Goal: Transaction & Acquisition: Purchase product/service

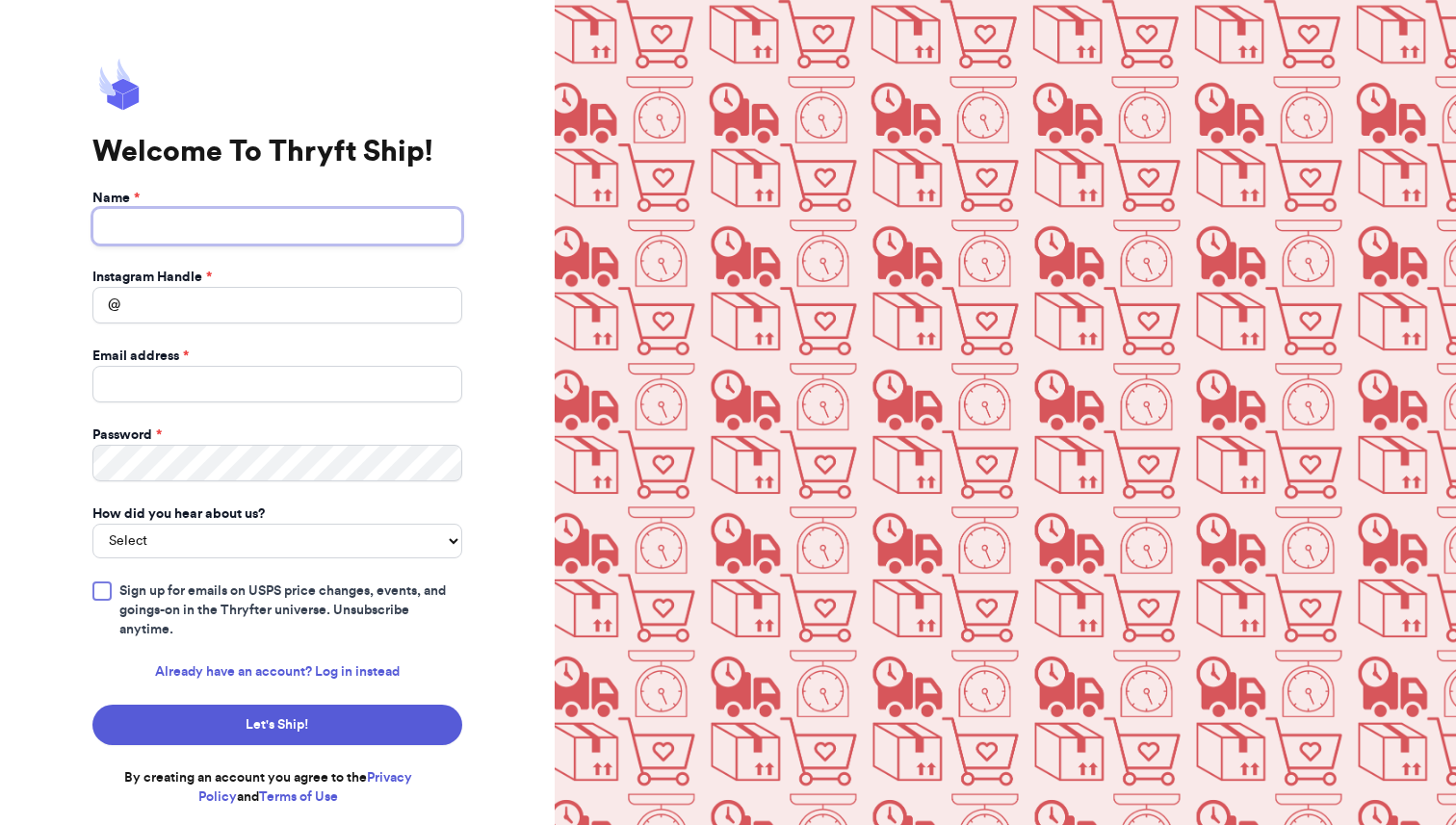
click at [178, 237] on input "Name *" at bounding box center [278, 226] width 370 height 37
type input "[PERSON_NAME]"
click at [171, 309] on input "Instagram Handle *" at bounding box center [278, 306] width 370 height 37
type input "thefoundfold"
click at [177, 373] on input "Email address *" at bounding box center [278, 385] width 370 height 37
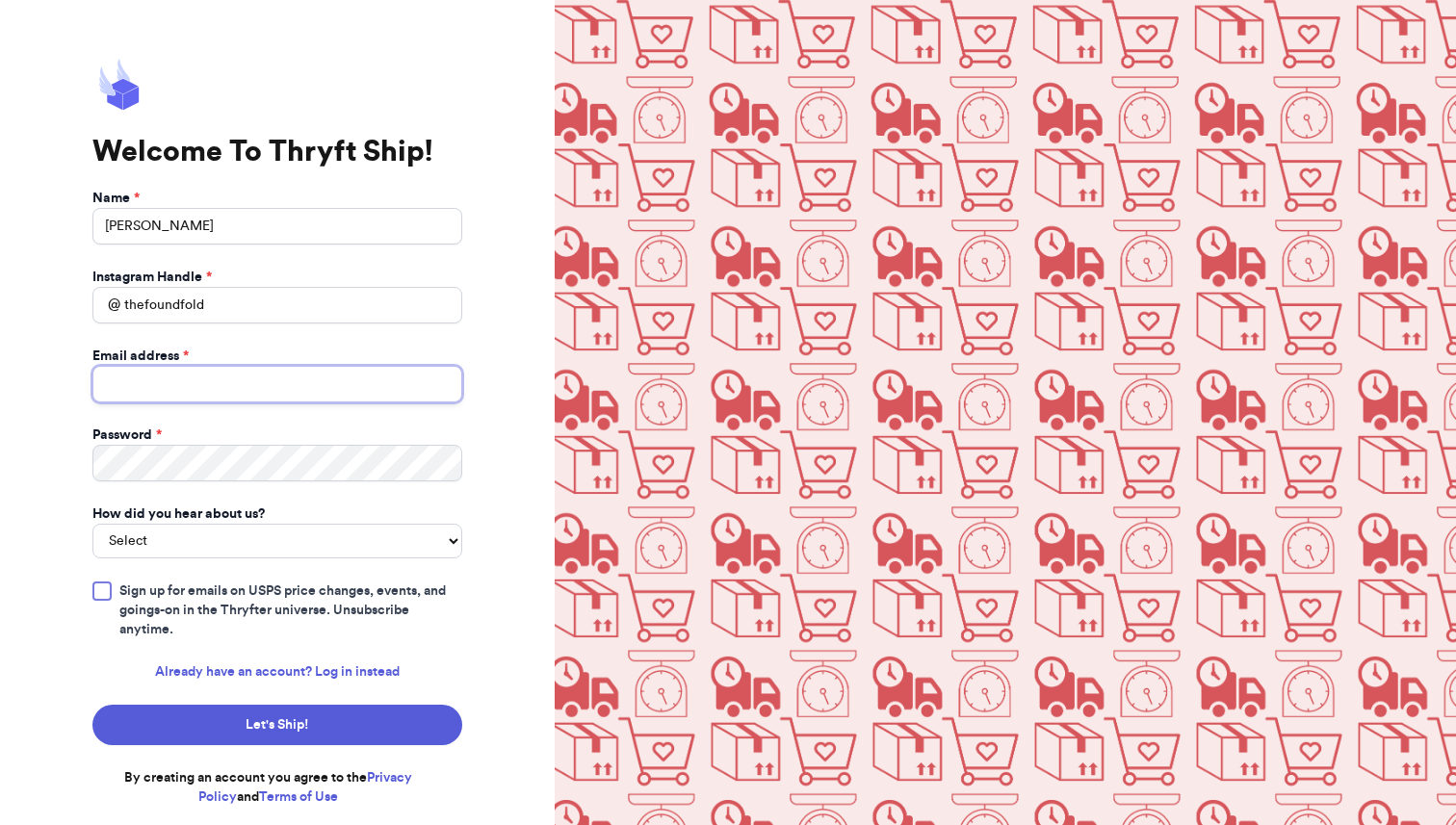
type input "thefoundfold@gmail.com"
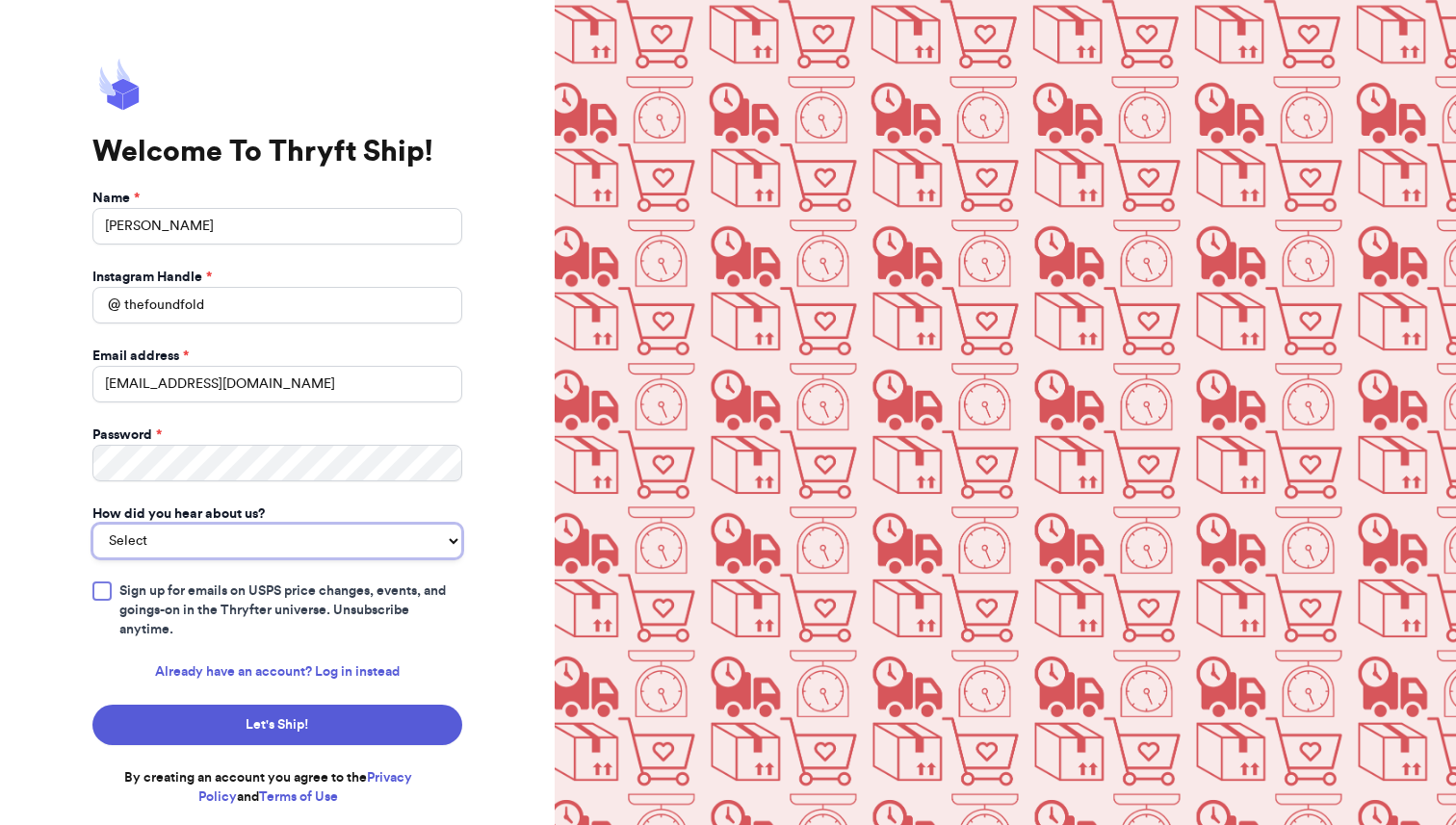
click at [253, 531] on select "Select You reached out to me directly I saw another business post about Thryft …" at bounding box center [278, 542] width 370 height 35
select select "bought_from_user"
click at [93, 524] on select "Select You reached out to me directly I saw another business post about Thryft …" at bounding box center [278, 542] width 370 height 35
click at [106, 595] on div at bounding box center [102, 592] width 19 height 19
click at [0, 0] on input "Sign up for emails on USPS price changes, events, and goings-on in the Thryfter…" at bounding box center [0, 0] width 0 height 0
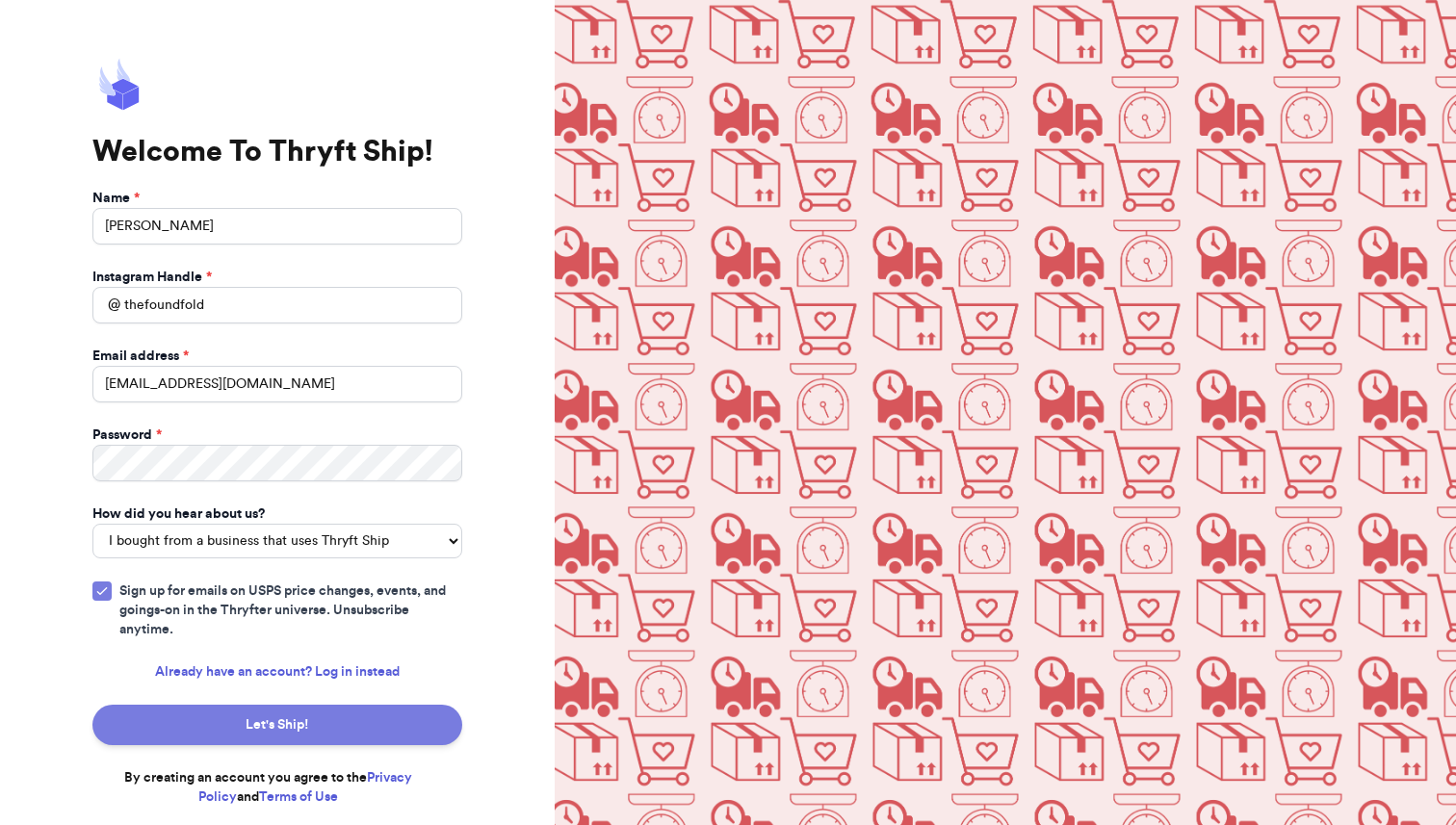
click at [271, 730] on button "Let's Ship!" at bounding box center [278, 725] width 370 height 40
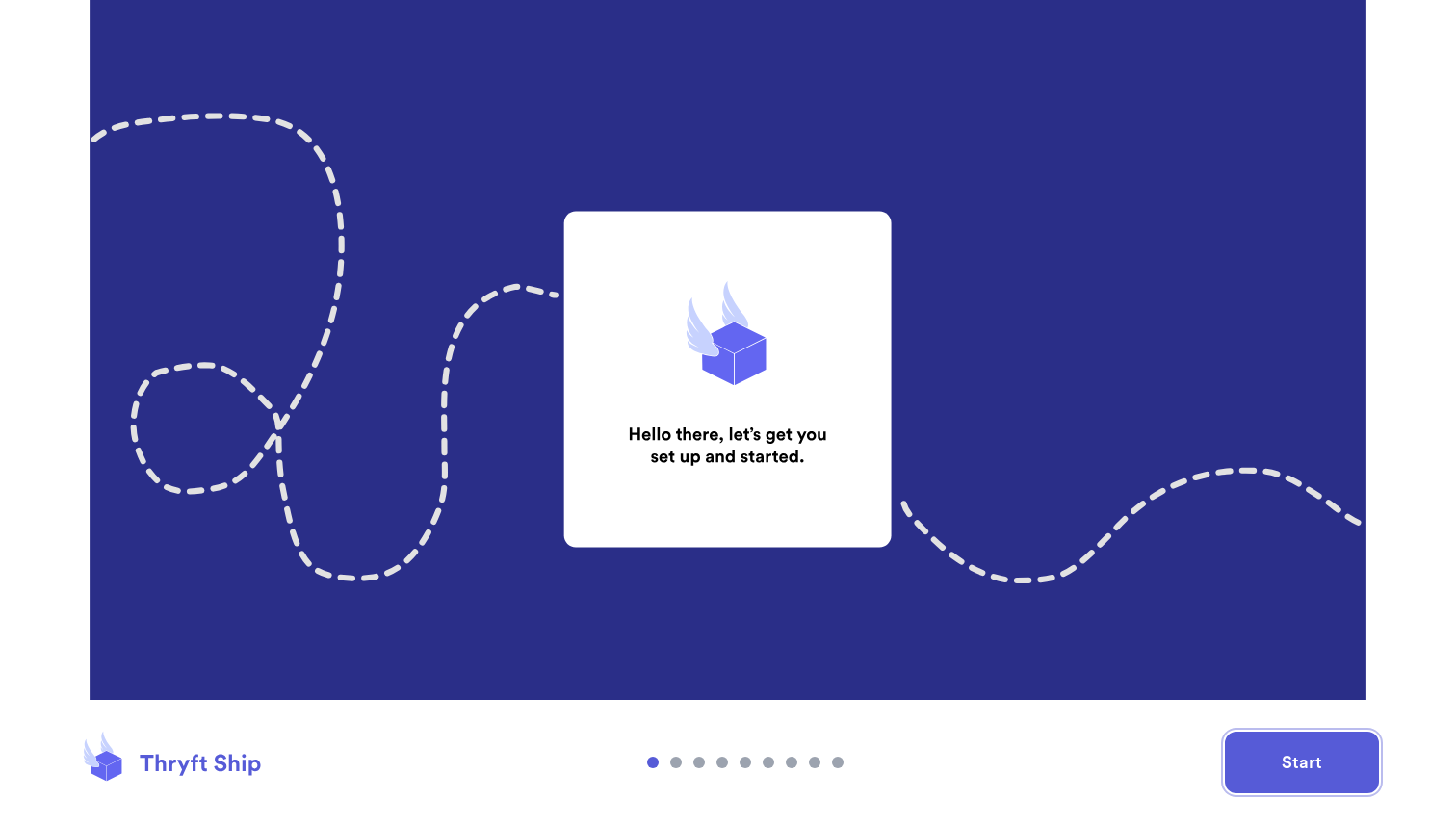
click at [1293, 776] on button "Start" at bounding box center [1302, 762] width 154 height 62
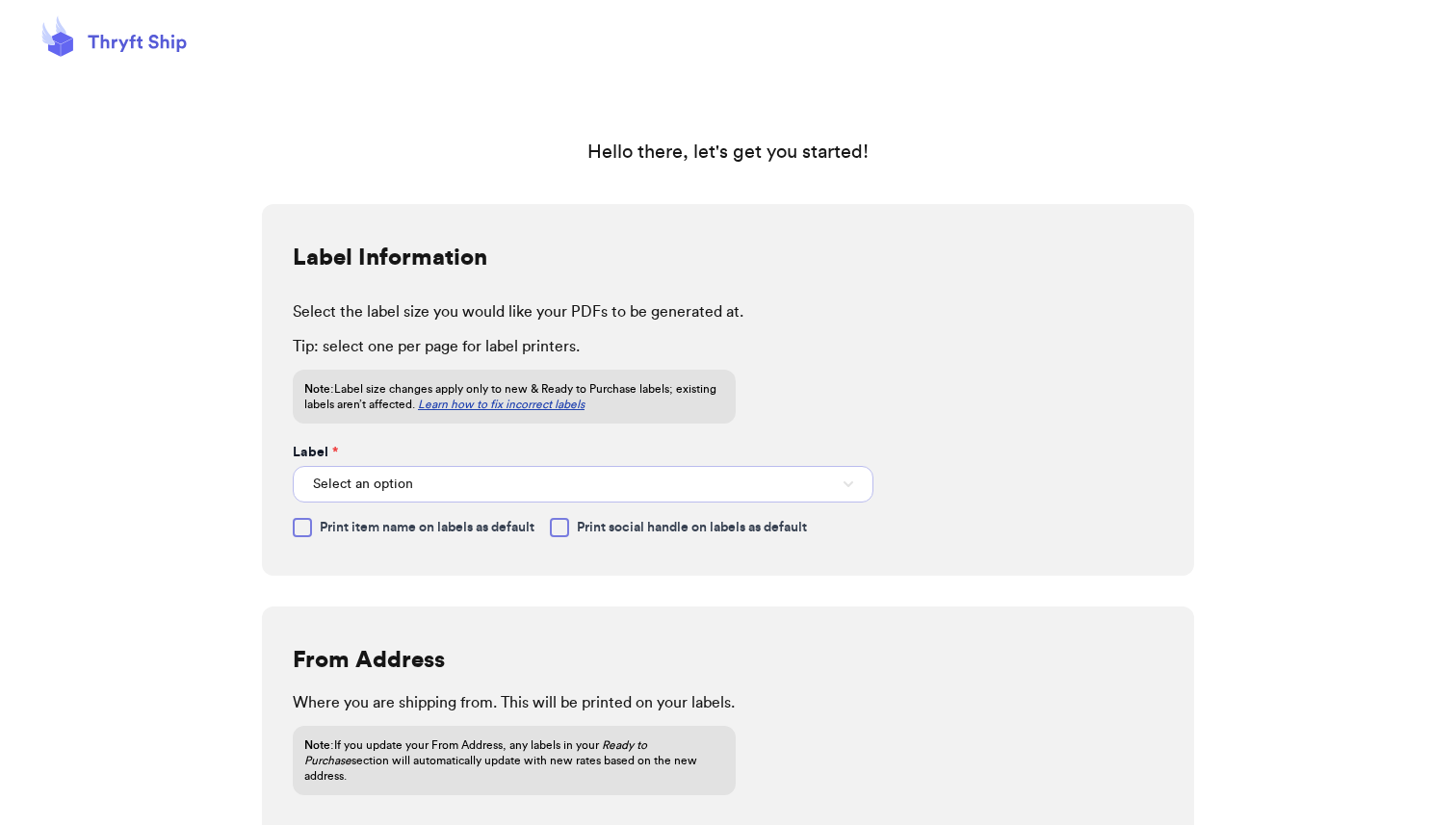
click at [429, 481] on button "Select an option" at bounding box center [583, 485] width 581 height 37
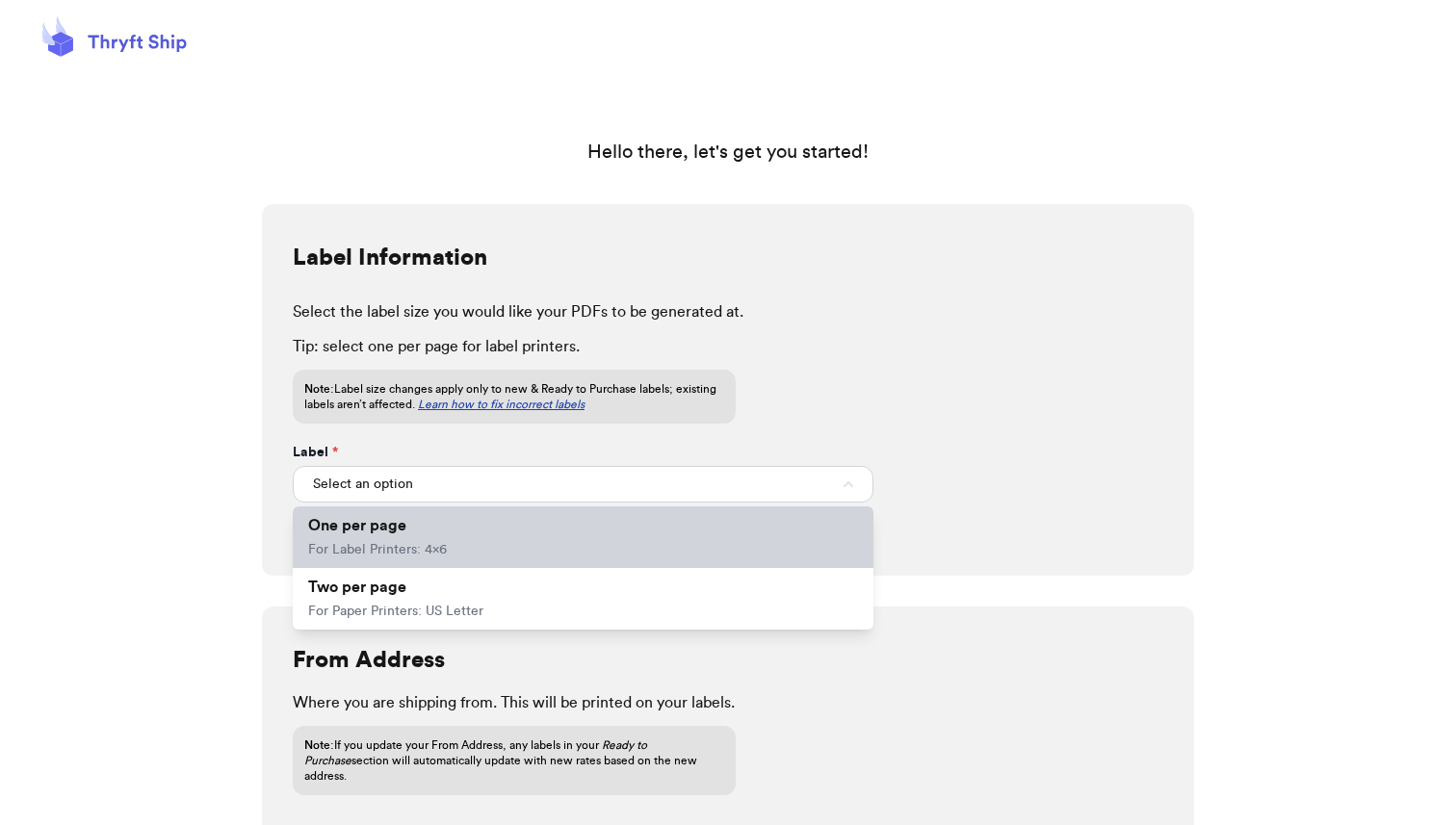
click at [419, 529] on li "One per page For Label Printers: 4x6" at bounding box center [583, 538] width 581 height 62
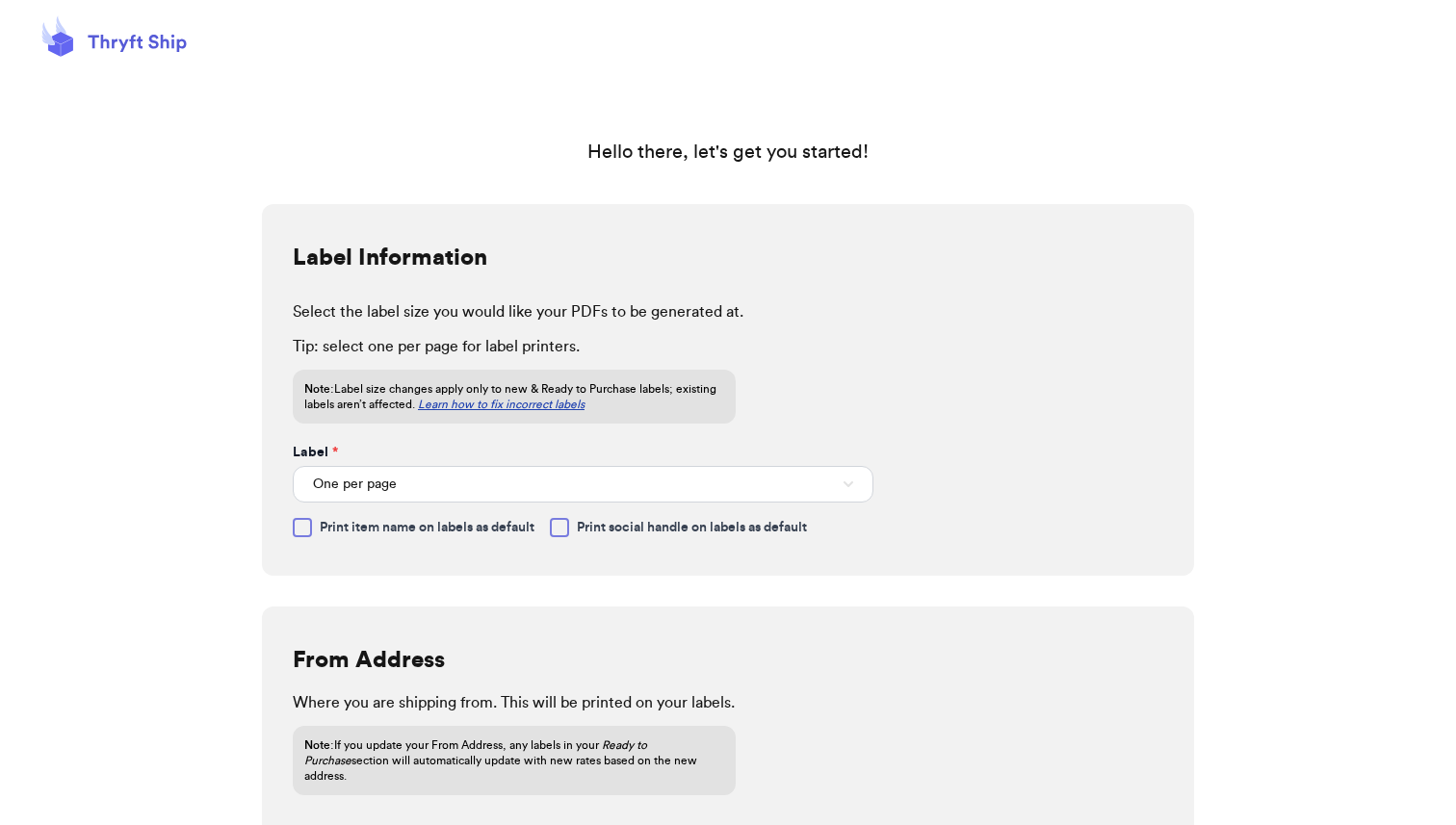
click at [563, 527] on div at bounding box center [560, 528] width 19 height 19
click at [0, 0] on input "Print social handle on labels as default" at bounding box center [0, 0] width 0 height 0
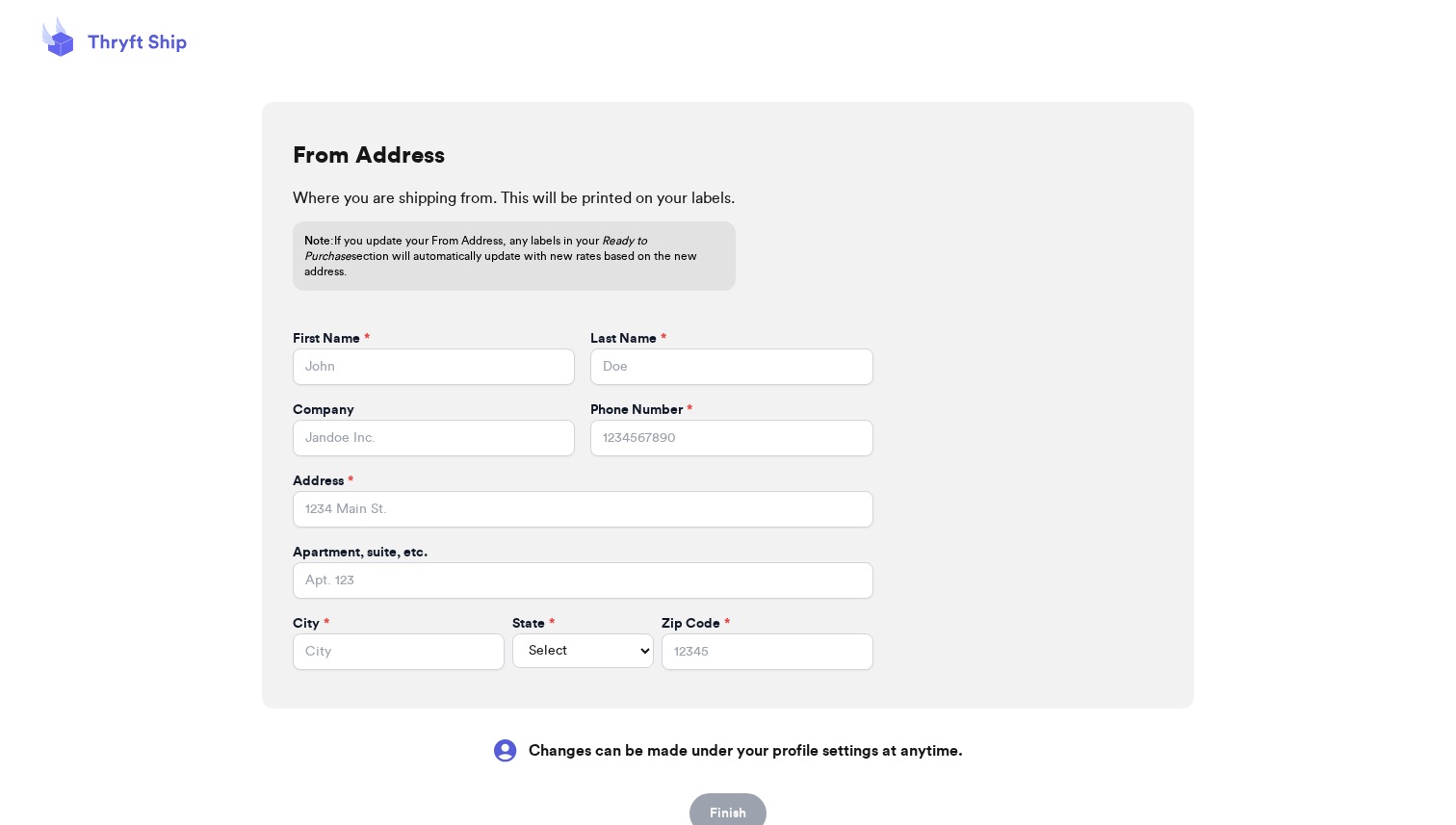
scroll to position [509, 0]
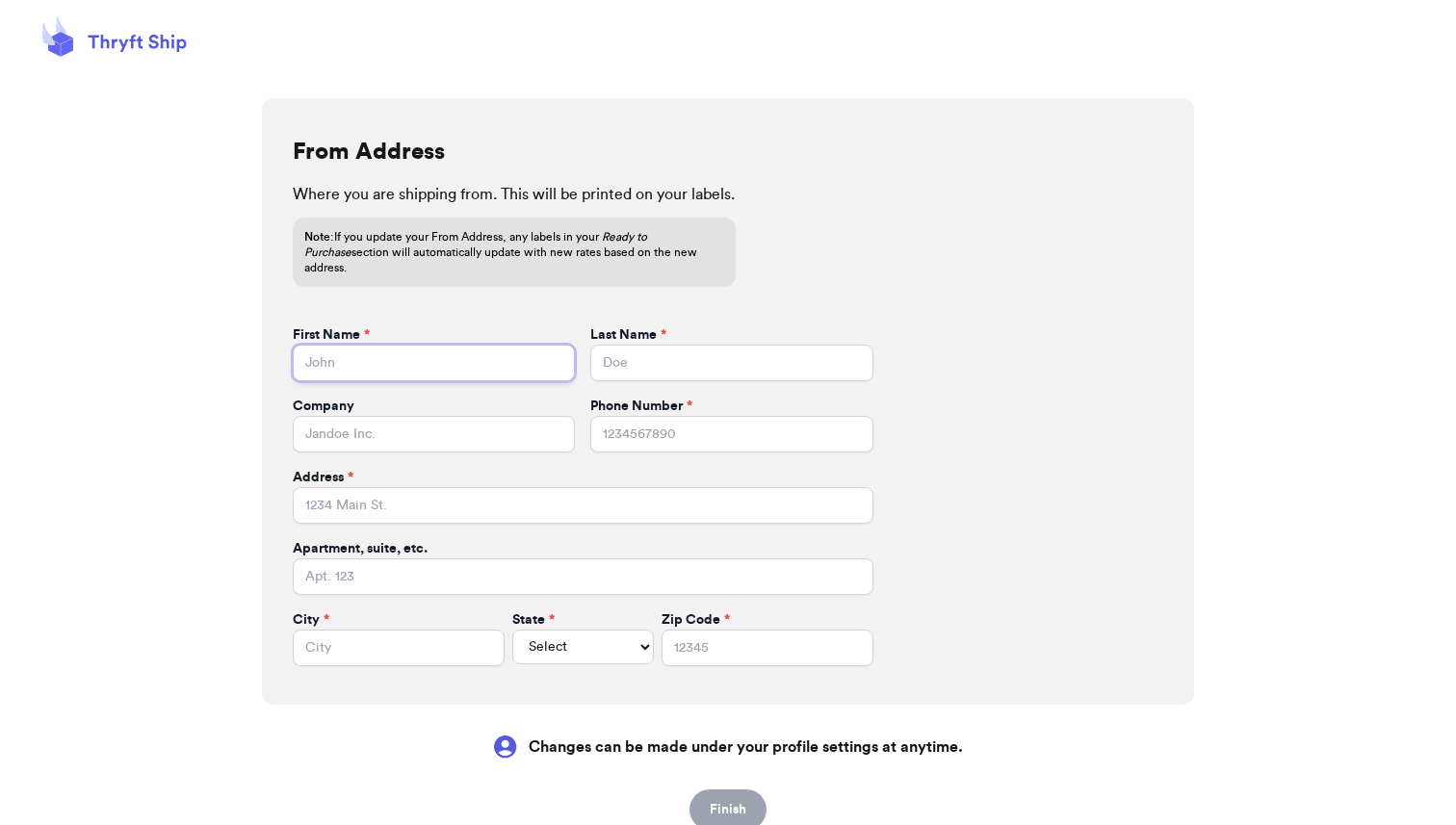
click at [353, 351] on input "First Name *" at bounding box center [434, 363] width 282 height 37
type input "[PERSON_NAME]"
type input "The Found Fold"
type input "3077070196"
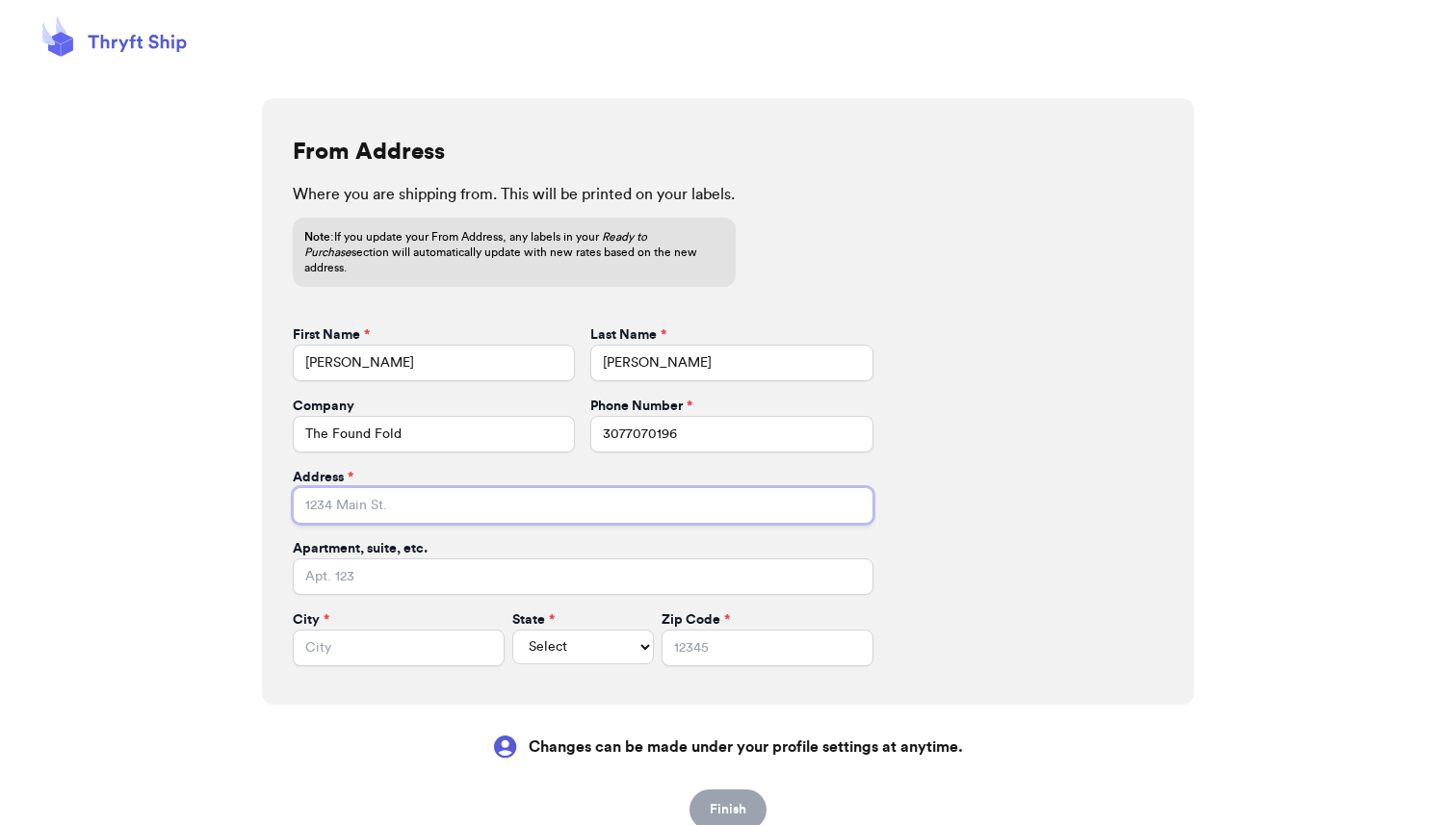
click at [357, 488] on input "Address *" at bounding box center [583, 506] width 581 height 37
type input "[STREET_ADDRESS][PERSON_NAME]"
click at [344, 559] on input "Apartment, suite, etc." at bounding box center [583, 577] width 581 height 37
type input "3A"
click at [367, 629] on input "City *" at bounding box center [399, 648] width 212 height 37
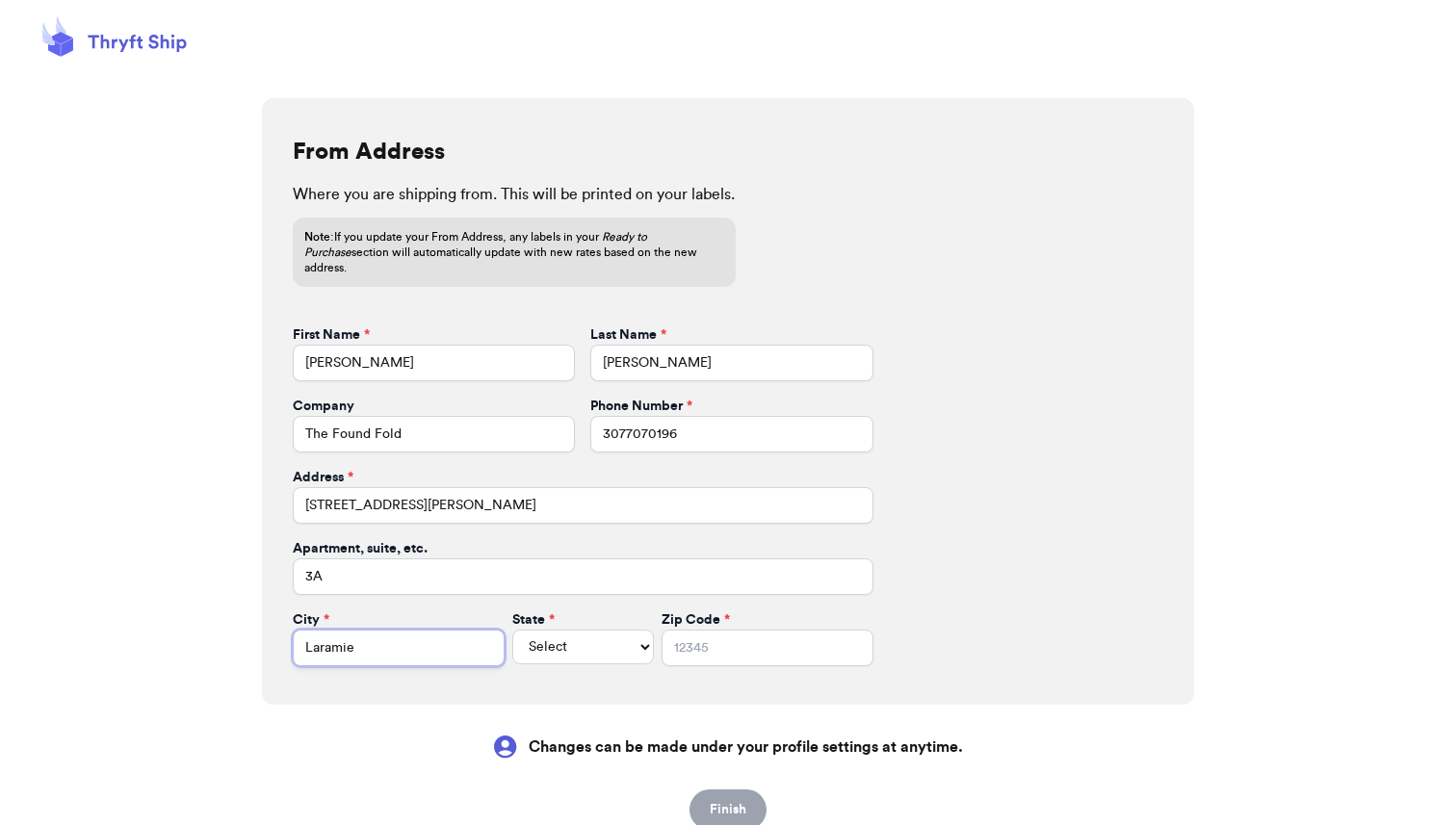
type input "Laramie"
select select "WY"
type input "82072"
click at [737, 805] on button "Finish" at bounding box center [728, 810] width 77 height 40
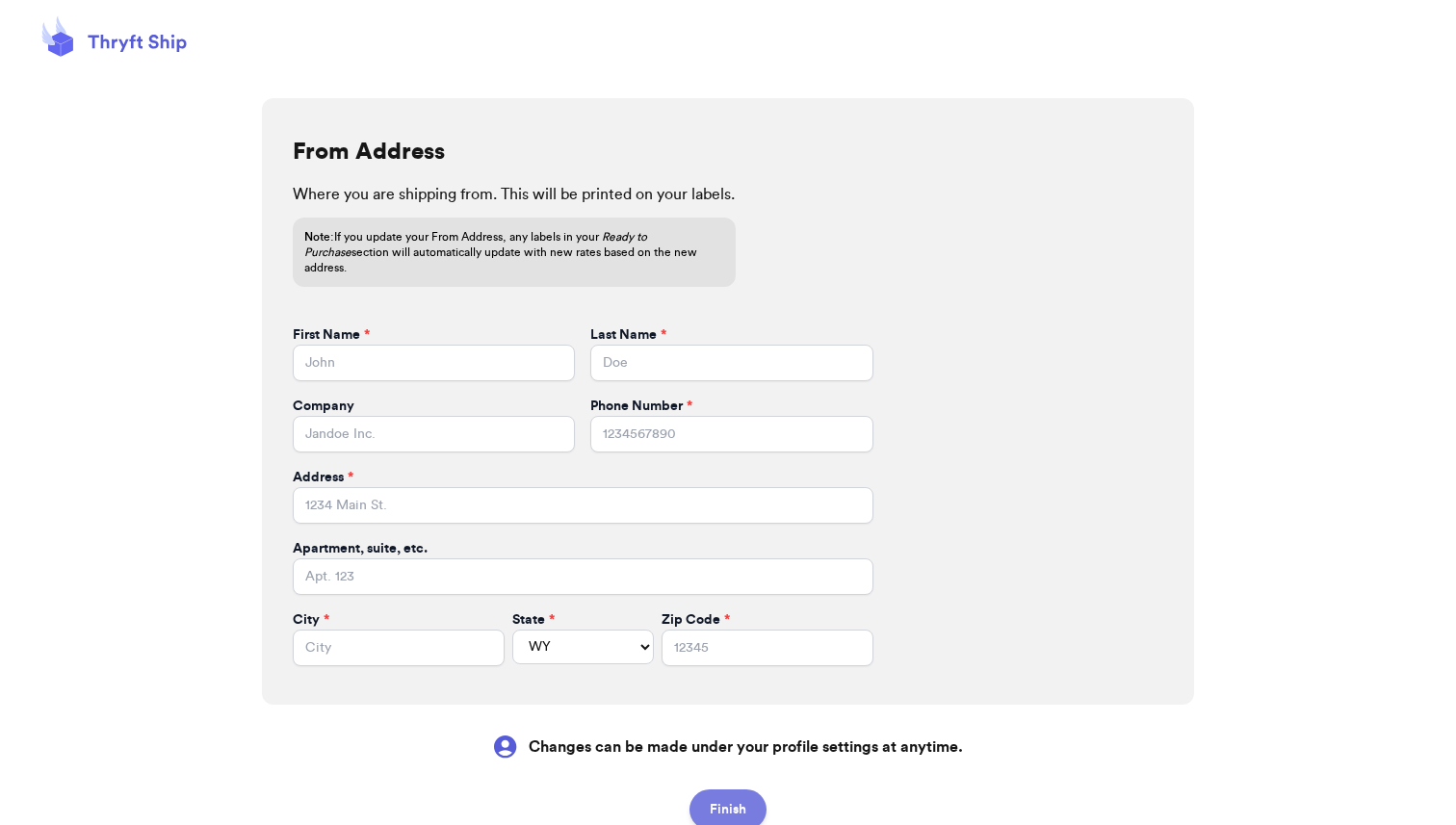
select select
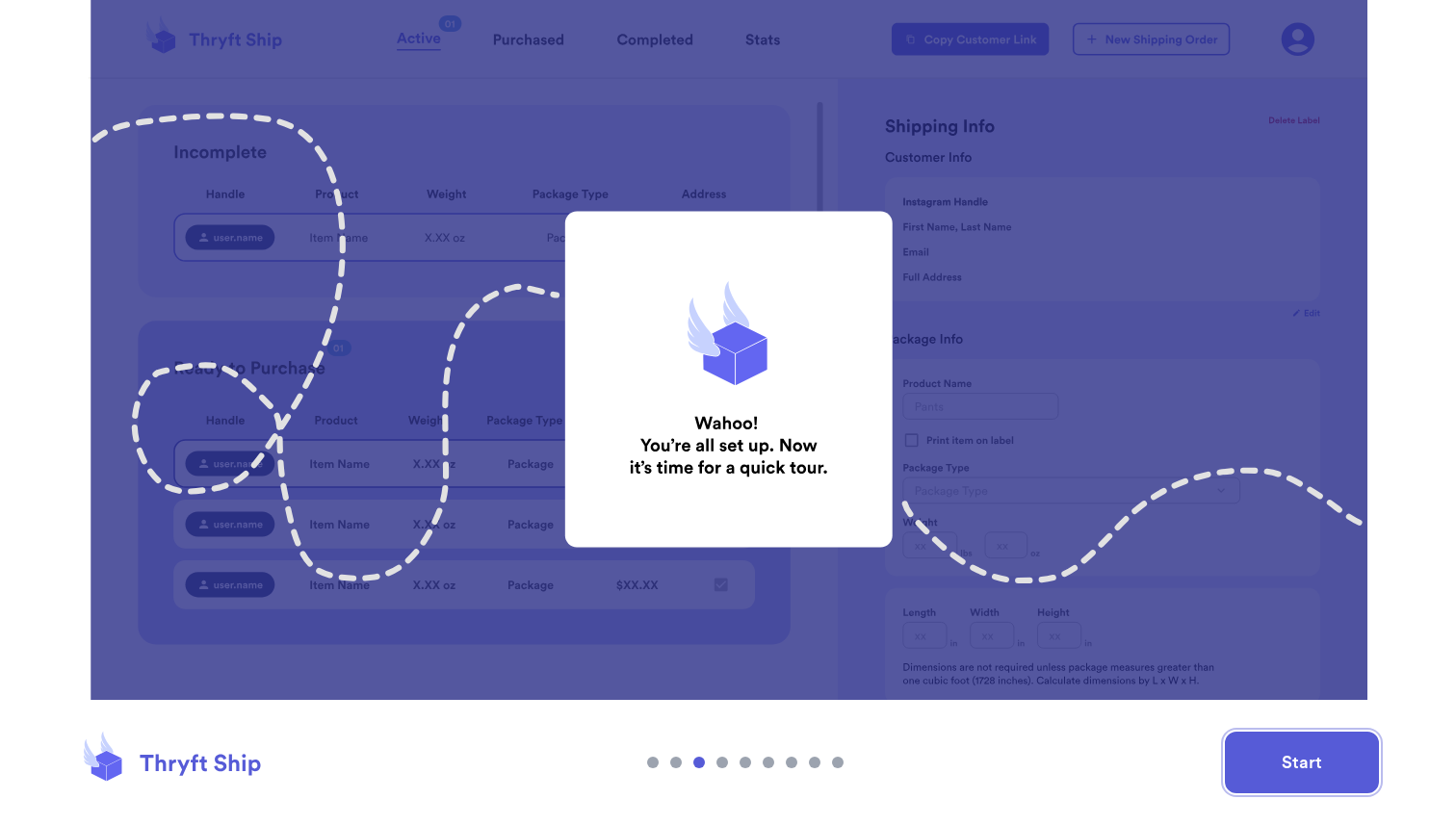
click at [1271, 757] on button "Start" at bounding box center [1302, 762] width 154 height 62
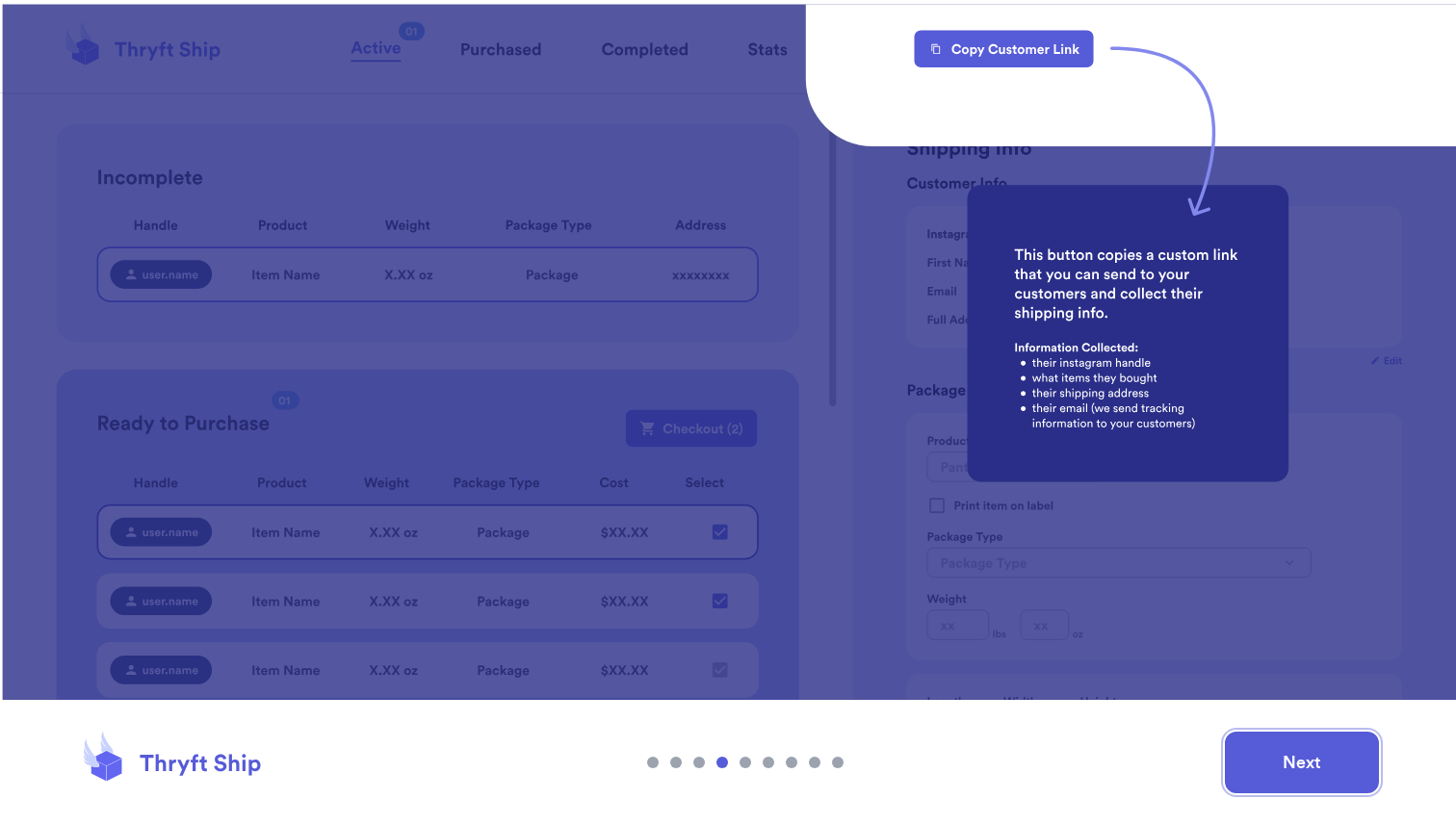
click at [1284, 768] on button "Next" at bounding box center [1302, 762] width 154 height 62
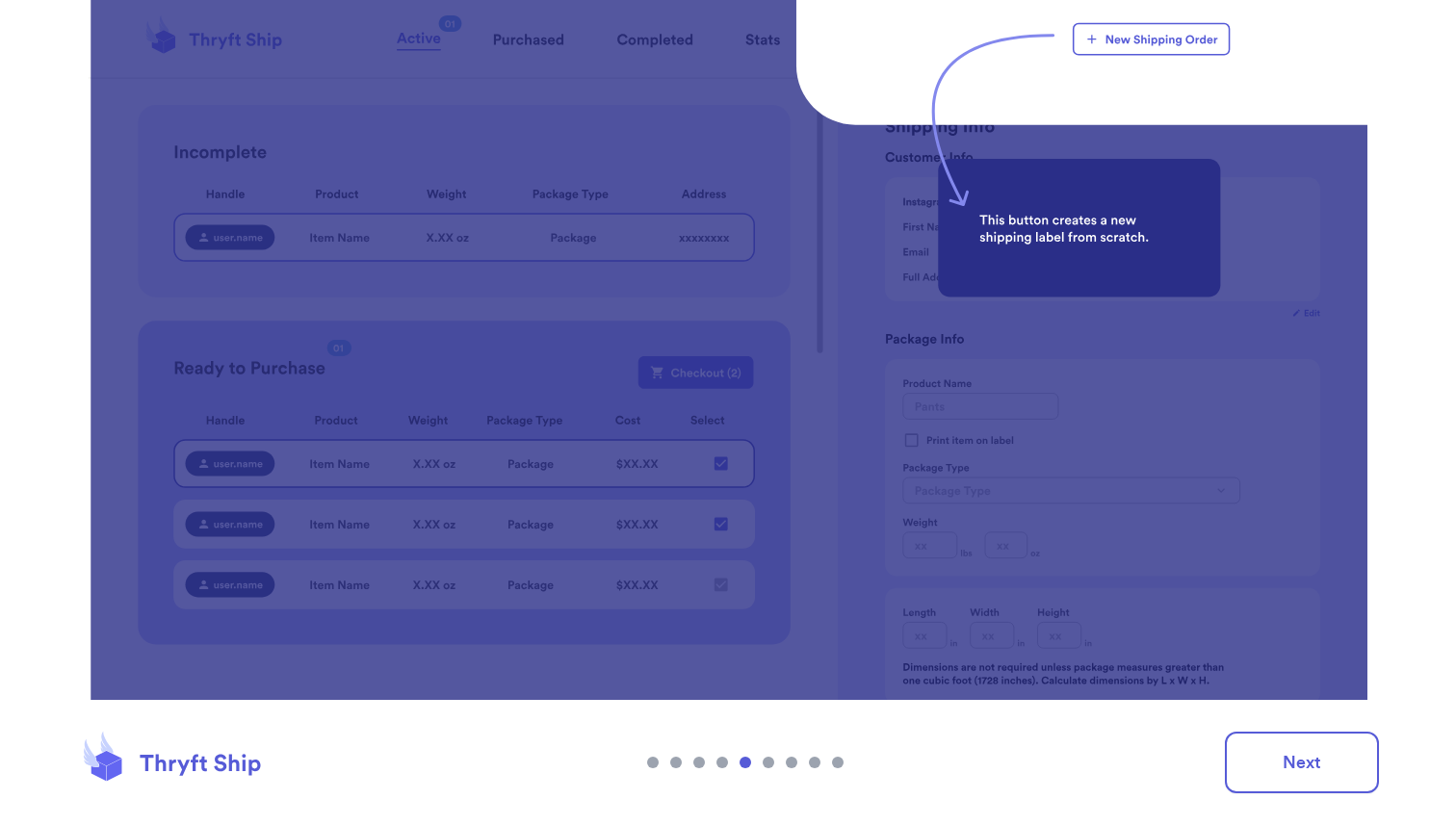
click at [722, 760] on div at bounding box center [722, 762] width 12 height 12
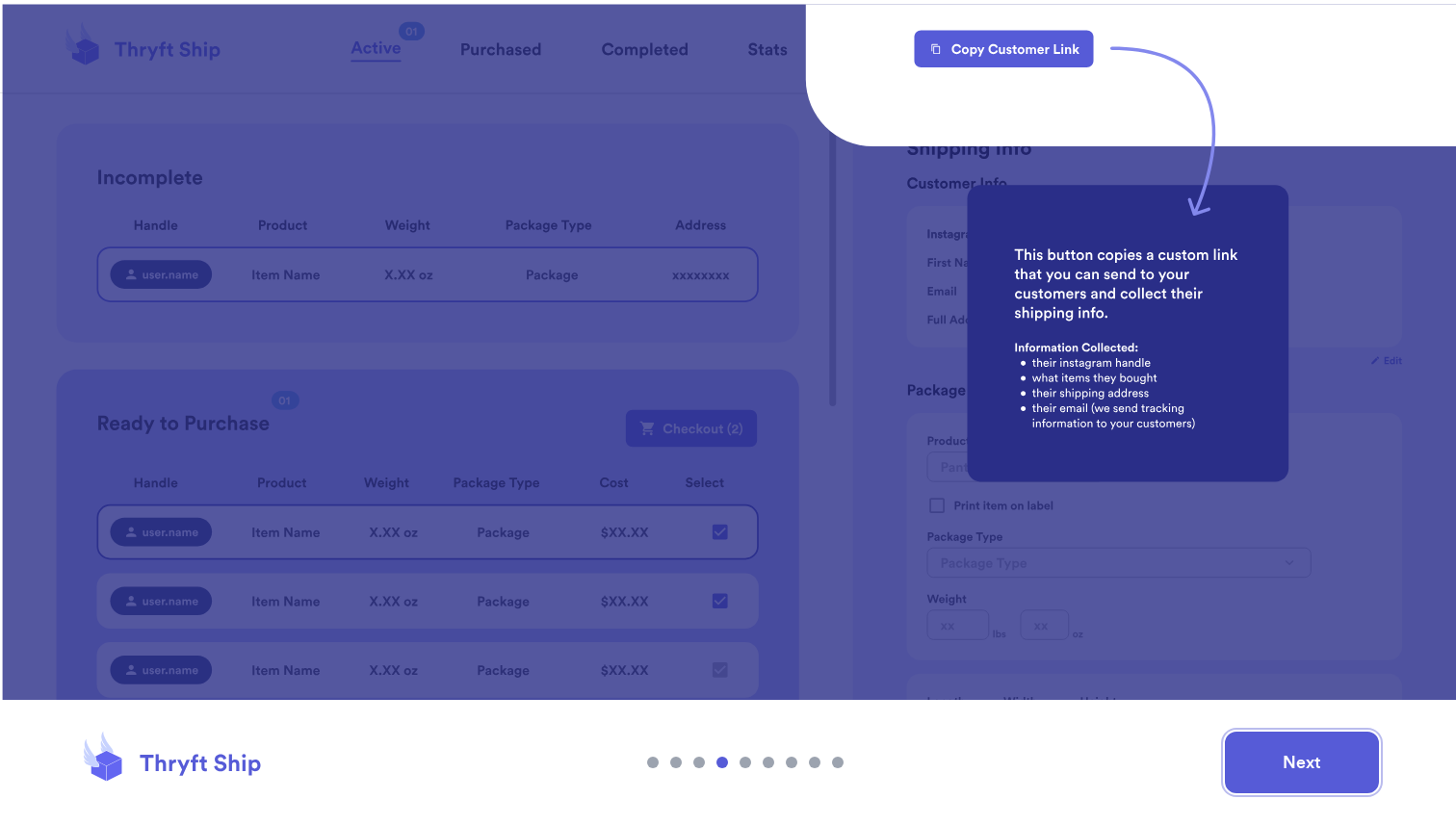
click at [1270, 778] on button "Next" at bounding box center [1302, 762] width 154 height 62
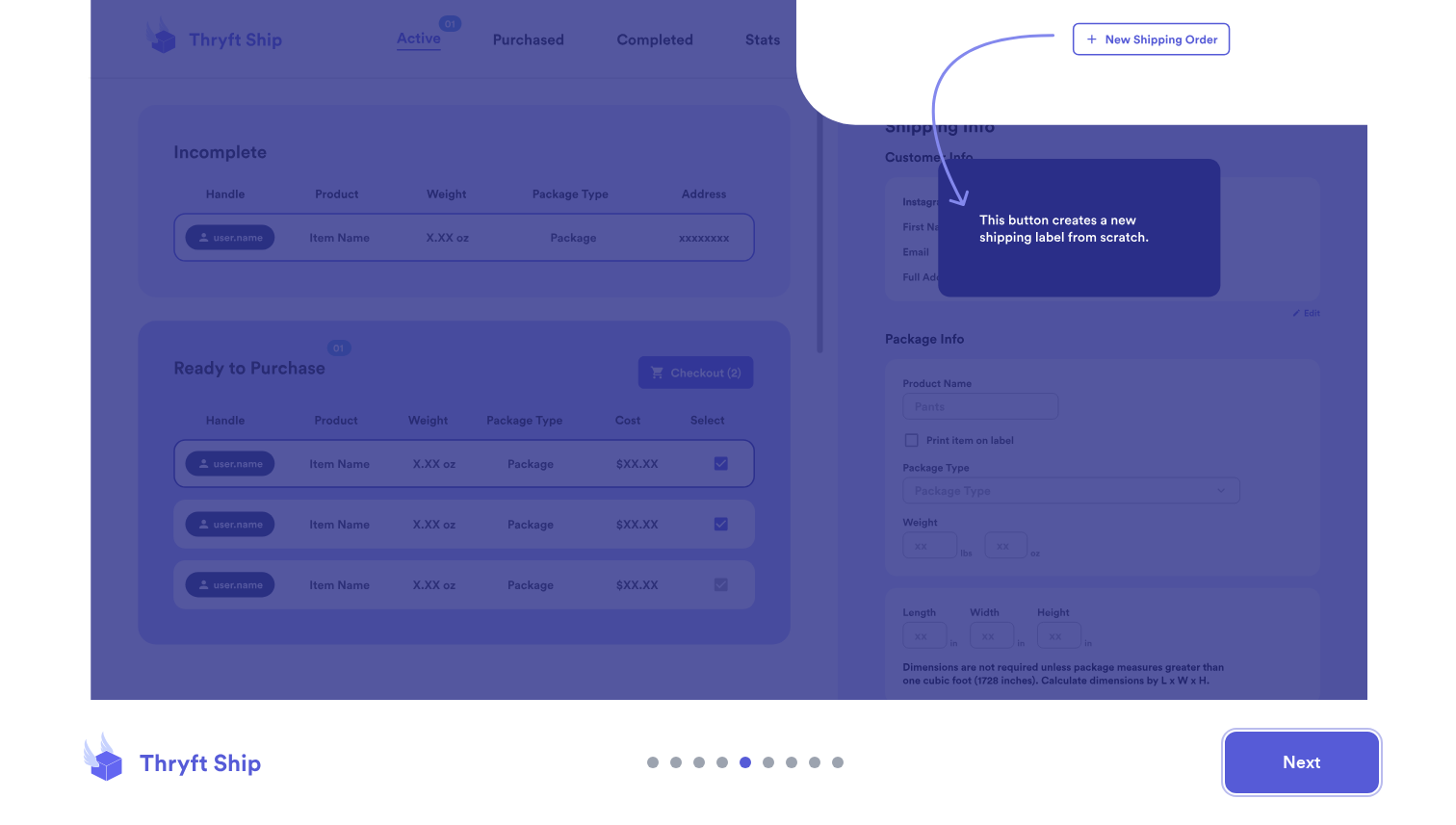
click at [1274, 749] on button "Next" at bounding box center [1302, 762] width 154 height 62
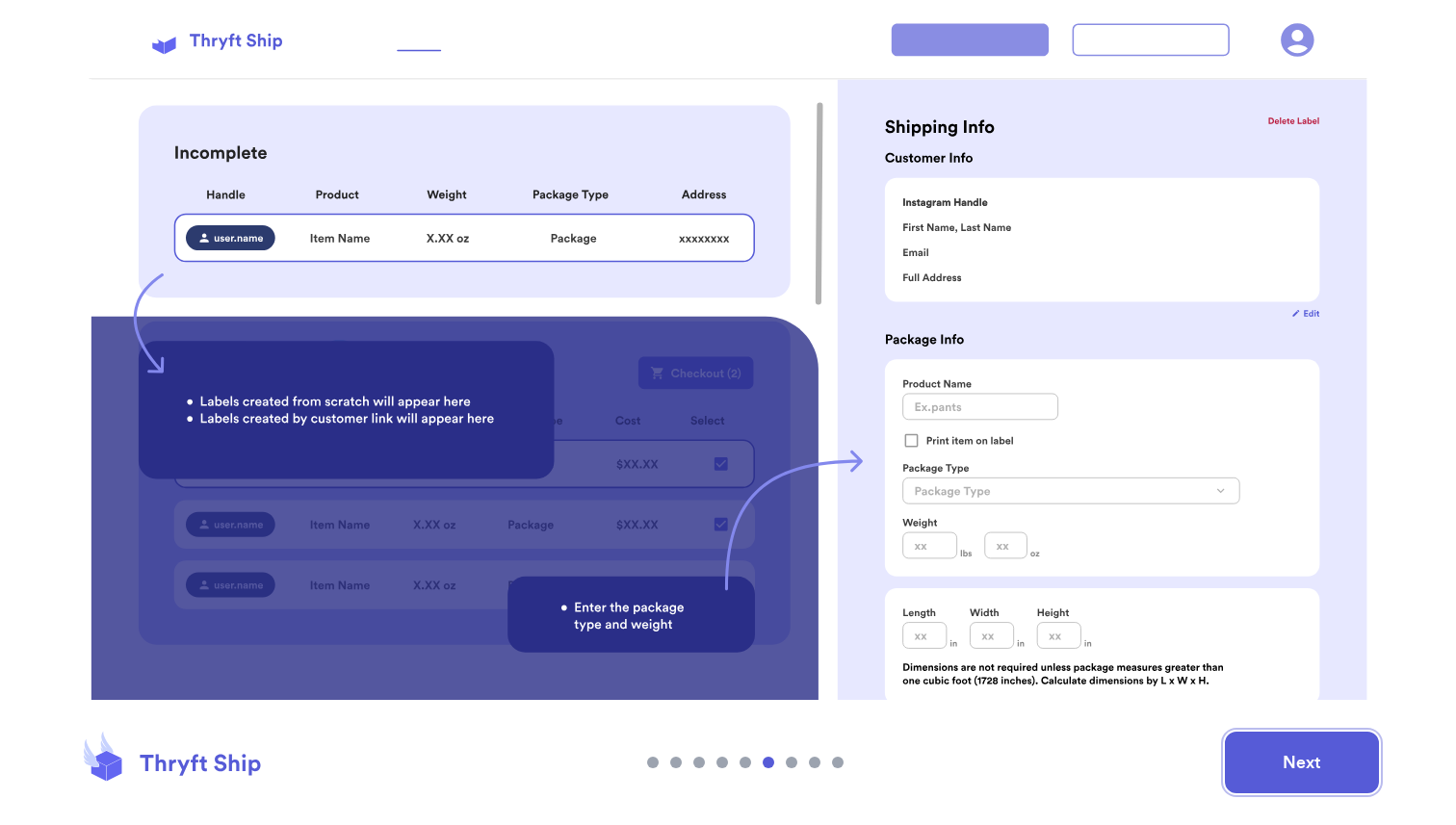
click at [1273, 758] on button "Next" at bounding box center [1302, 762] width 154 height 62
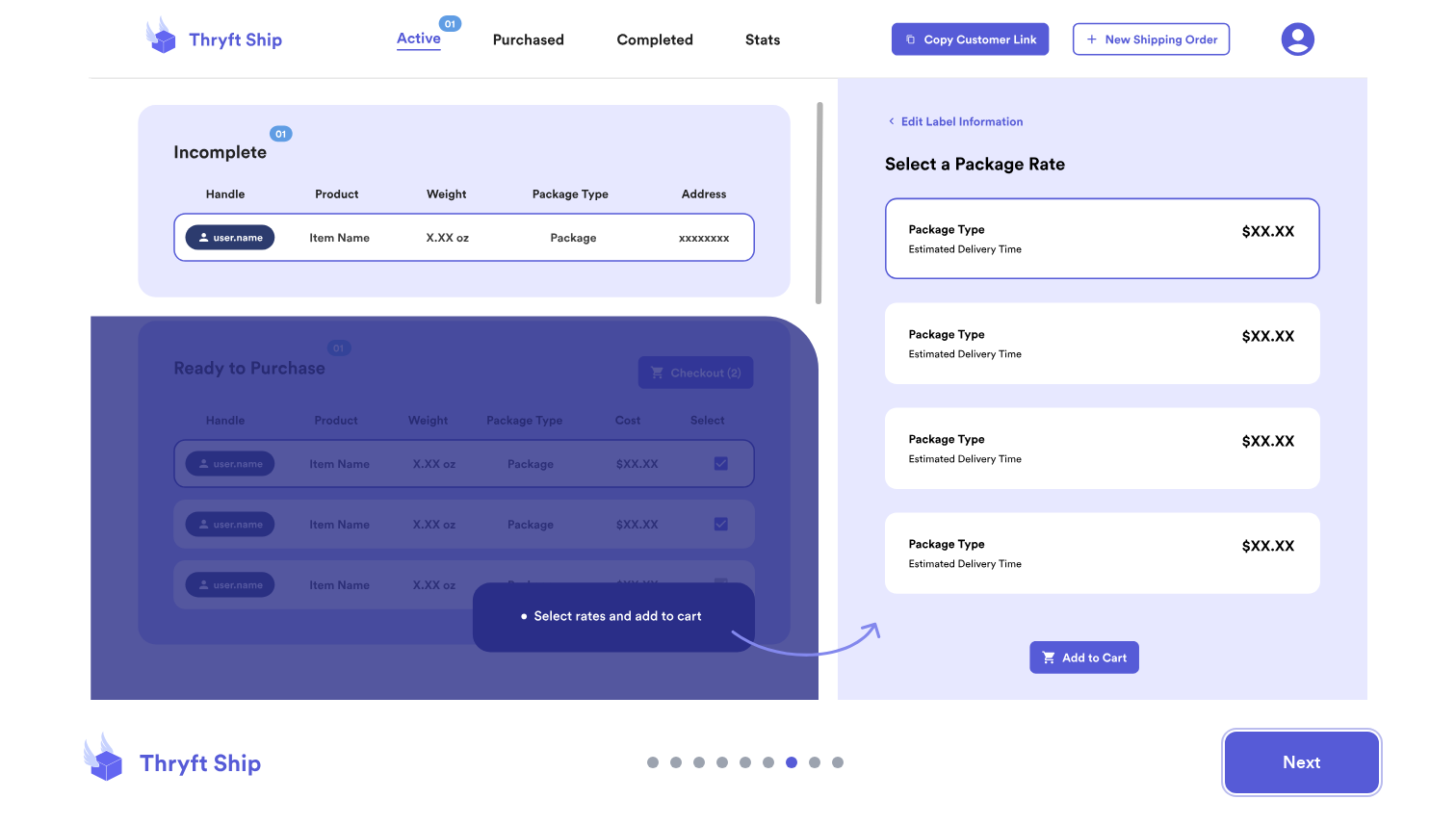
click at [1273, 758] on button "Next" at bounding box center [1302, 762] width 154 height 62
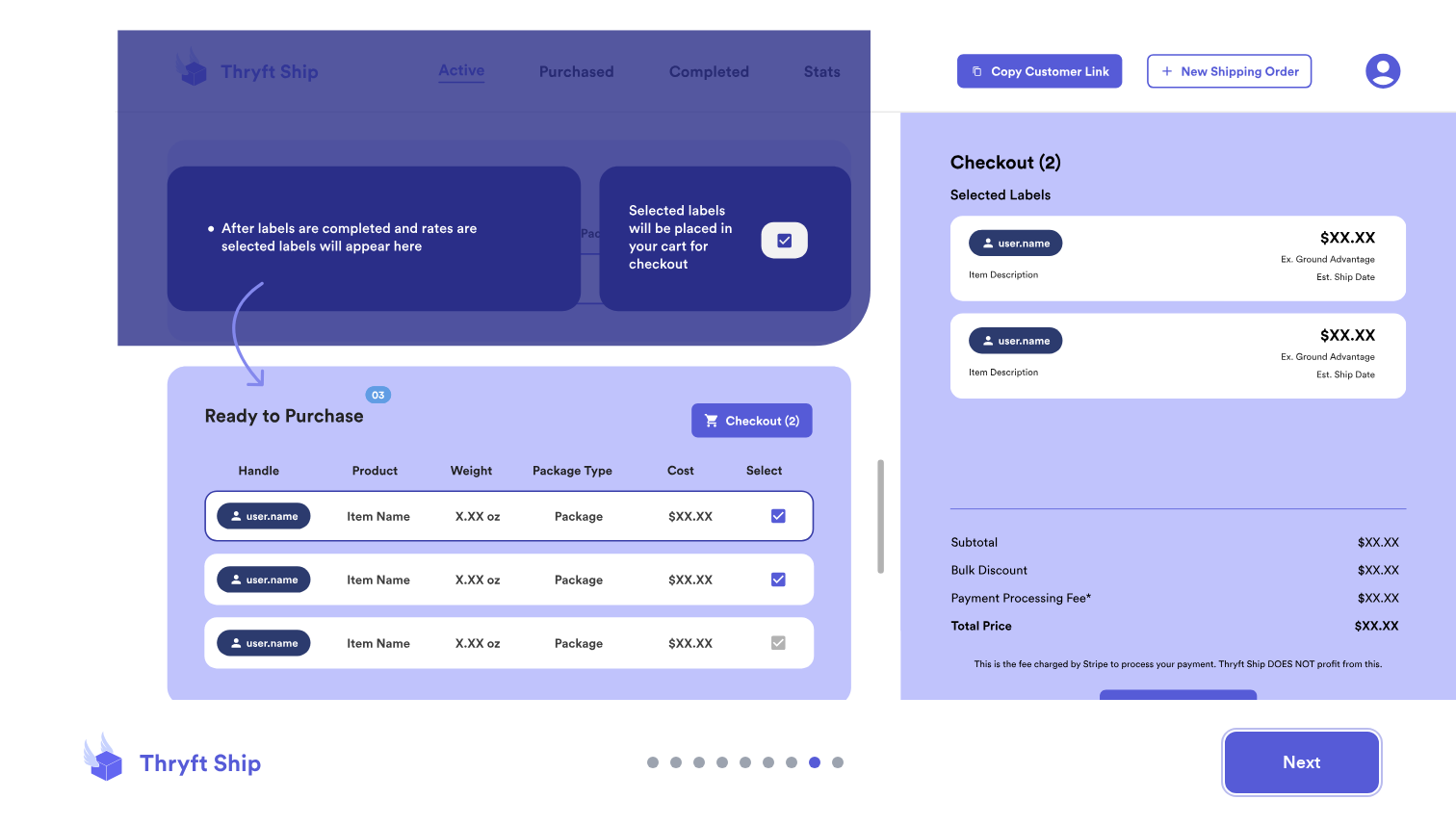
click at [1273, 758] on button "Next" at bounding box center [1302, 762] width 154 height 62
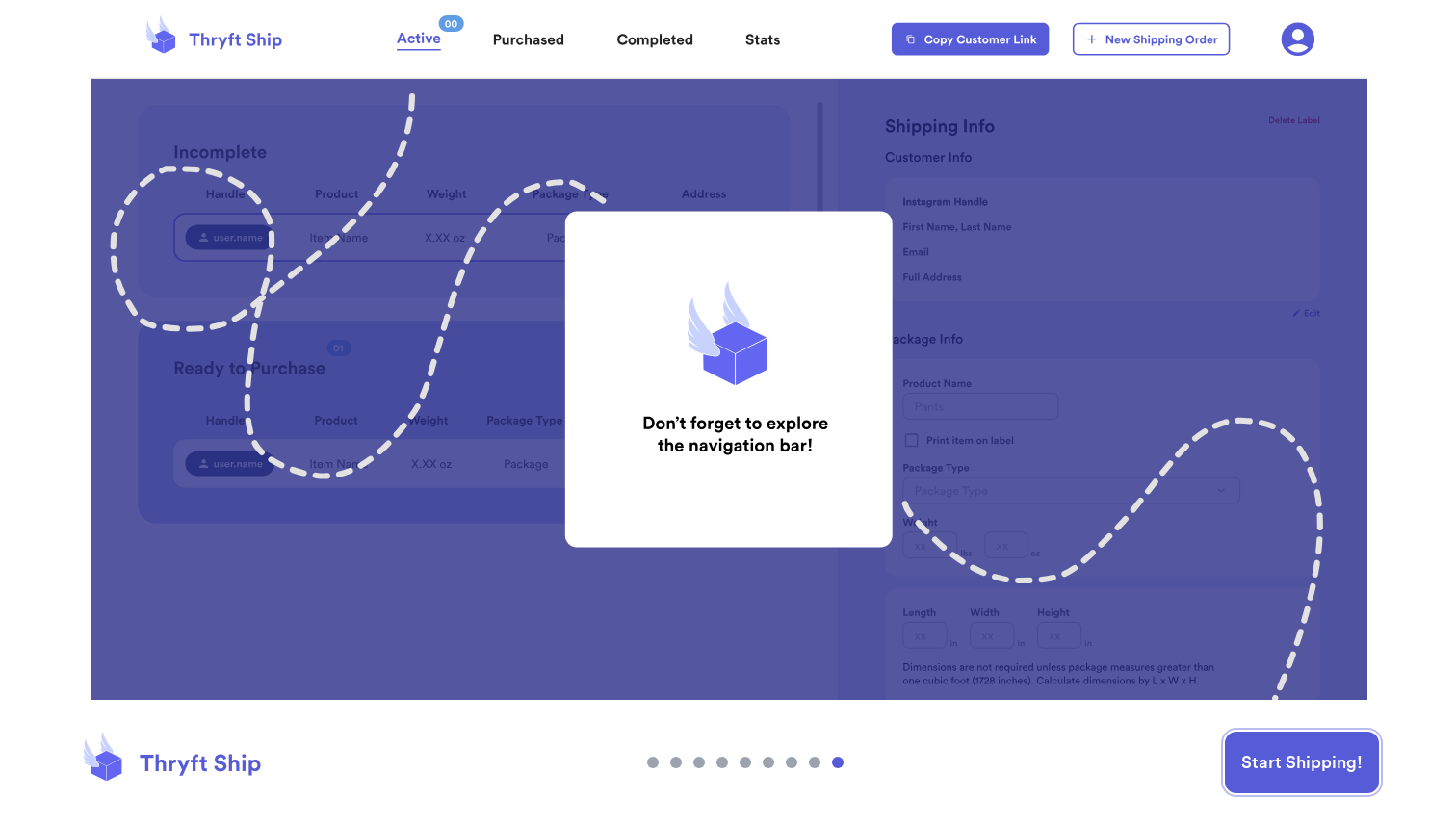
click at [1285, 769] on button "Start Shipping!" at bounding box center [1302, 762] width 154 height 62
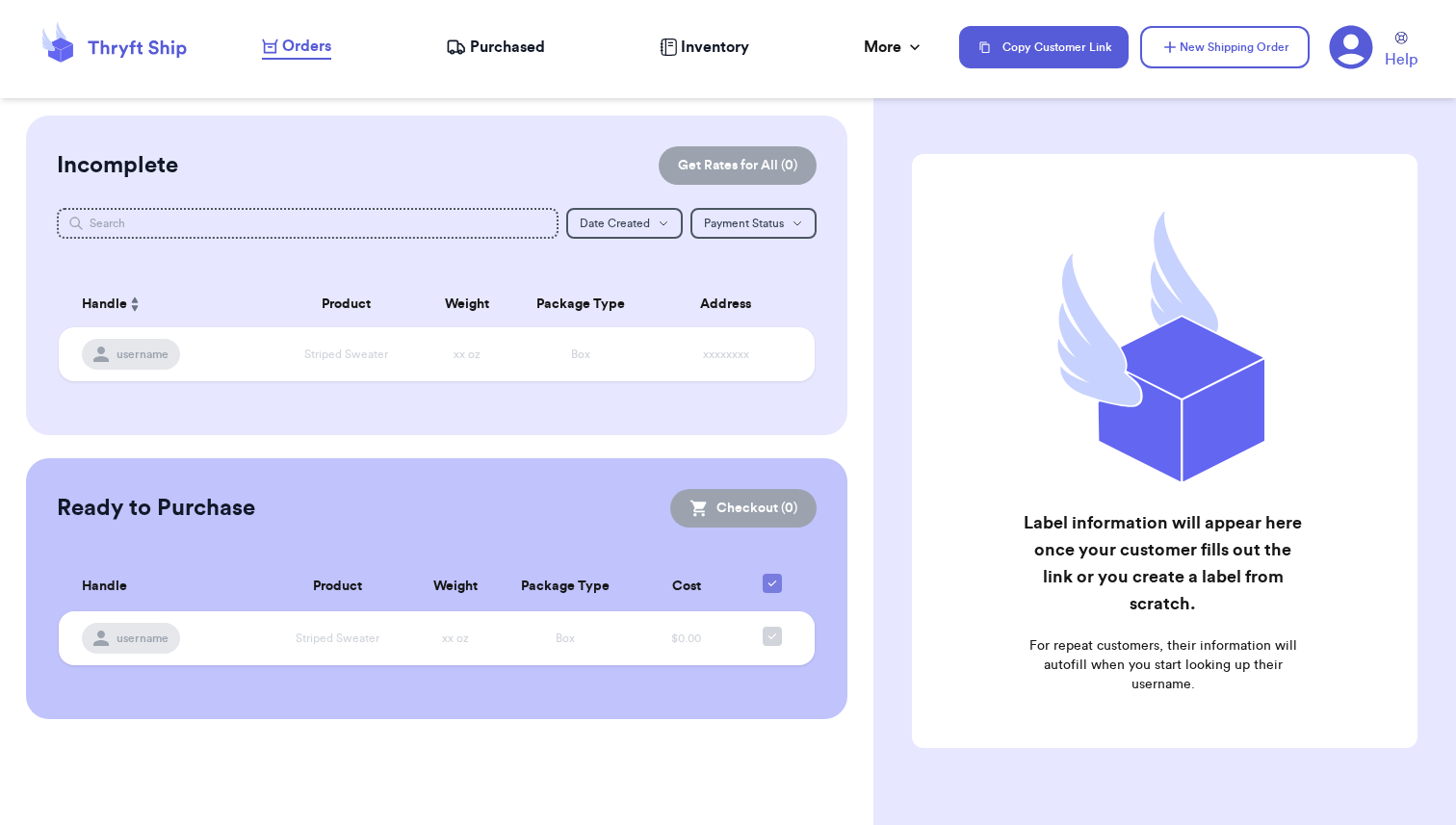
click at [494, 55] on span "Purchased" at bounding box center [508, 47] width 75 height 23
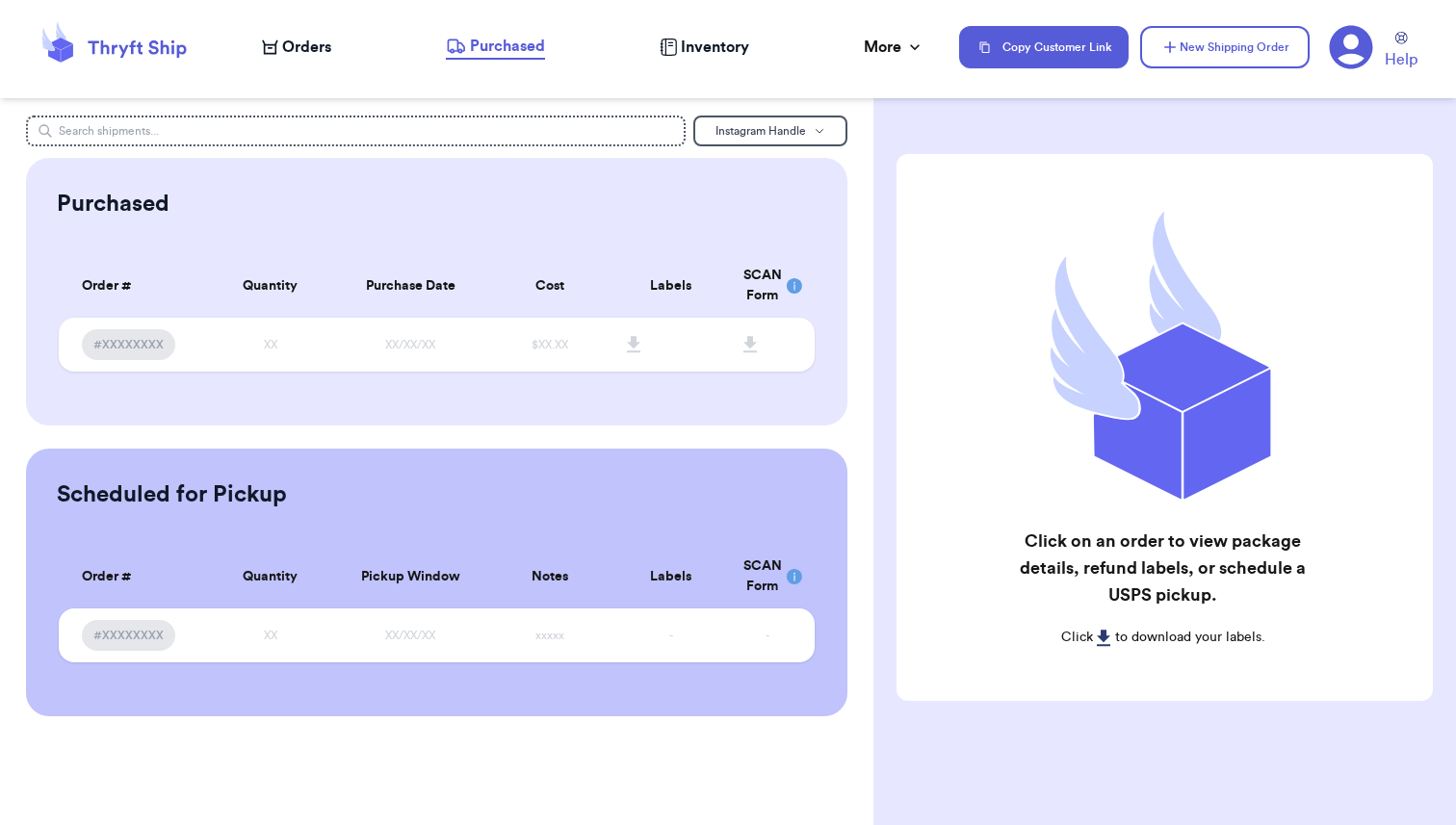
click at [726, 43] on span "Inventory" at bounding box center [714, 47] width 68 height 23
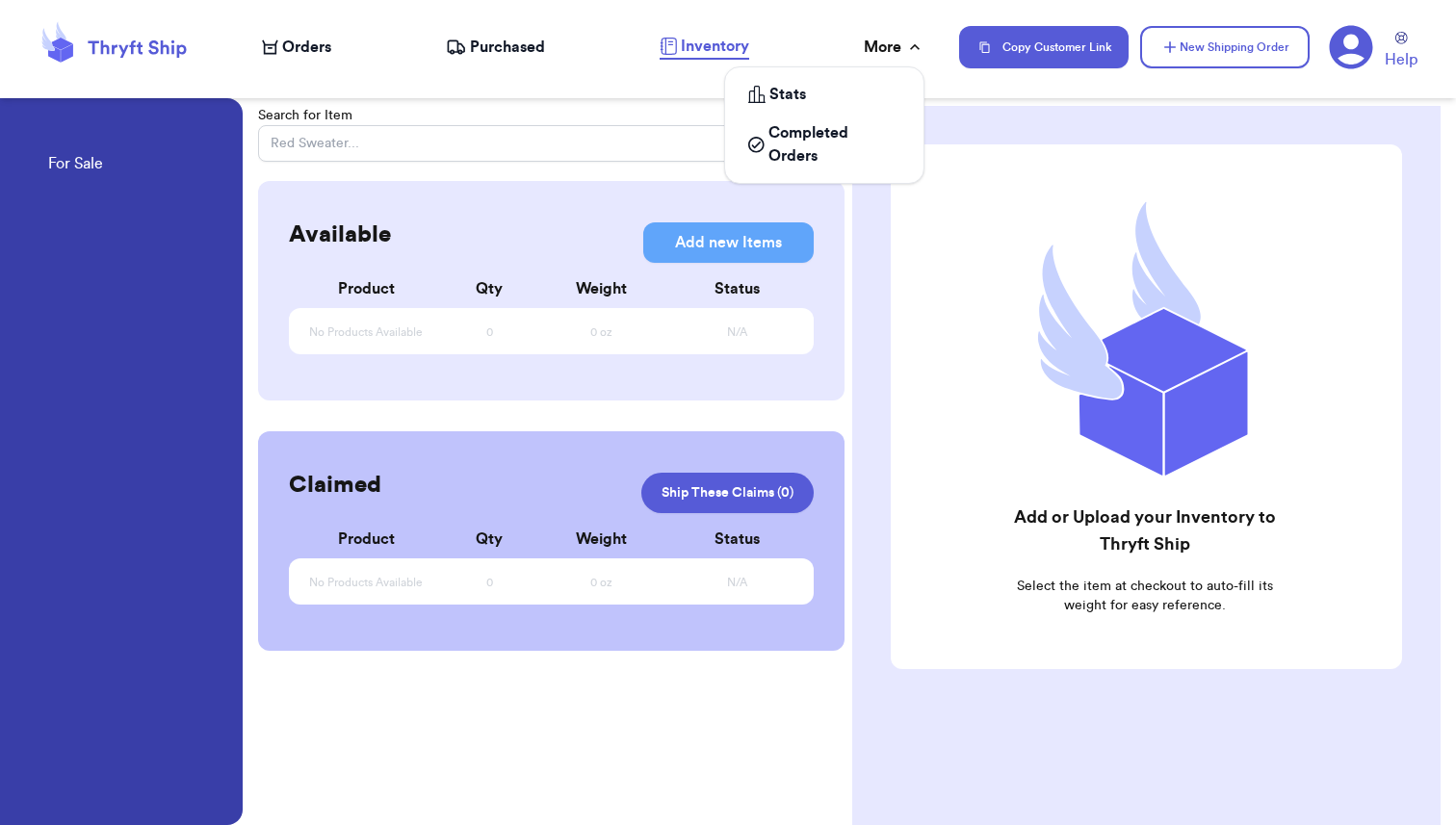
click at [898, 44] on div "More" at bounding box center [893, 47] width 61 height 23
click at [803, 51] on div "Orders Purchased Inventory More Stats Completed Orders" at bounding box center [600, 47] width 677 height 25
click at [284, 46] on span "Orders" at bounding box center [306, 47] width 49 height 23
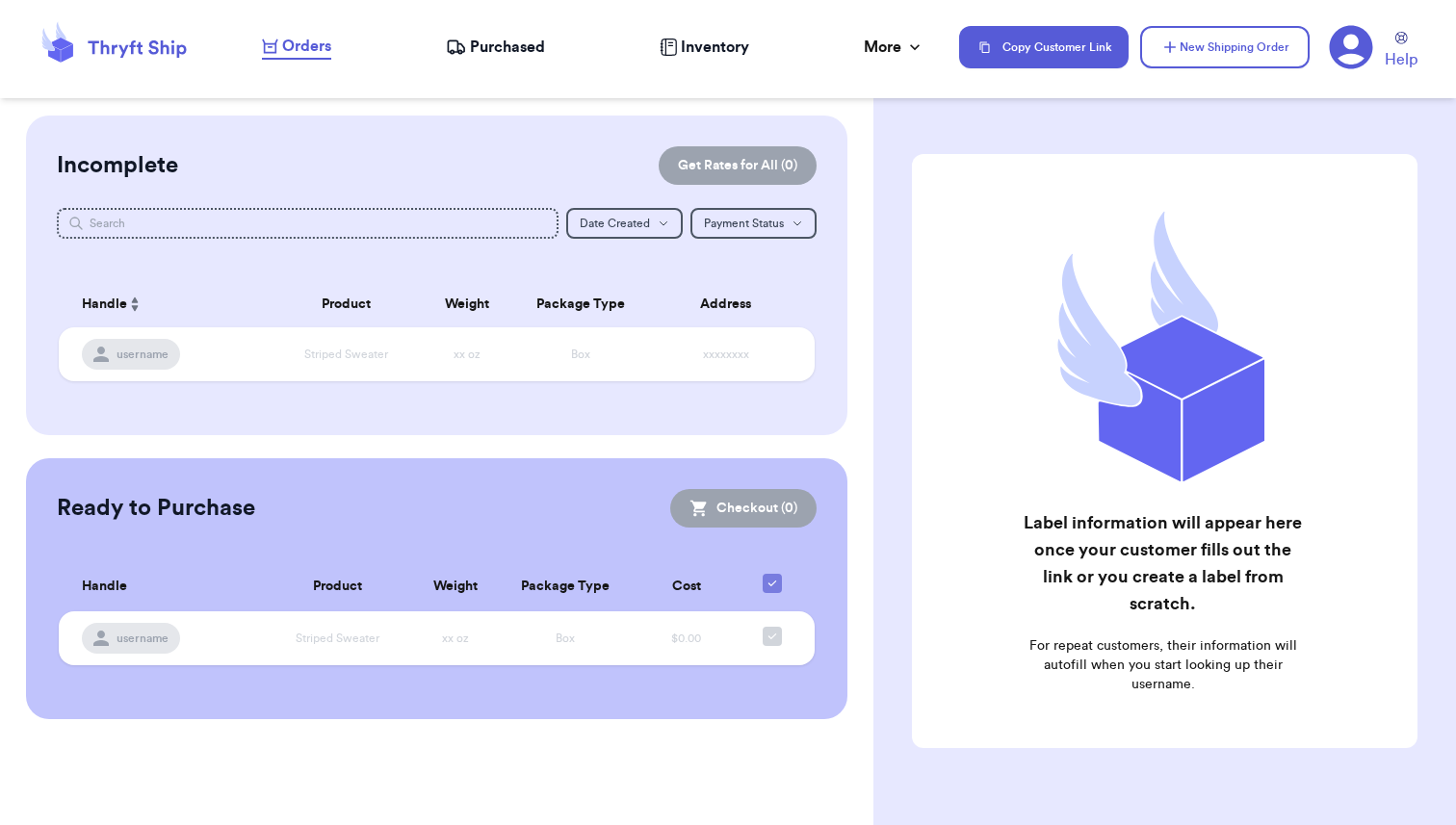
click at [705, 52] on span "Inventory" at bounding box center [714, 47] width 68 height 23
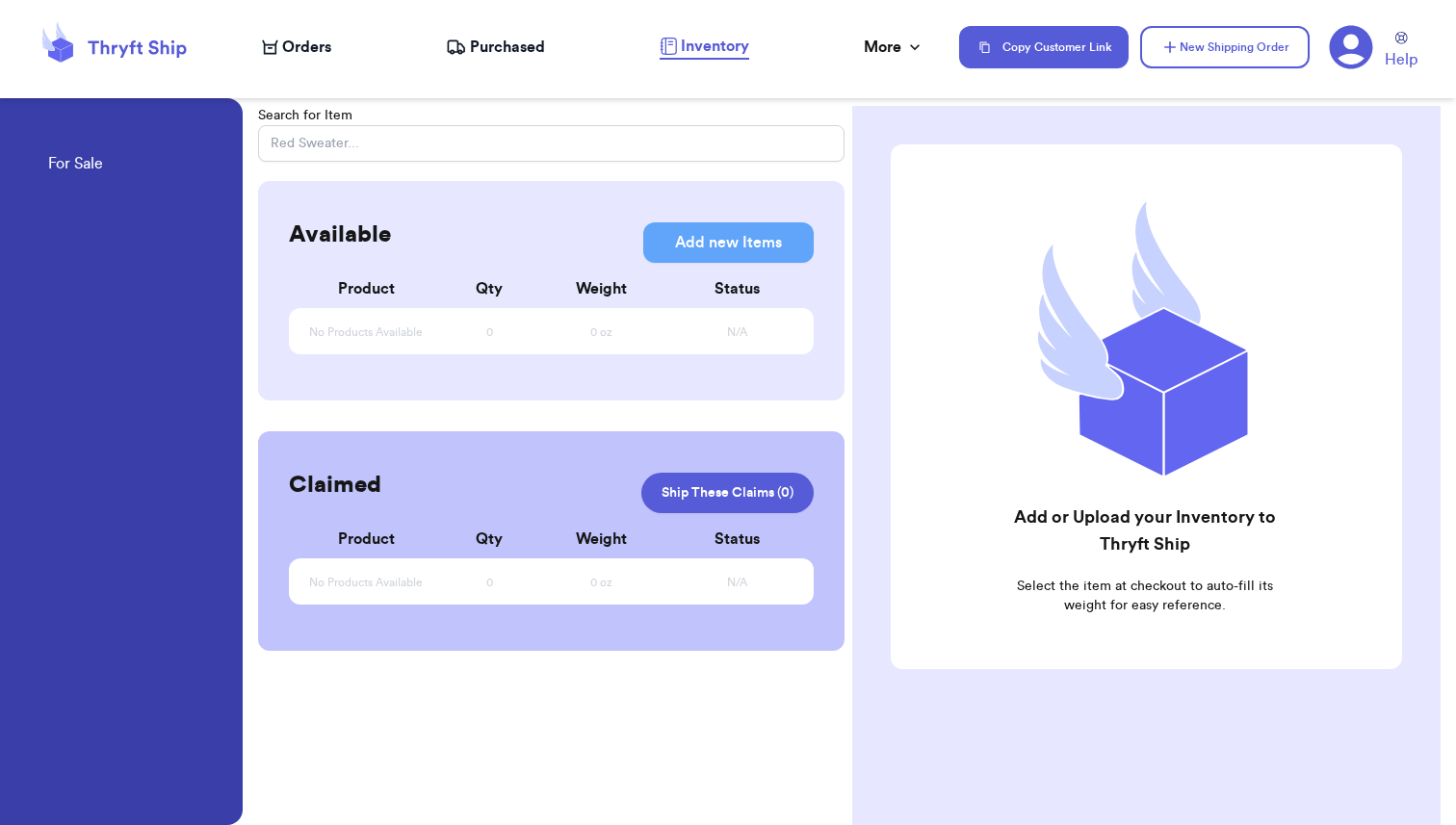
click at [302, 50] on span "Orders" at bounding box center [306, 47] width 49 height 23
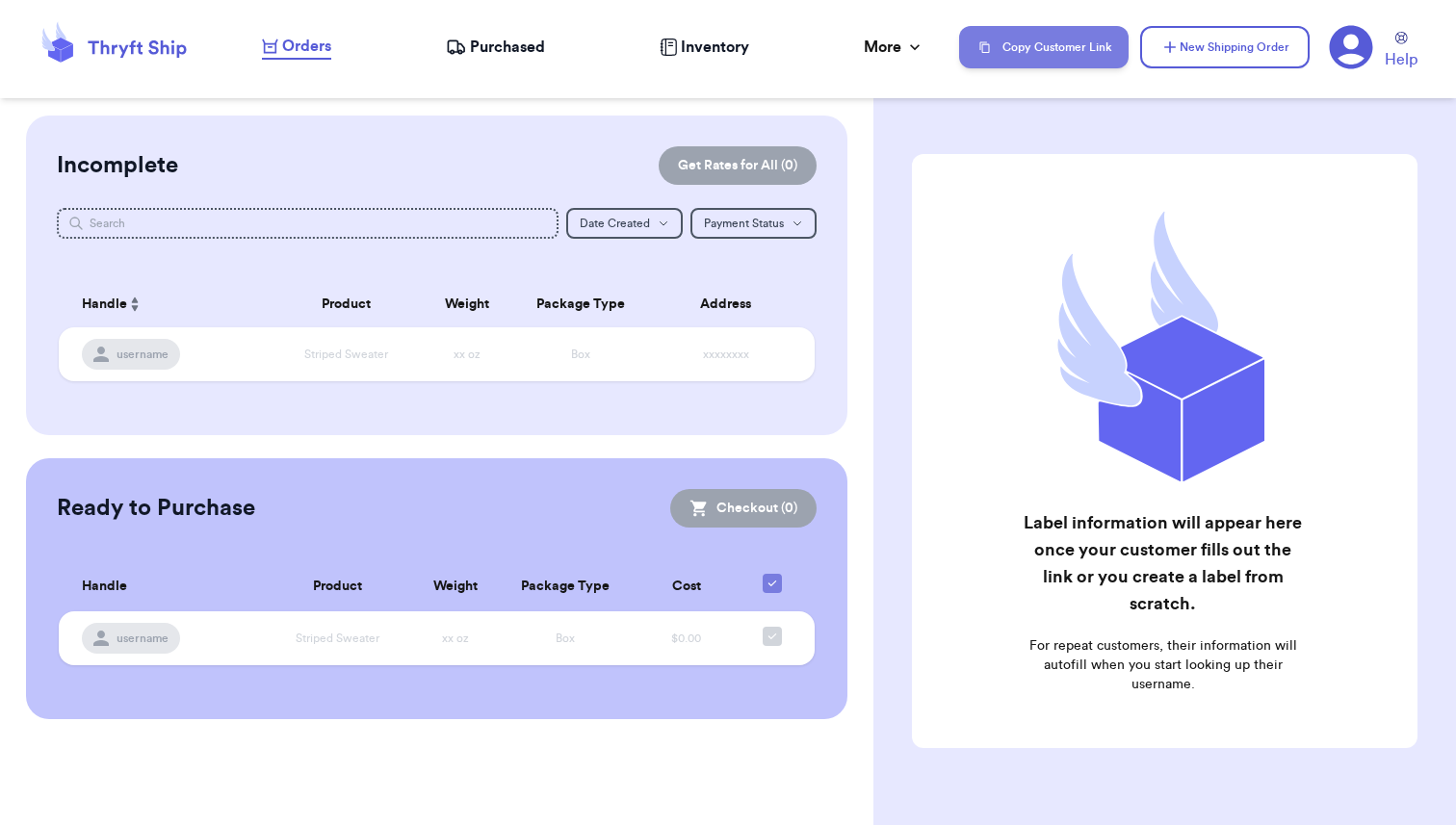
click at [1044, 49] on button "Copy Customer Link" at bounding box center [1044, 47] width 170 height 42
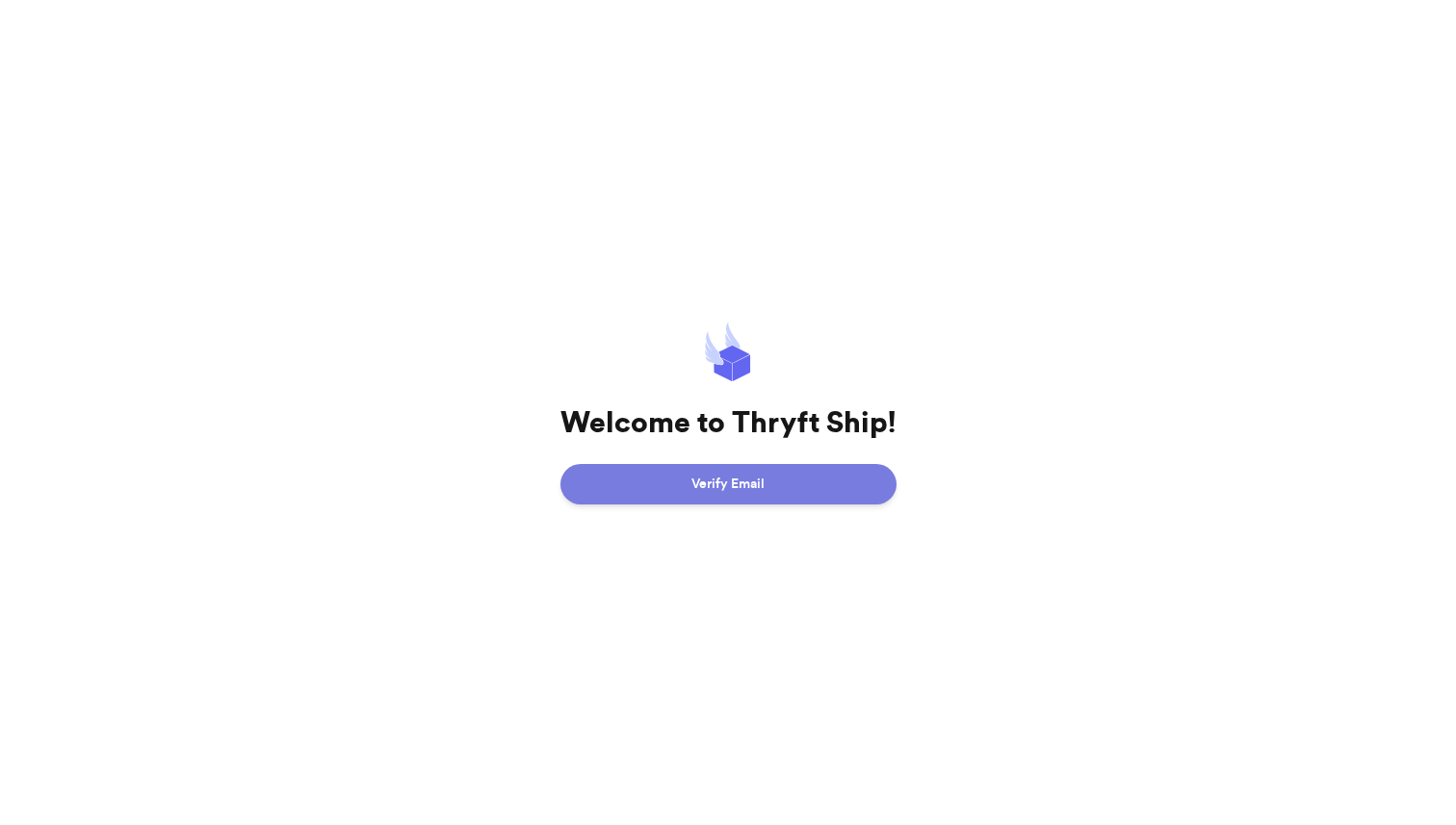
click at [743, 490] on button "Verify Email" at bounding box center [728, 485] width 336 height 40
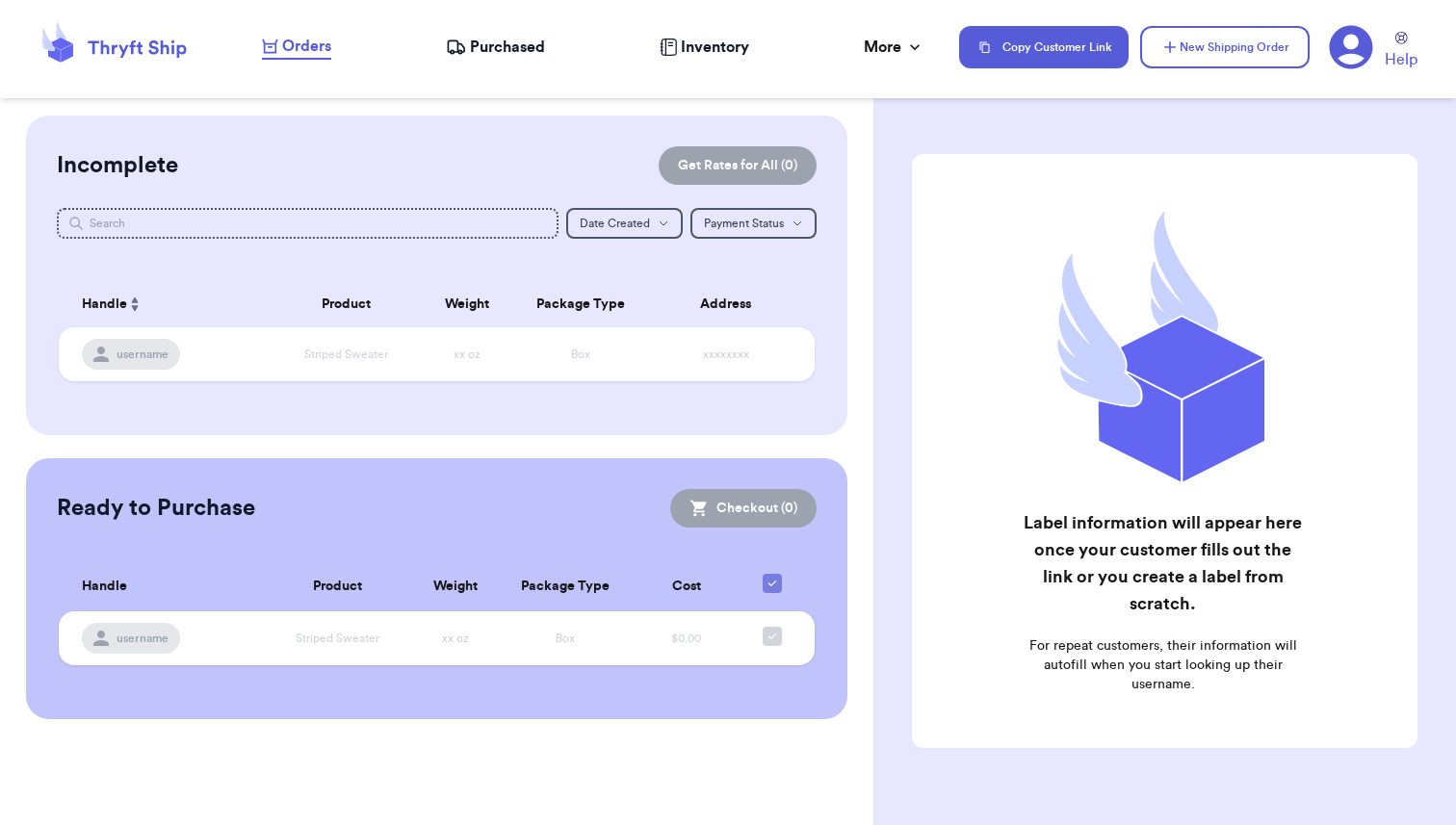
click at [1352, 47] on icon at bounding box center [1351, 47] width 44 height 44
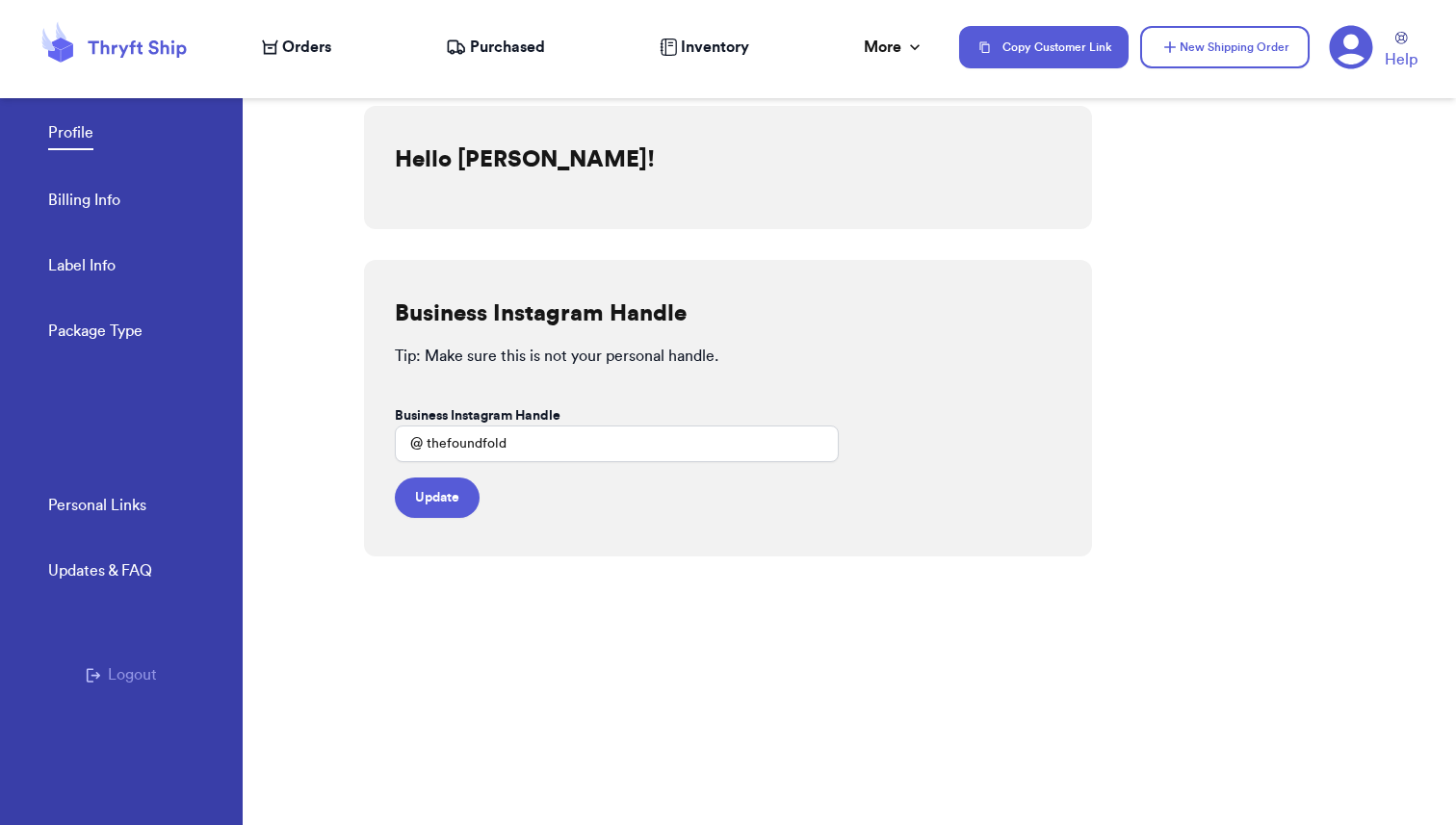
click at [94, 200] on link "Billing Info" at bounding box center [84, 202] width 72 height 27
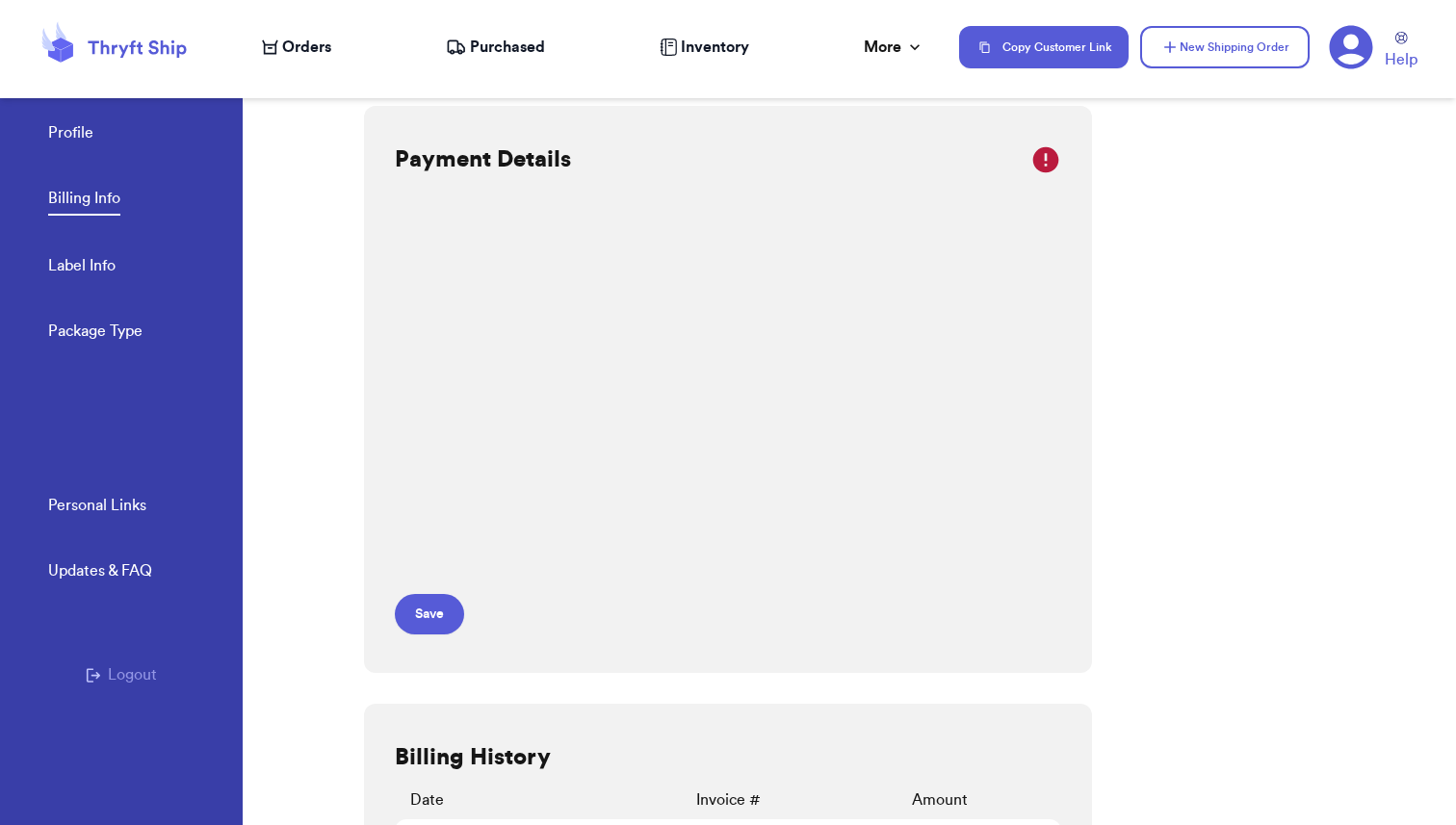
scroll to position [87, 0]
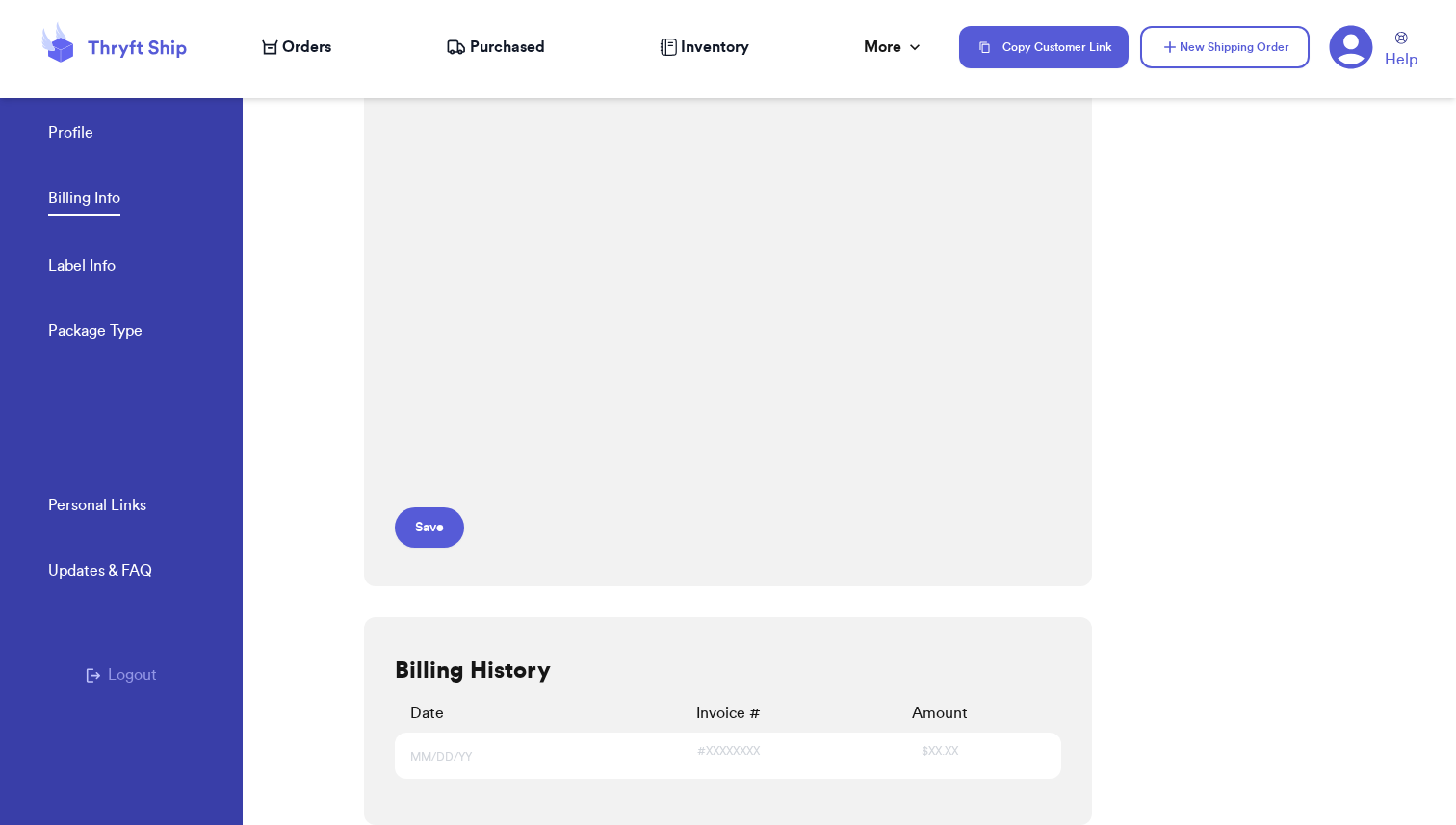
click at [96, 269] on link "Label Info" at bounding box center [82, 268] width 67 height 27
select select "WY"
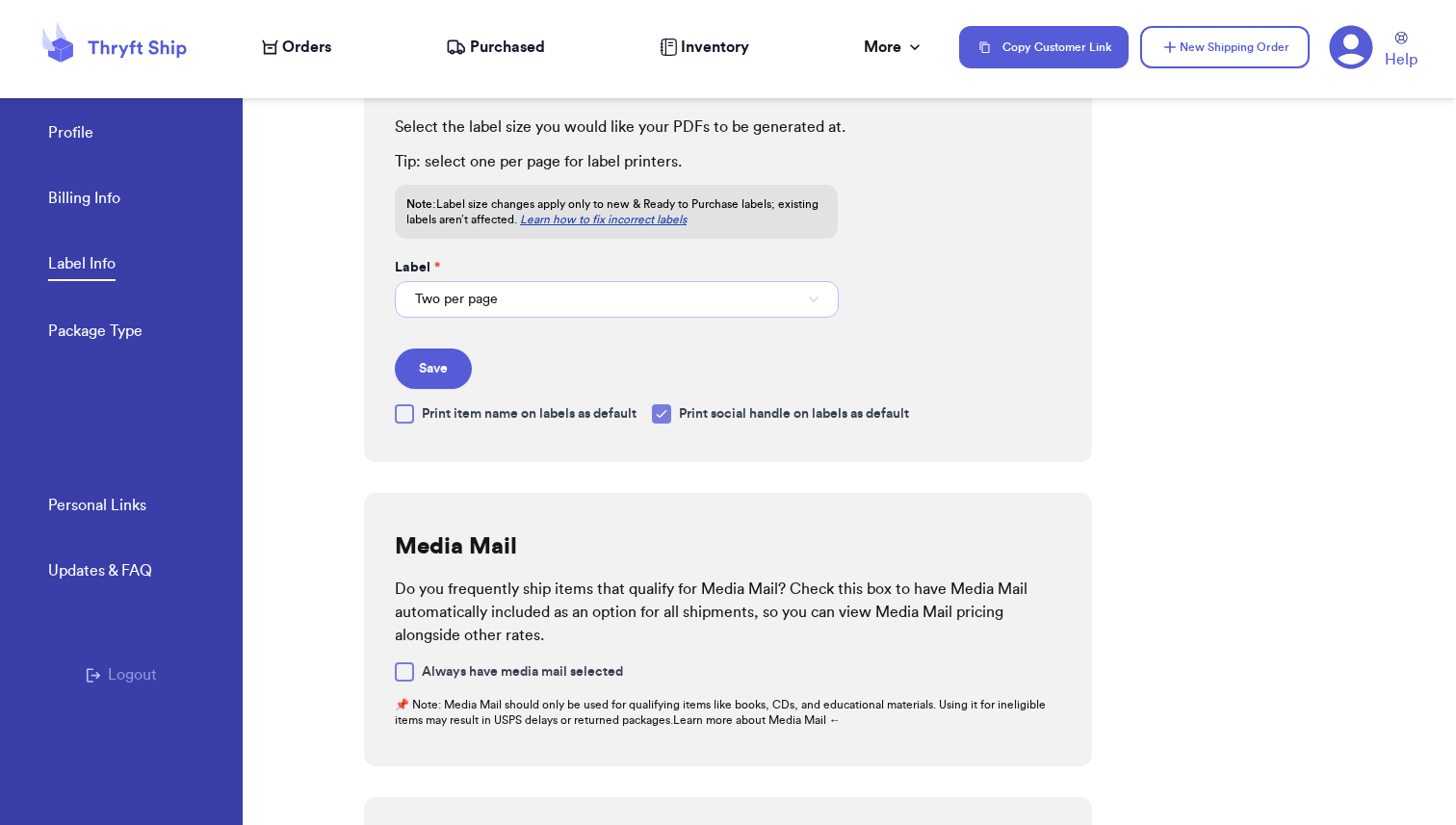
click at [548, 304] on button "Two per page" at bounding box center [617, 300] width 444 height 37
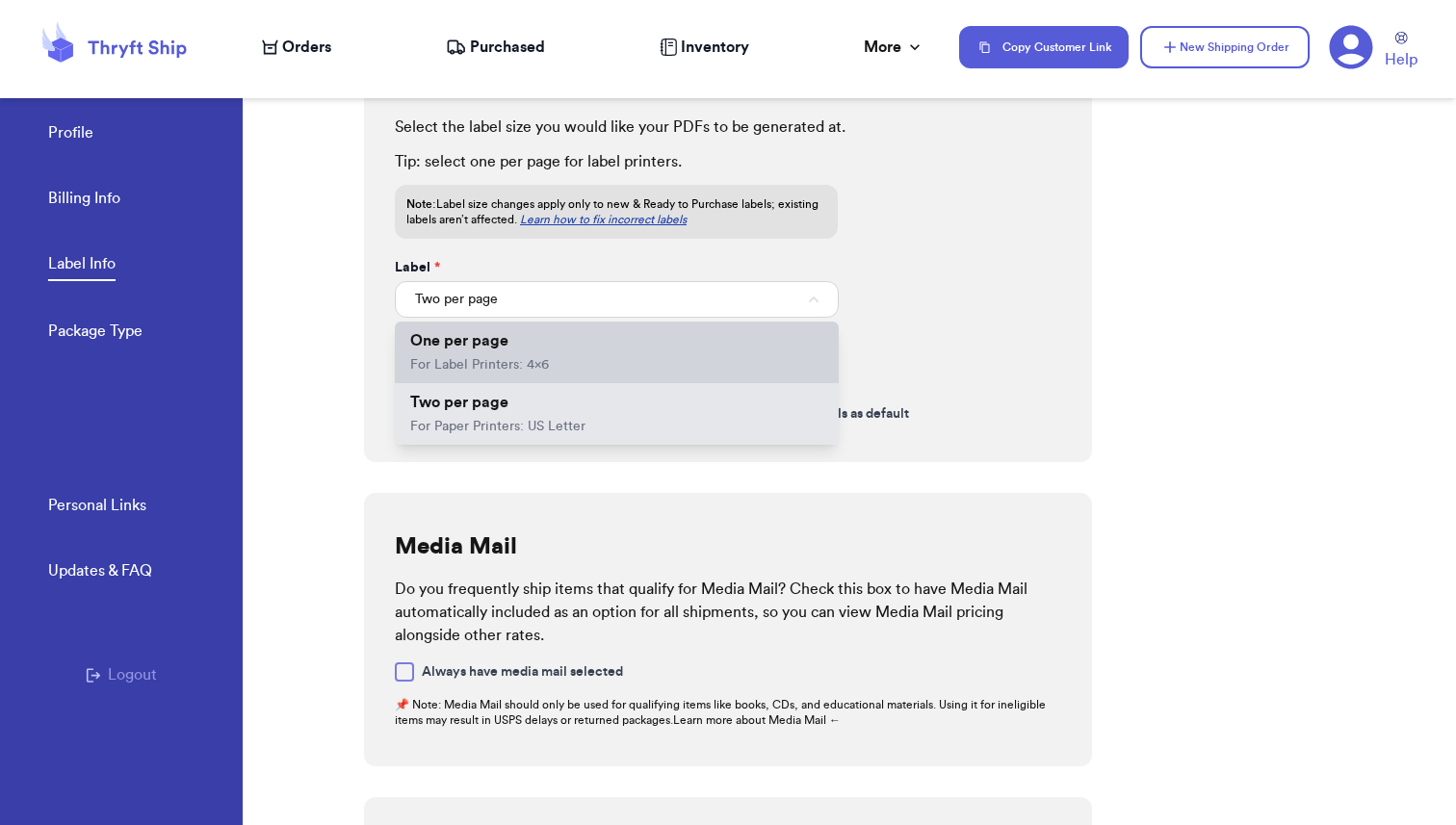
click at [471, 359] on span "For Label Printers: 4x6" at bounding box center [480, 365] width 139 height 13
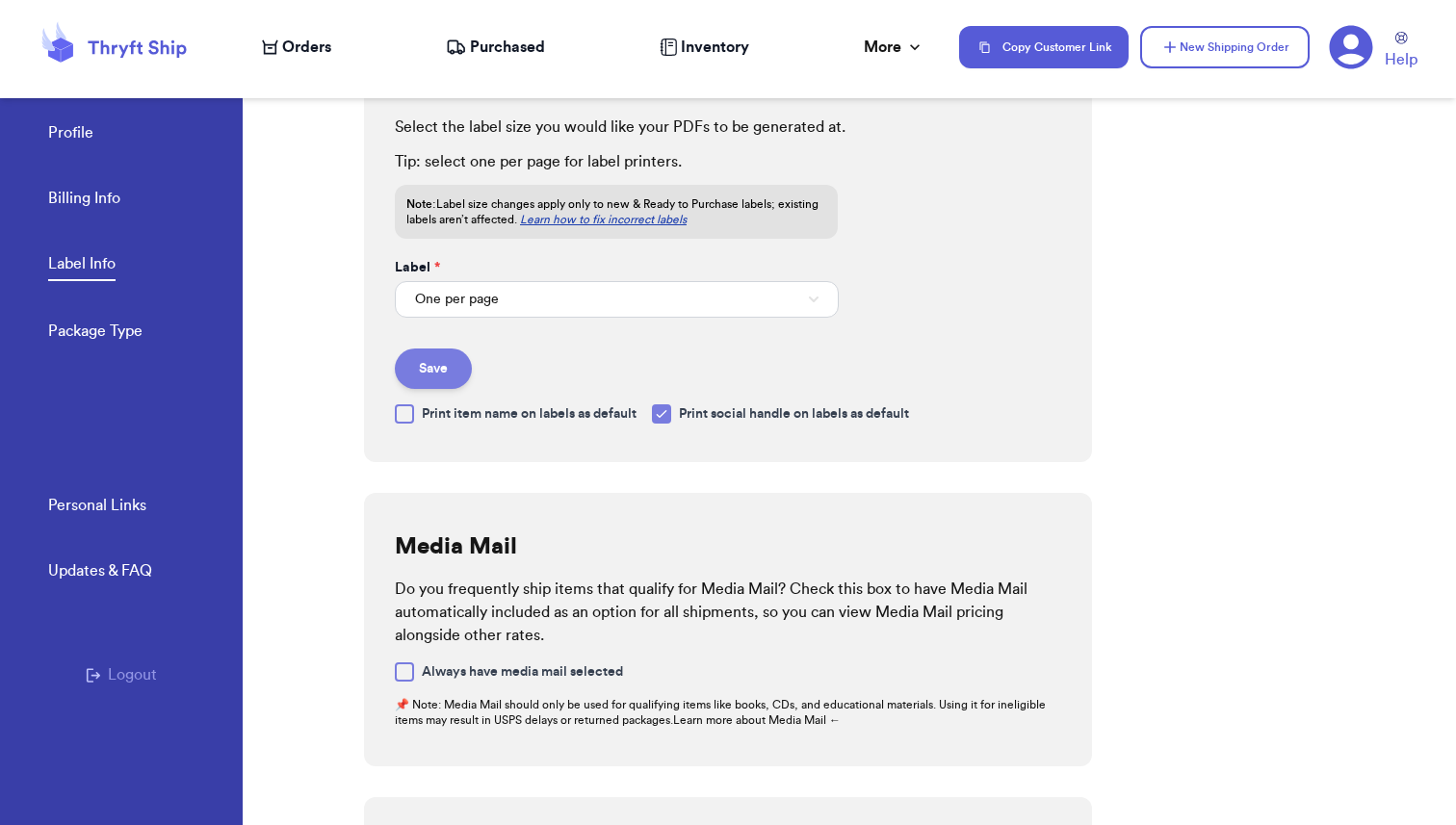
click at [432, 369] on button "Save" at bounding box center [434, 369] width 77 height 40
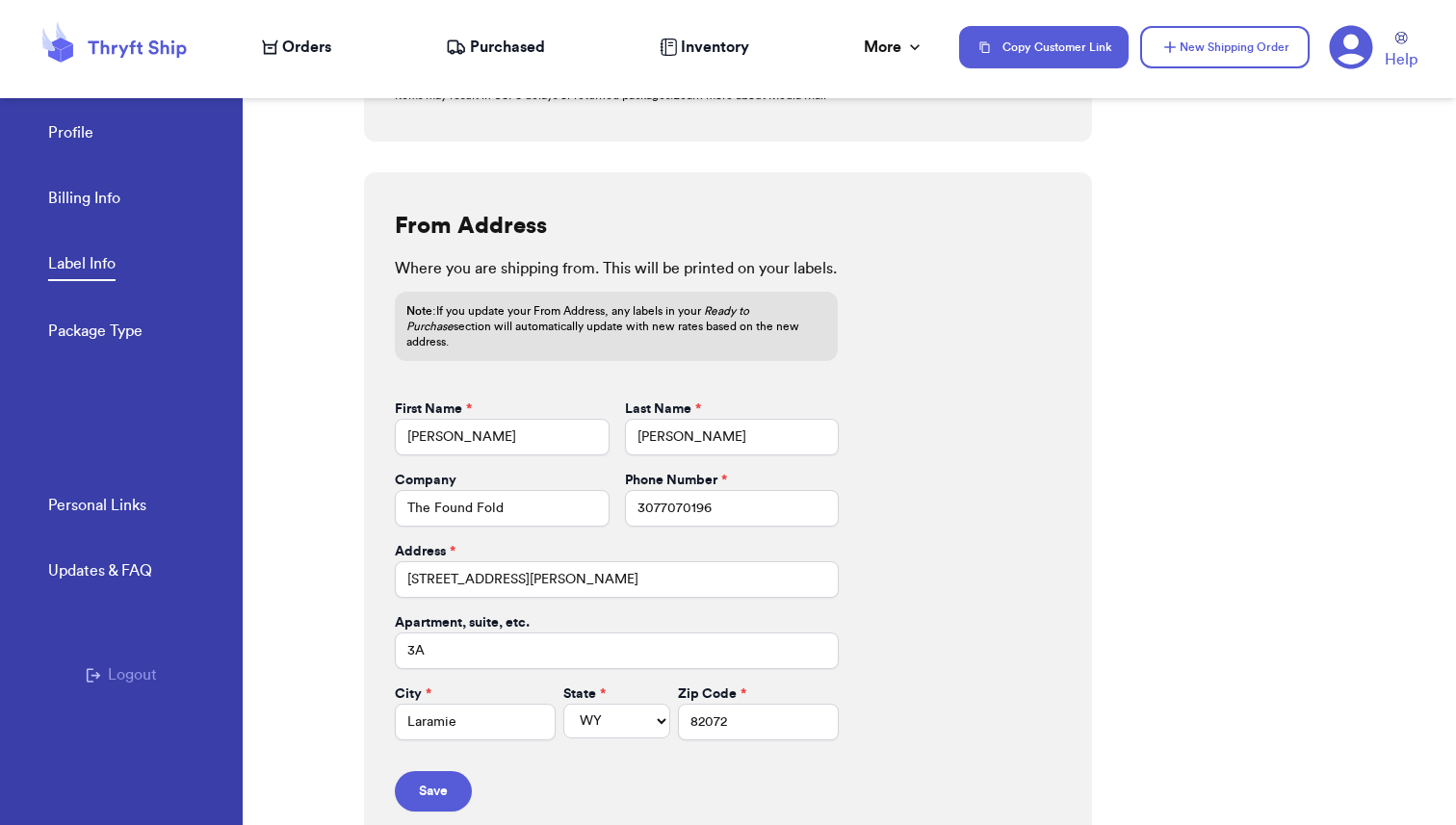
scroll to position [722, 0]
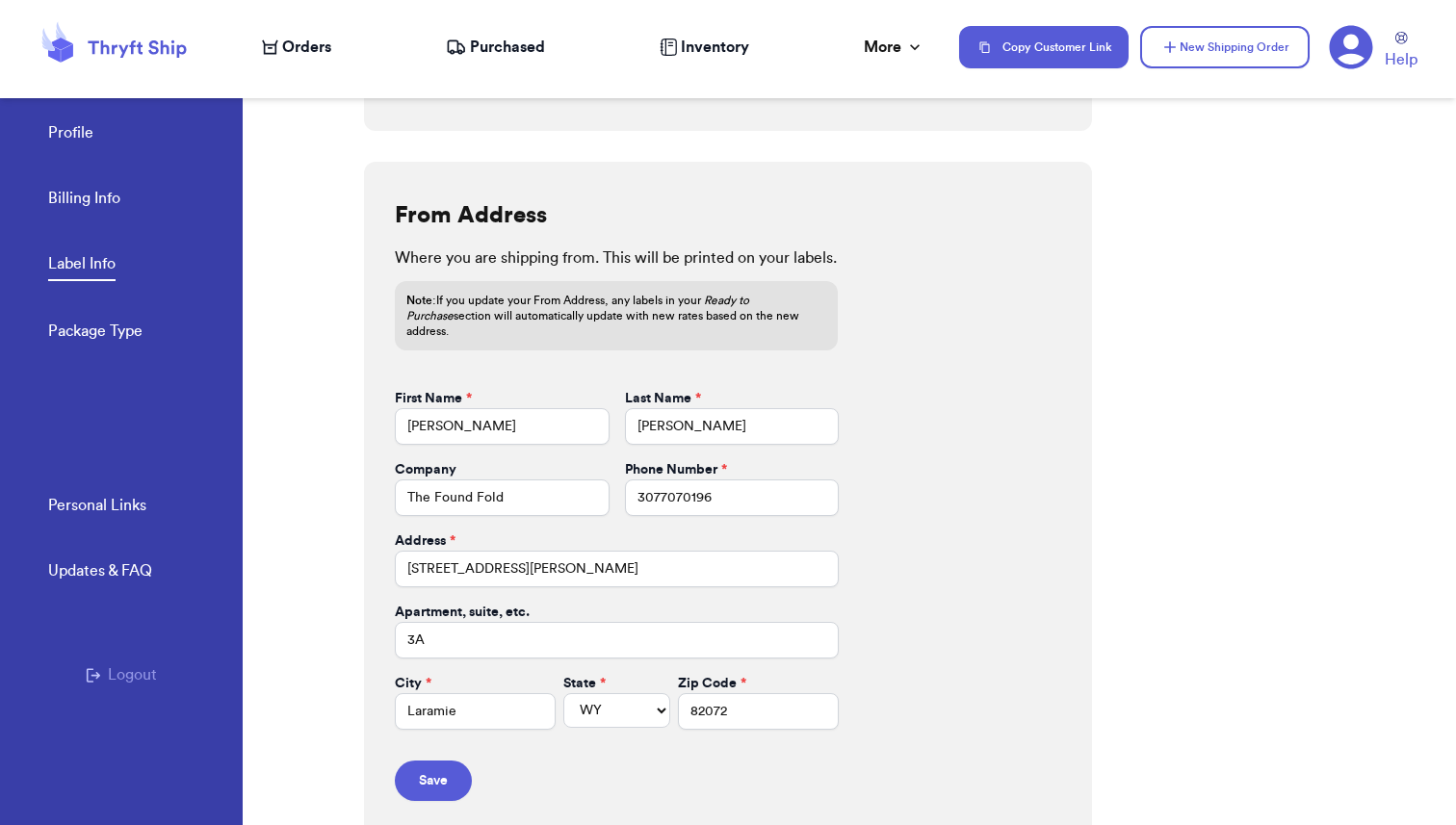
click at [108, 334] on link "Package Type" at bounding box center [95, 333] width 94 height 27
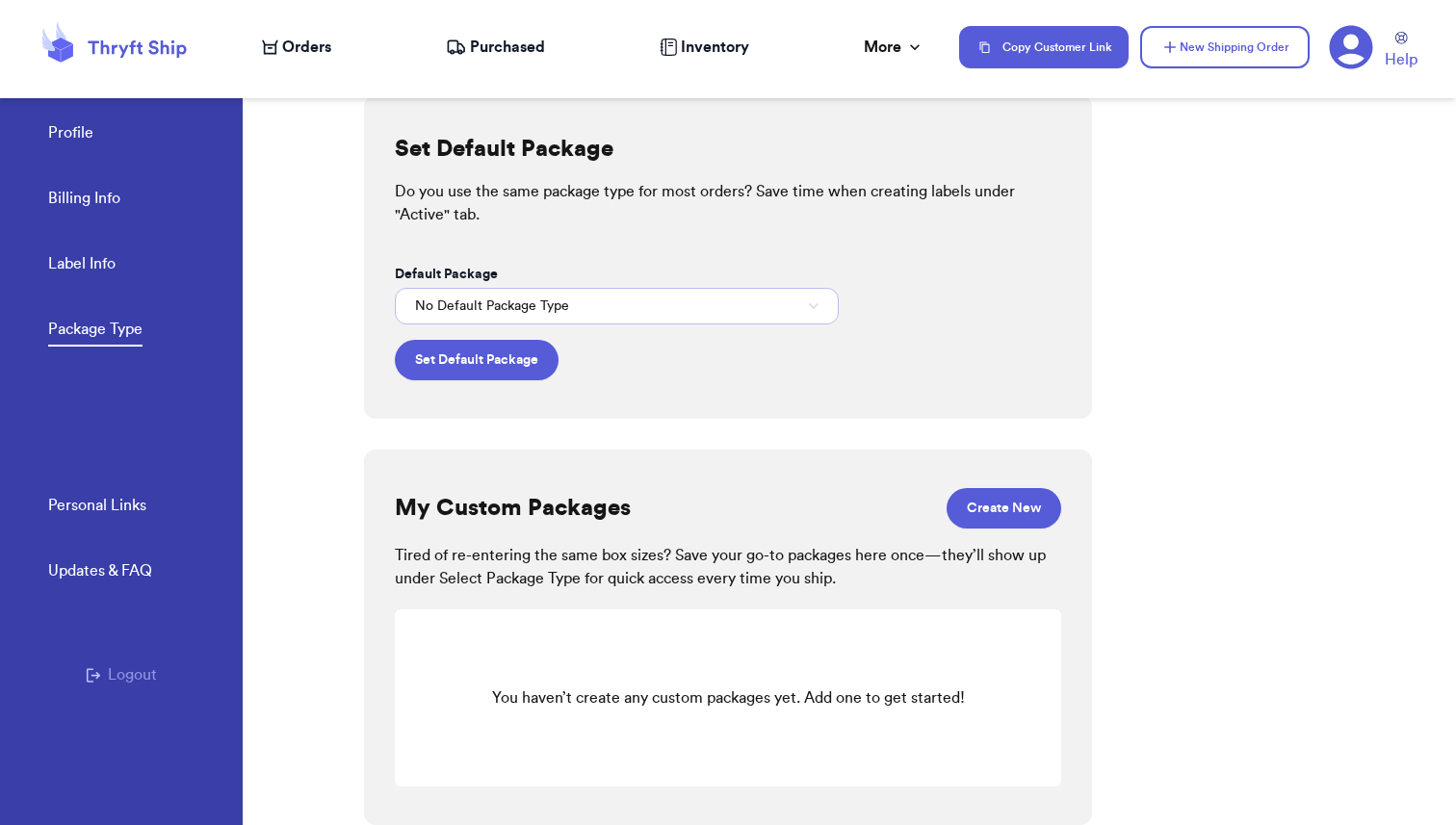
click at [621, 304] on button "No Default Package Type" at bounding box center [617, 306] width 444 height 37
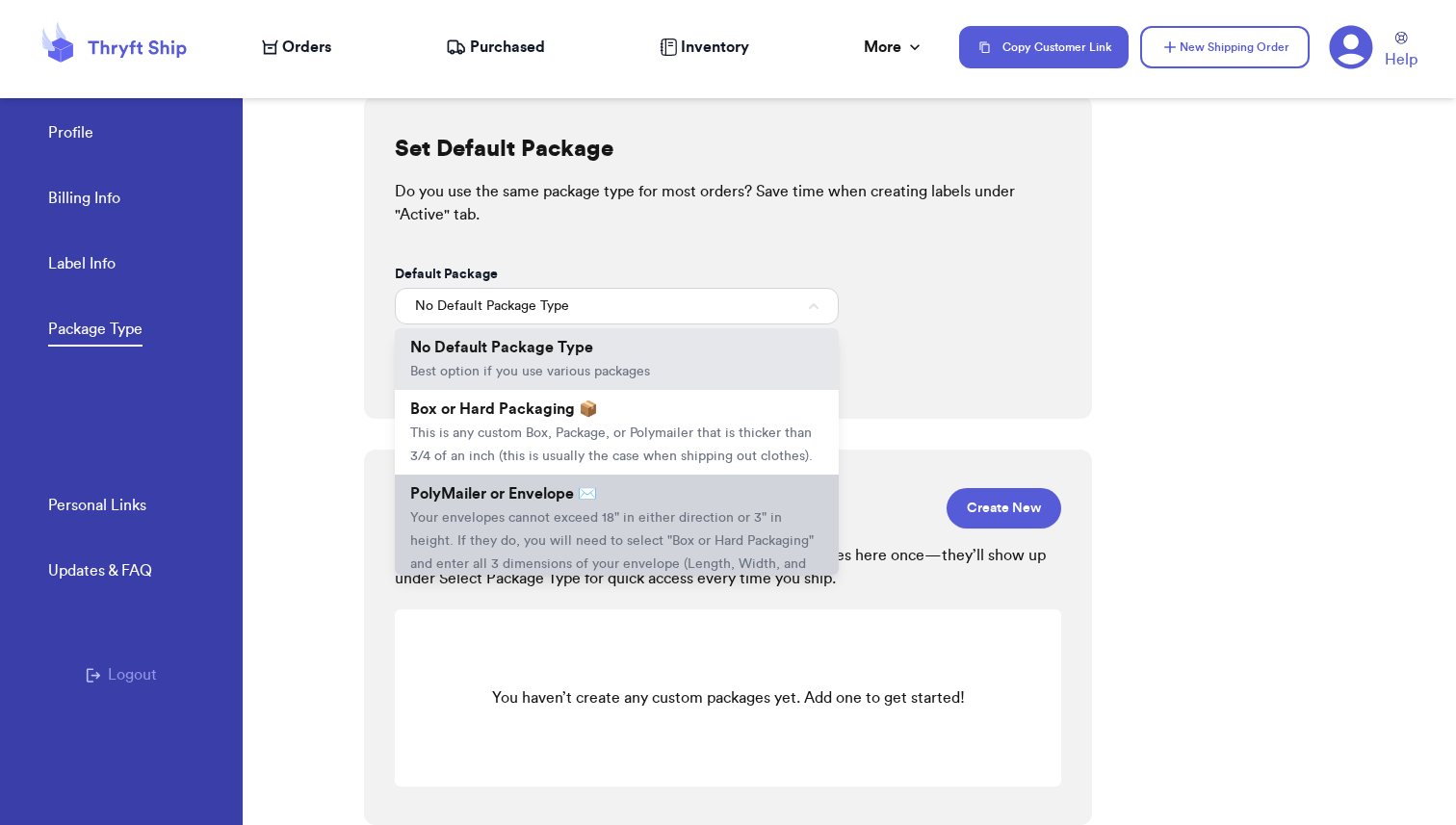
click at [463, 524] on span "Your envelopes cannot exceed 18" in either direction or 3" in height. If they d…" at bounding box center [612, 553] width 404 height 83
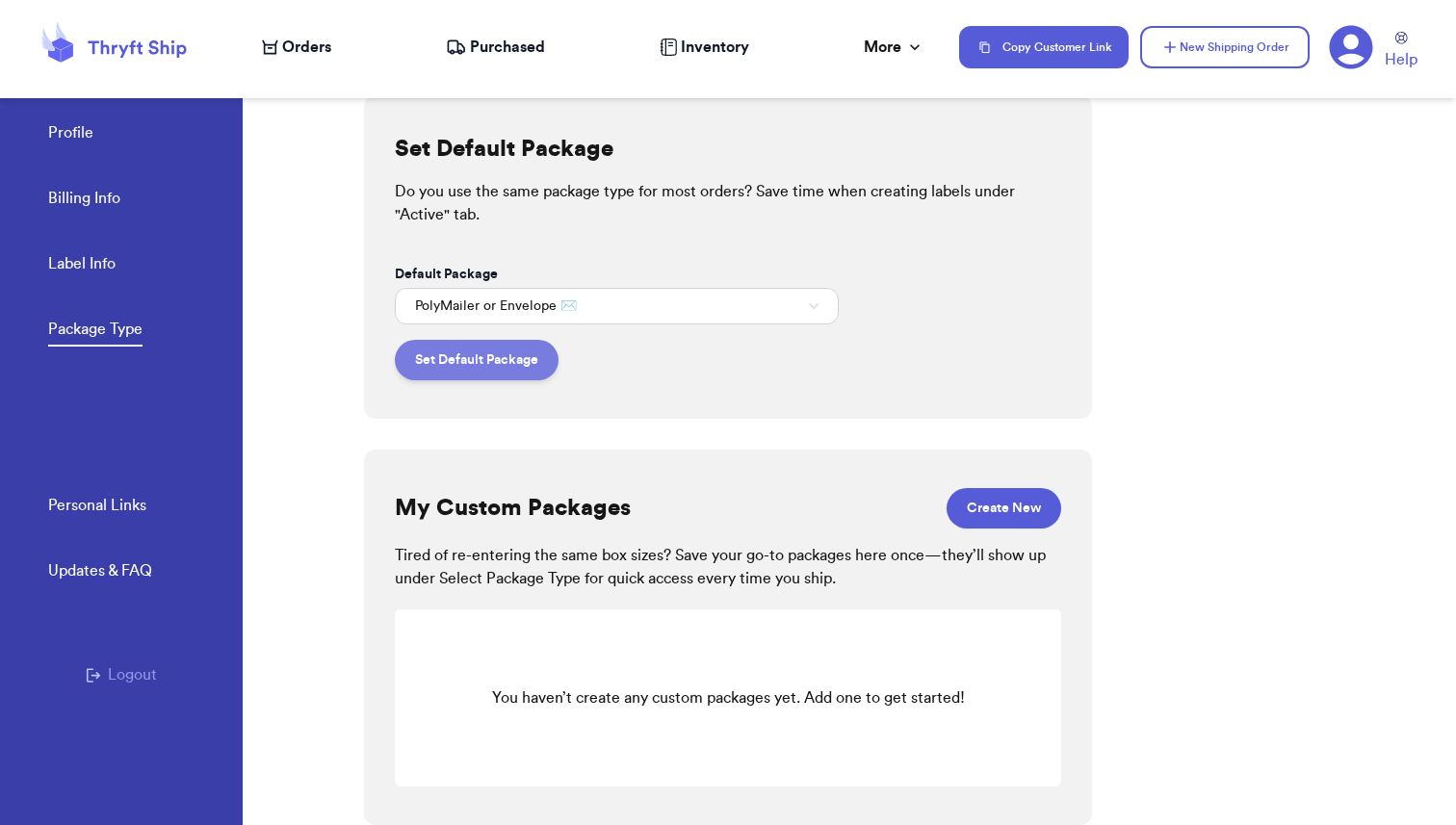
click at [462, 373] on button "Set Default Package" at bounding box center [477, 360] width 164 height 40
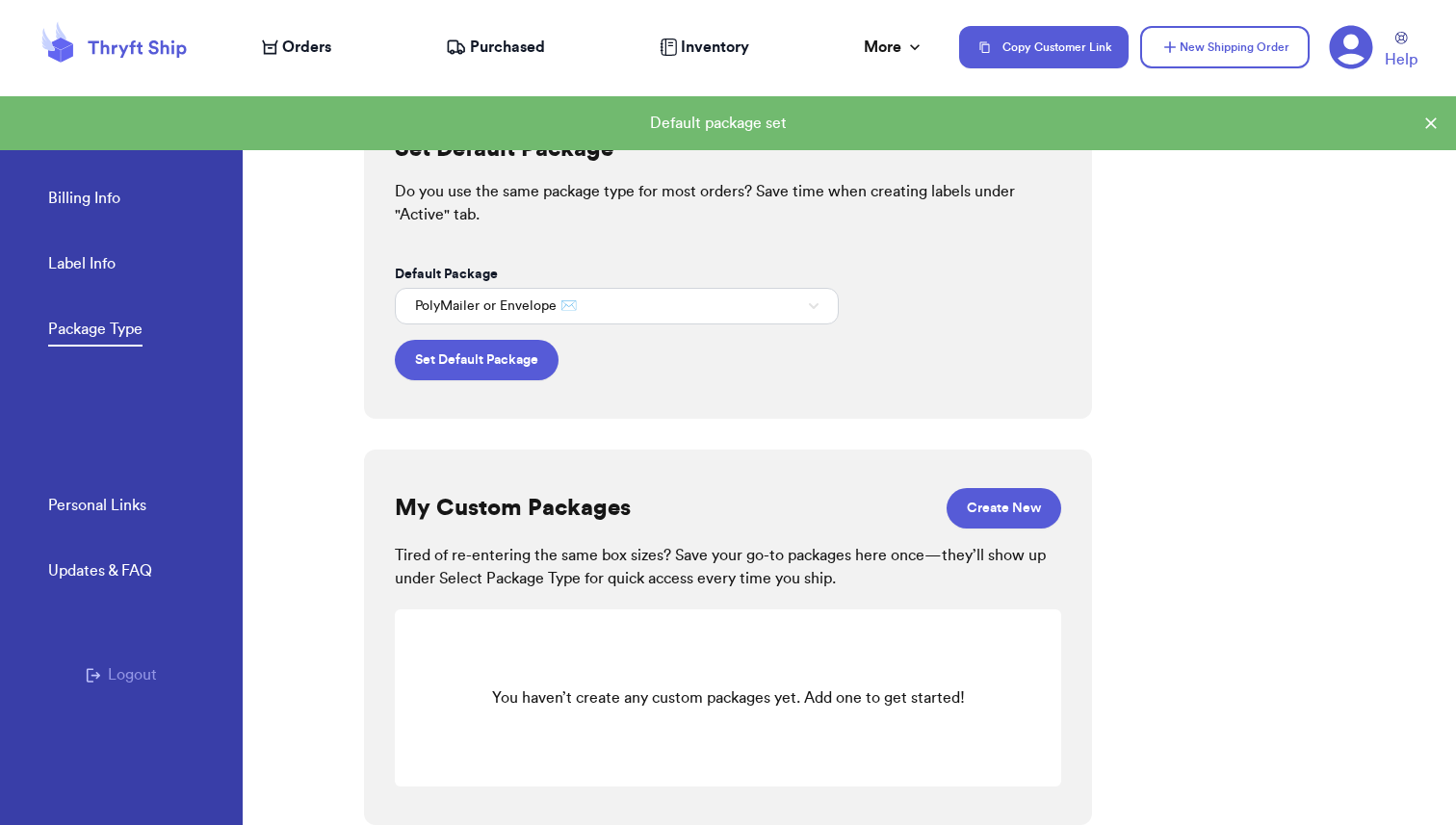
click at [97, 514] on link "Personal Links" at bounding box center [97, 508] width 98 height 27
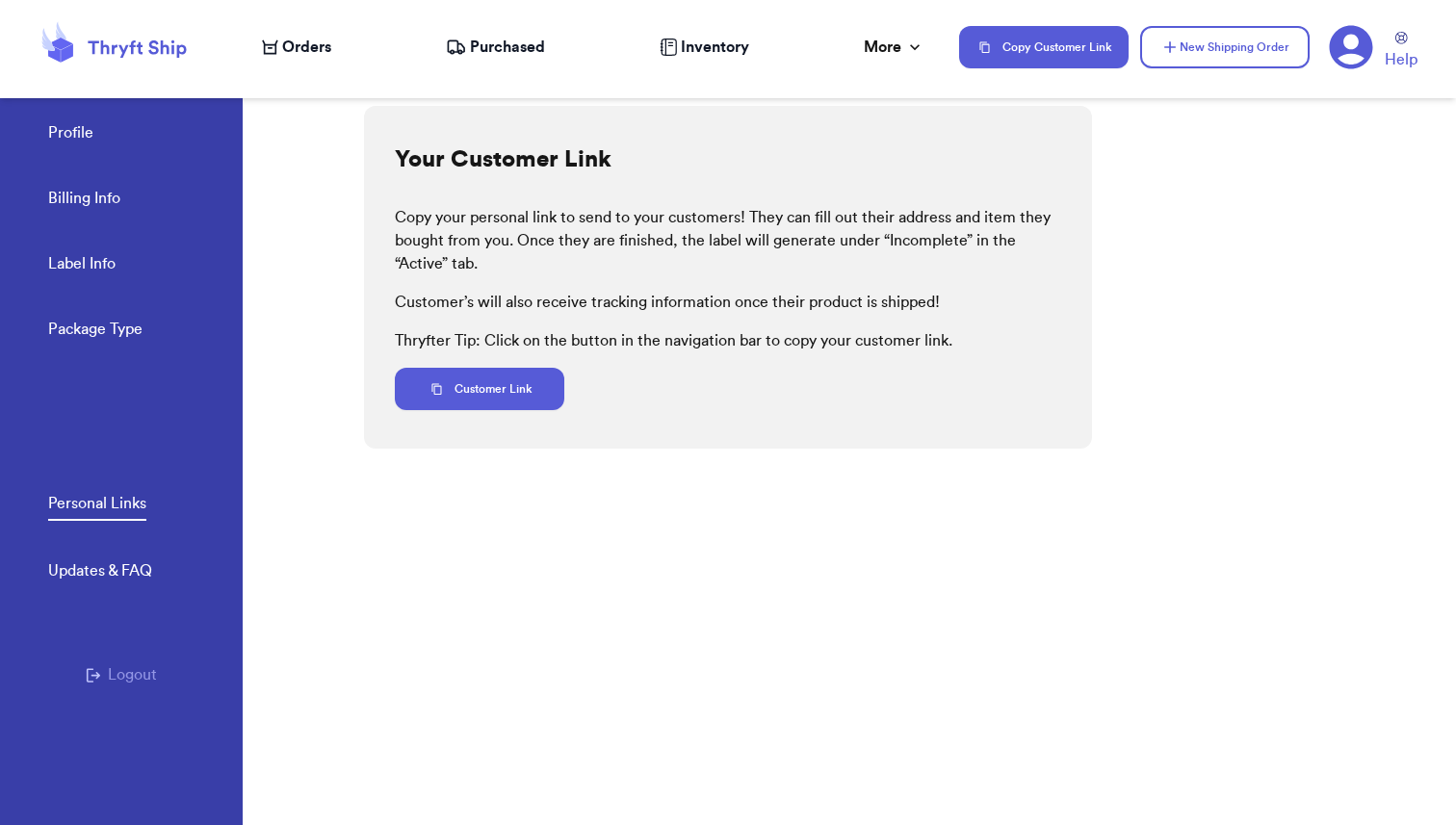
click at [72, 130] on link "Profile" at bounding box center [70, 135] width 45 height 27
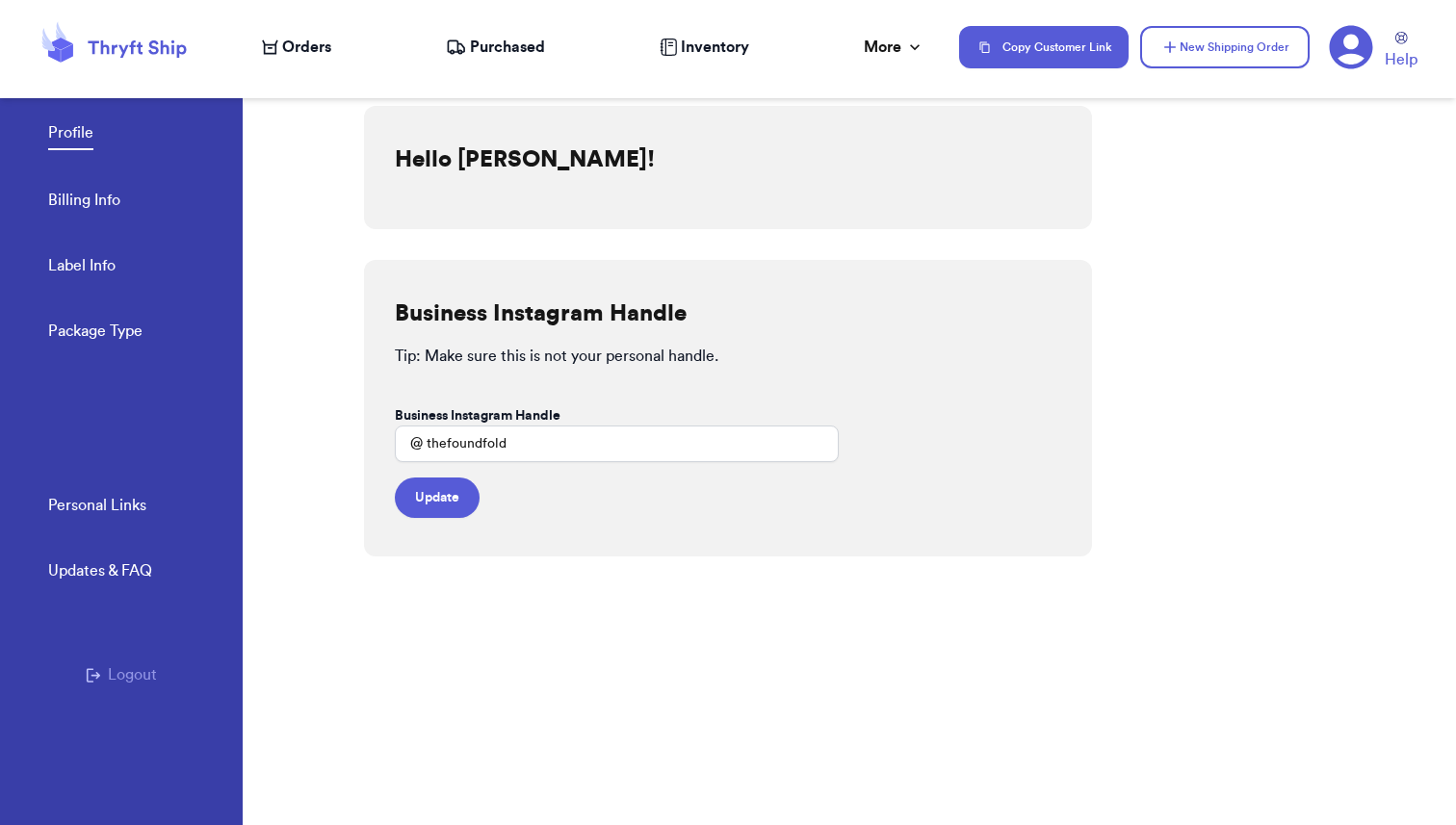
click at [284, 37] on span "Orders" at bounding box center [306, 47] width 49 height 23
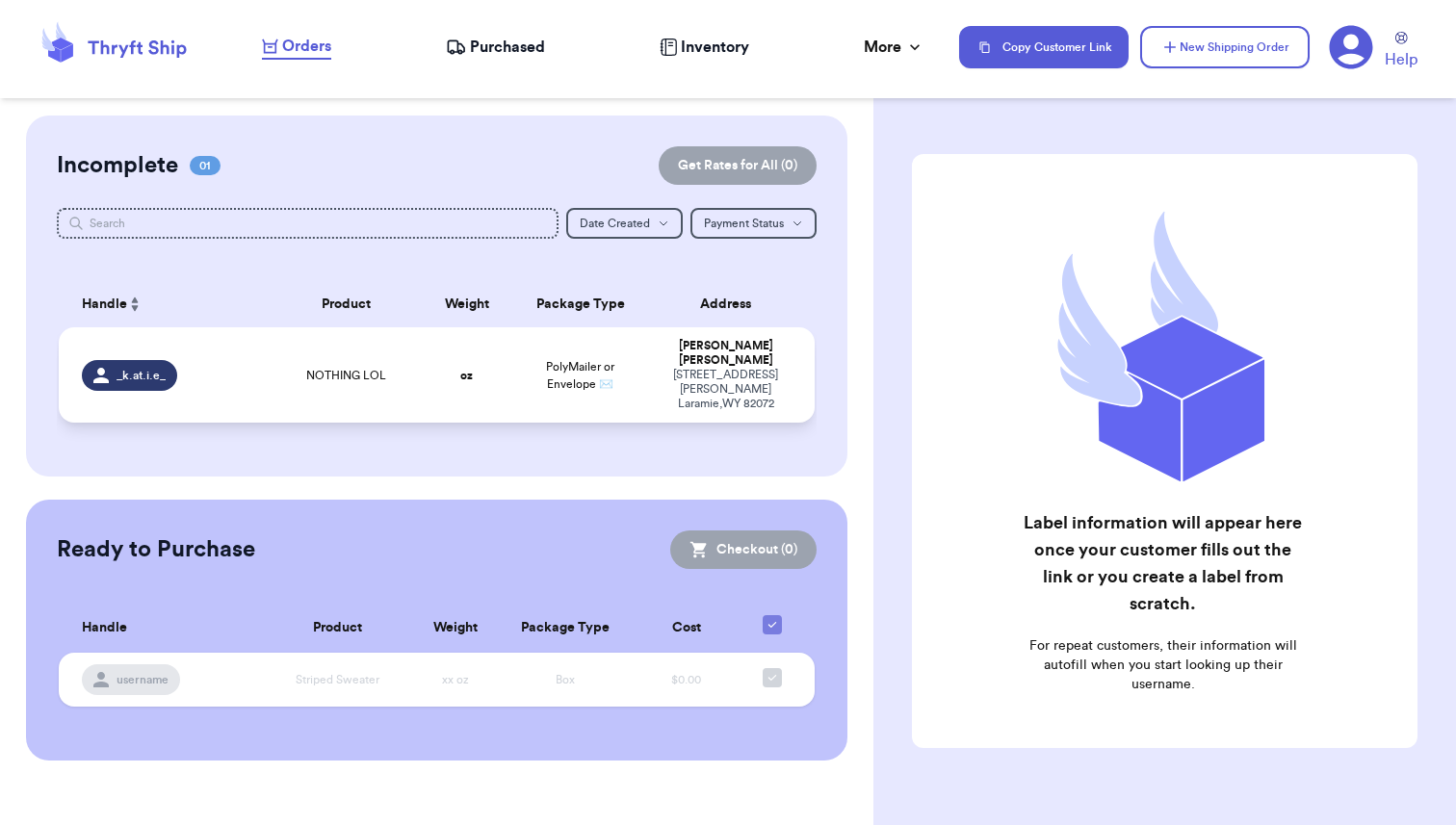
click at [410, 368] on div "NOTHING LOL" at bounding box center [346, 376] width 128 height 15
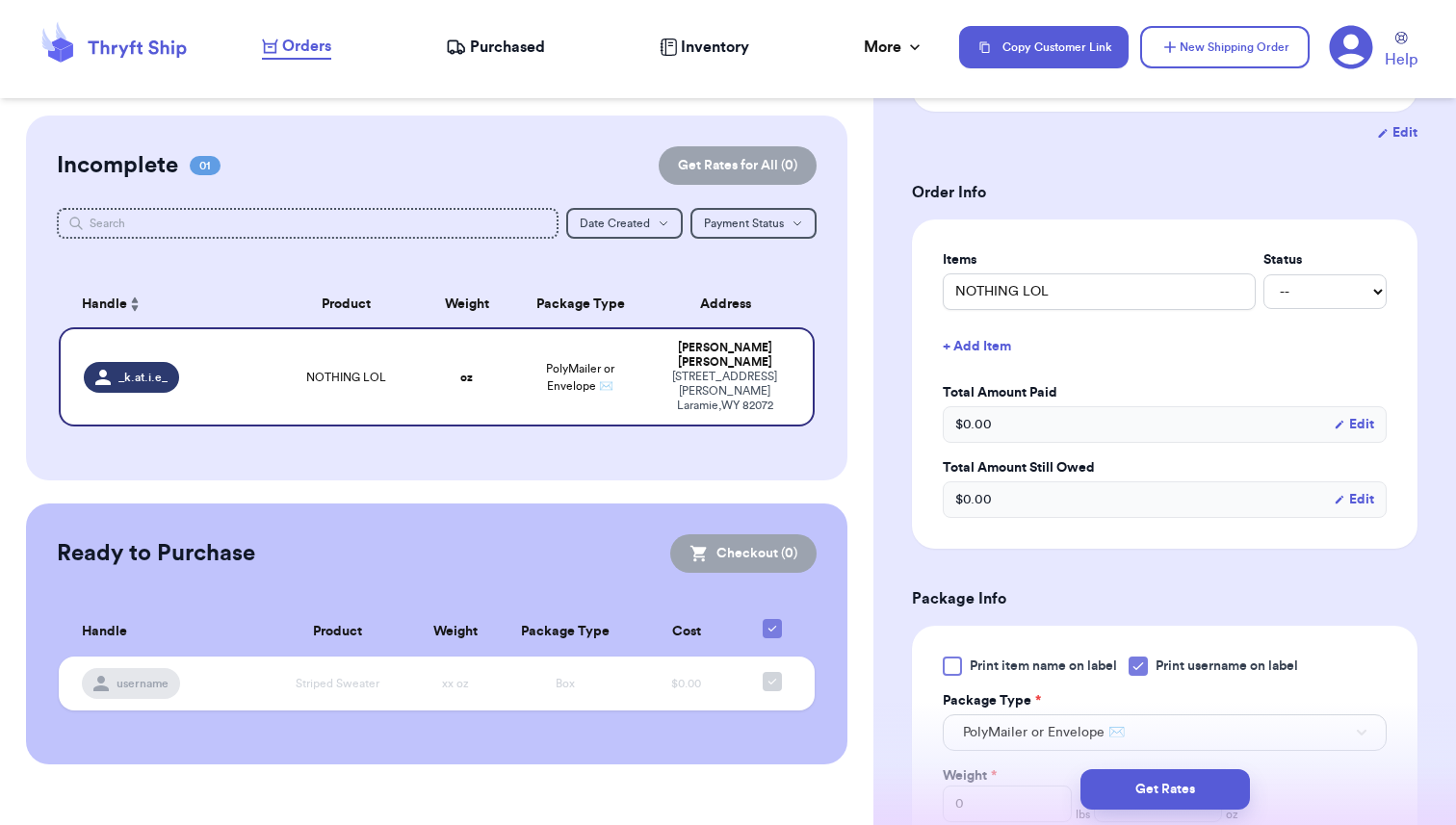
scroll to position [348, 0]
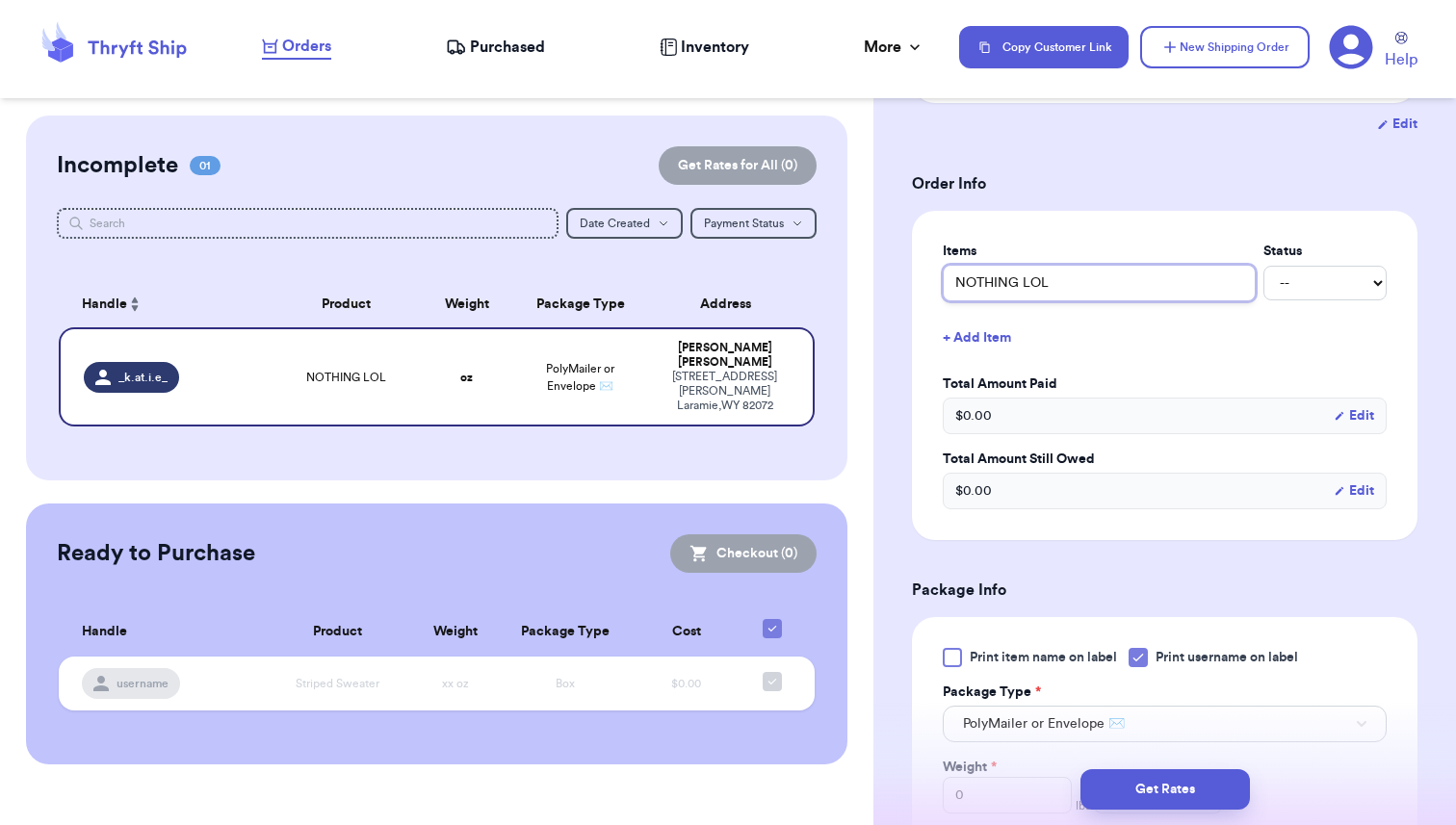
click at [1073, 292] on input "NOTHING LOL" at bounding box center [1099, 283] width 313 height 37
click at [1322, 281] on select "-- Paid Owes" at bounding box center [1325, 283] width 123 height 35
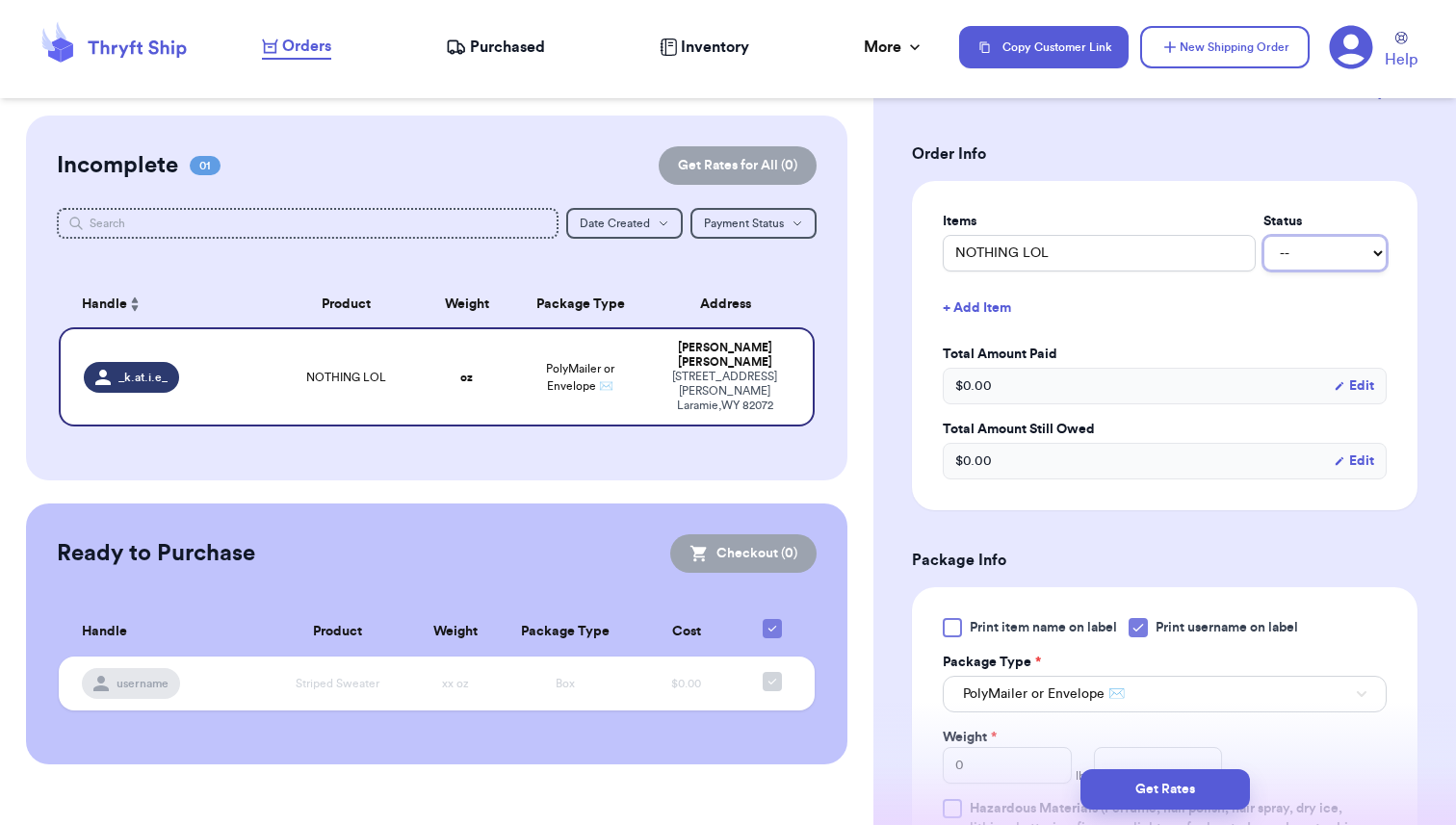
click at [1305, 249] on select "-- Paid Owes" at bounding box center [1325, 253] width 123 height 35
select select "paid"
click at [1263, 236] on select "-- Paid Owes" at bounding box center [1325, 253] width 123 height 35
click at [1323, 260] on select "-- Paid Owes" at bounding box center [1325, 253] width 123 height 35
select select "unpaid"
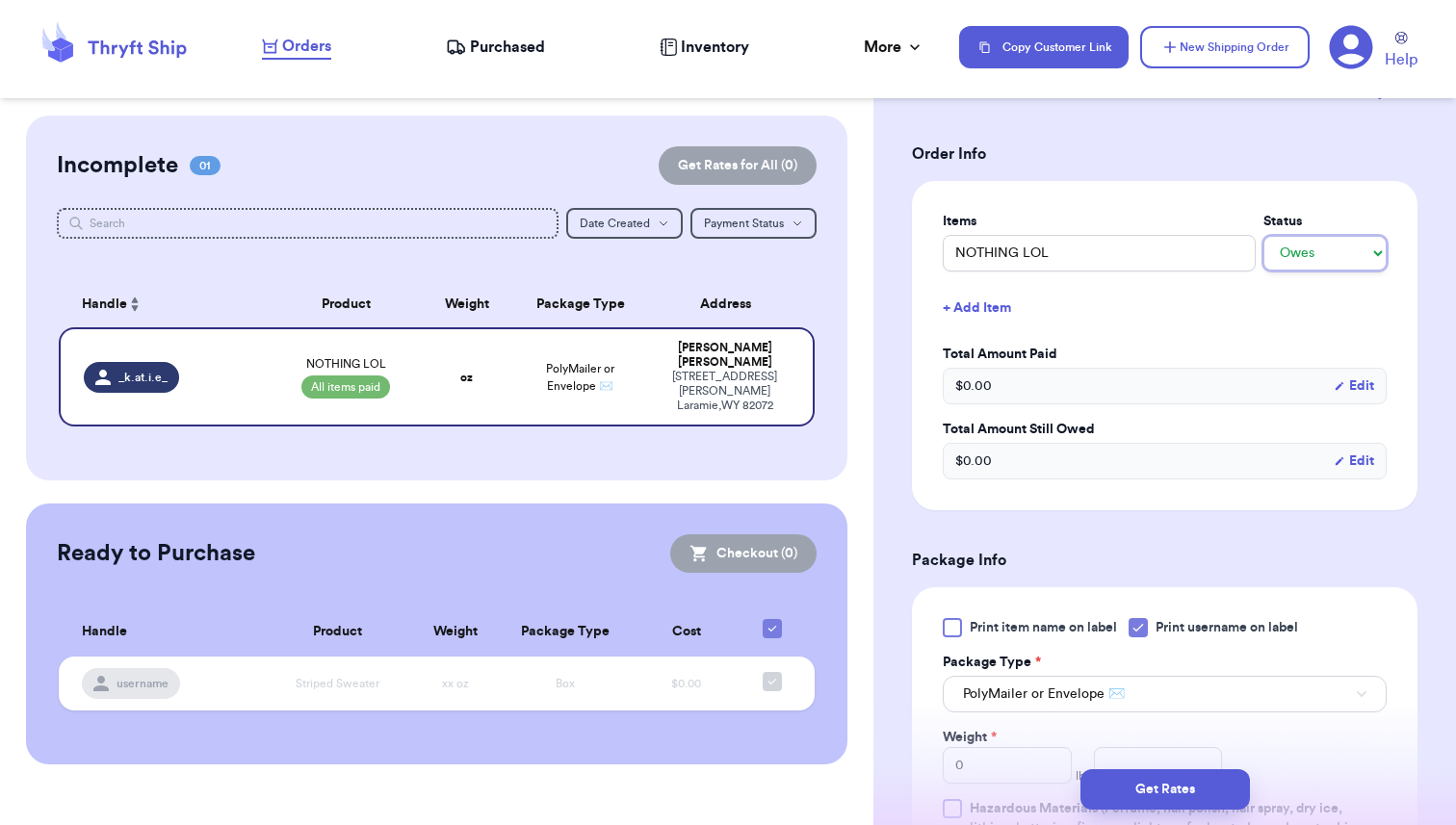
click at [1263, 236] on select "-- Paid Owes" at bounding box center [1325, 253] width 123 height 35
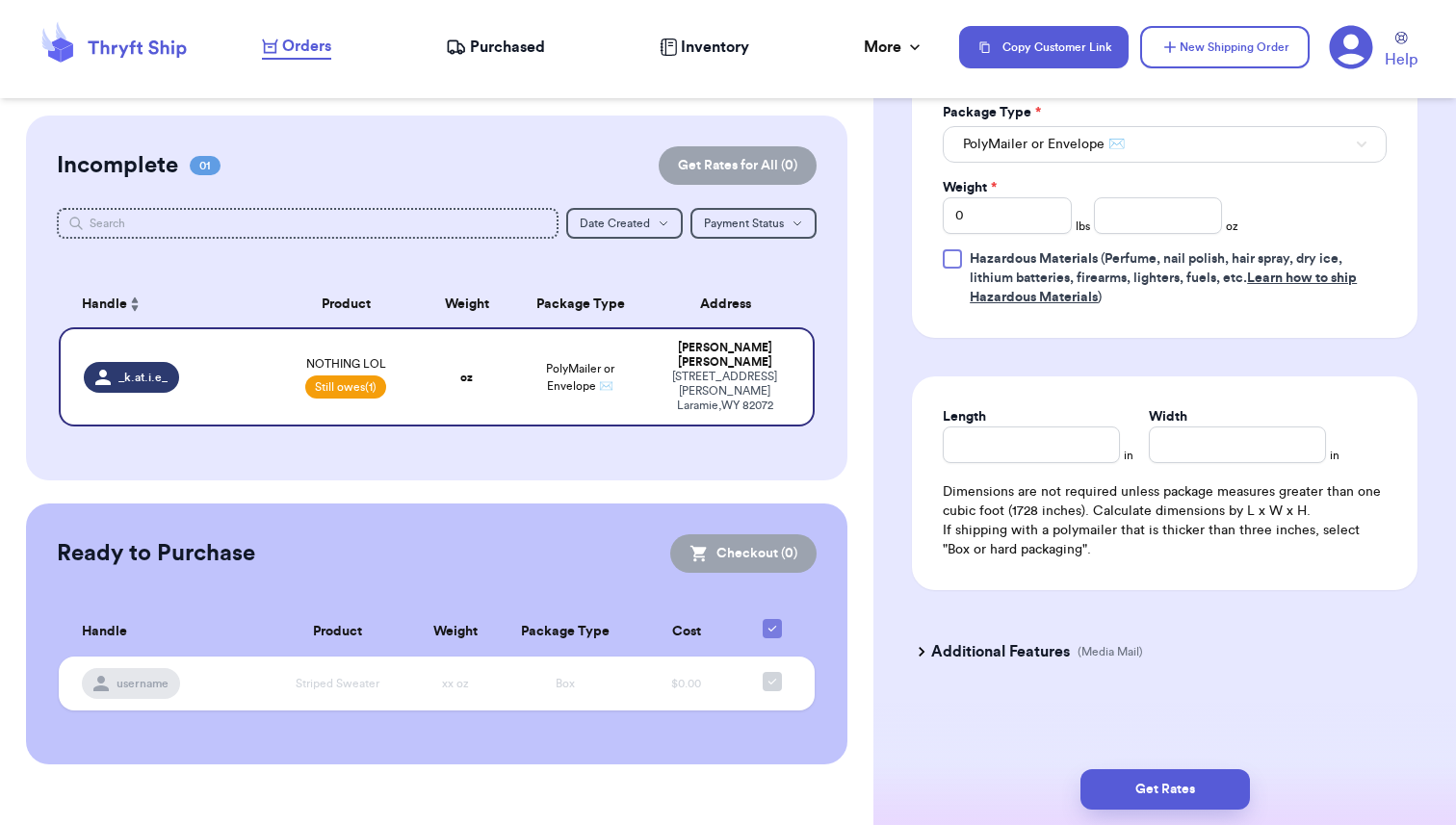
scroll to position [928, 0]
click at [856, 411] on div "Customer Link New Order Incomplete 01 Get Rates for All ( 0 ) Get Rates for All…" at bounding box center [437, 439] width 873 height 649
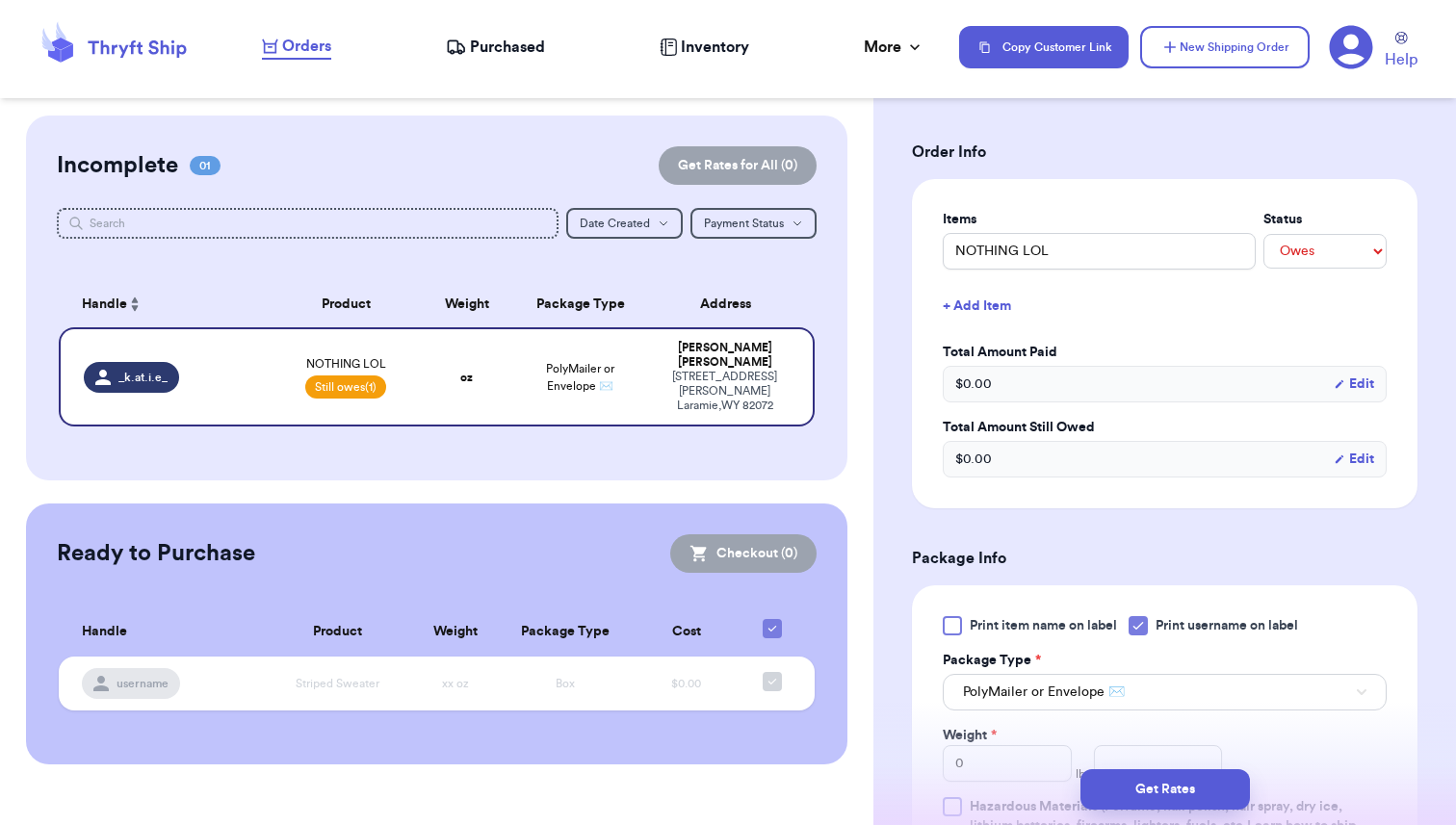
scroll to position [363, 0]
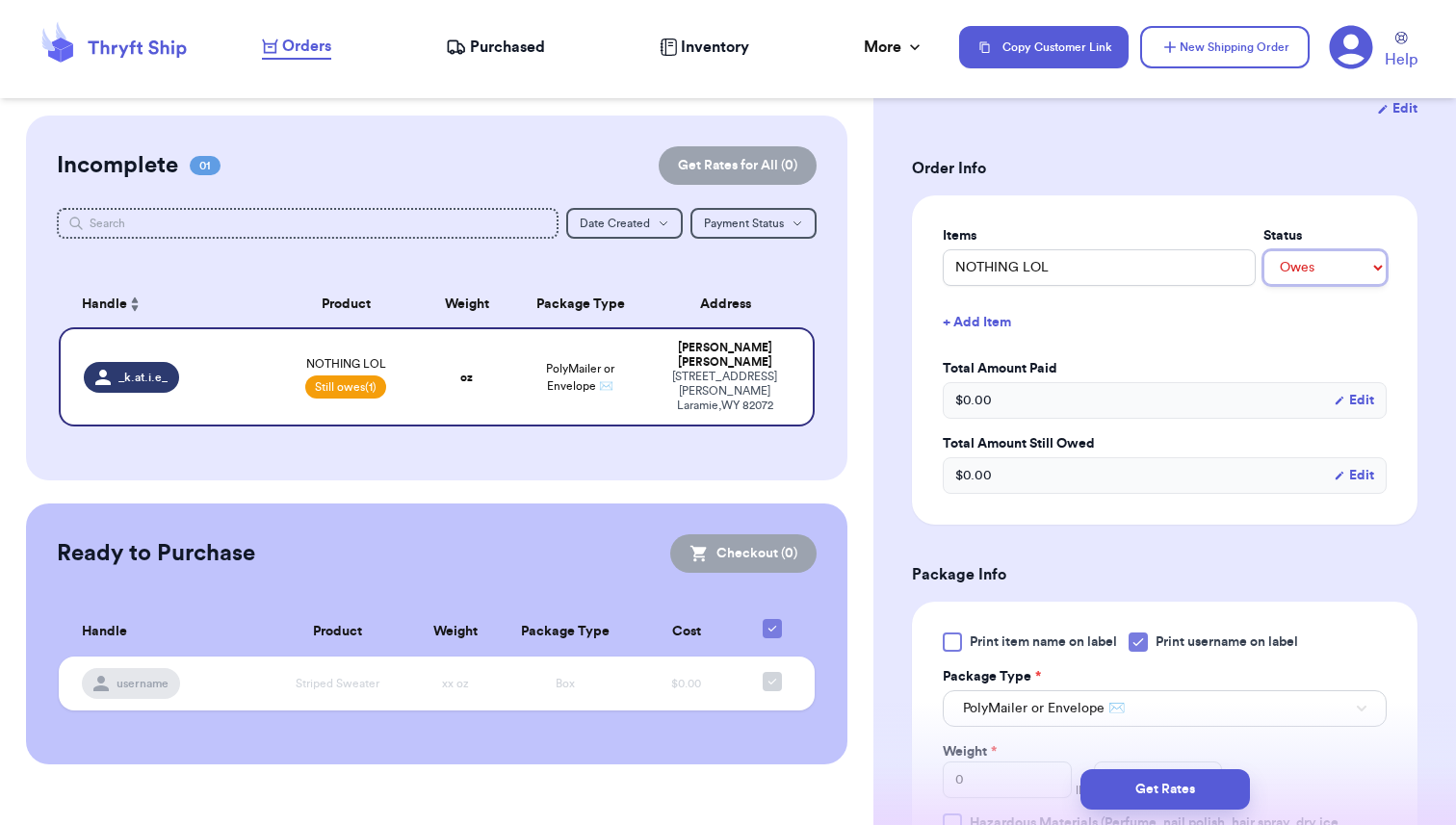
click at [1324, 258] on select "-- Paid Owes" at bounding box center [1325, 268] width 123 height 35
select select "paid"
click at [1263, 251] on select "-- Paid Owes" at bounding box center [1325, 268] width 123 height 35
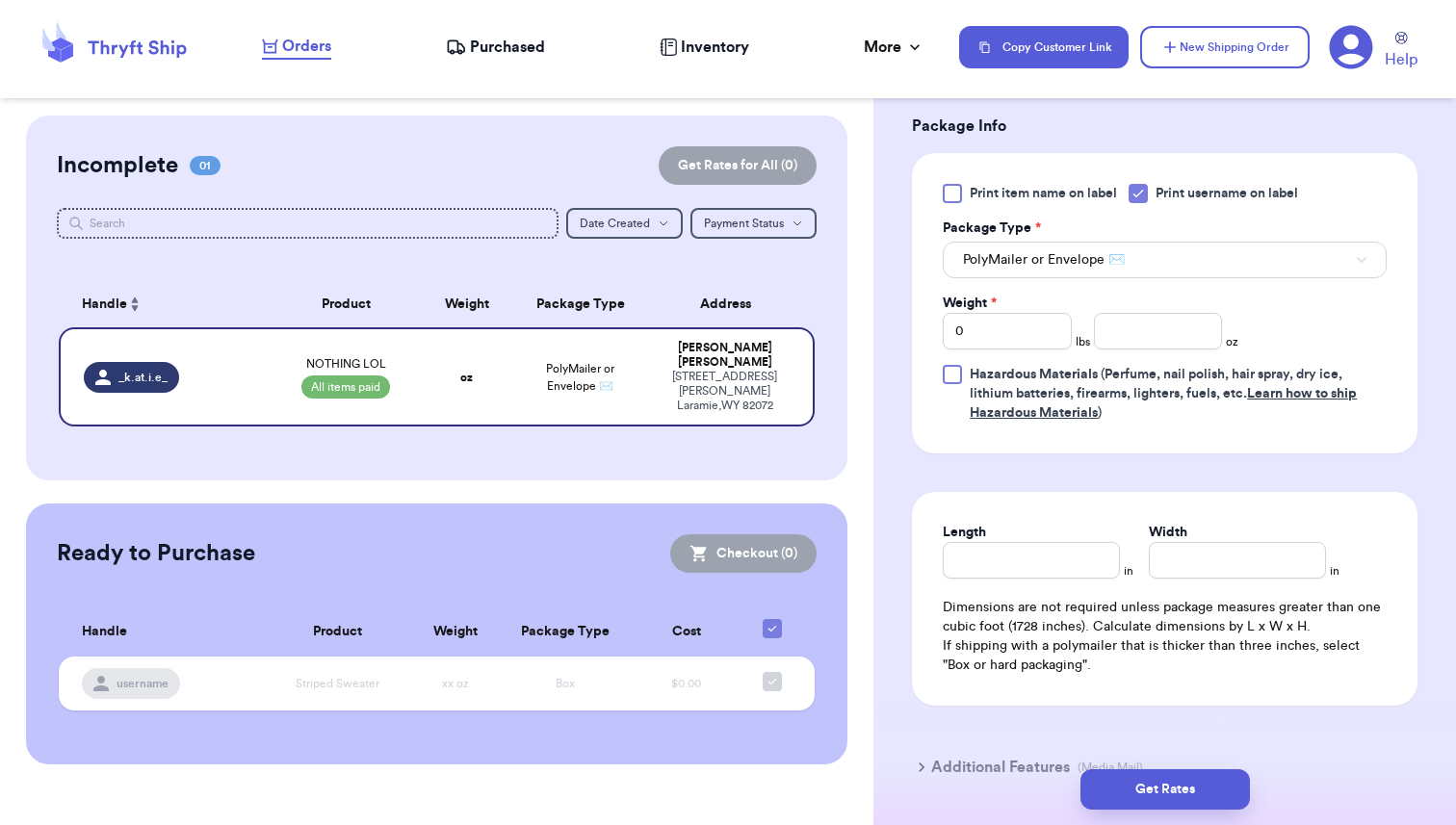
scroll to position [812, 0]
click at [985, 337] on input "0" at bounding box center [1007, 331] width 129 height 37
type input "1"
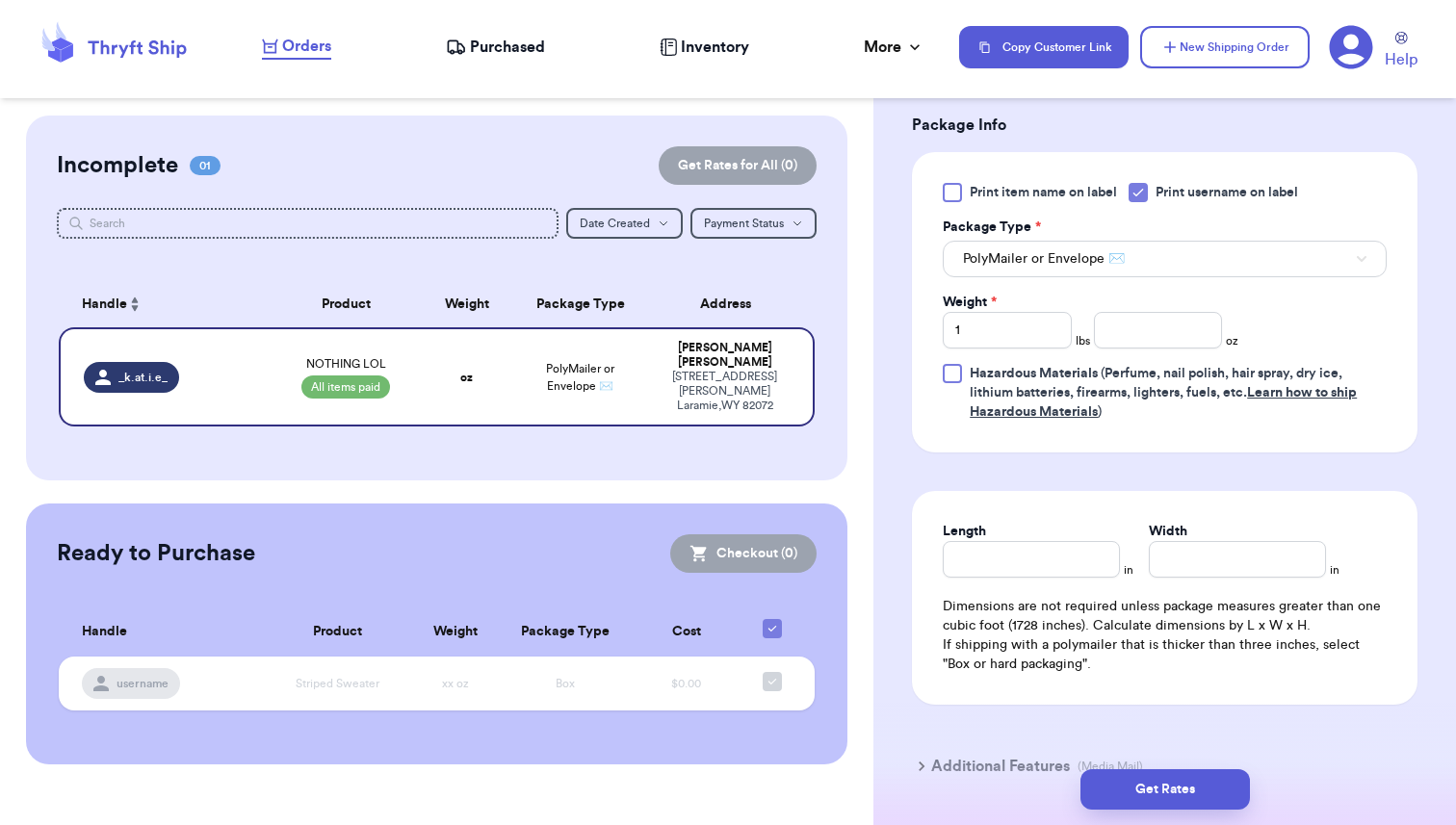
click at [1144, 476] on form "Shipping Information Delete Label Customer Info Instagram Handle: _k.at.i.e_ Na…" at bounding box center [1164, 73] width 506 height 1464
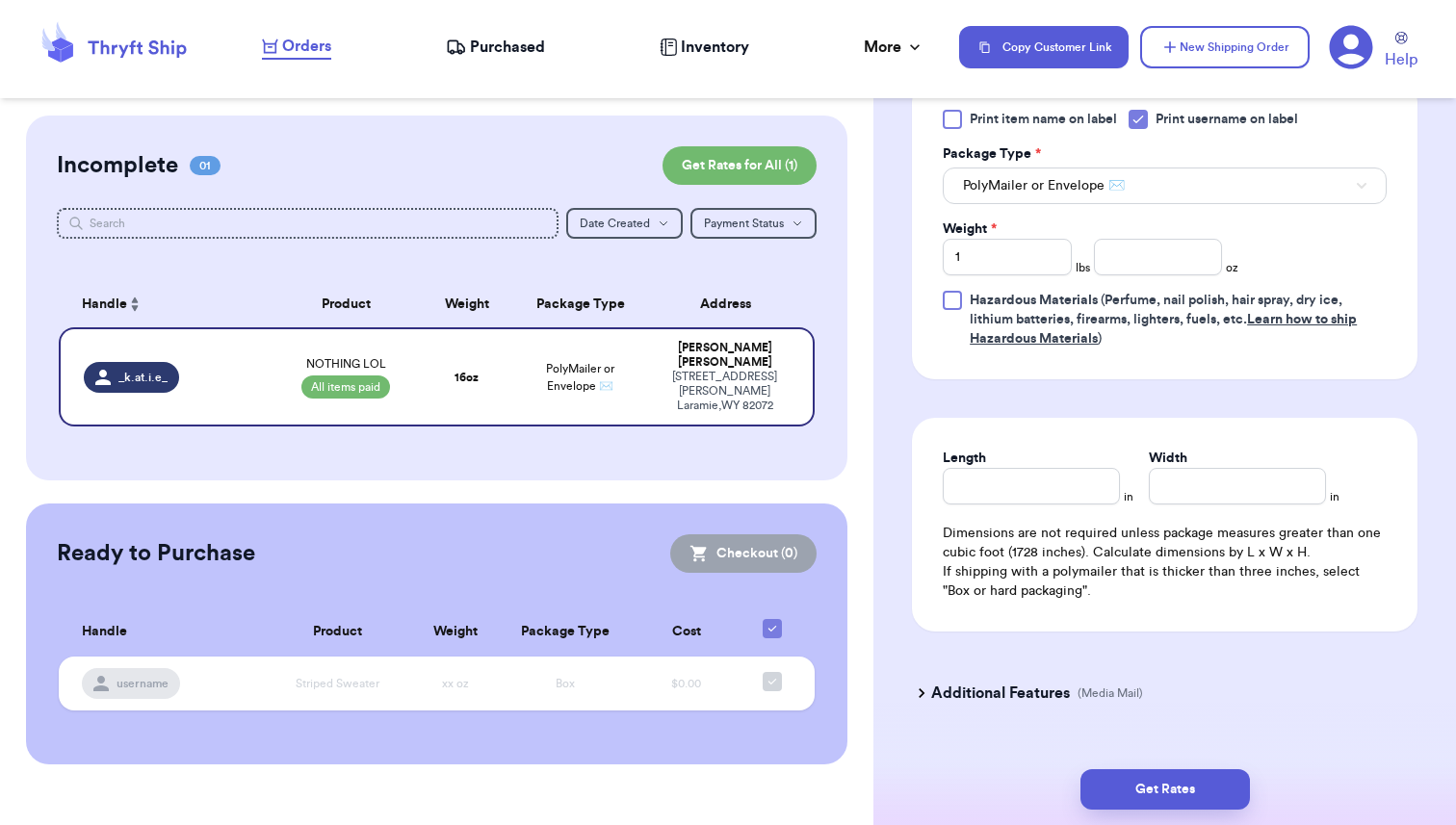
scroll to position [928, 0]
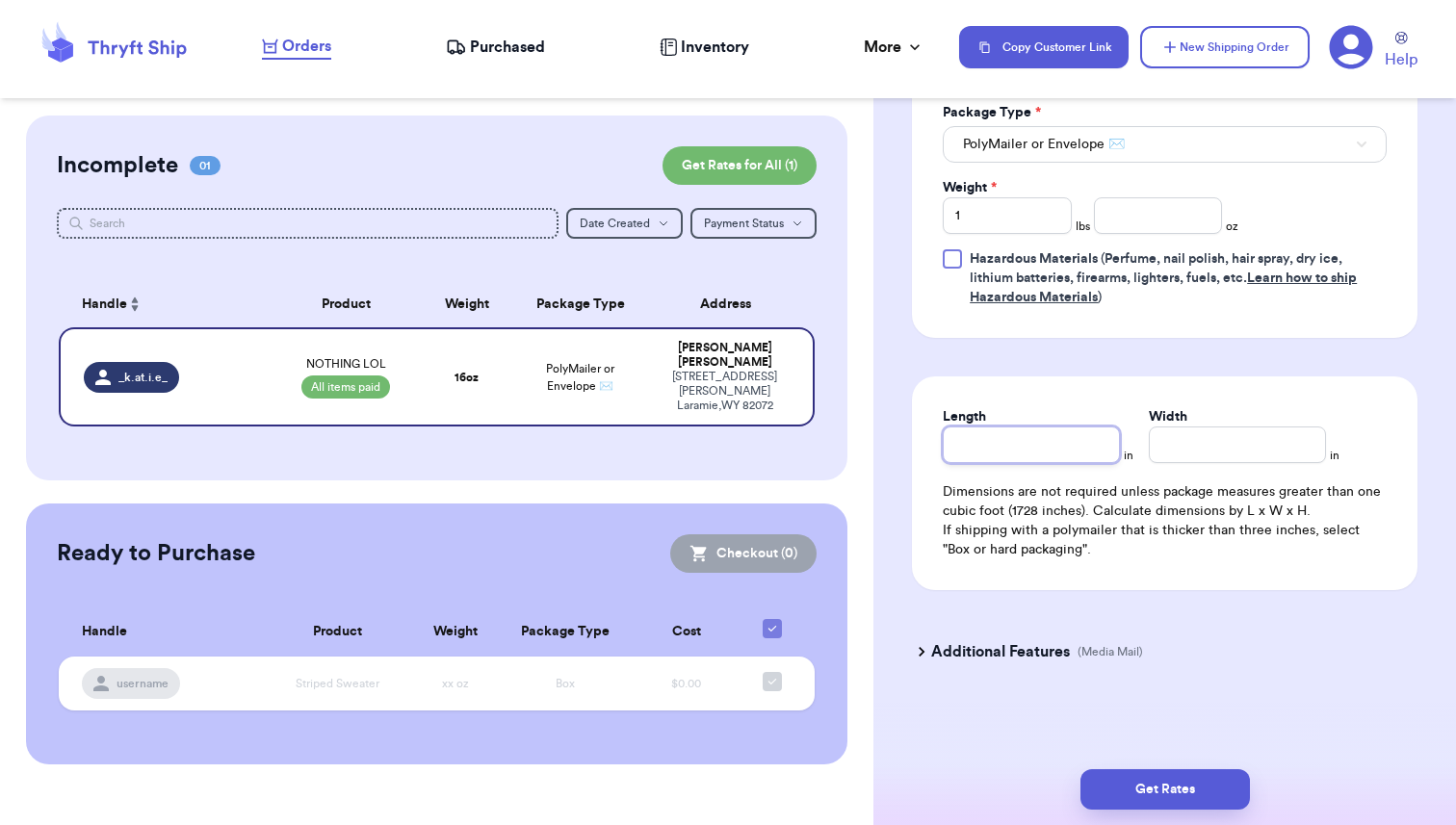
click at [999, 431] on input "Length" at bounding box center [1031, 445] width 177 height 37
type input "1"
type input "13"
type input "8"
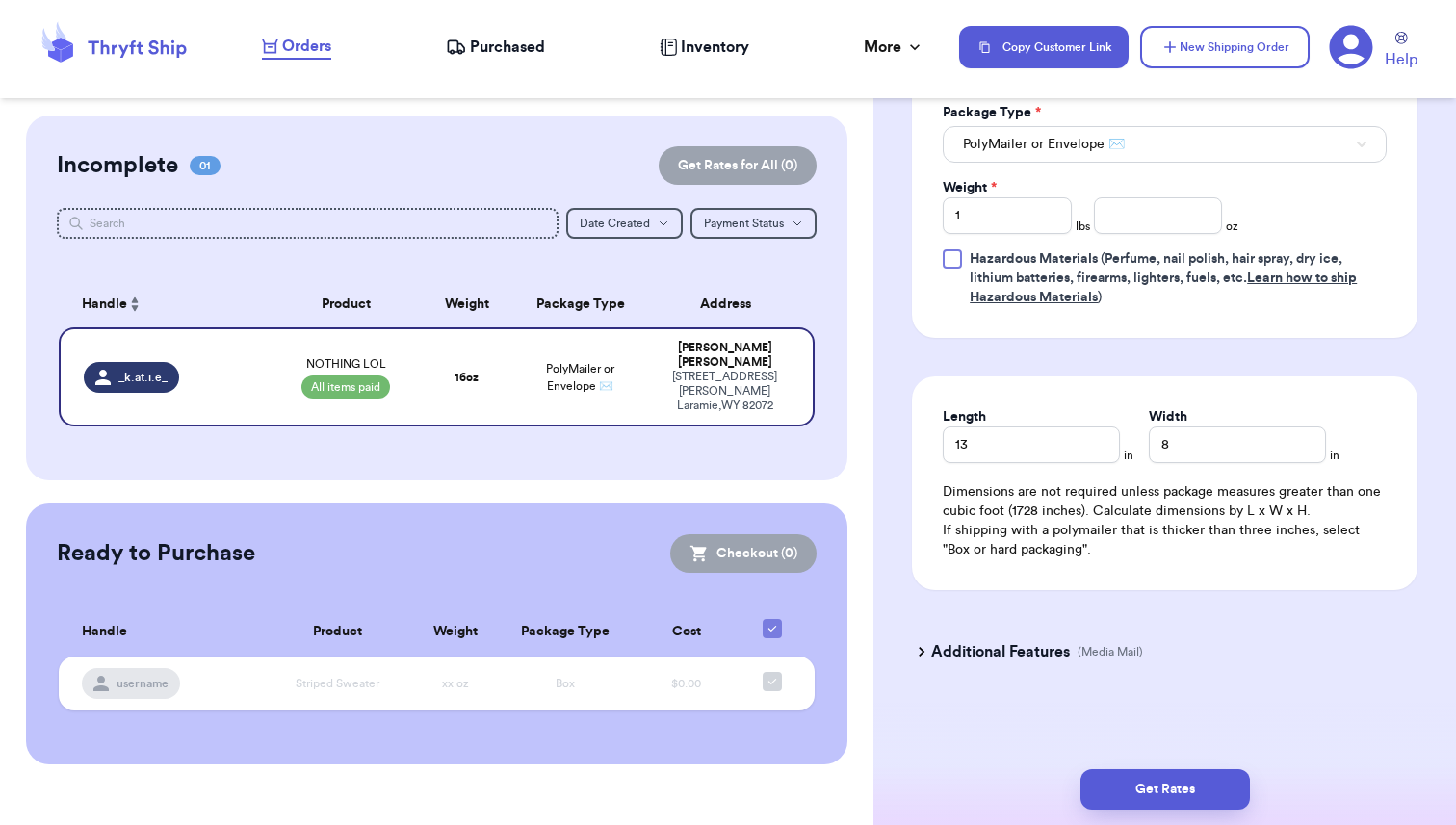
click at [1272, 638] on div "Additional Features (Media Mail)" at bounding box center [1152, 652] width 506 height 46
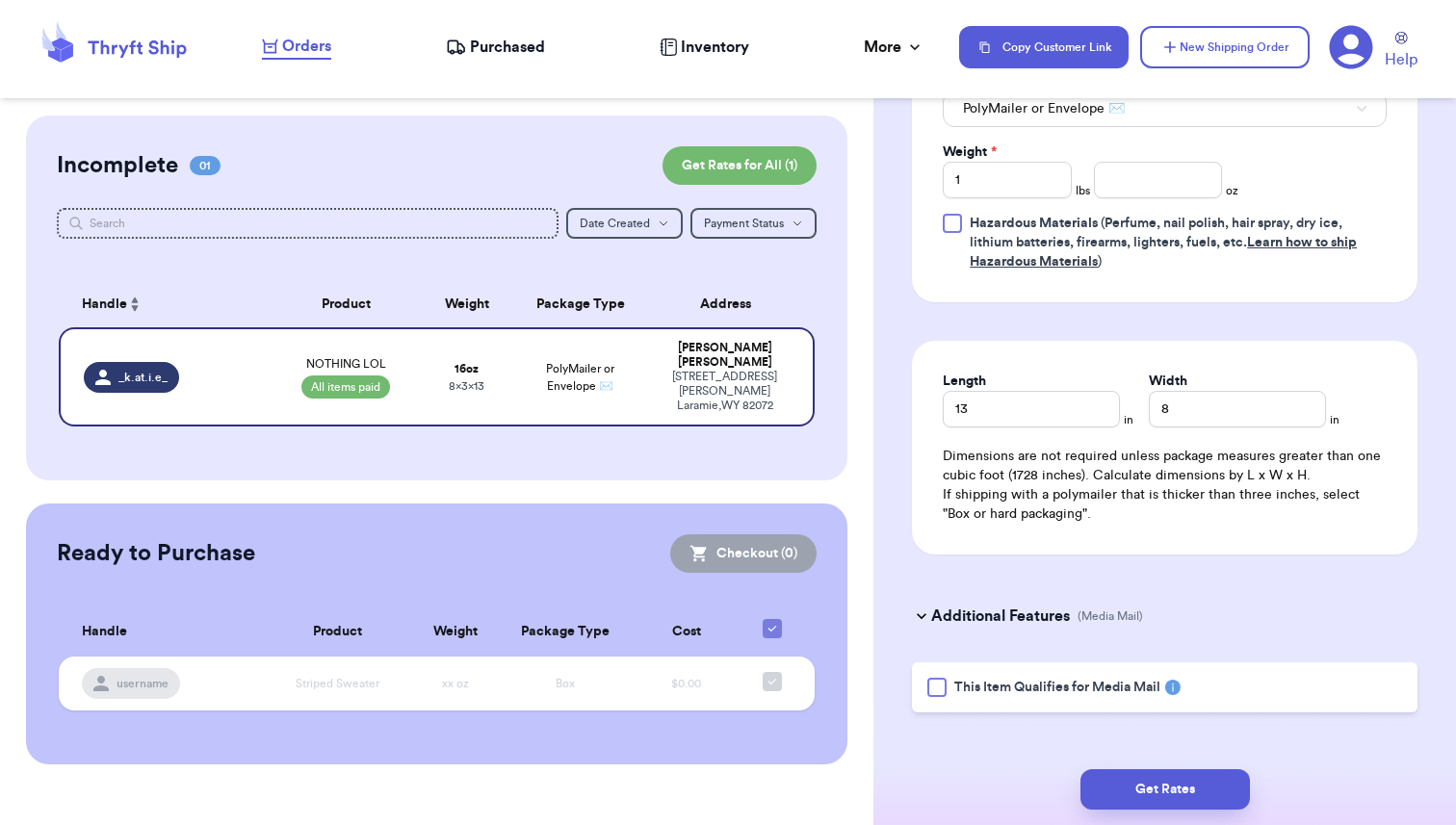
scroll to position [986, 0]
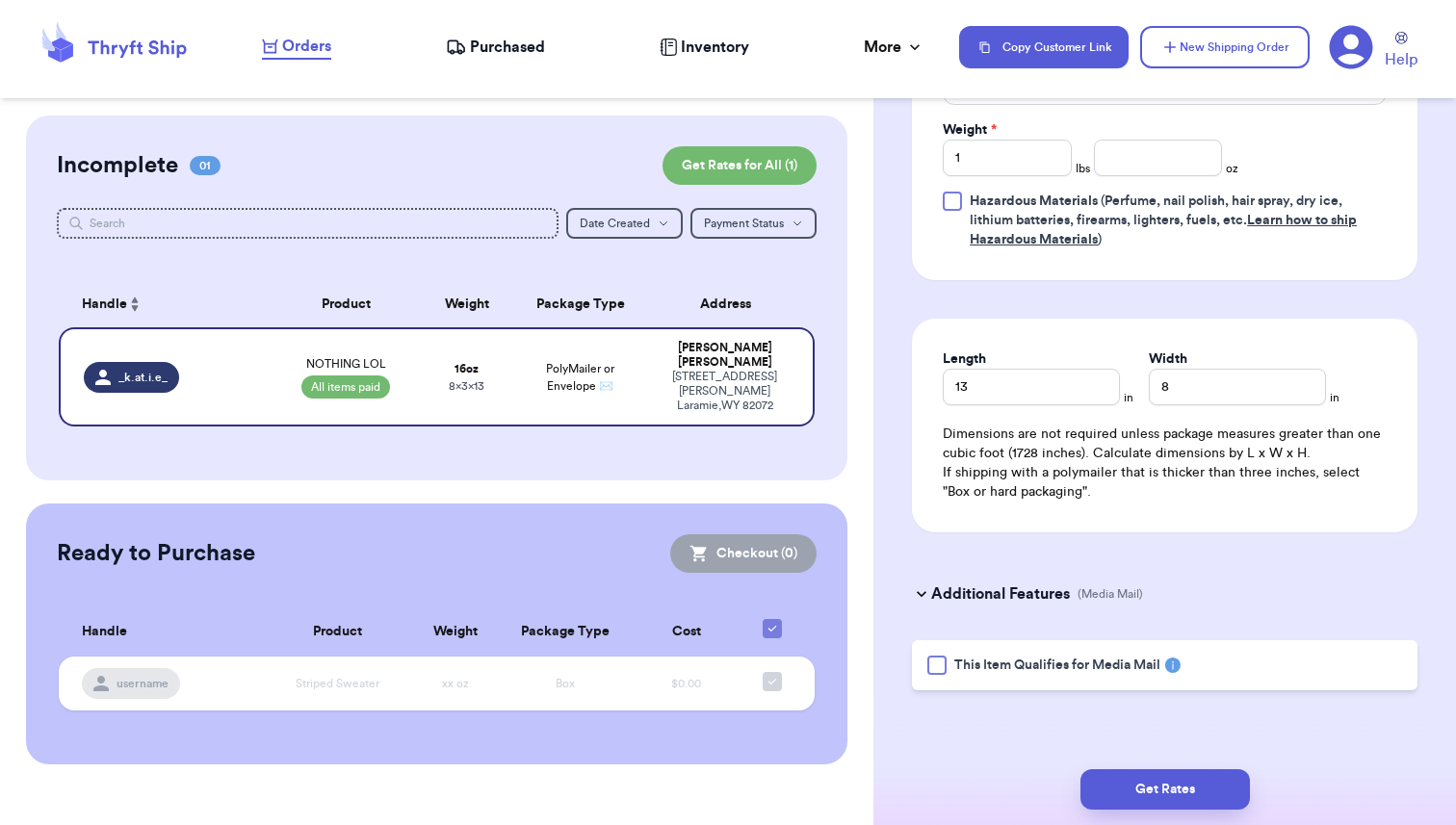
click at [928, 595] on icon at bounding box center [921, 595] width 19 height 19
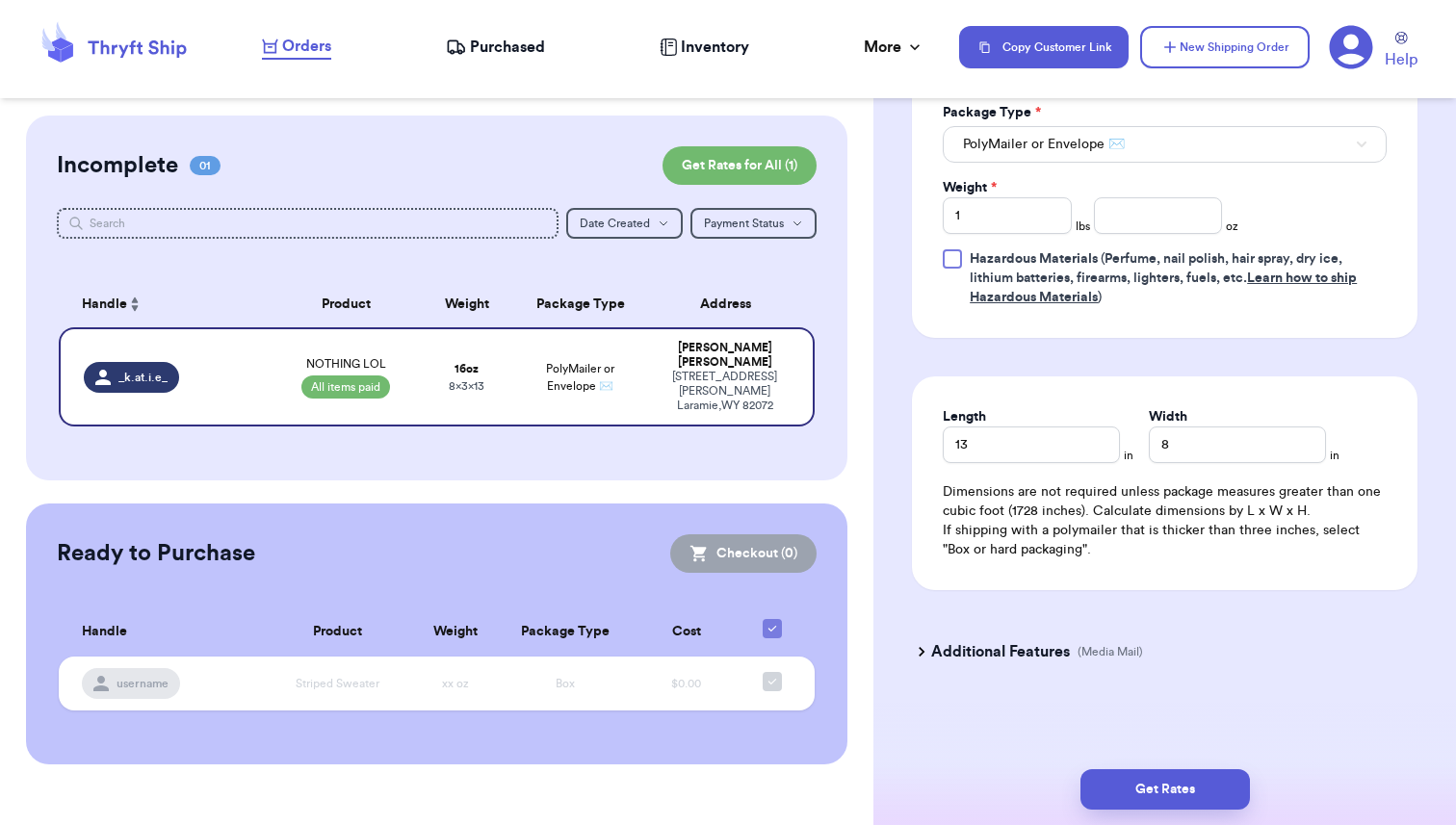
click at [939, 649] on h3 "Additional Features" at bounding box center [1000, 652] width 139 height 23
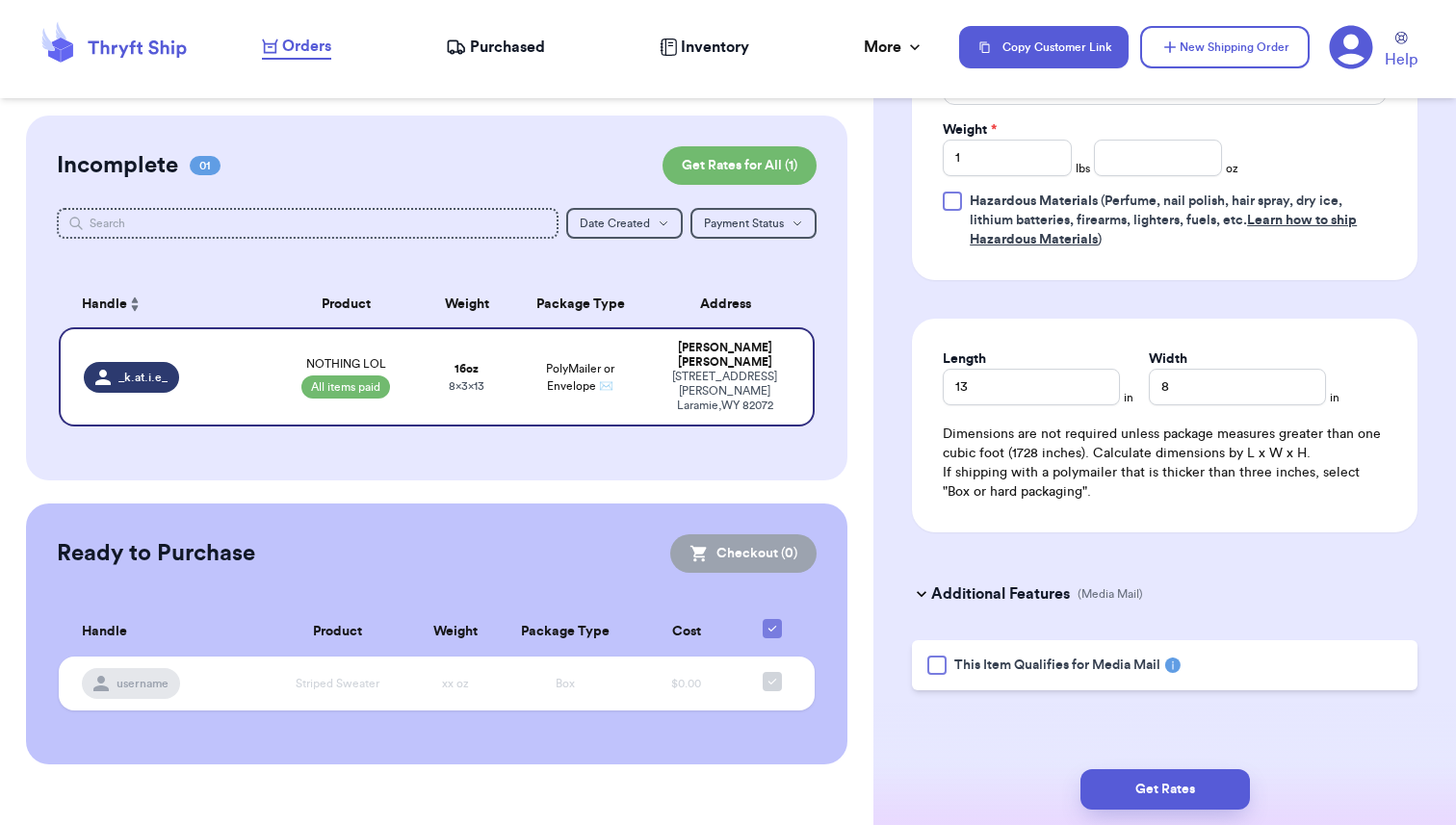
click at [986, 591] on h3 "Additional Features" at bounding box center [1000, 595] width 139 height 23
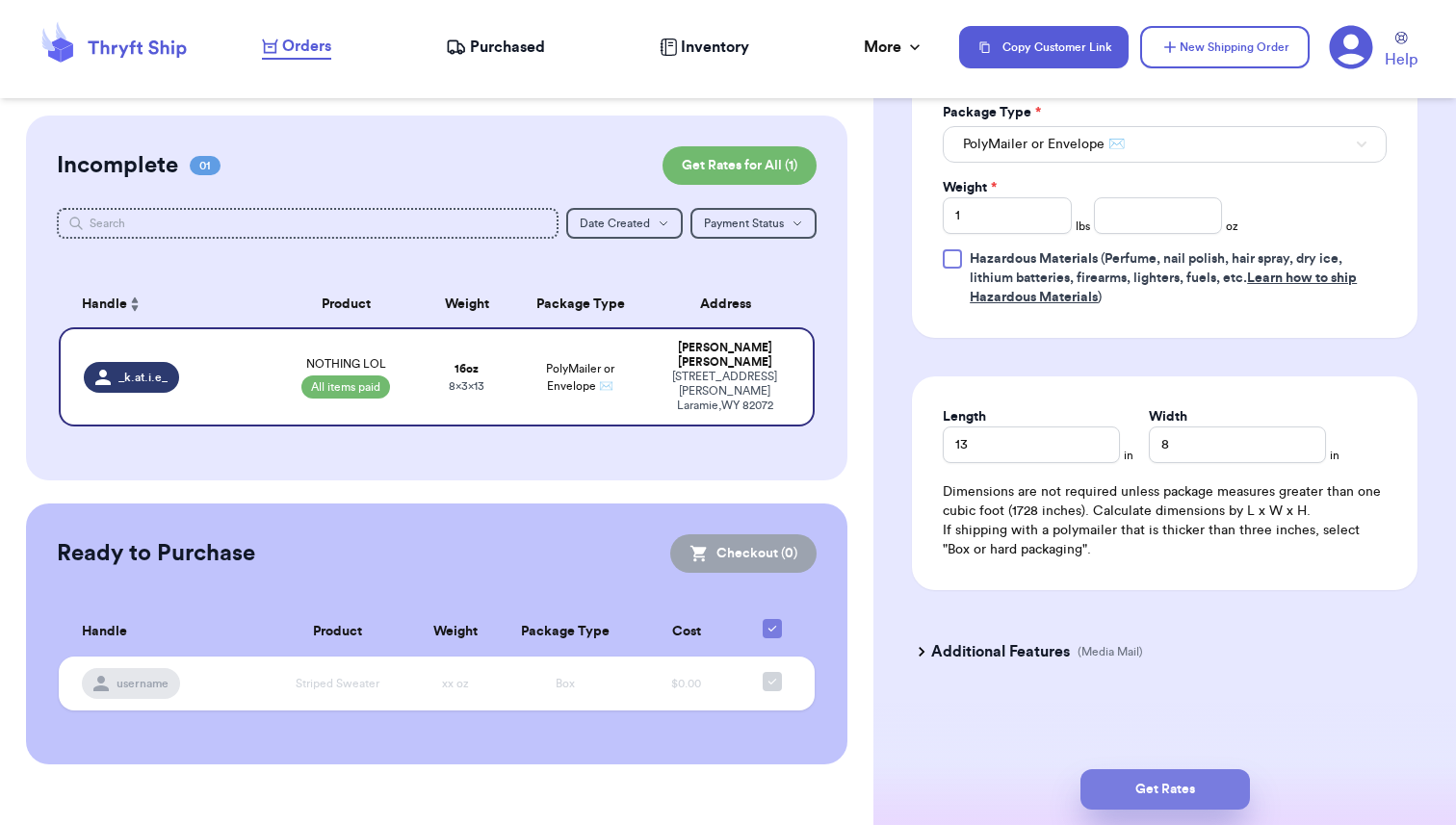
click at [1145, 782] on button "Get Rates" at bounding box center [1165, 789] width 170 height 40
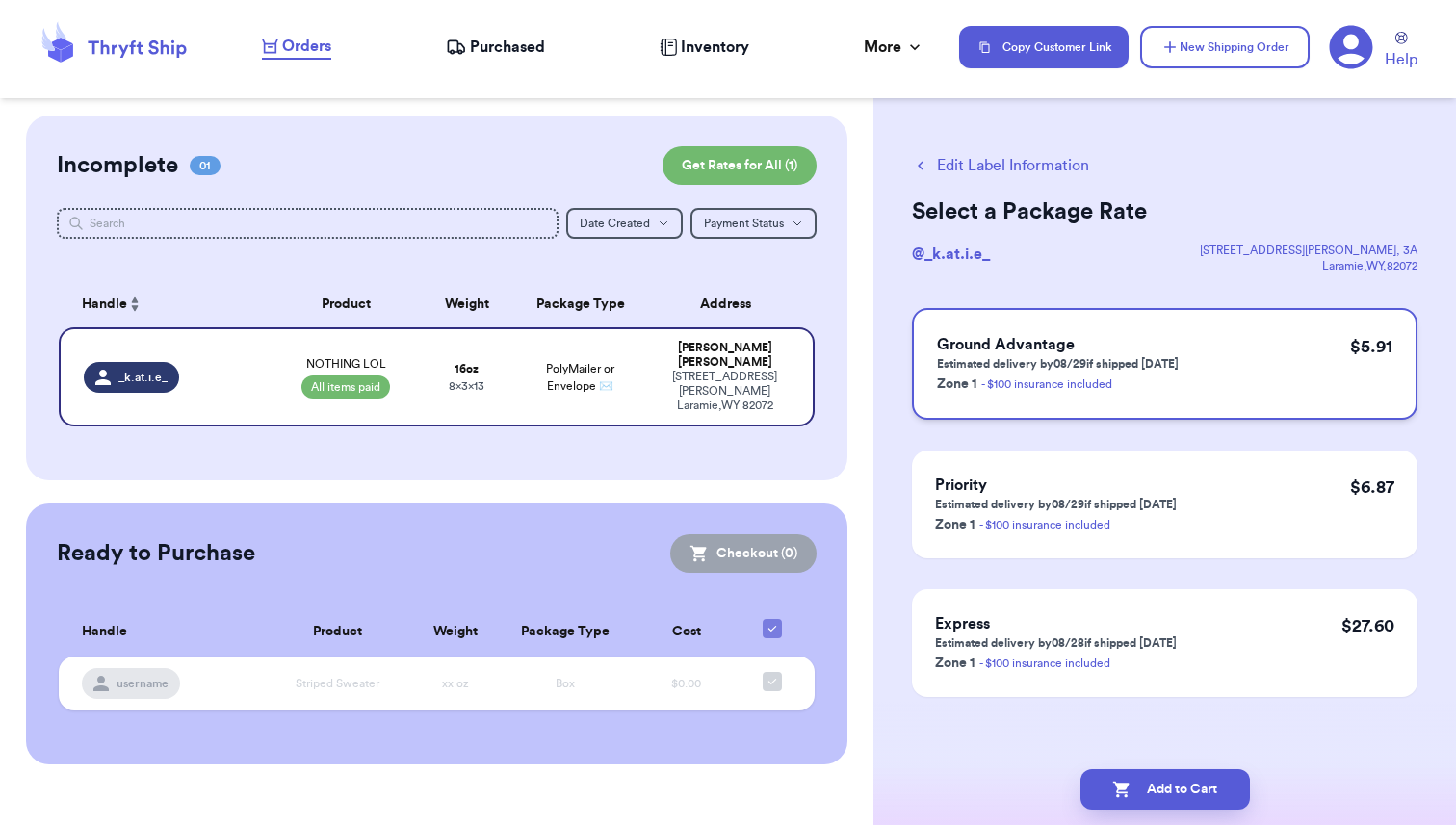
click at [1104, 344] on h3 "Ground Advantage" at bounding box center [1057, 345] width 242 height 23
click at [1177, 792] on button "Add to Cart" at bounding box center [1165, 789] width 170 height 40
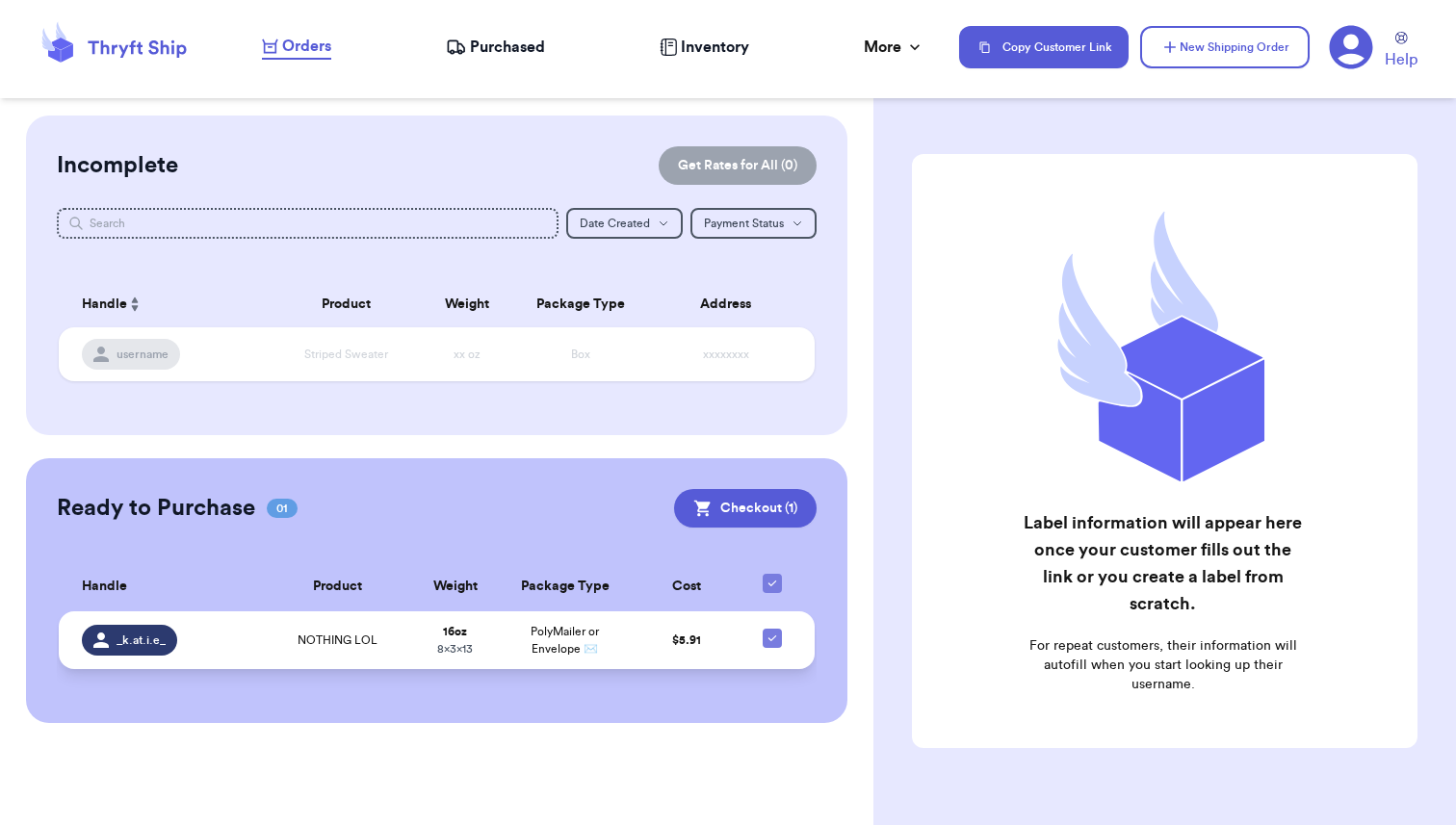
click at [356, 644] on span "NOTHING LOL" at bounding box center [337, 640] width 80 height 15
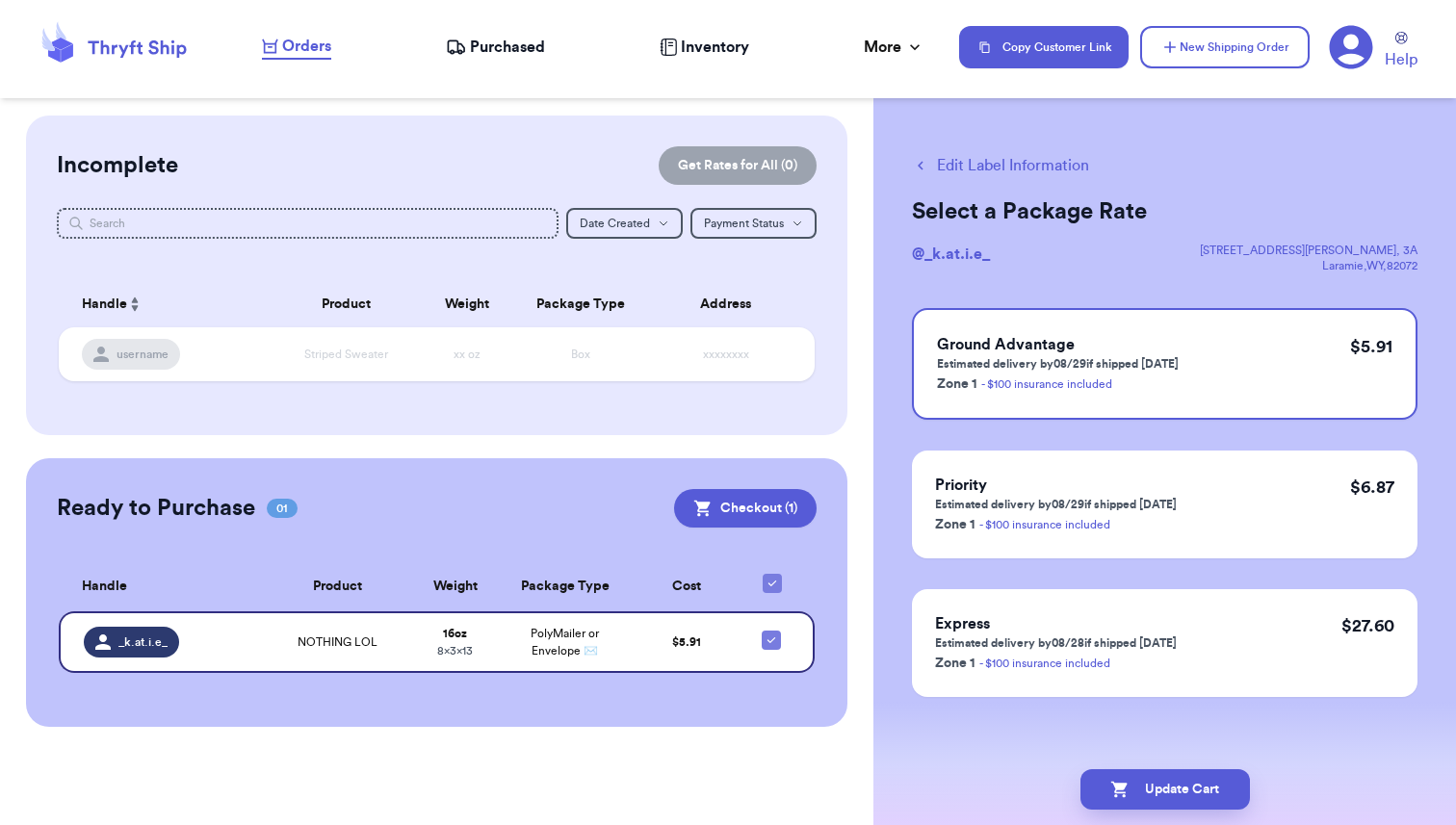
click at [985, 168] on button "Edit Label Information" at bounding box center [1000, 166] width 177 height 23
checkbox input "false"
checkbox input "true"
select select "paid"
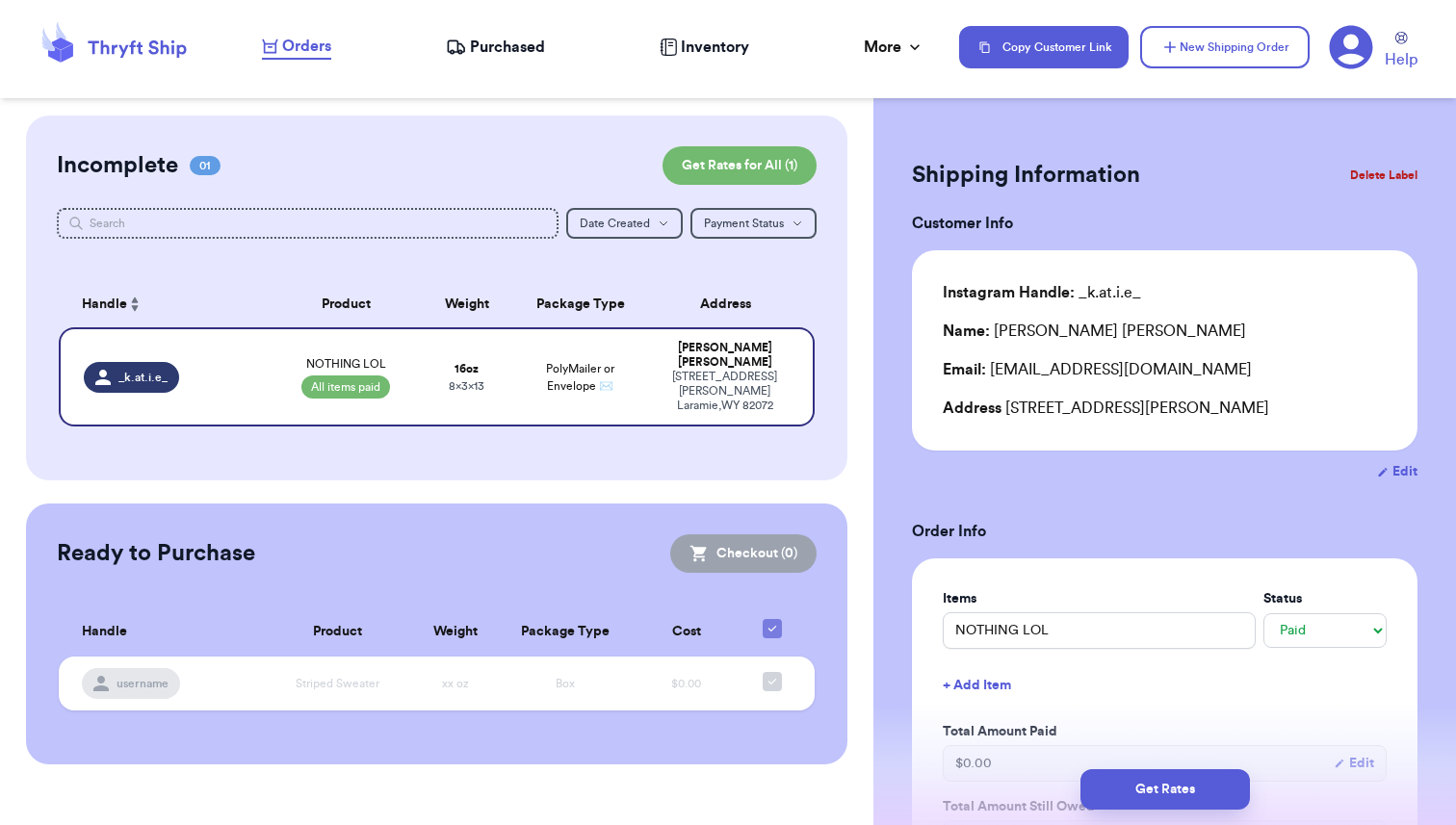
click at [1378, 173] on button "Delete Label" at bounding box center [1384, 175] width 83 height 42
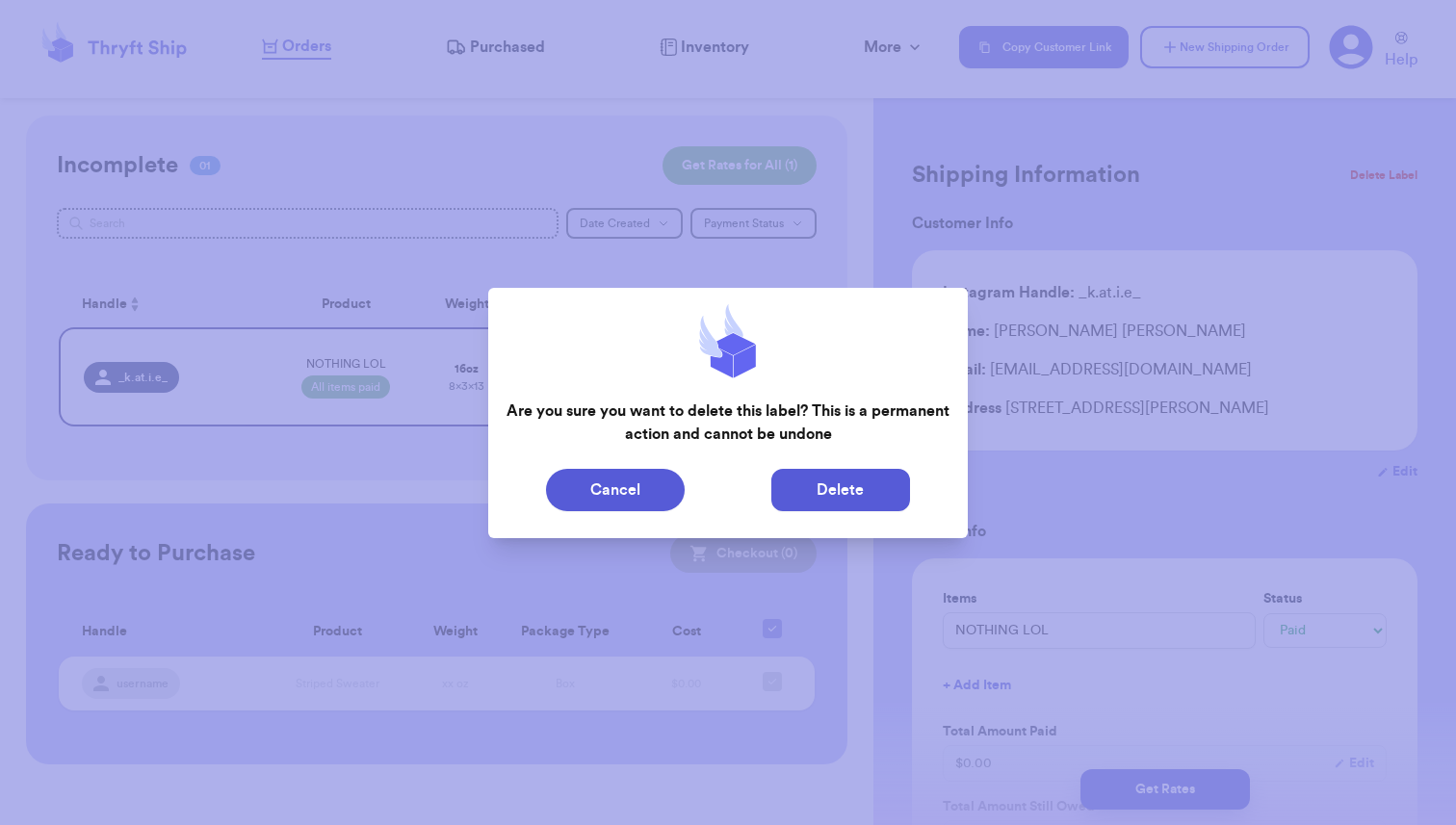
click at [845, 489] on button "Delete" at bounding box center [840, 491] width 139 height 42
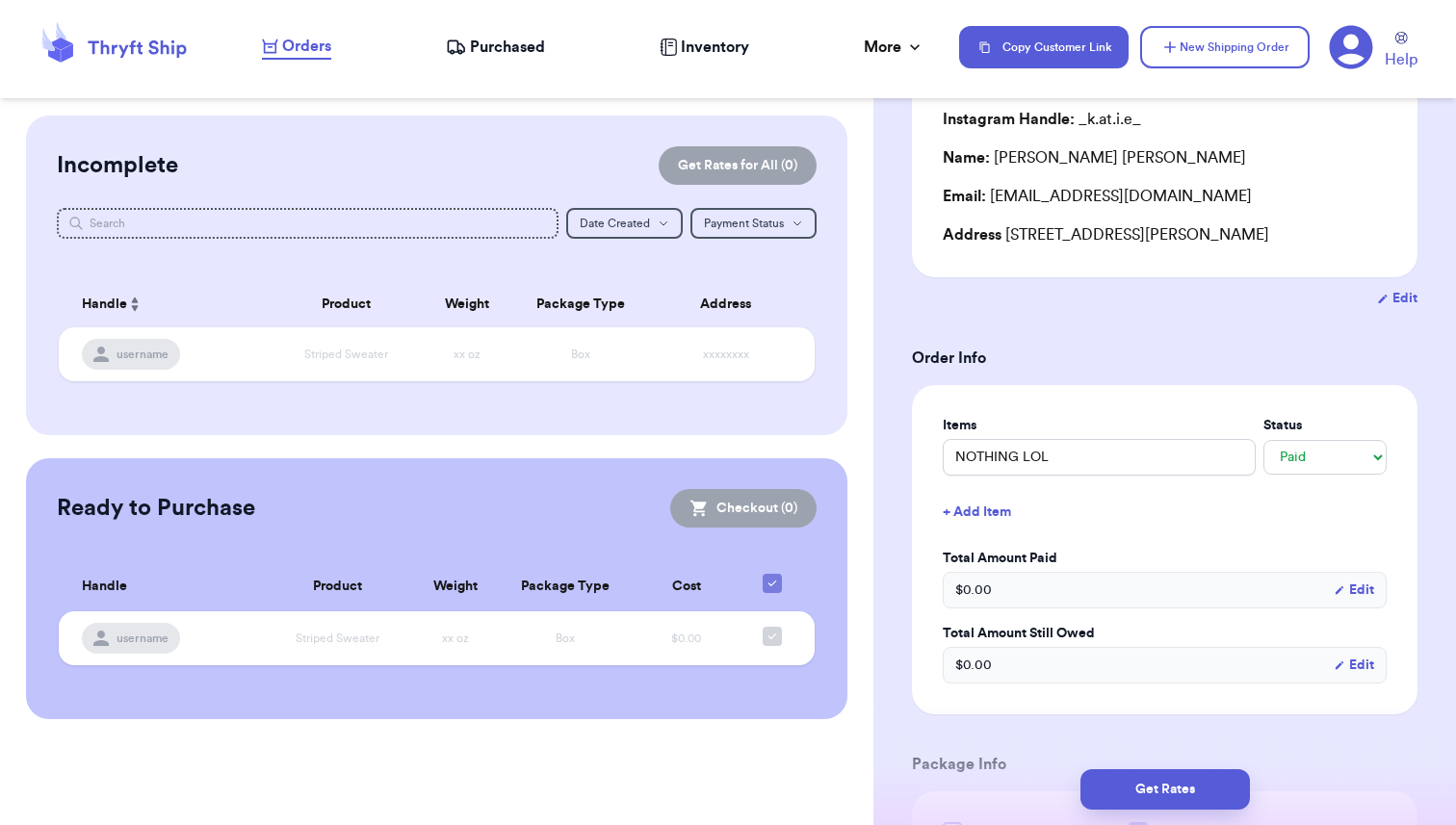
scroll to position [191, 0]
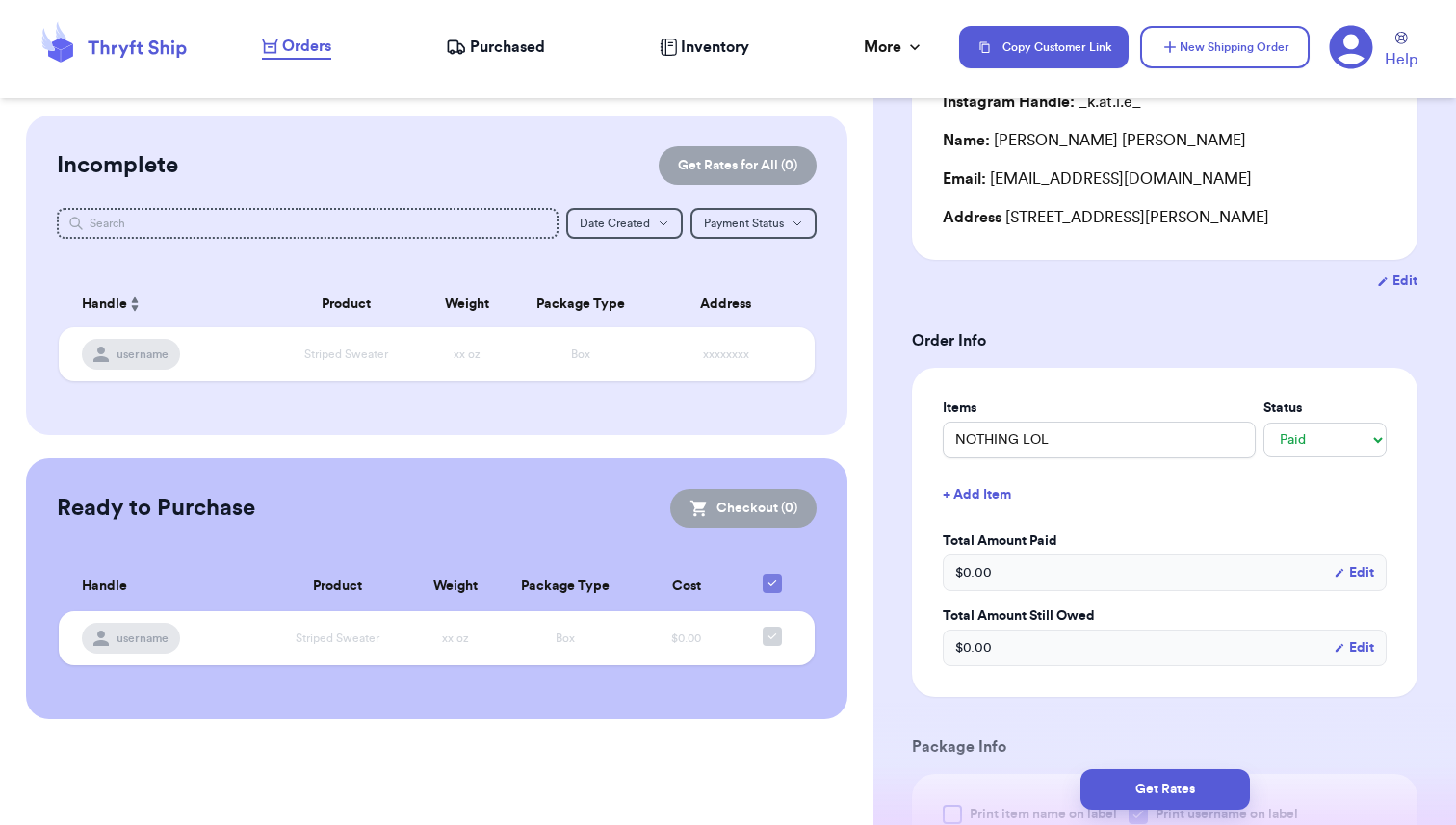
click at [990, 494] on button "+ Add Item" at bounding box center [1164, 495] width 460 height 42
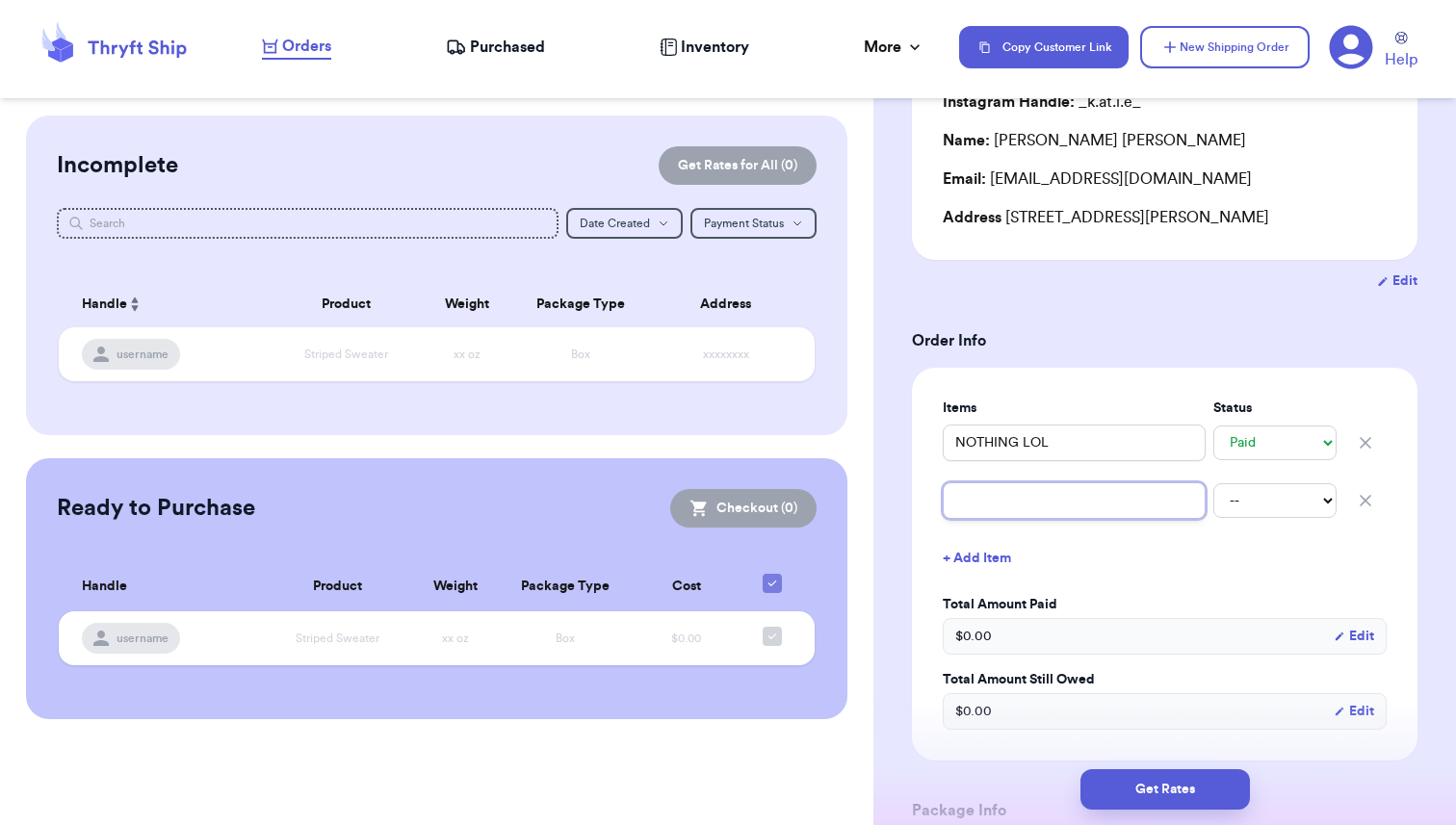
click at [991, 497] on input "text" at bounding box center [1073, 501] width 263 height 37
type input "Shipping"
click at [1221, 578] on button "+ Add Item" at bounding box center [1164, 559] width 460 height 42
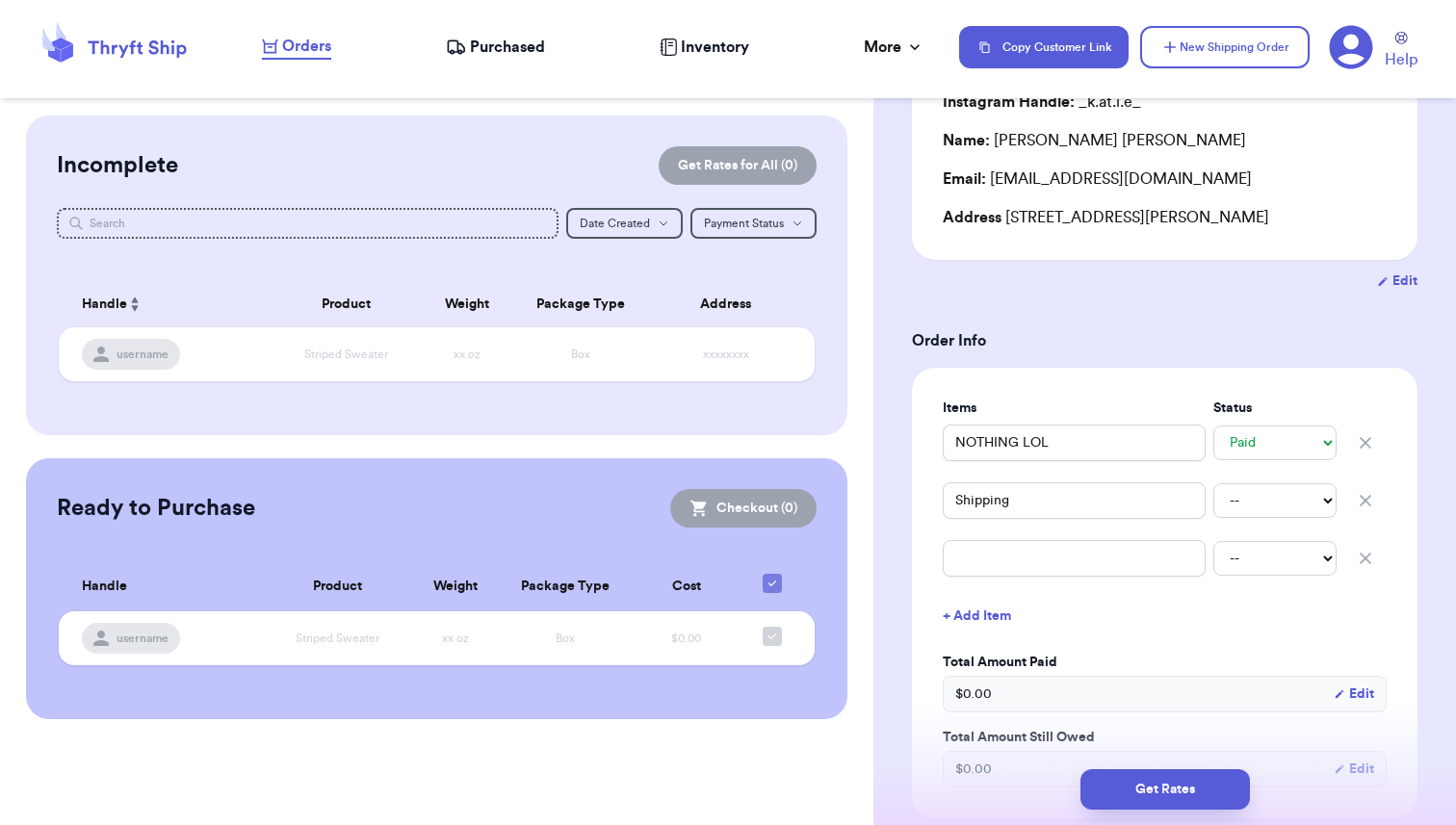
click at [1370, 496] on icon "button" at bounding box center [1365, 501] width 19 height 19
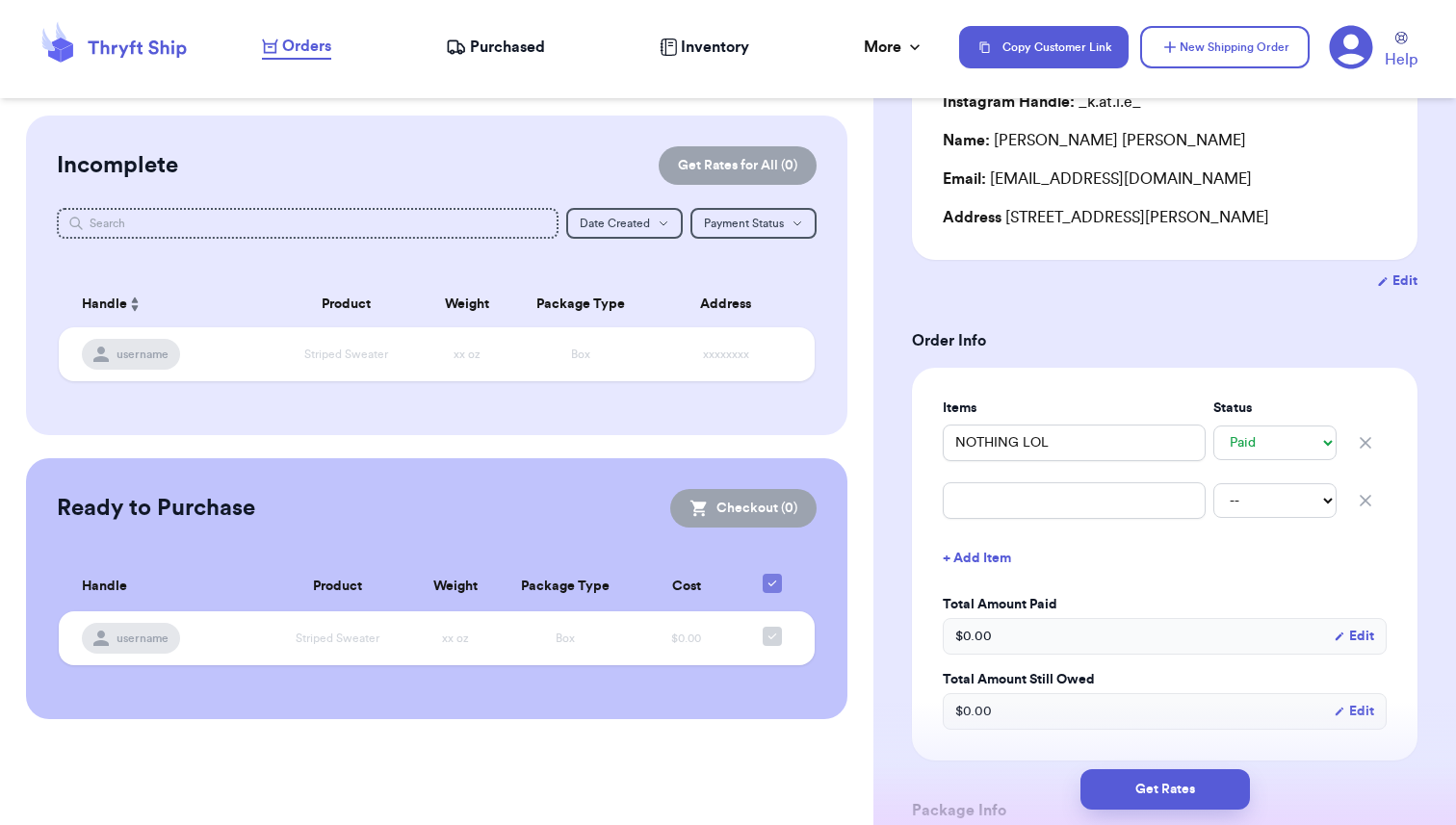
click at [1370, 496] on icon "button" at bounding box center [1365, 501] width 19 height 19
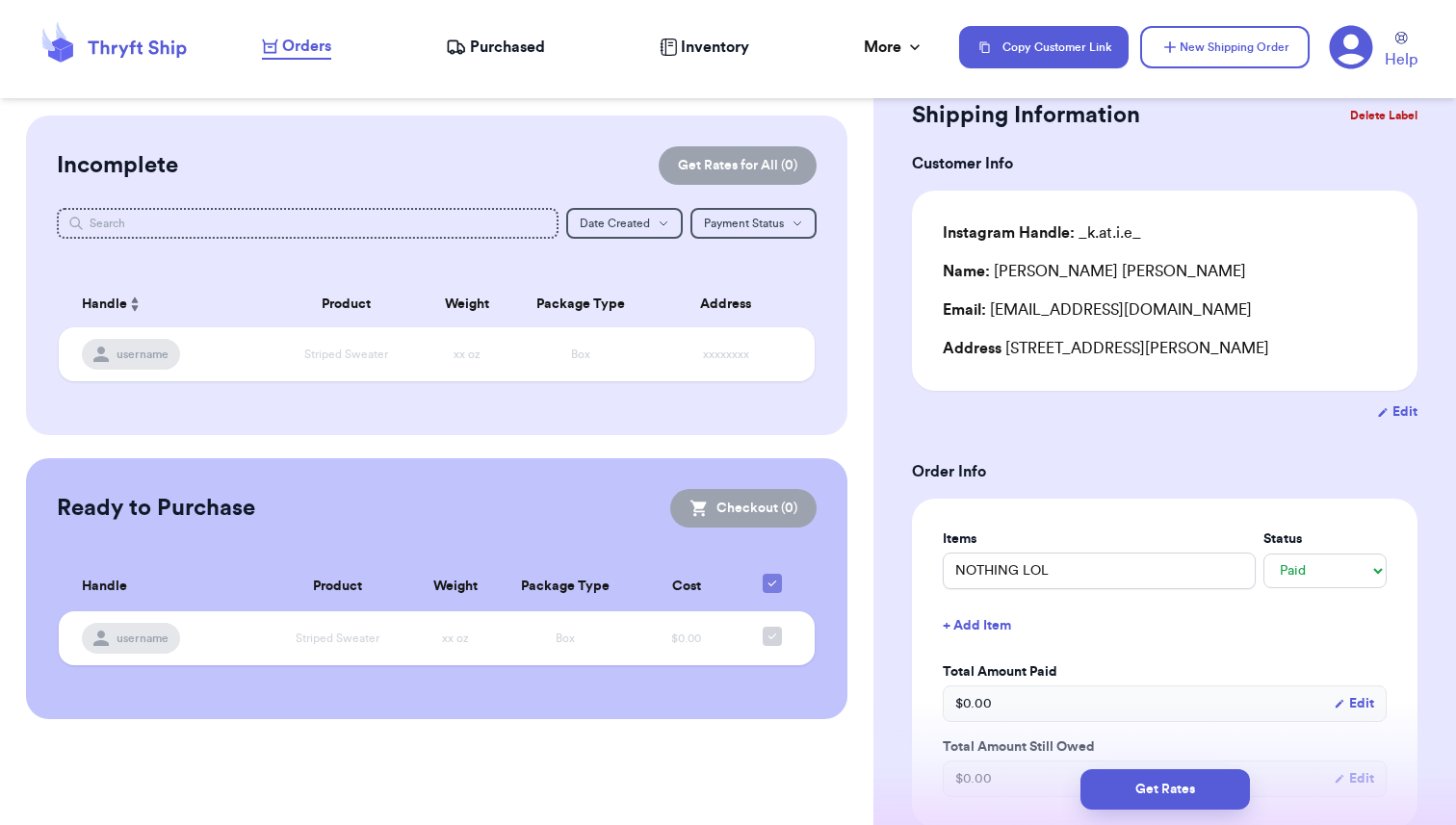
scroll to position [0, 0]
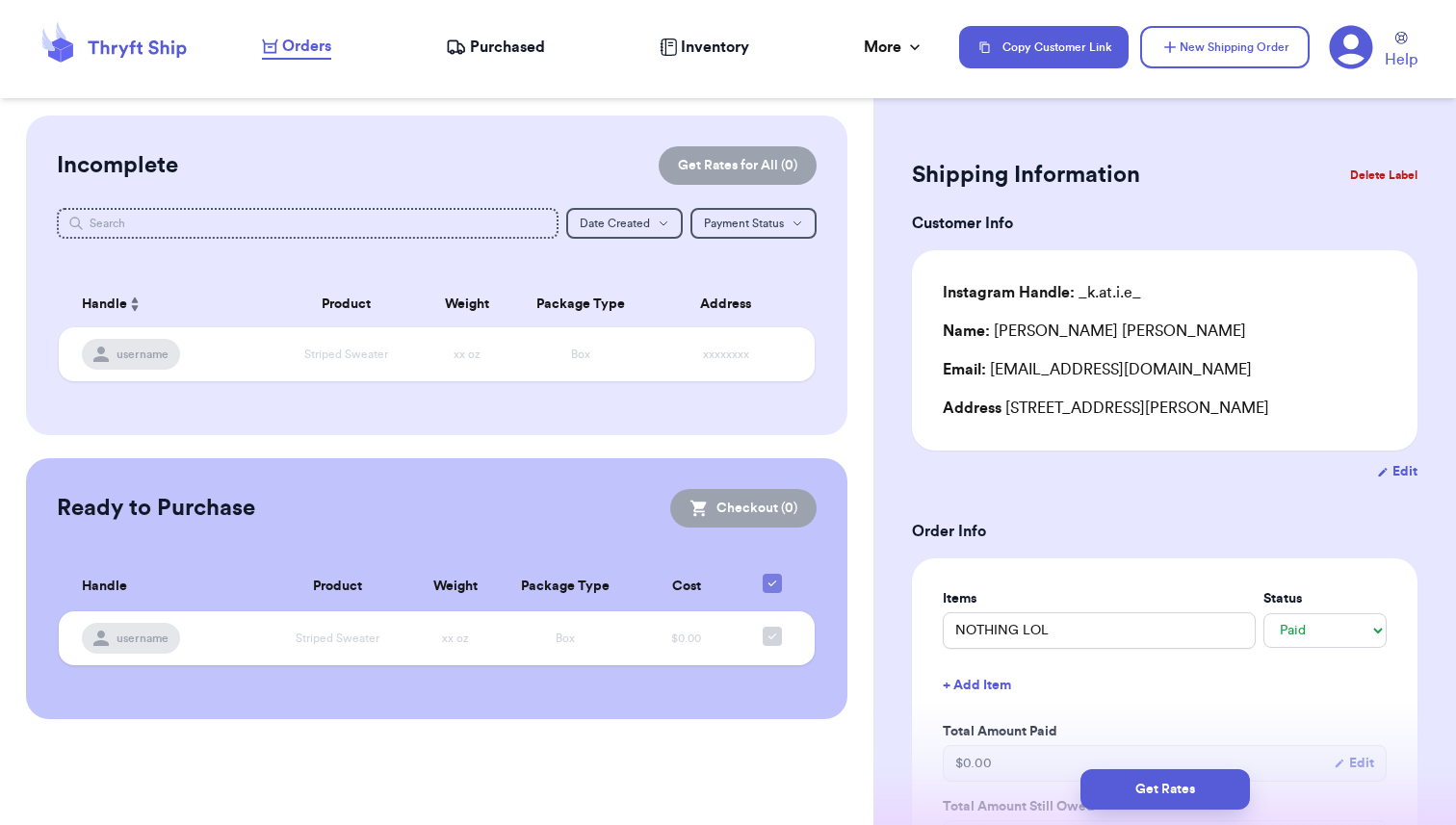
click at [860, 472] on div "Customer Link New Order Incomplete Get Rates for All ( 0 ) Get Rates for All ( …" at bounding box center [437, 417] width 873 height 604
click at [1220, 48] on button "New Shipping Order" at bounding box center [1225, 47] width 170 height 42
select select "unknown"
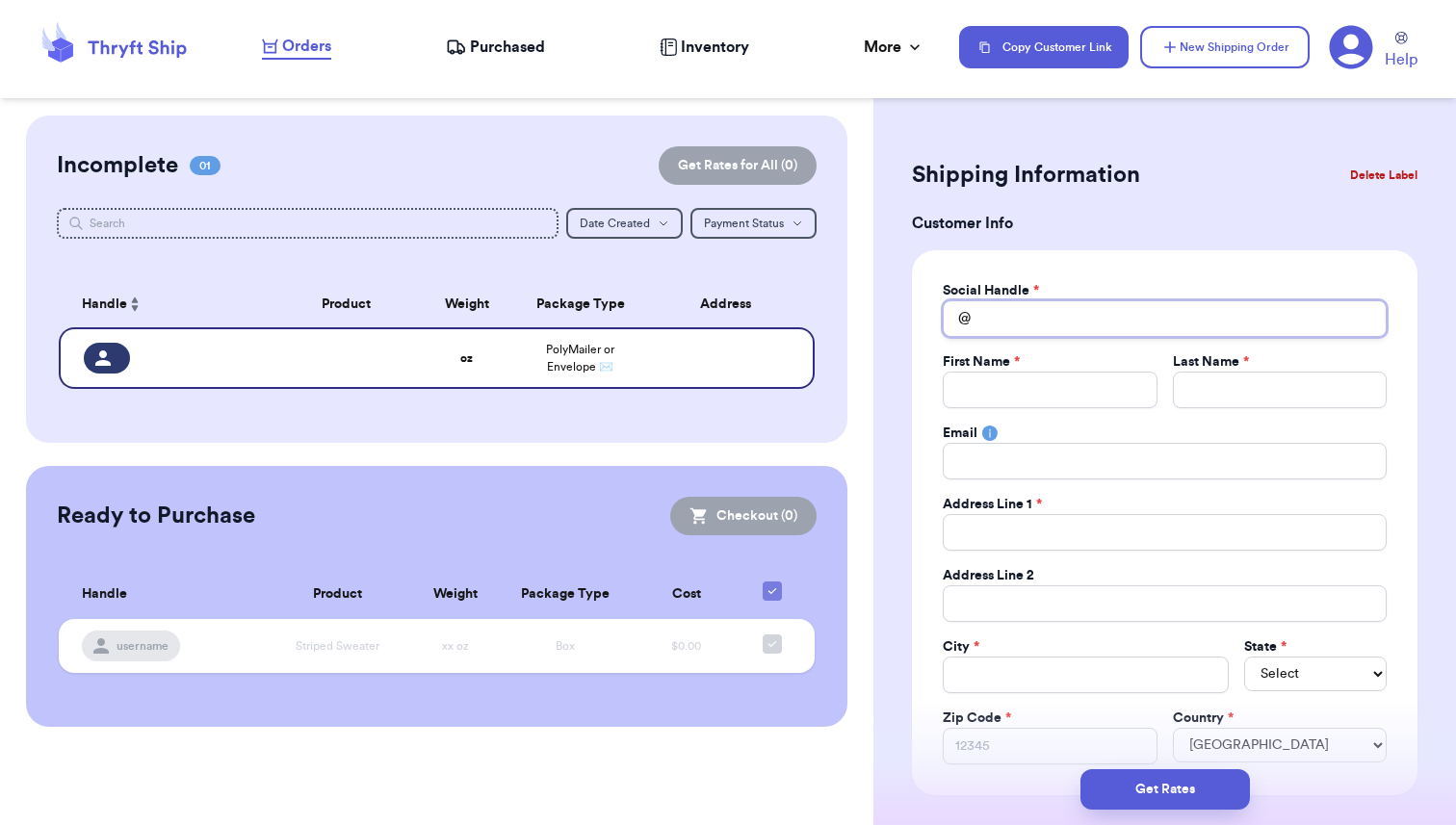
click at [1184, 318] on input "Total Amount Paid" at bounding box center [1164, 319] width 444 height 37
type input "w"
type input "wi"
type input "wil"
type input "wild"
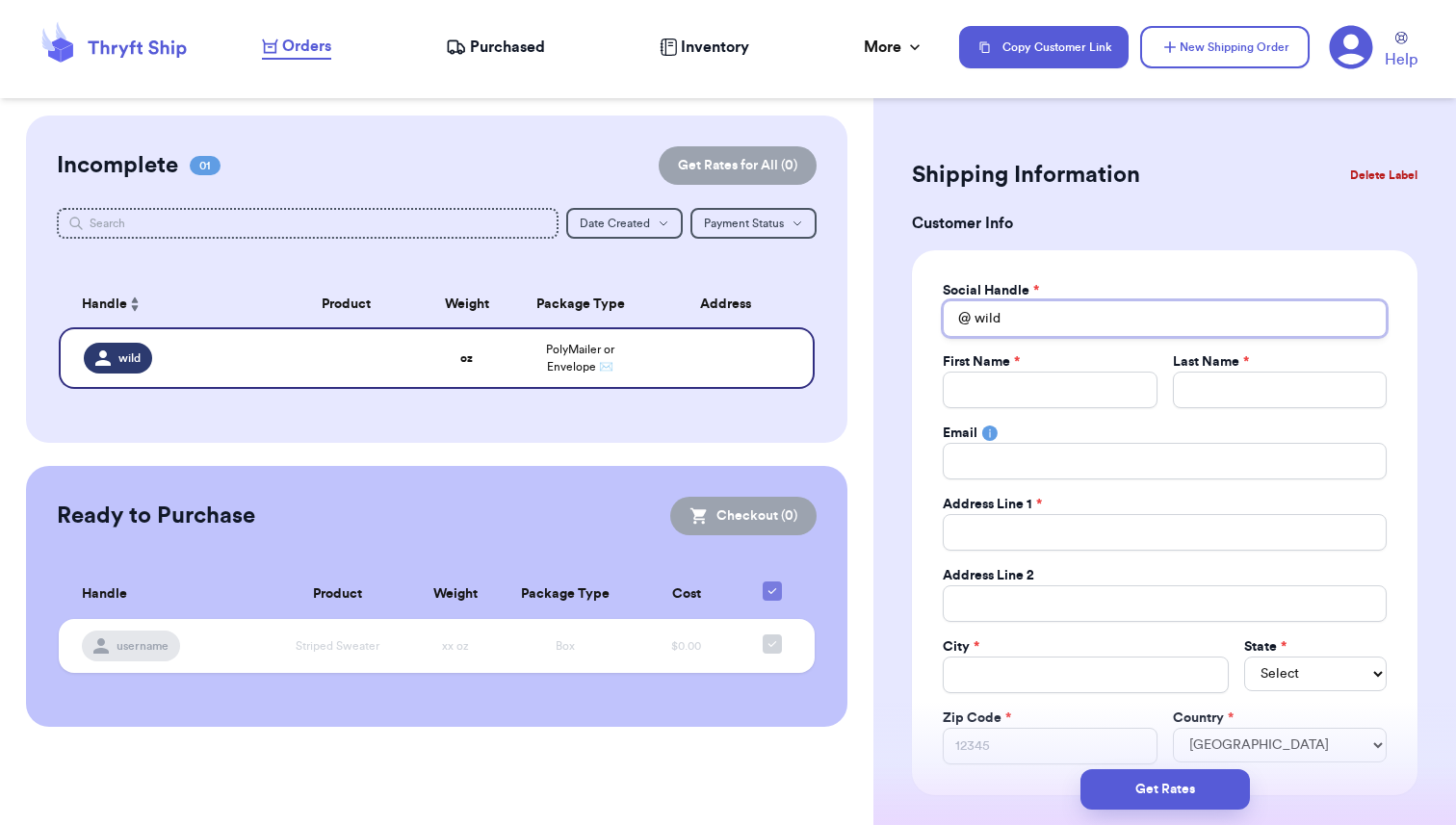
type input "wildw"
type input "wildwe"
type input "wildwes"
type input "wildwest"
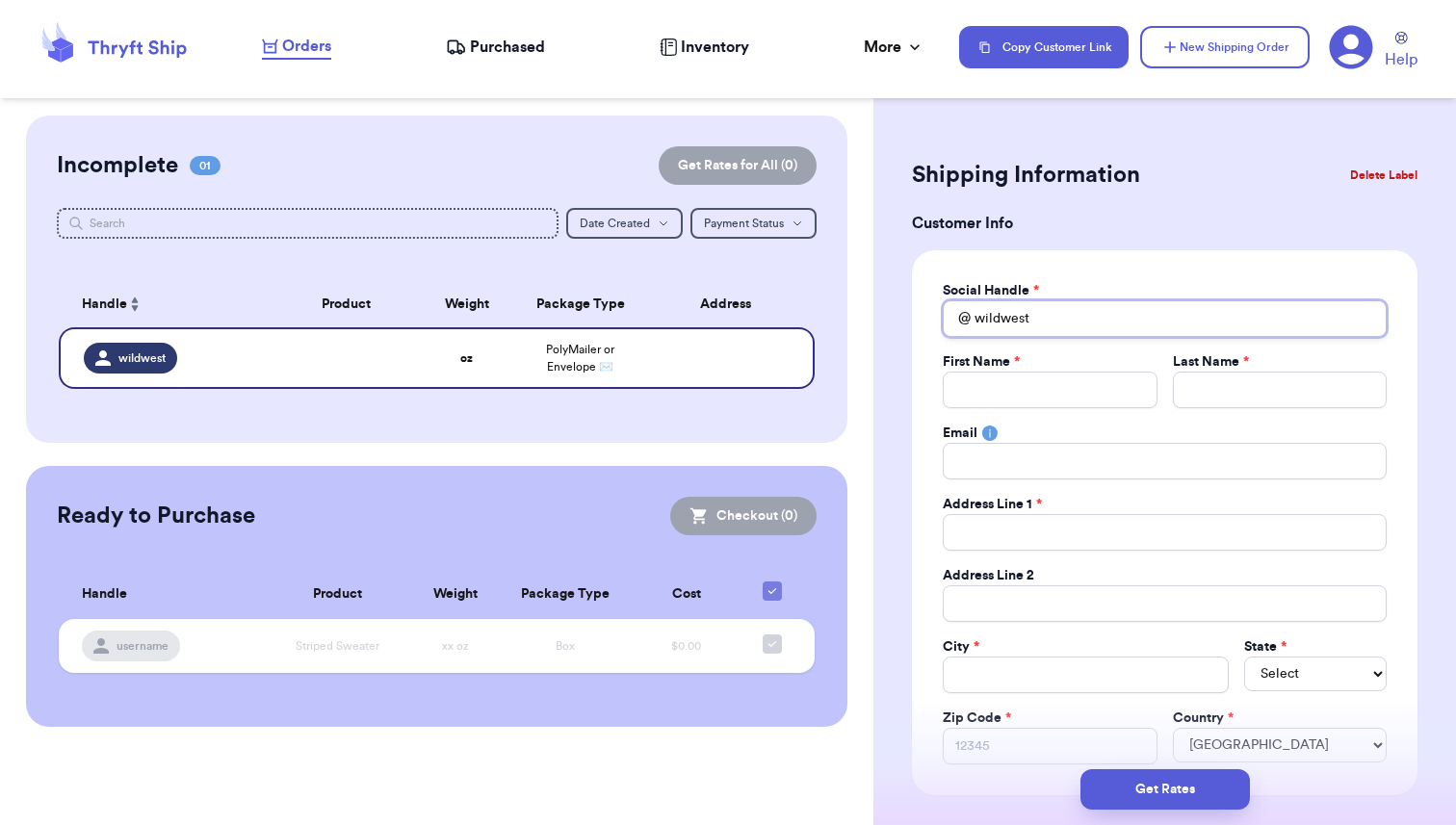
type input "wildwestw"
type input "wildwestwo"
type input "wildwestwor"
type input "wildwestword"
type input "wildwestwords"
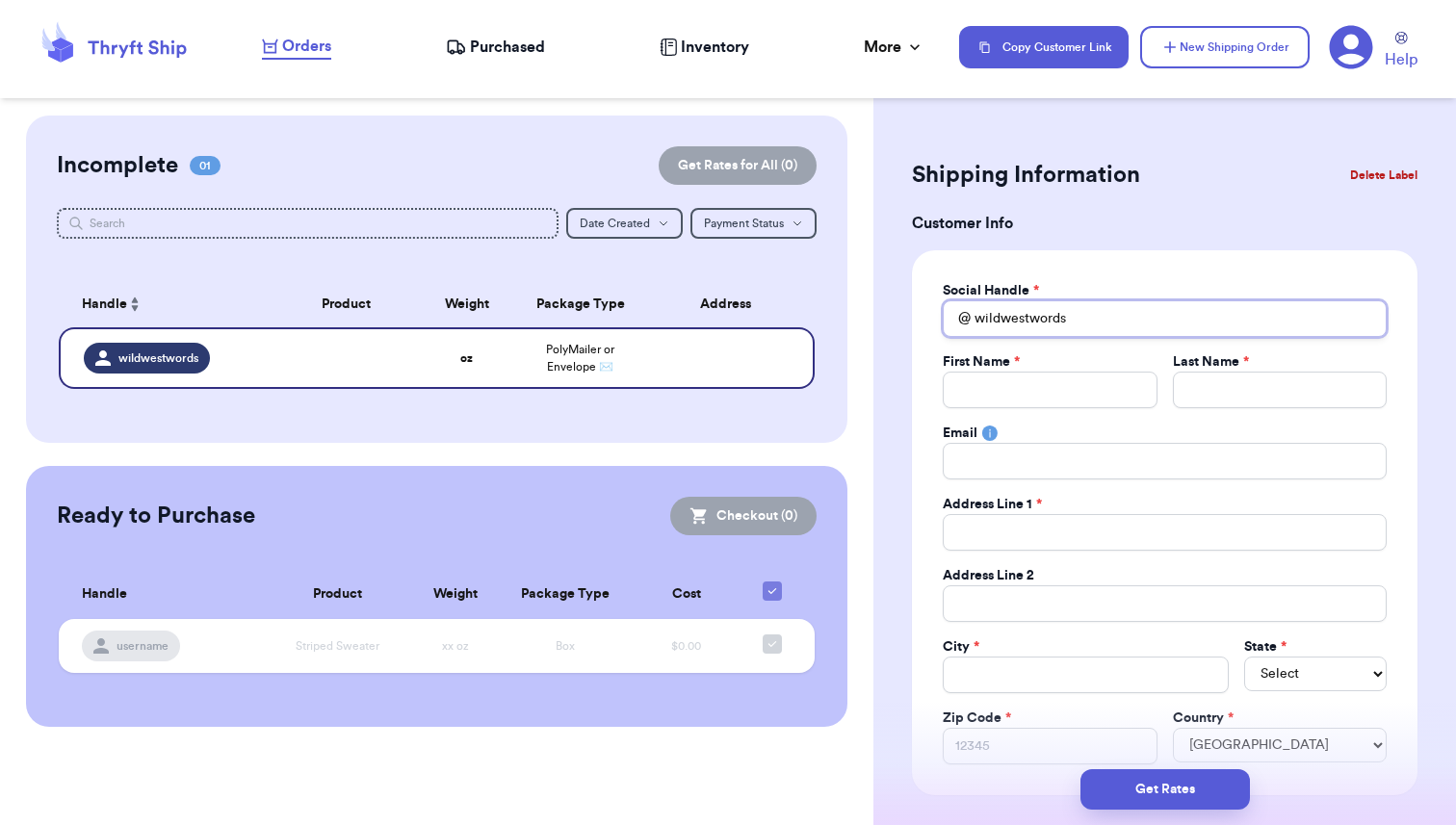
type input "wildwestwords"
click at [1076, 385] on input "Total Amount Paid" at bounding box center [1049, 390] width 214 height 37
type input "K"
type input "Ka"
type input "Kas"
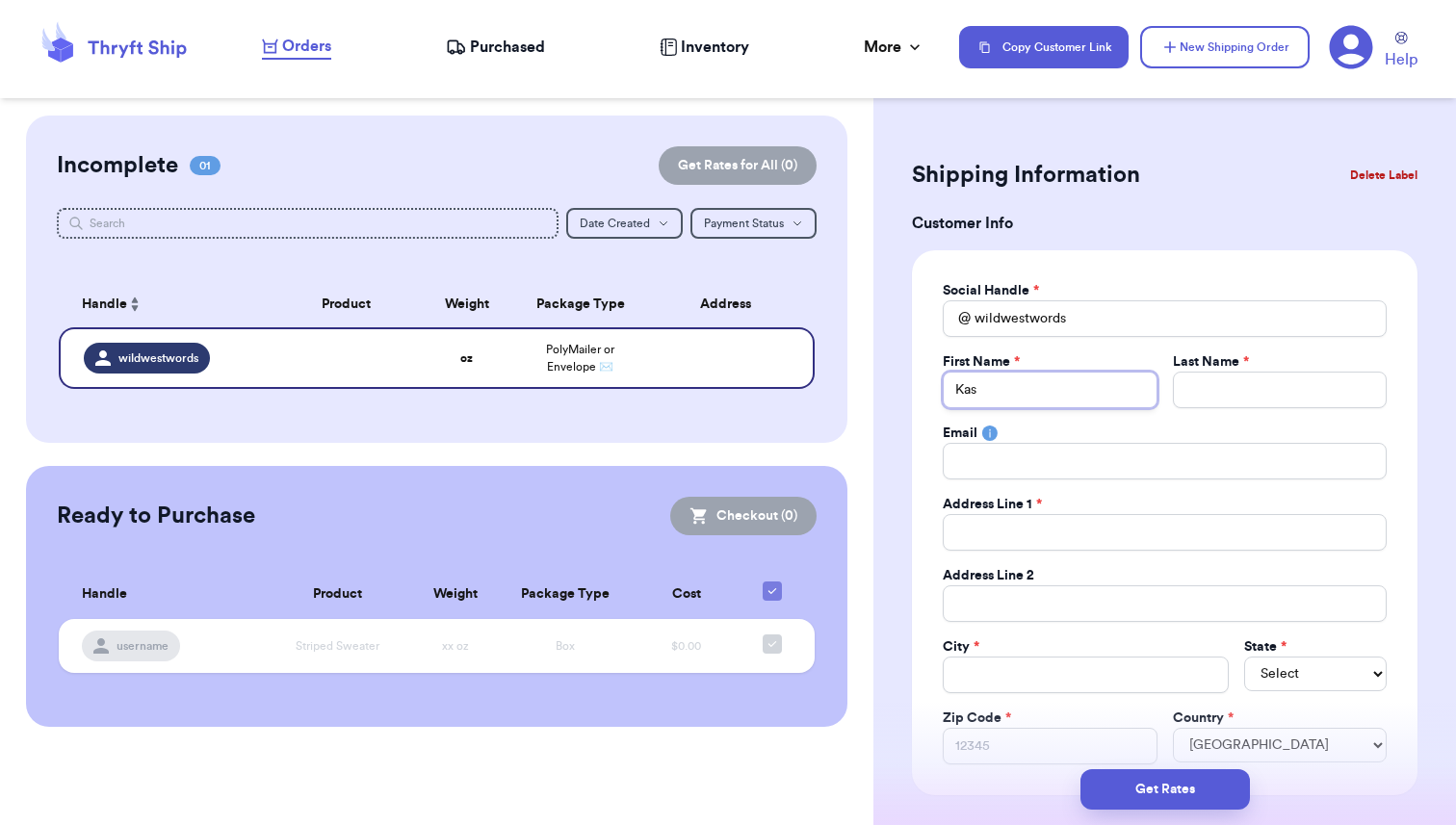
type input "Kase"
type input "[PERSON_NAME]"
type input "P"
type input "Po"
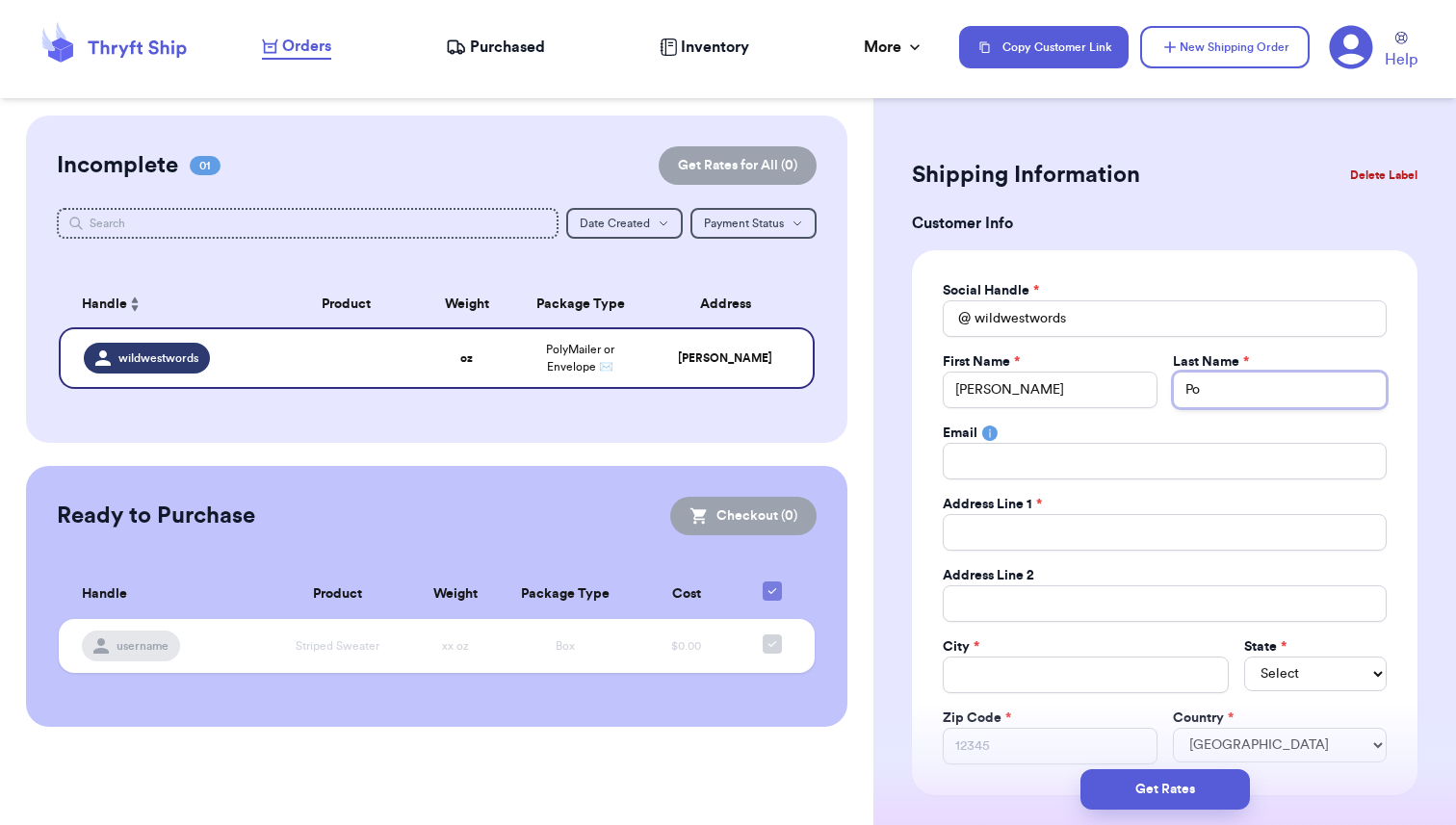
type input "Poo"
type input "Pool"
type input "[PERSON_NAME]"
click at [989, 433] on icon at bounding box center [990, 434] width 2 height 9
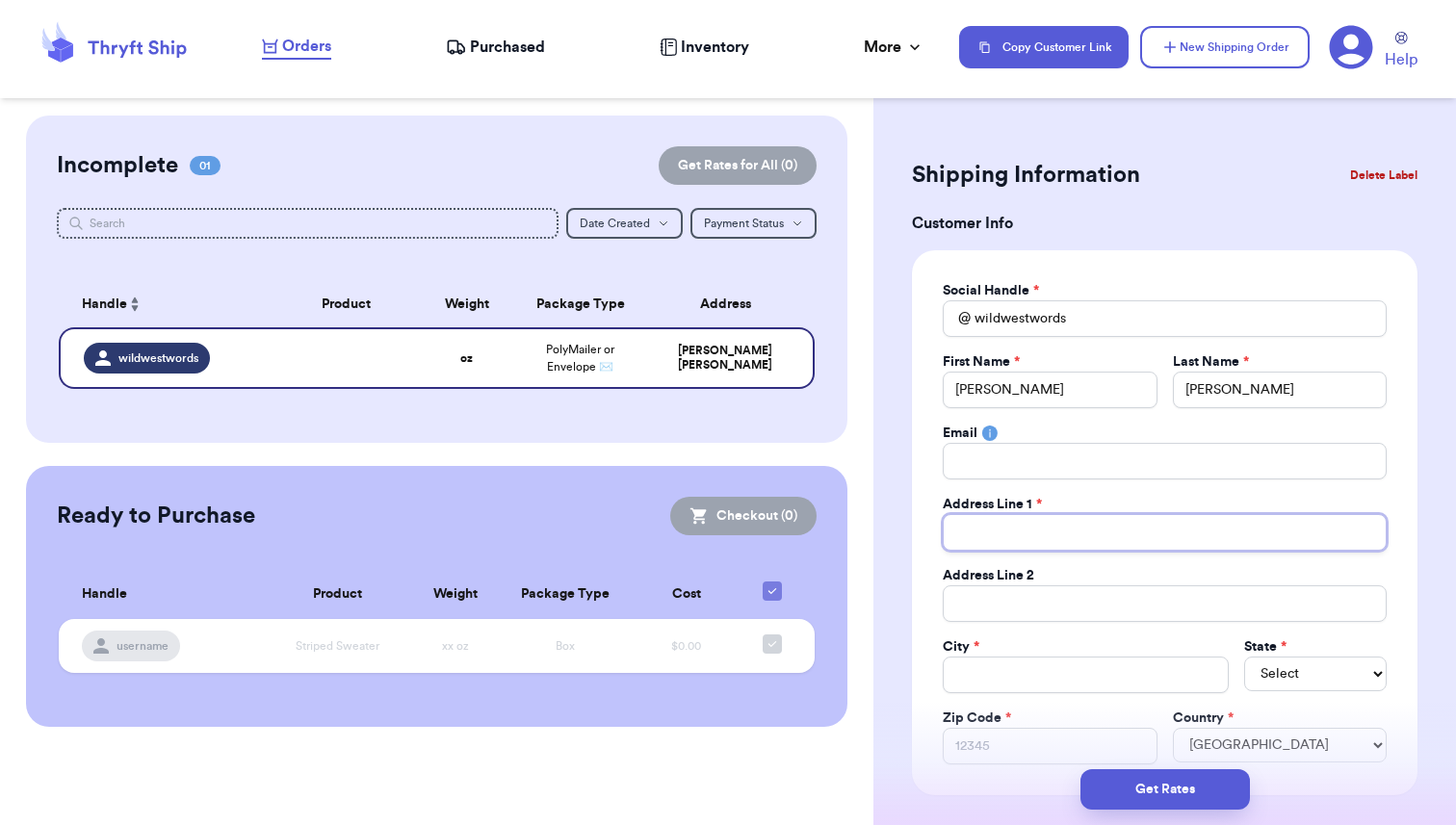
click at [996, 534] on input "Total Amount Paid" at bounding box center [1164, 533] width 444 height 37
type input "9"
type input "98"
type input "9820"
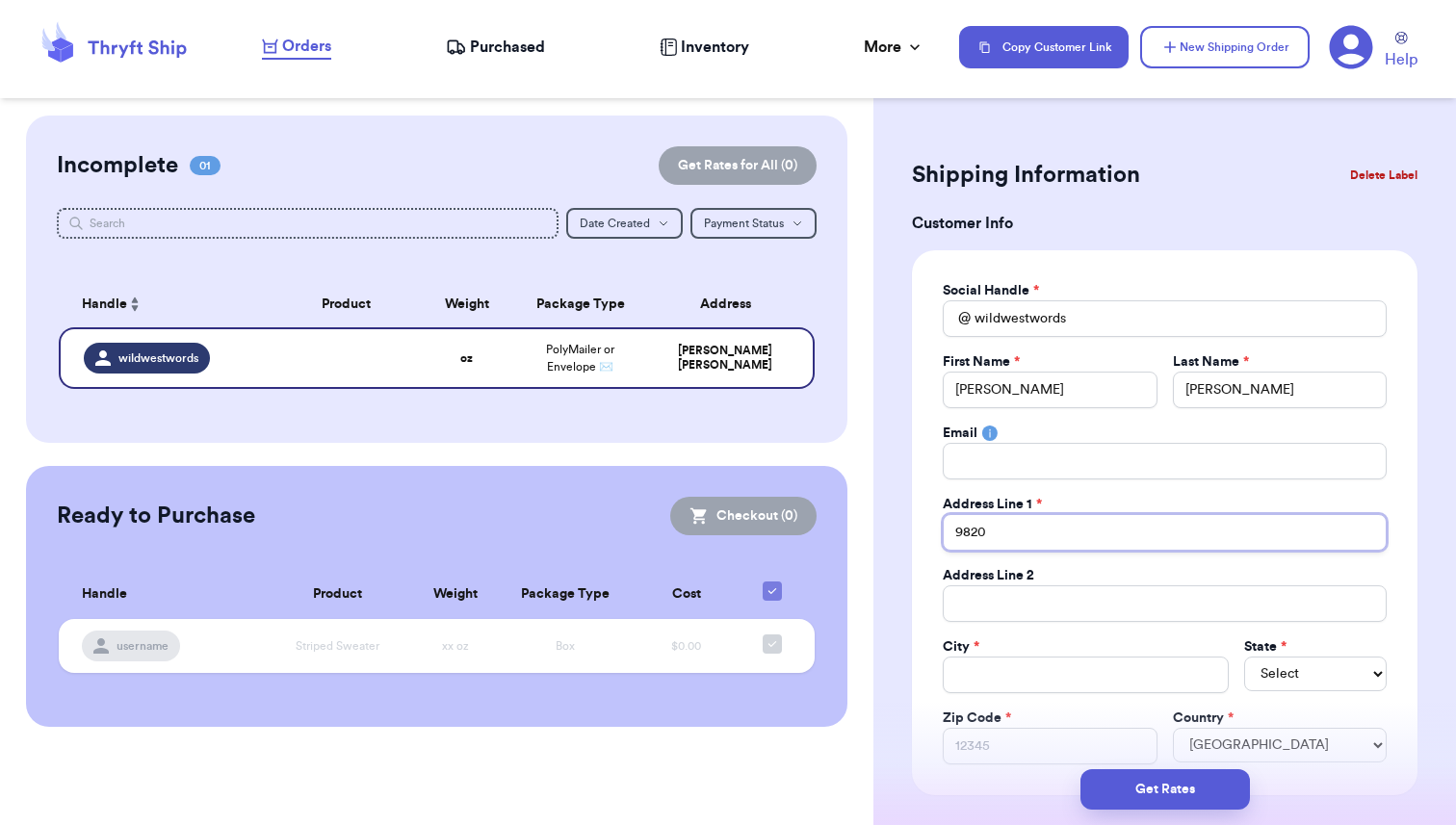
type input "9820 N"
type input "9820 N S"
type input "9820 N Sa"
type input "9820 N Sag"
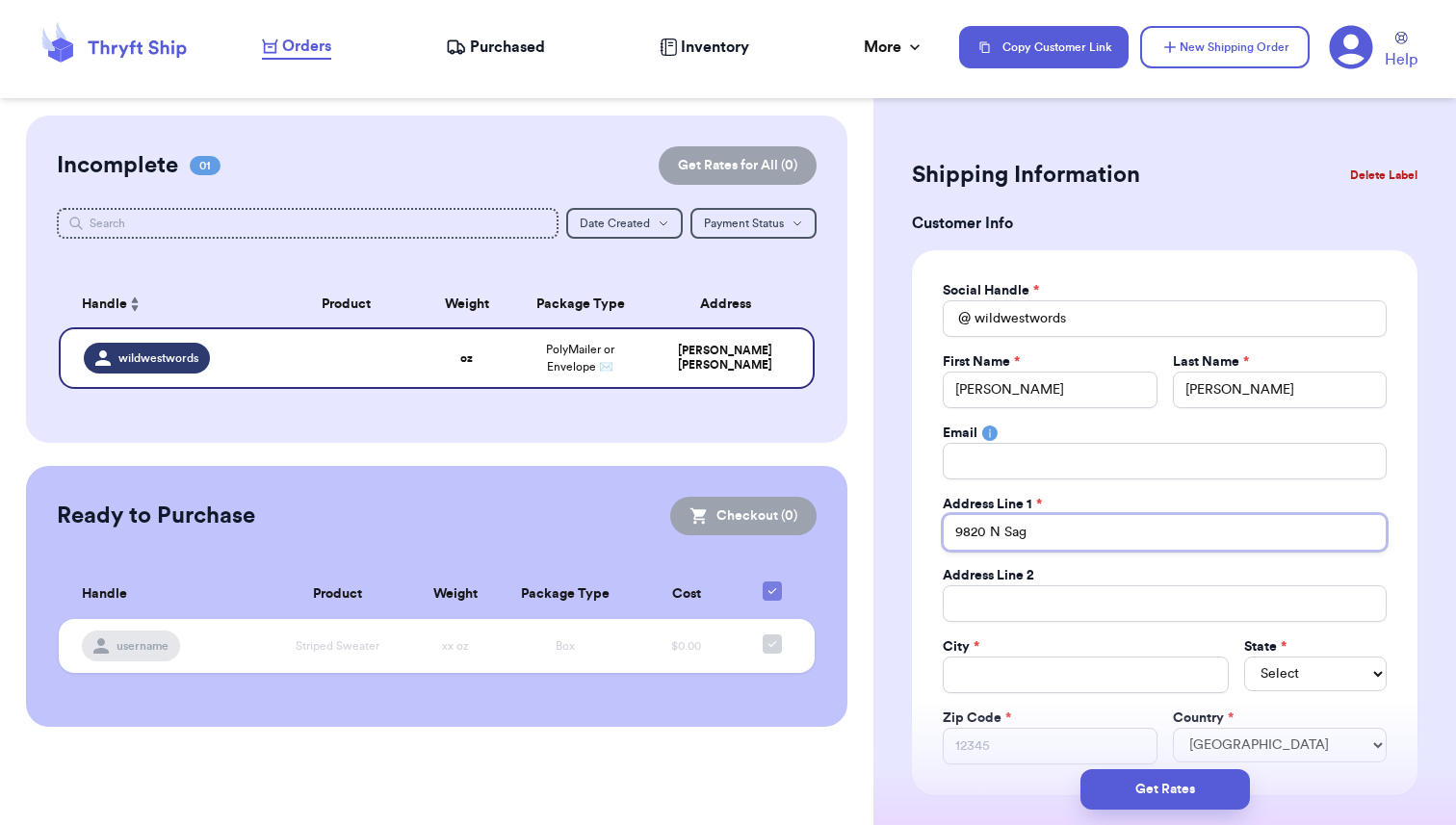
type input "9820 N Sage"
type input "9820 N Sagebr"
type input "9820 N Sagebru"
type input "9820 N Sagebrus"
type input "9820 N Sagebrush"
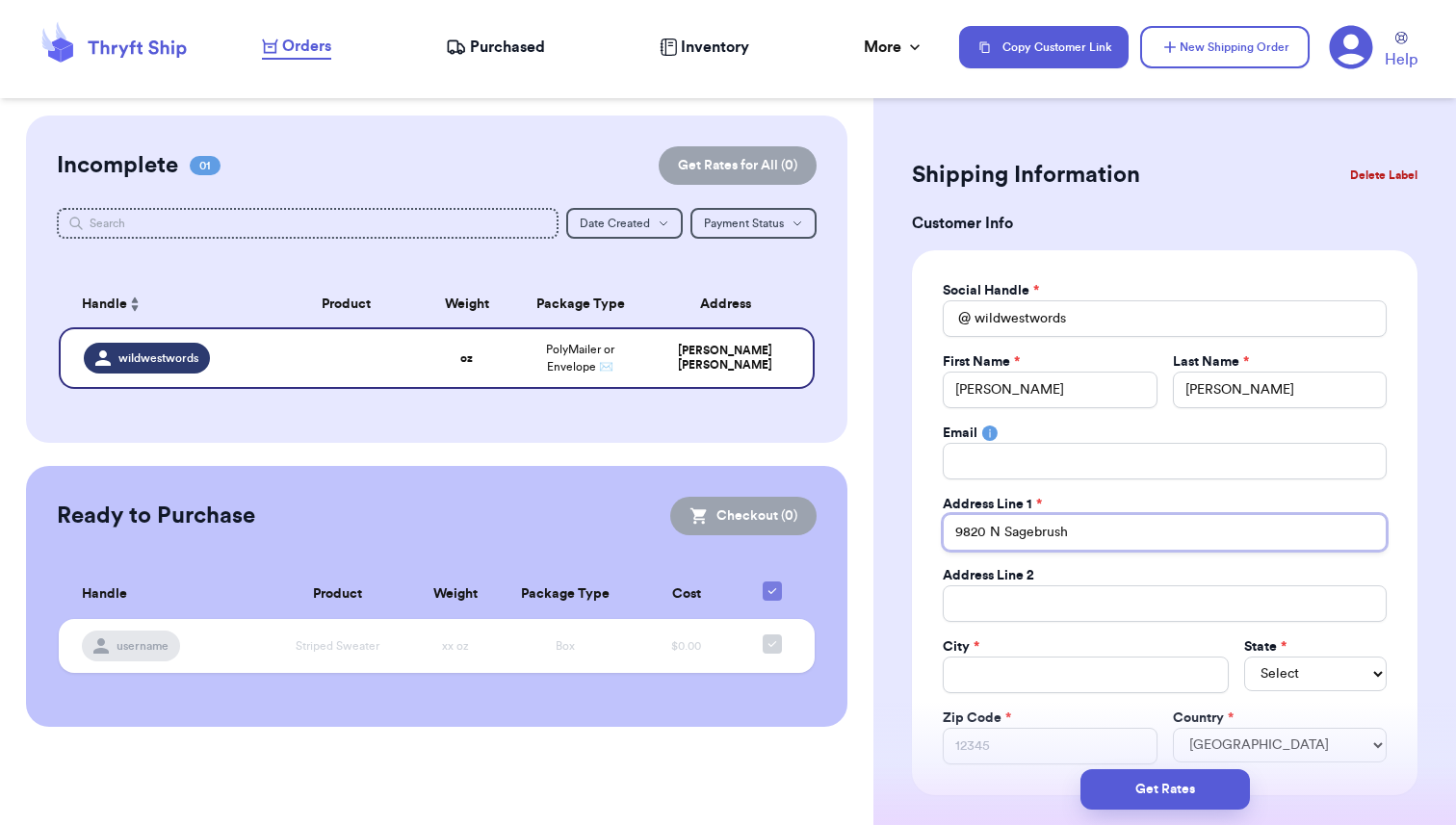
type input "9820 N Sagebrush"
type input "9820 N Sagebrush P"
type input "[STREET_ADDRESS]"
type input "9820 N Sagebrush P"
type input "9820 N Sagebrush PL"
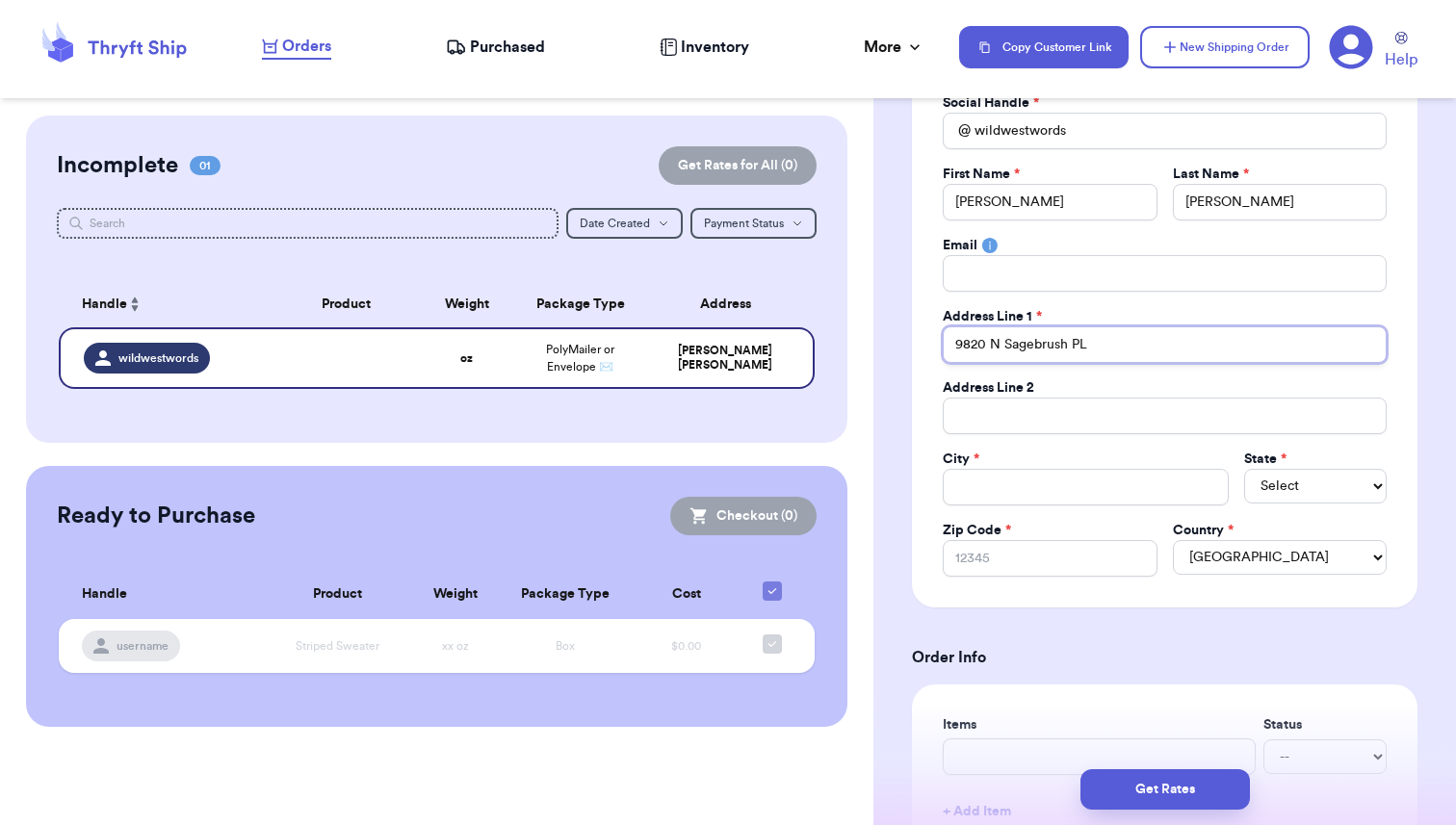
scroll to position [211, 0]
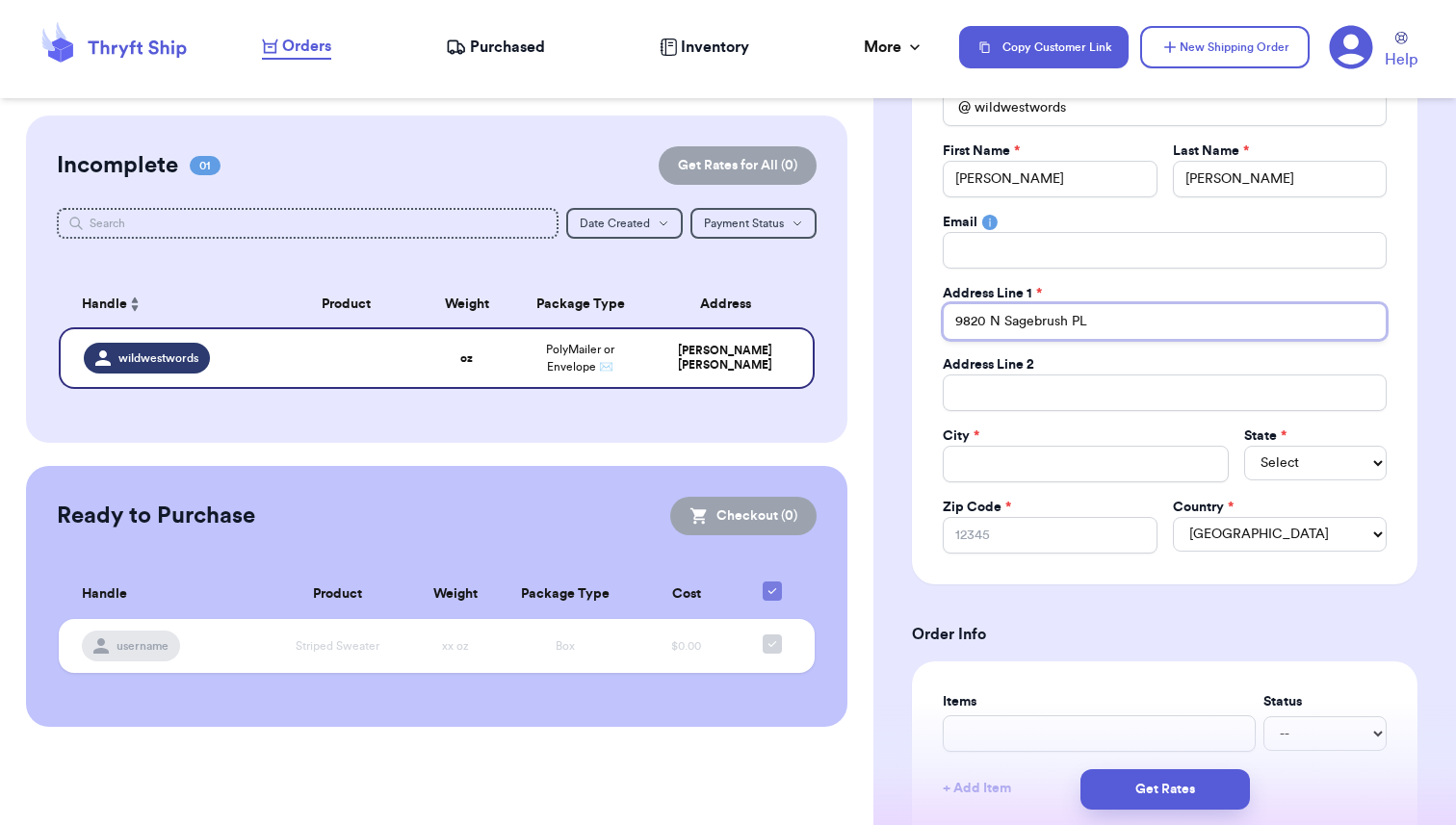
type input "9820 N Sagebrush PL"
click at [992, 472] on input "Total Amount Paid" at bounding box center [1085, 465] width 286 height 37
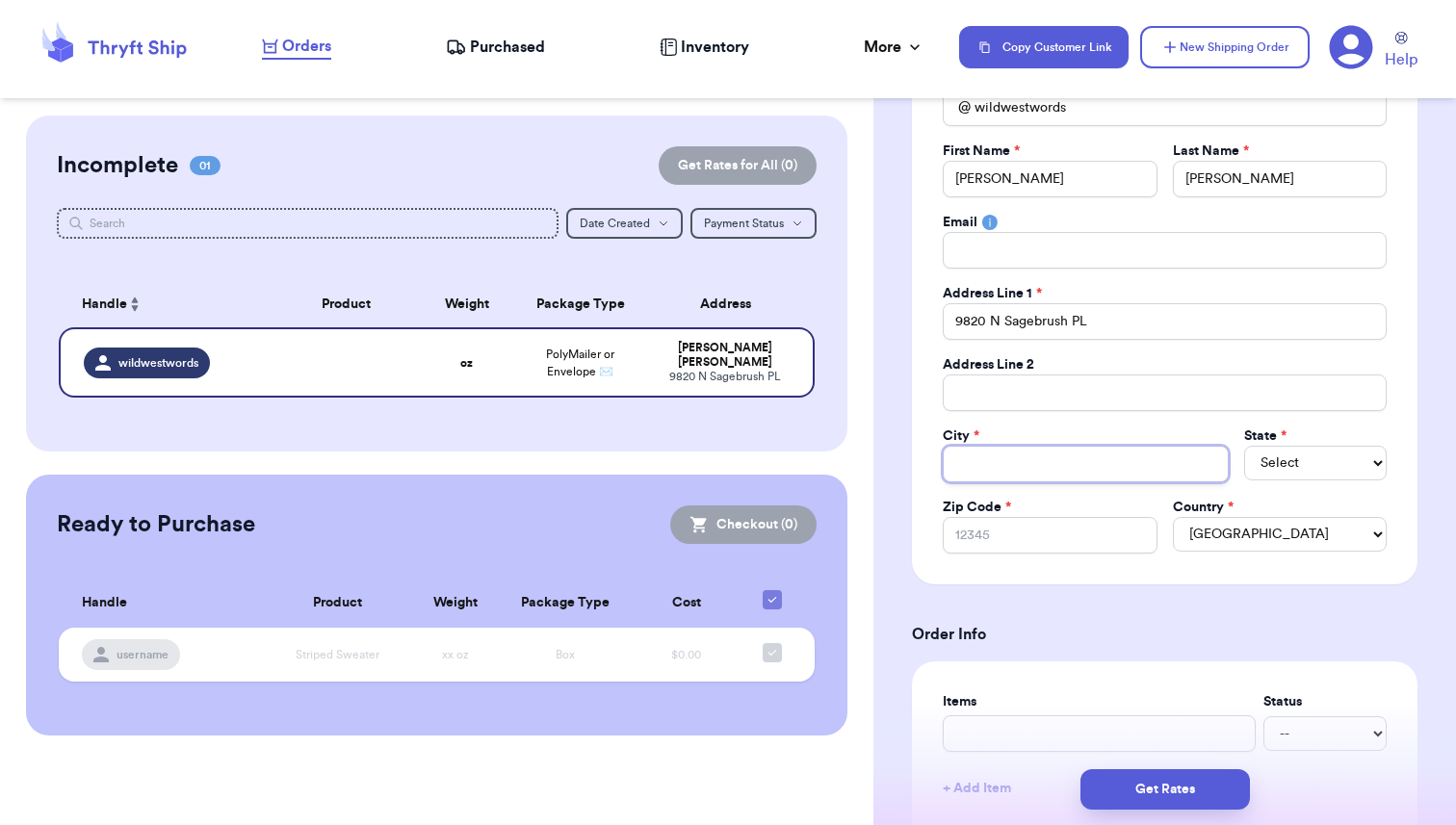
type input "T"
type input "Tu"
type input "Tuc"
type input "Tucso"
type input "[GEOGRAPHIC_DATA]"
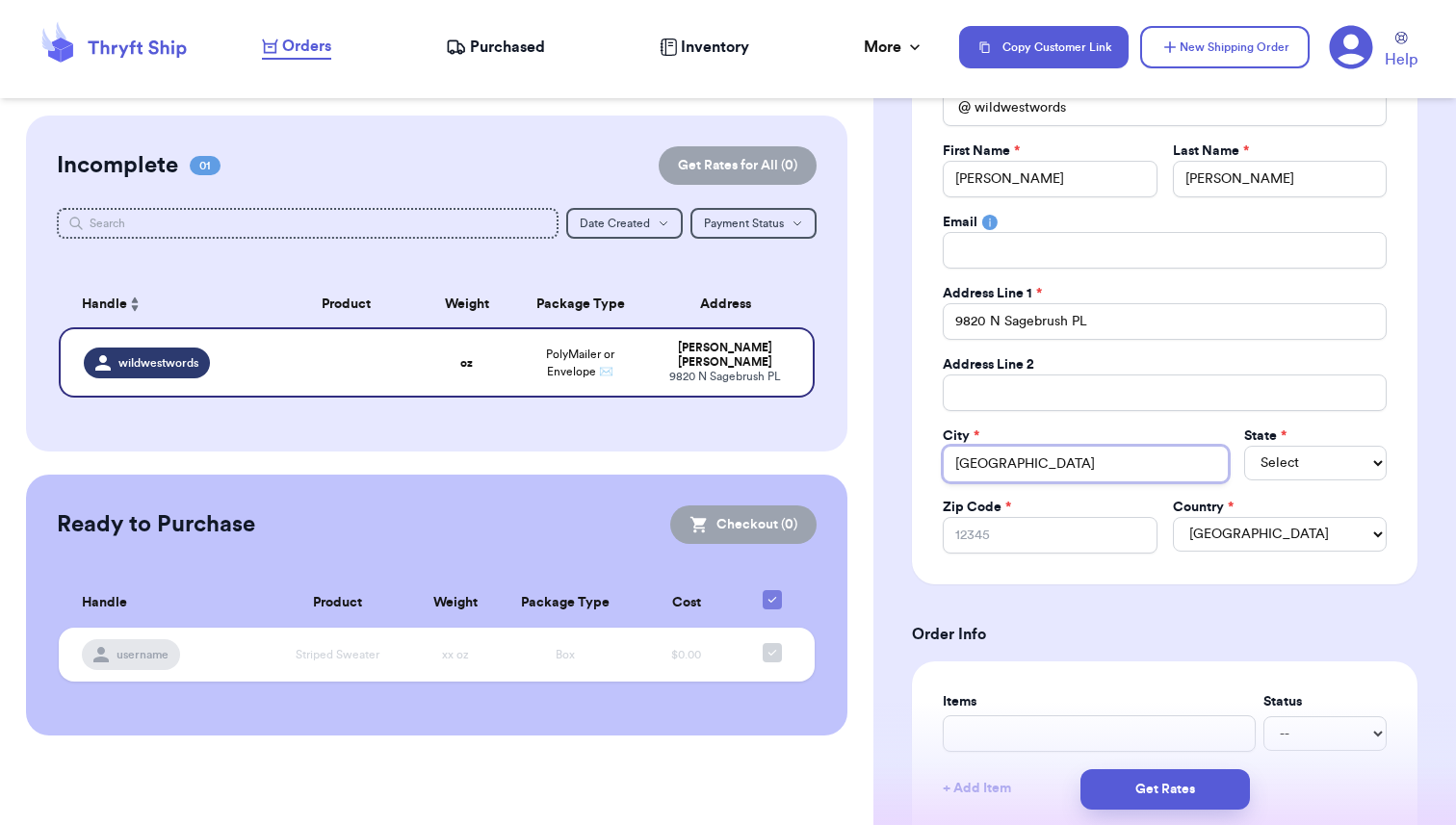
type input "[GEOGRAPHIC_DATA]"
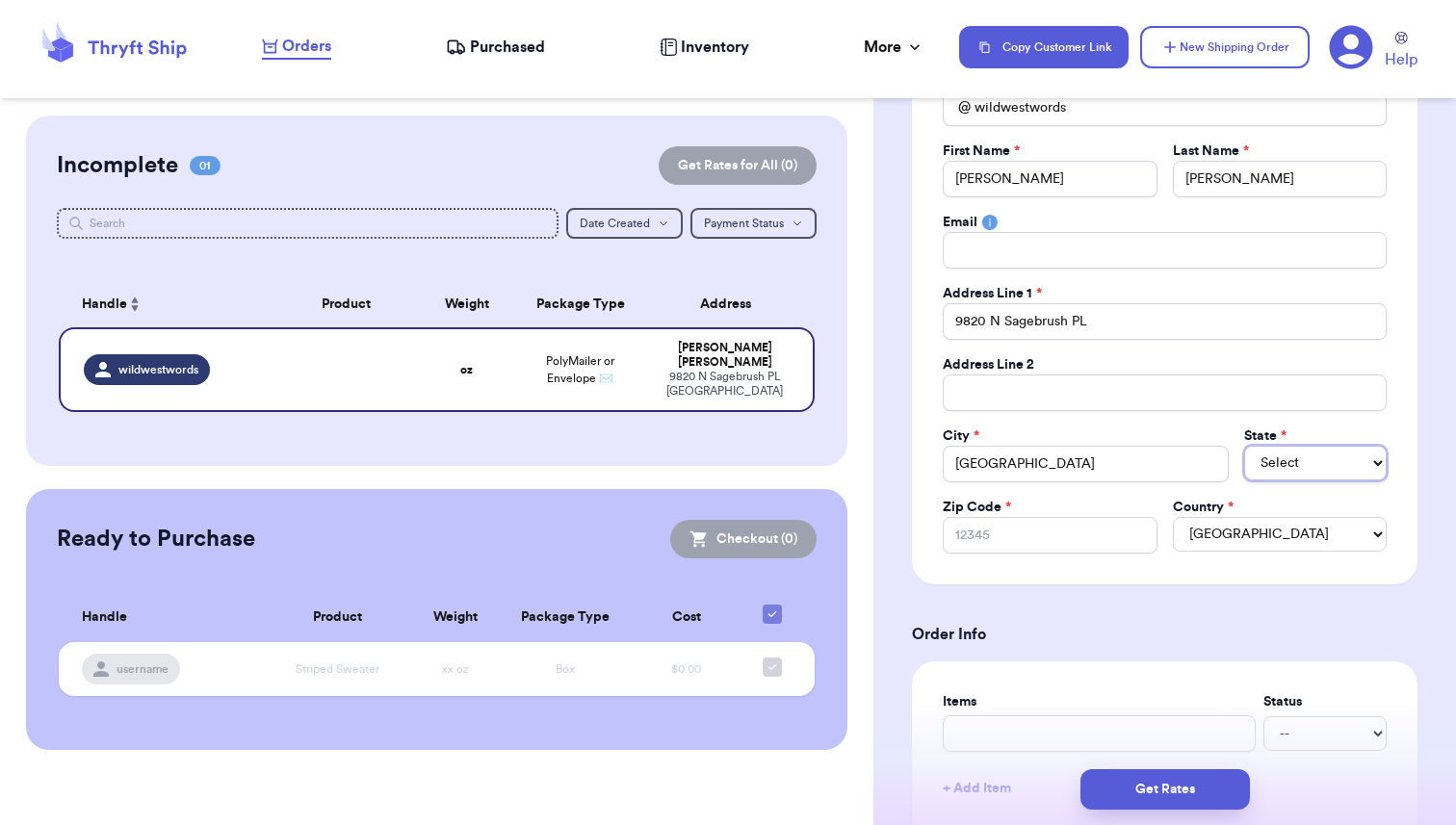
select select "AL"
select select "AZ"
click at [993, 535] on input "Zip Code *" at bounding box center [1049, 536] width 214 height 37
type input "8"
type input "85"
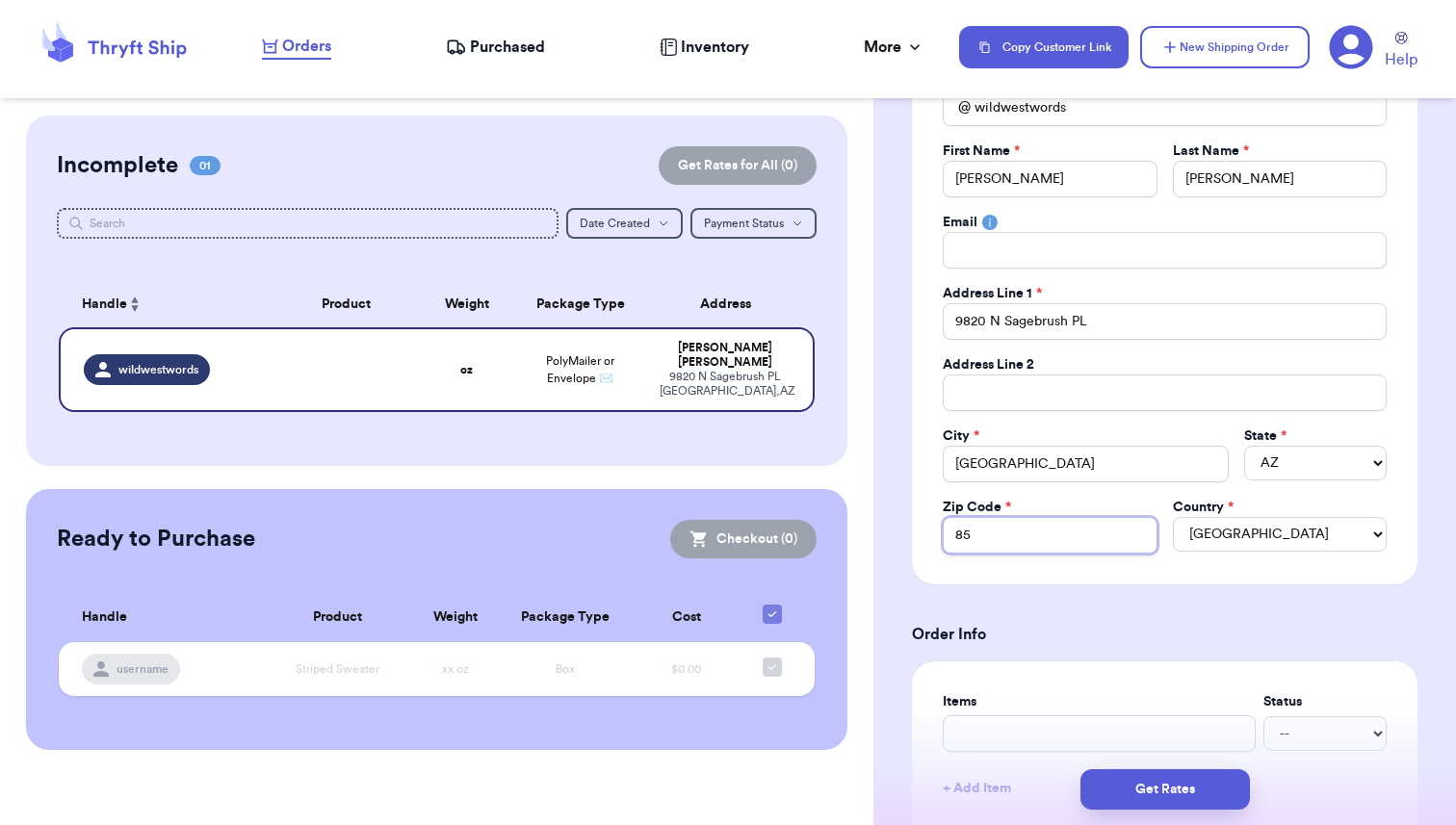
type input "857"
type input "8574"
type input "85742"
click at [1229, 585] on div "Social Handle * @ wildwestwords First Name * [PERSON_NAME] Last Name * [PERSON_…" at bounding box center [1164, 312] width 506 height 546
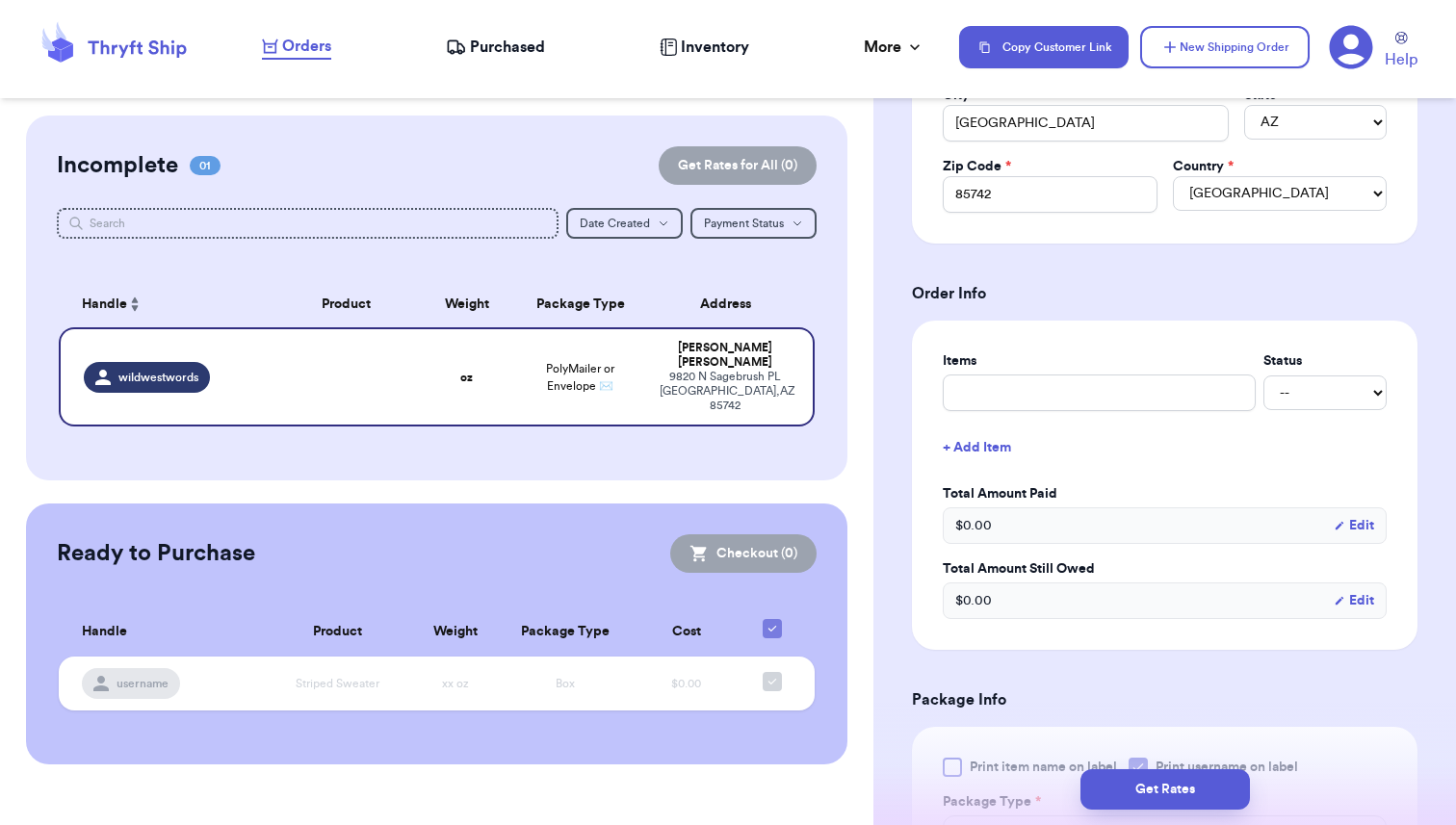
scroll to position [564, 0]
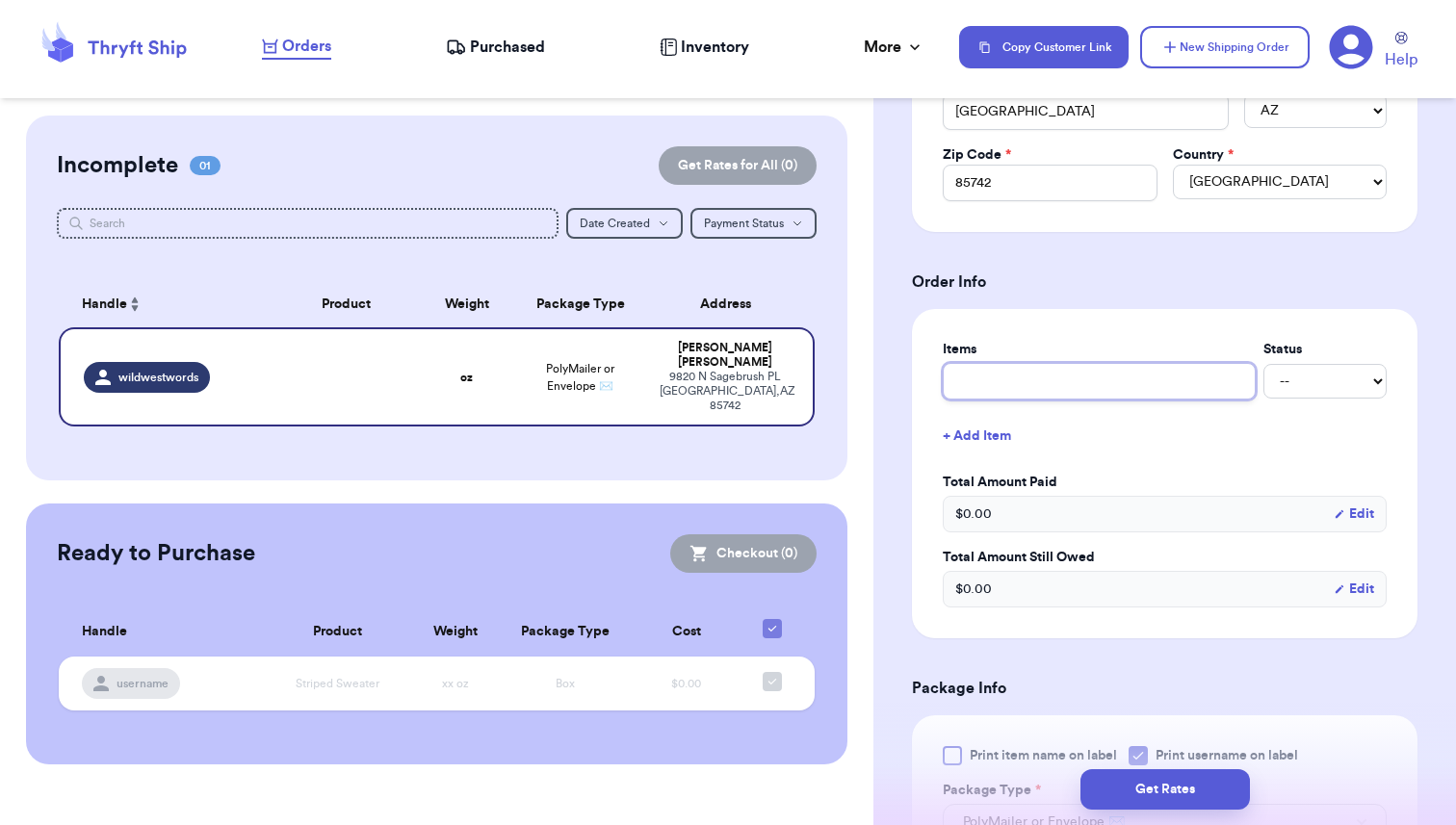
click at [986, 378] on input "text" at bounding box center [1099, 382] width 313 height 37
type input "F"
type input "Fr"
type input "Fre"
type input "Free"
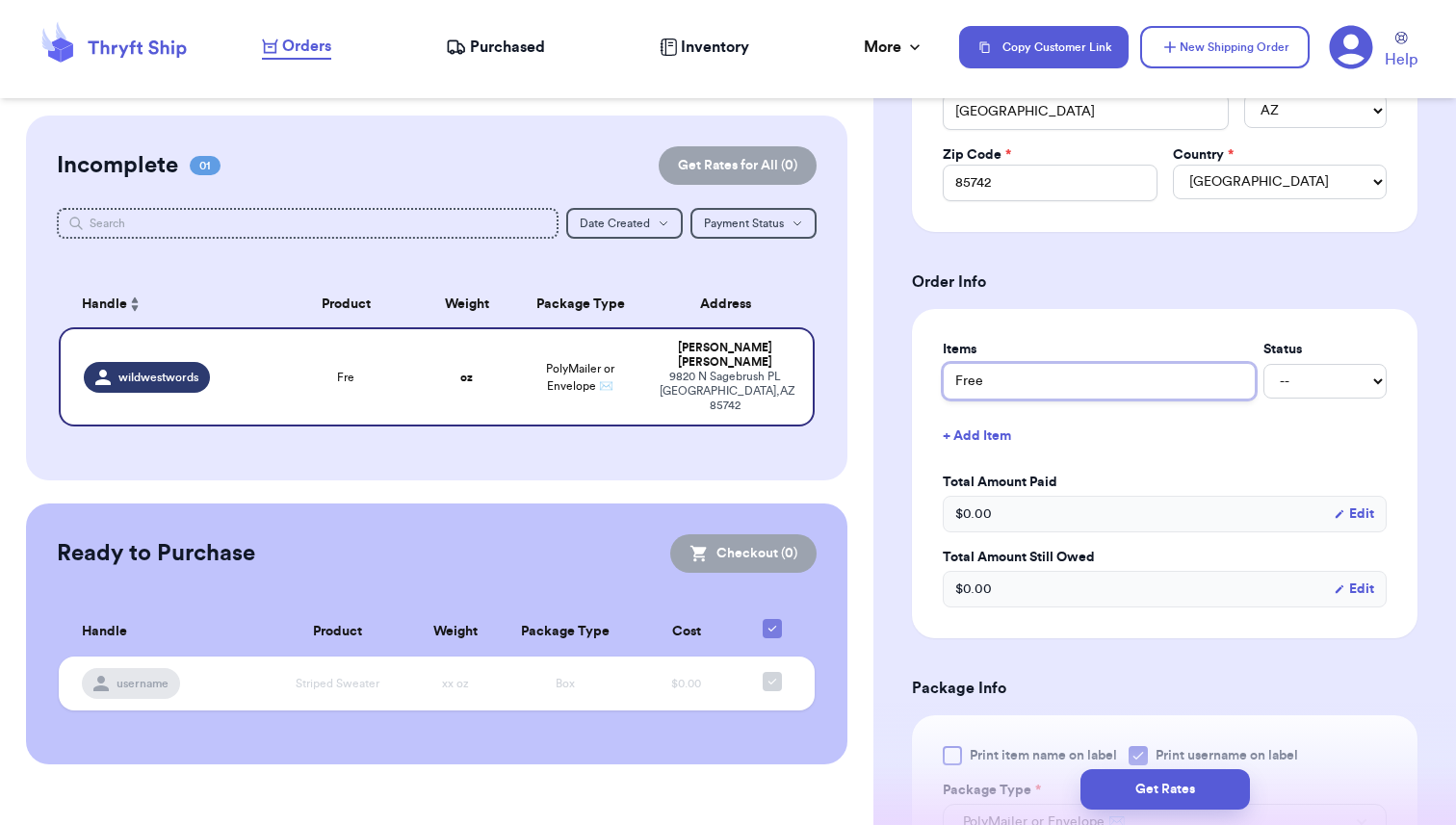
type input "Free"
type input "Free S"
type input "Free Sh"
type input "Free Shi"
type input "Free Ship"
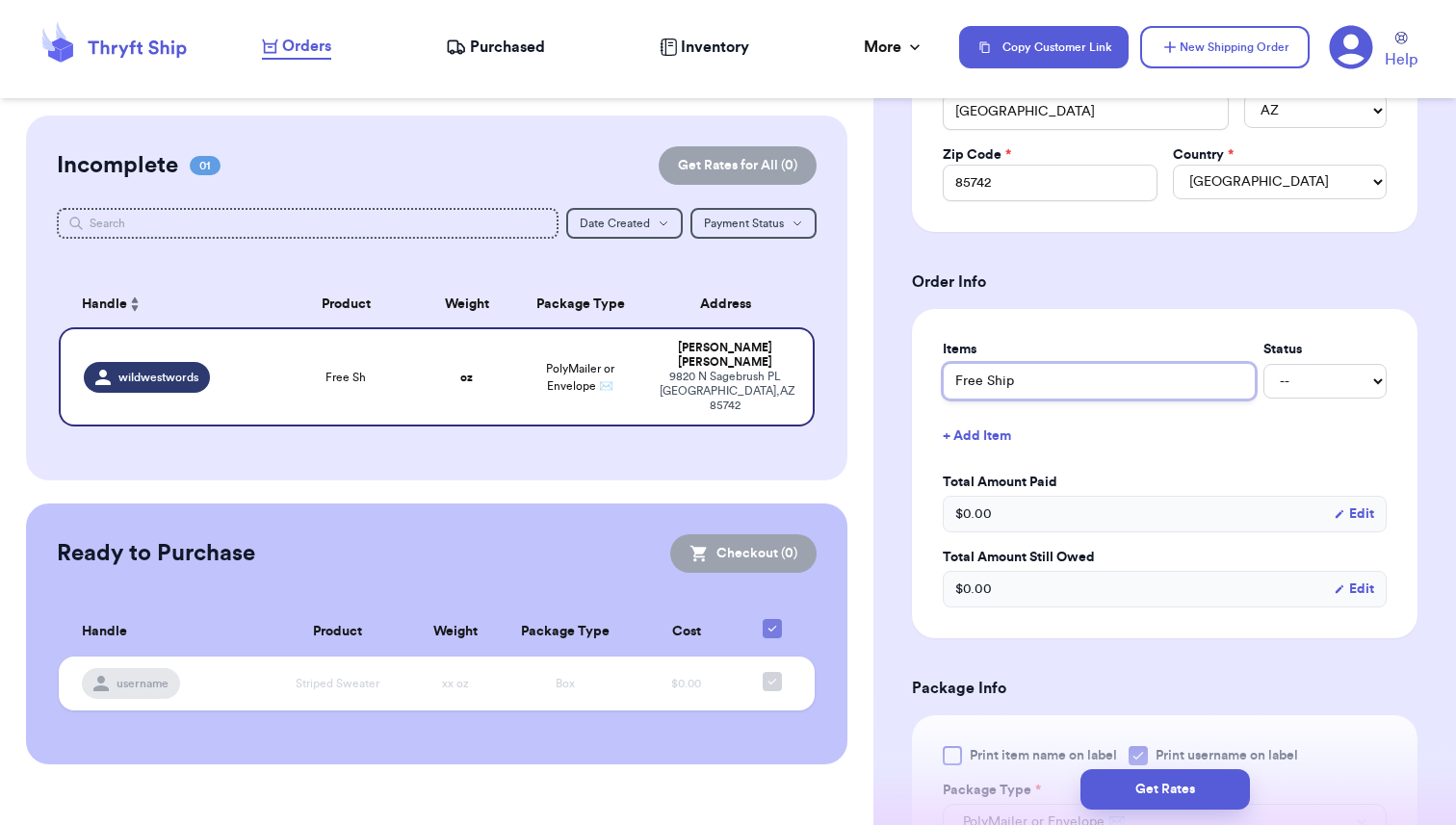
type input "Free [PERSON_NAME]"
type input "Free Shippi"
type input "Free Shippin"
type input "Free Shipping"
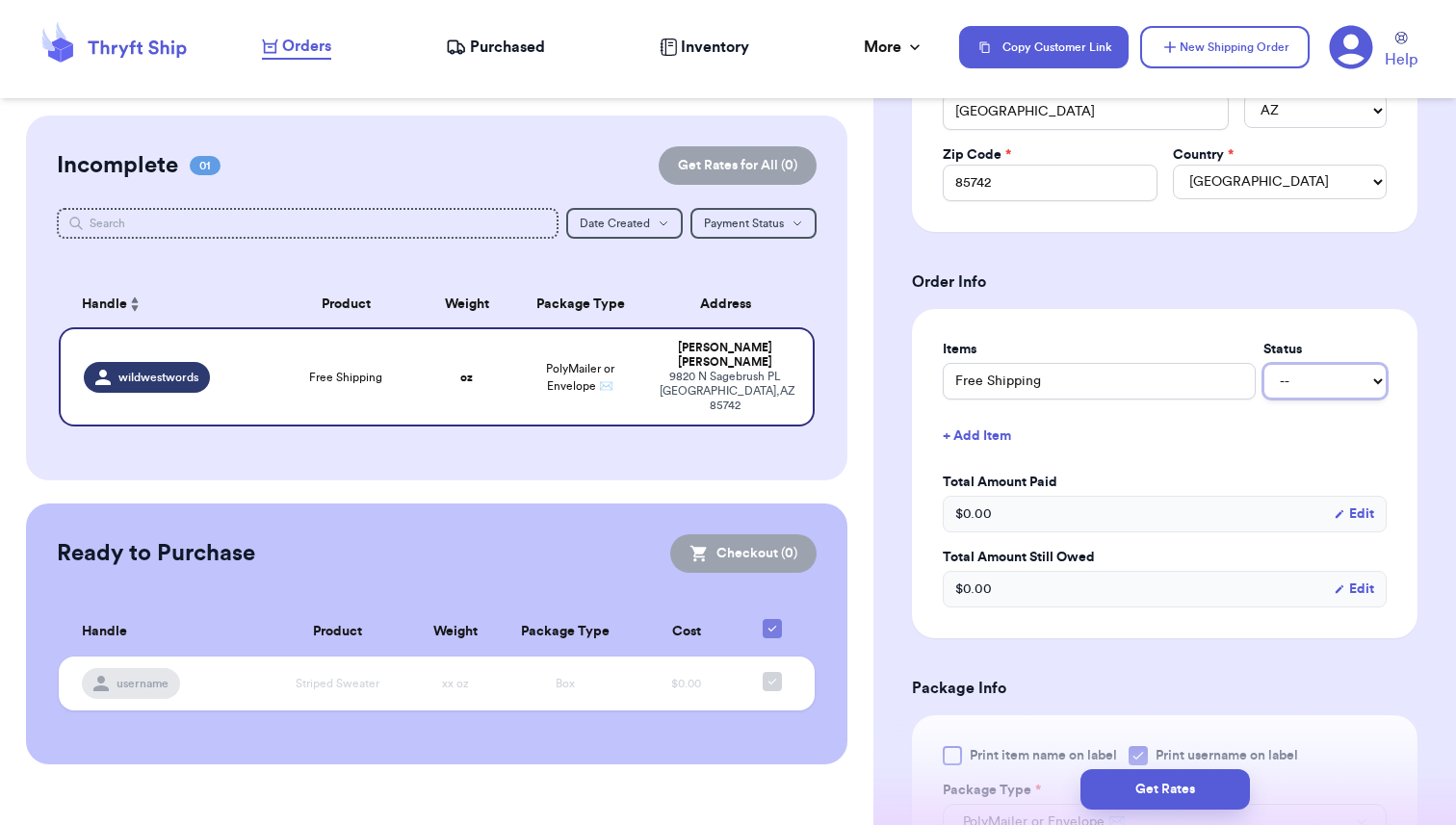
click at [1305, 387] on select "-- Paid Owes" at bounding box center [1325, 382] width 123 height 35
select select "paid"
click at [1263, 365] on select "-- Paid Owes" at bounding box center [1325, 382] width 123 height 35
click at [1335, 393] on select "-- Paid Owes" at bounding box center [1325, 382] width 123 height 35
select select "unknown"
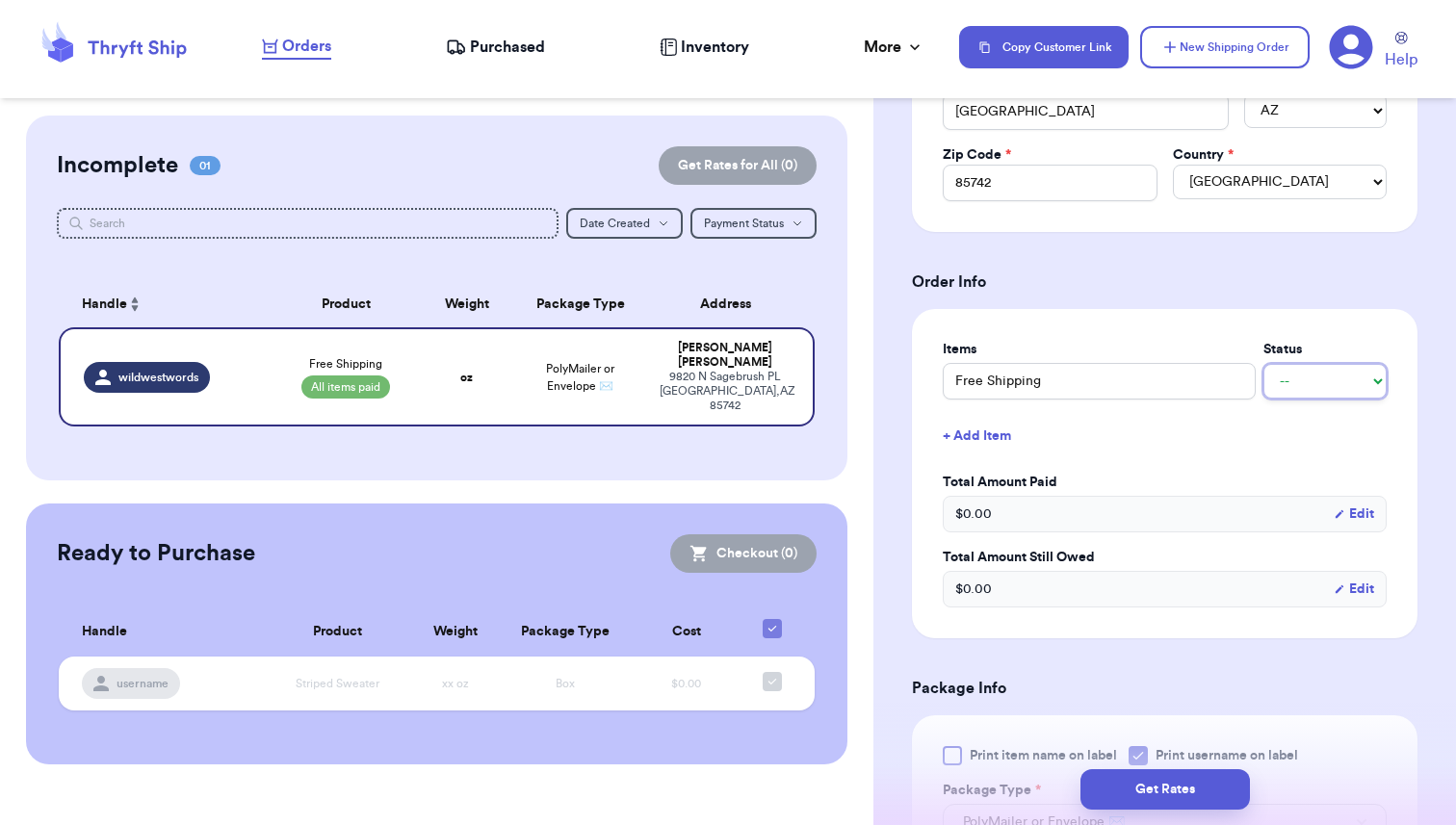
click at [1263, 365] on select "-- Paid Owes" at bounding box center [1325, 382] width 123 height 35
click at [978, 440] on button "+ Add Item" at bounding box center [1164, 437] width 460 height 42
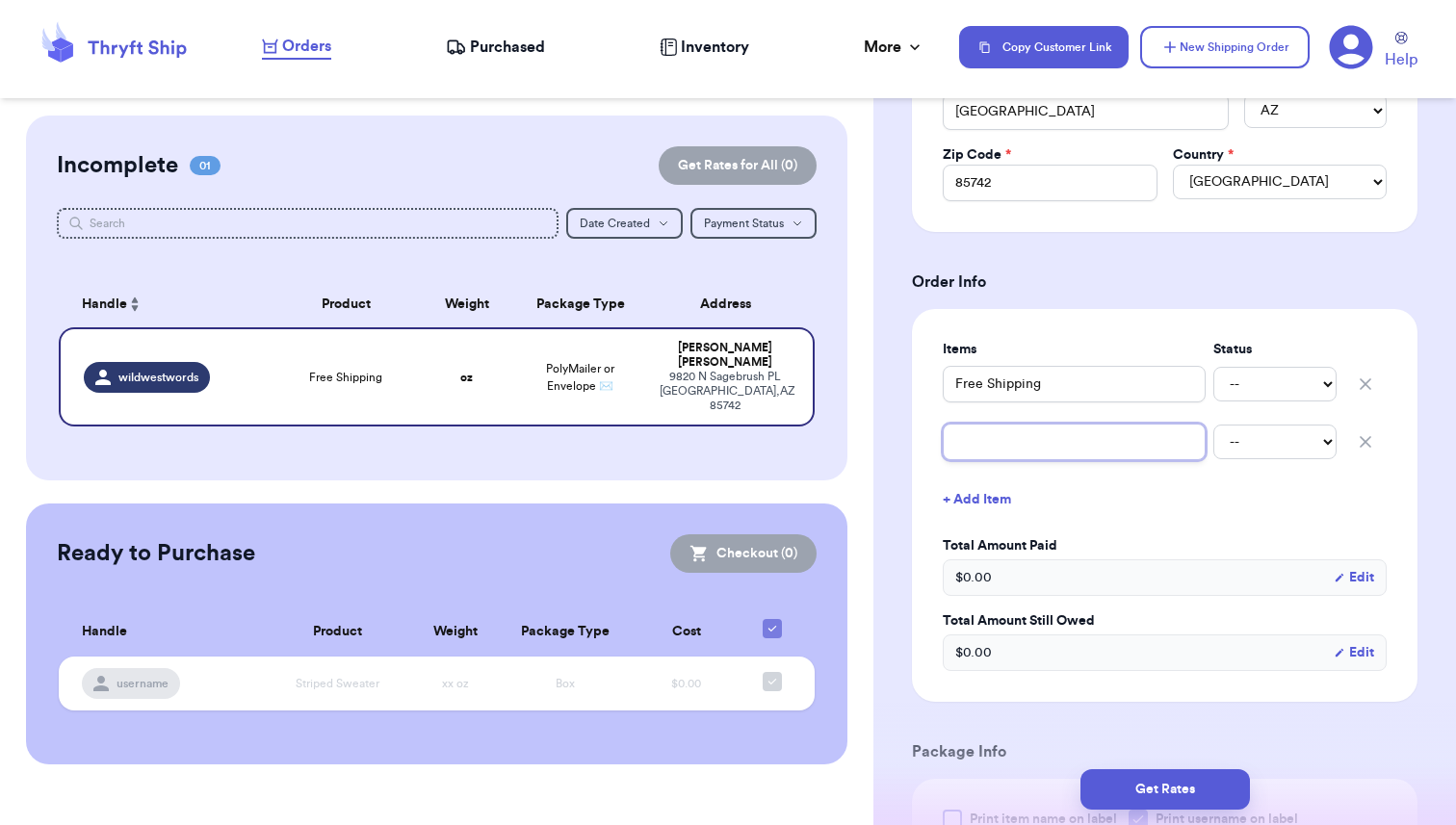
click at [1005, 449] on input "text" at bounding box center [1073, 442] width 263 height 37
type input "C"
type input "Co"
type input "Coo"
type input "Coor"
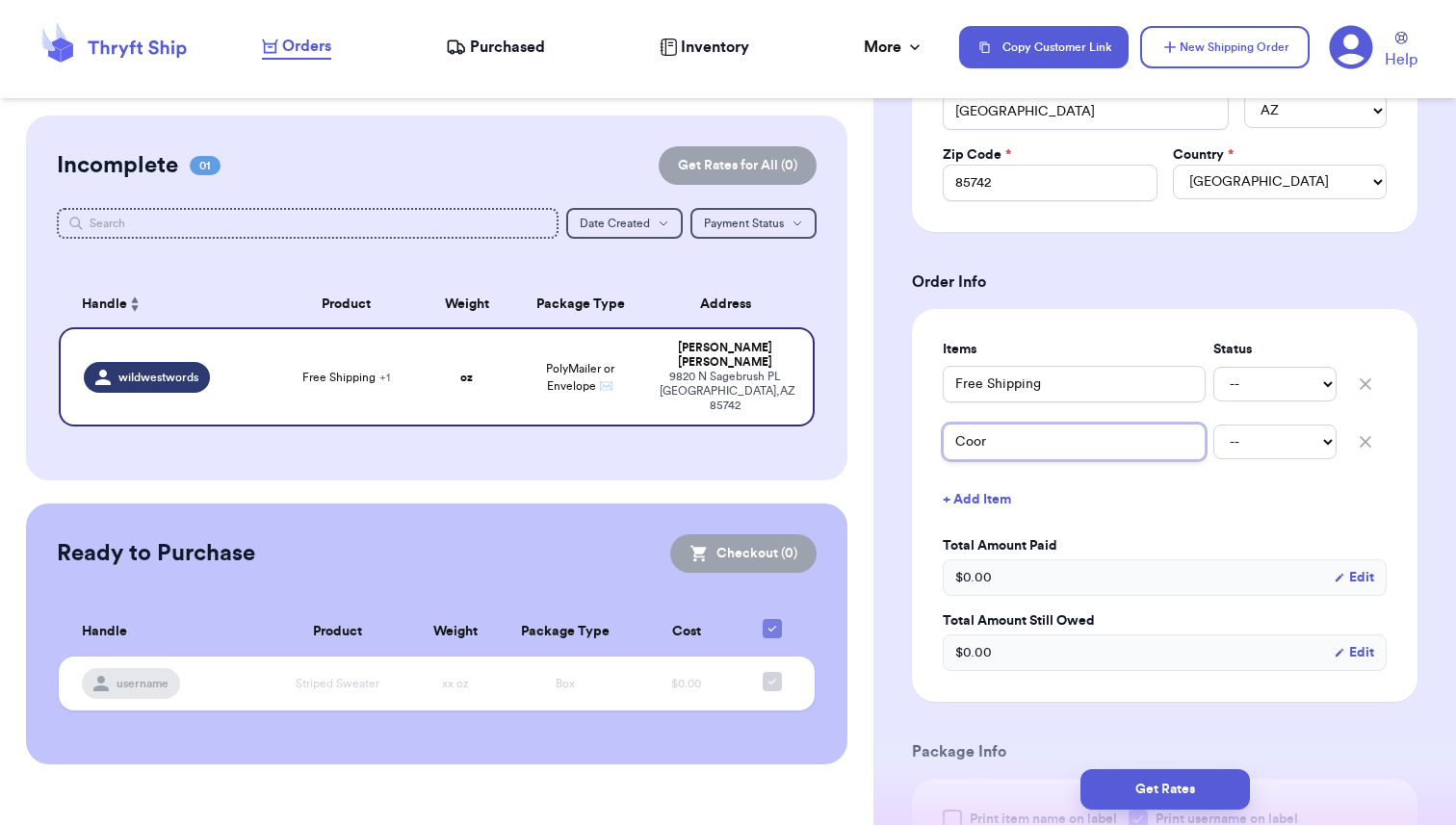
type input "Coors"
type input "Coors S"
click at [1257, 445] on select "-- Paid Owes" at bounding box center [1275, 442] width 123 height 35
click at [1213, 425] on select "-- Paid Owes" at bounding box center [1275, 442] width 123 height 35
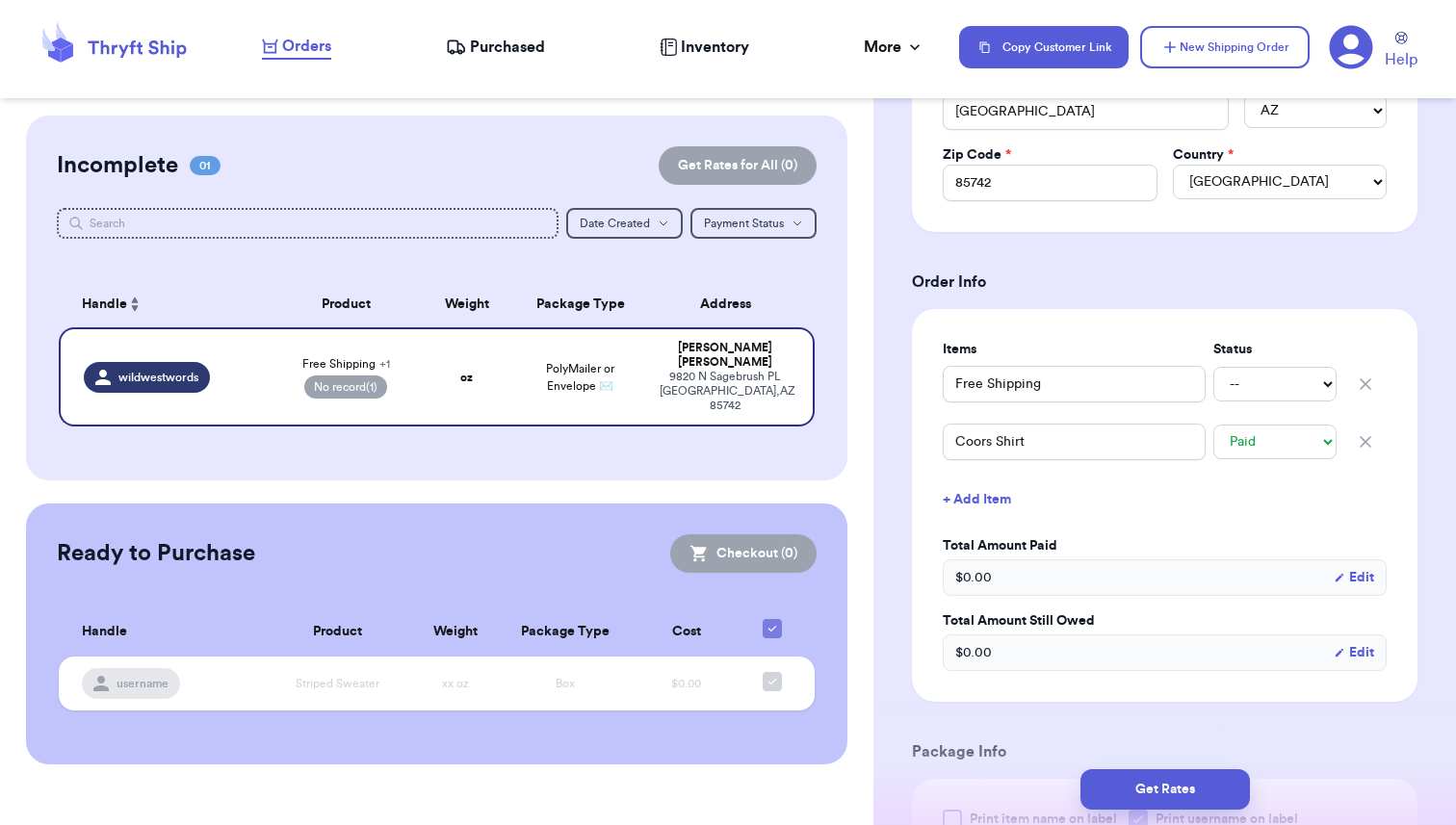
click at [988, 496] on button "+ Add Item" at bounding box center [1164, 500] width 460 height 42
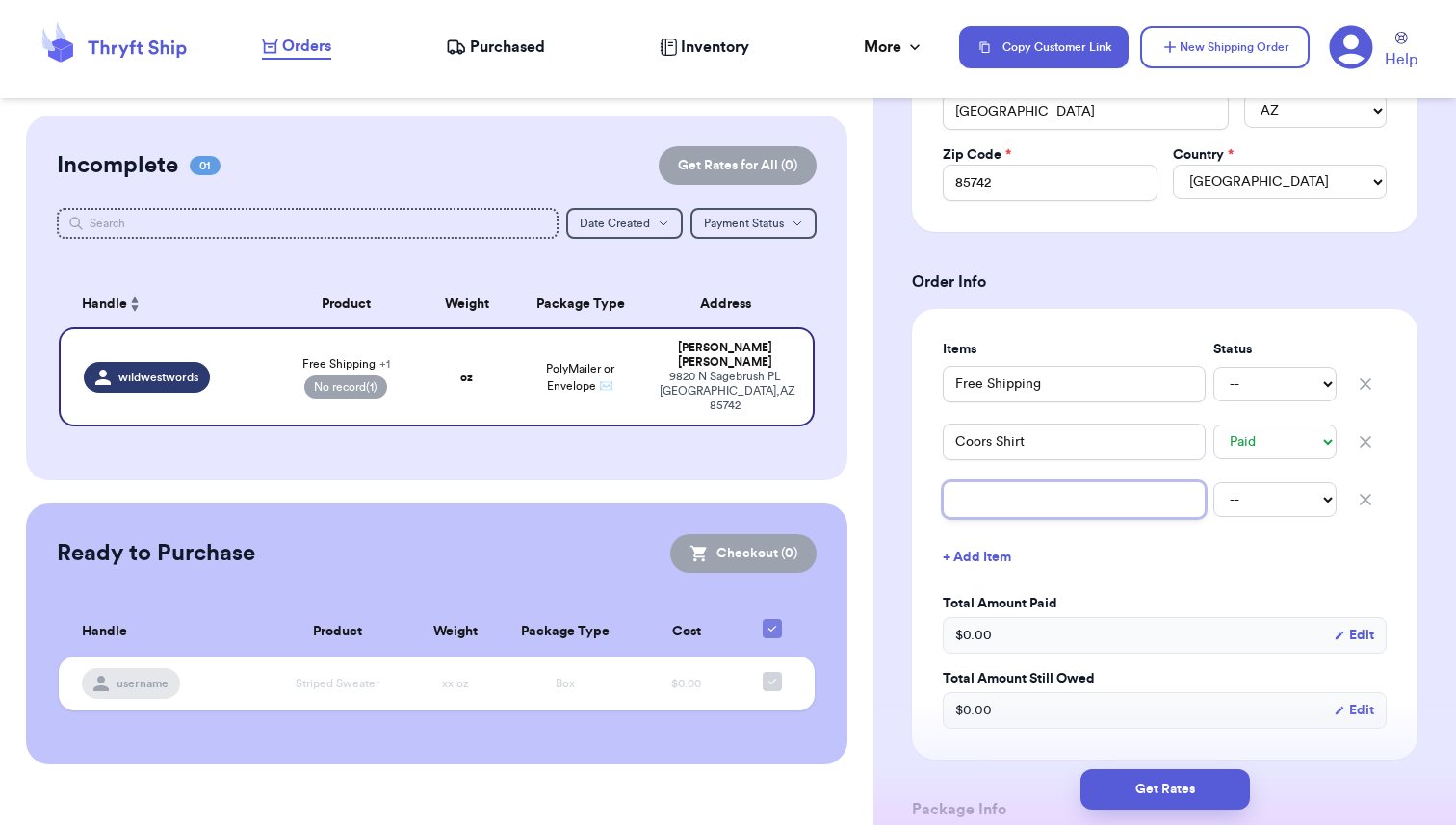
click at [988, 496] on input "text" at bounding box center [1073, 500] width 263 height 37
click at [1101, 555] on button "+ Add Item" at bounding box center [1164, 558] width 460 height 42
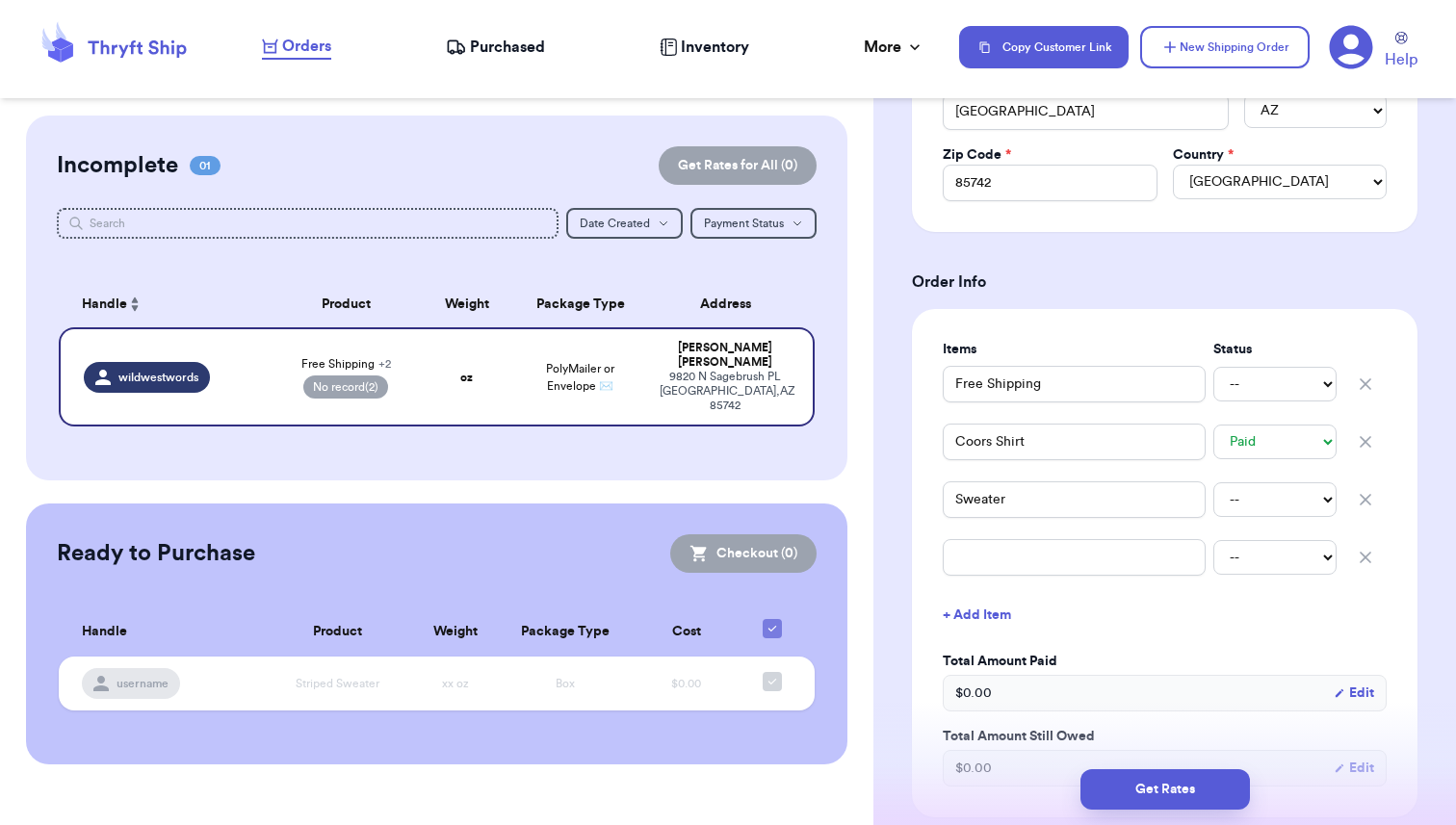
click at [1408, 626] on div "Items Status Free Shipping -- Paid Owes Coors Shirt -- Paid Owes Sweater -- Pai…" at bounding box center [1164, 564] width 506 height 509
click at [1368, 557] on icon "button" at bounding box center [1365, 558] width 10 height 10
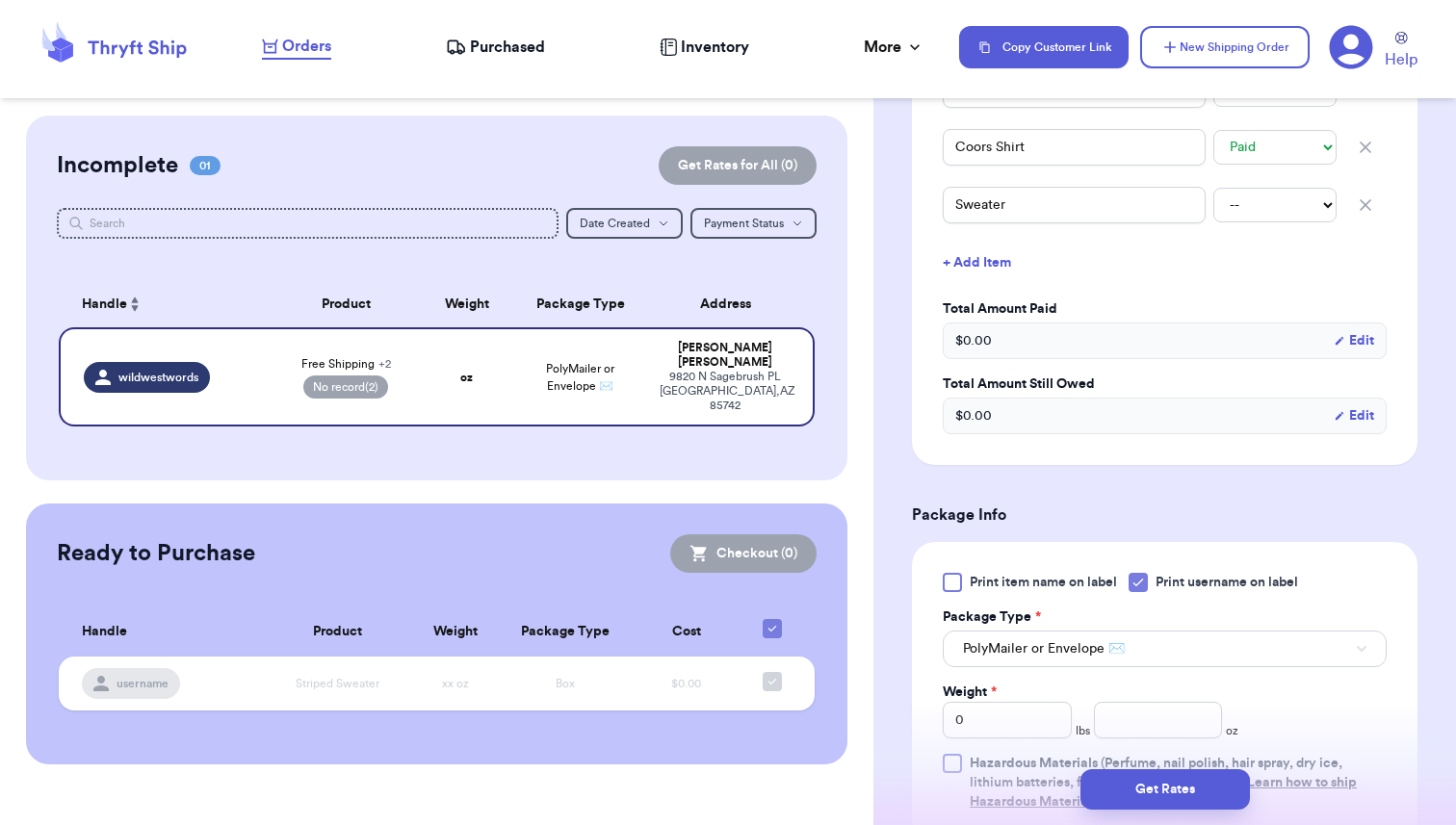
scroll to position [859, 0]
click at [1000, 344] on div "$ 0.00 Edit" at bounding box center [1164, 340] width 444 height 37
click at [962, 340] on span "$ 0.00" at bounding box center [973, 340] width 37 height 19
click at [1430, 427] on div "Shipping Information Delete Label Customer Info Social Handle * @ wildwestwords…" at bounding box center [1164, 293] width 583 height 2072
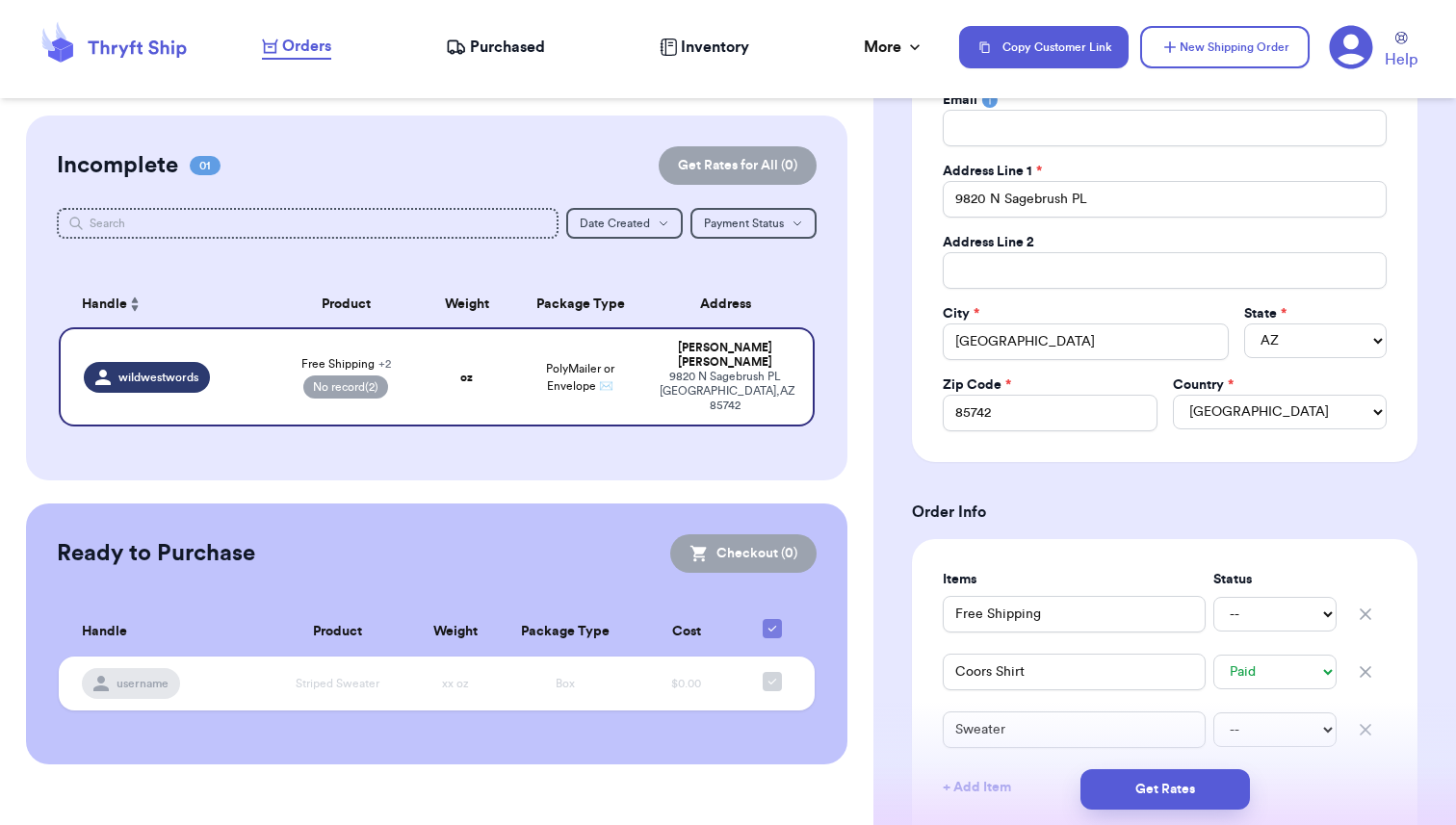
scroll to position [0, 0]
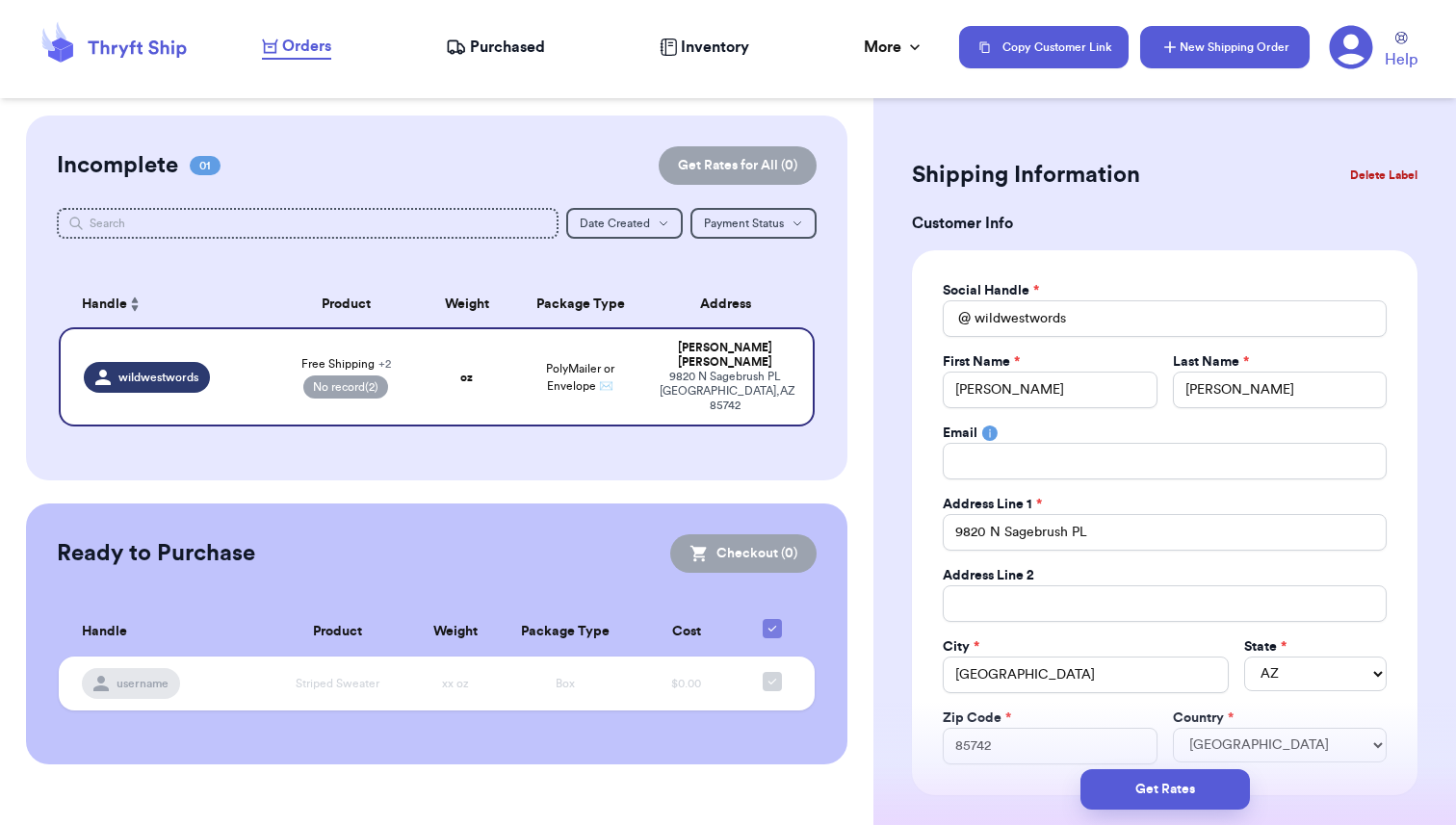
click at [1225, 48] on button "New Shipping Order" at bounding box center [1225, 47] width 170 height 42
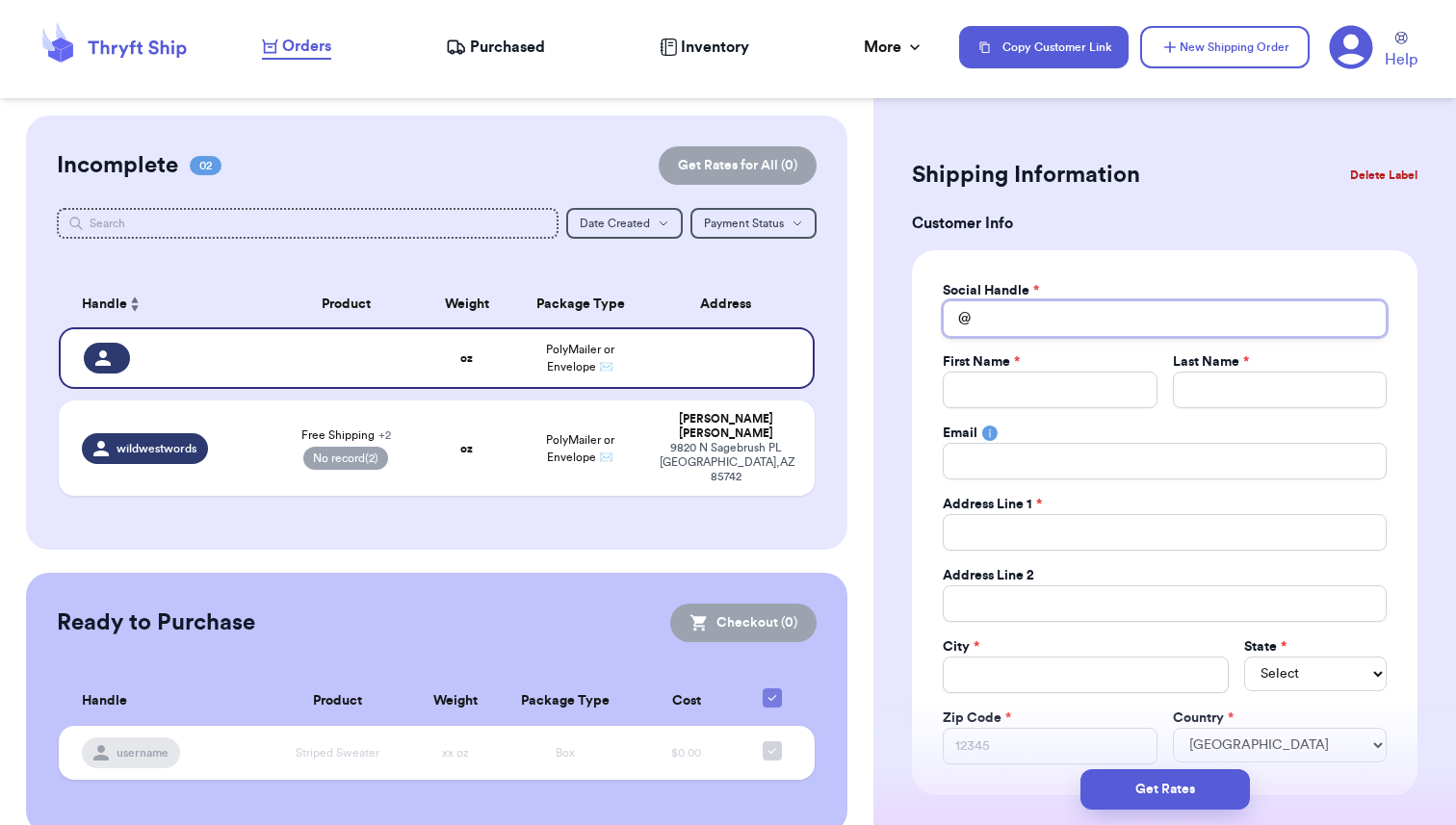
click at [993, 322] on input "Total Amount Paid" at bounding box center [1164, 319] width 444 height 37
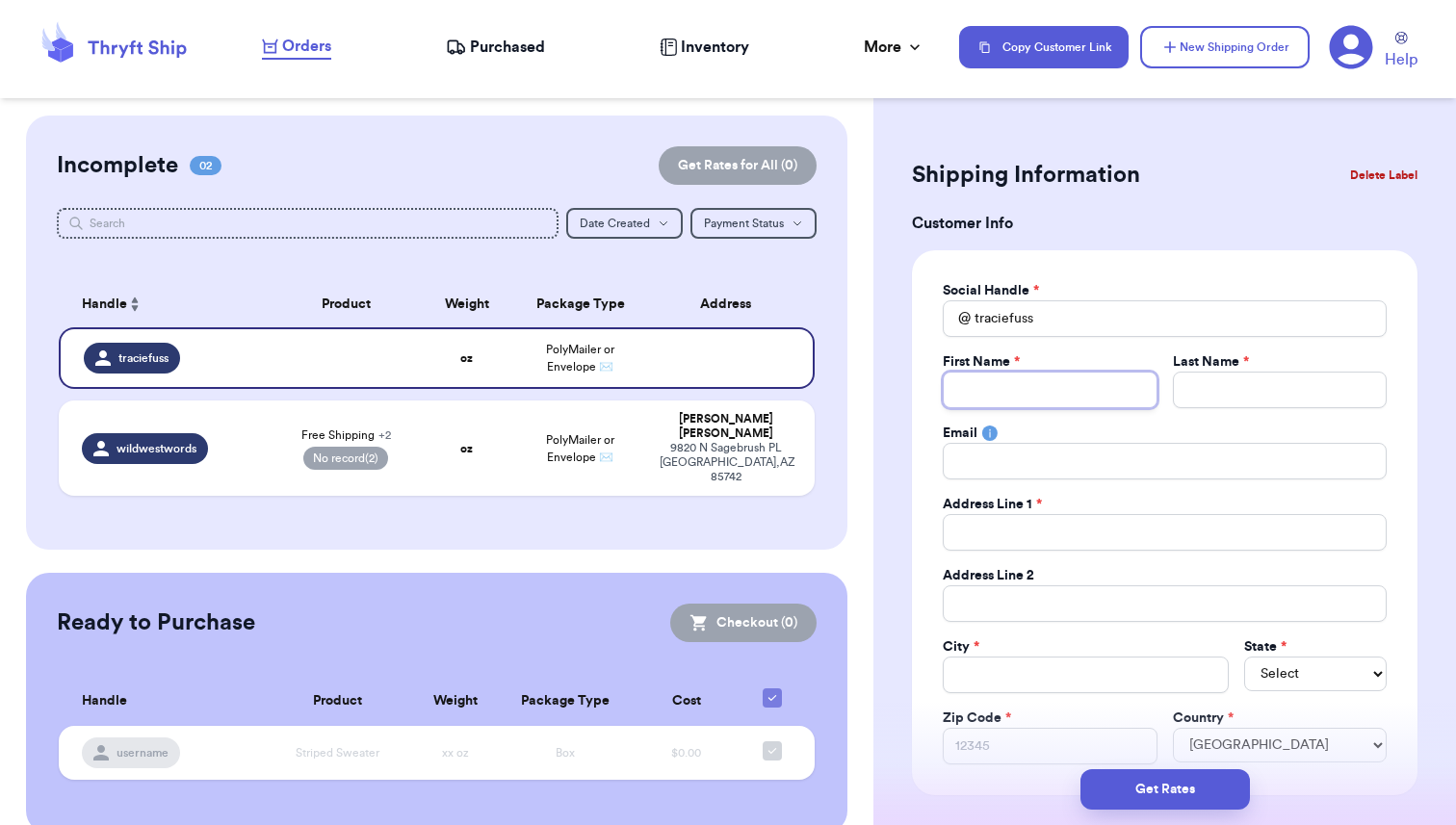
click at [988, 392] on input "Total Amount Paid" at bounding box center [1049, 390] width 214 height 37
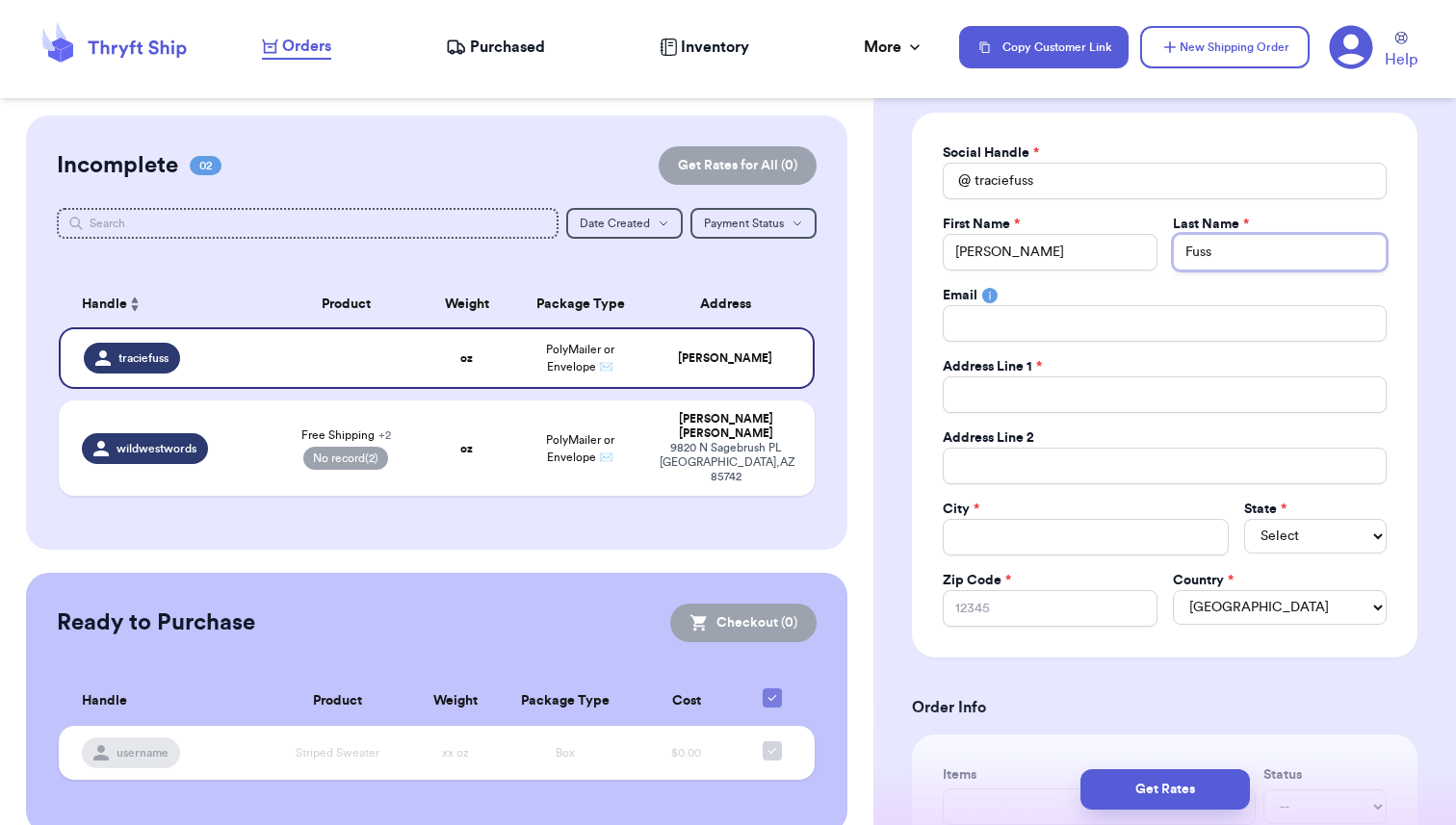
scroll to position [141, 0]
click at [1132, 651] on div "Social Handle * @ traciefuss First Name * [PERSON_NAME] Last Name * Fuss Email …" at bounding box center [1164, 383] width 506 height 546
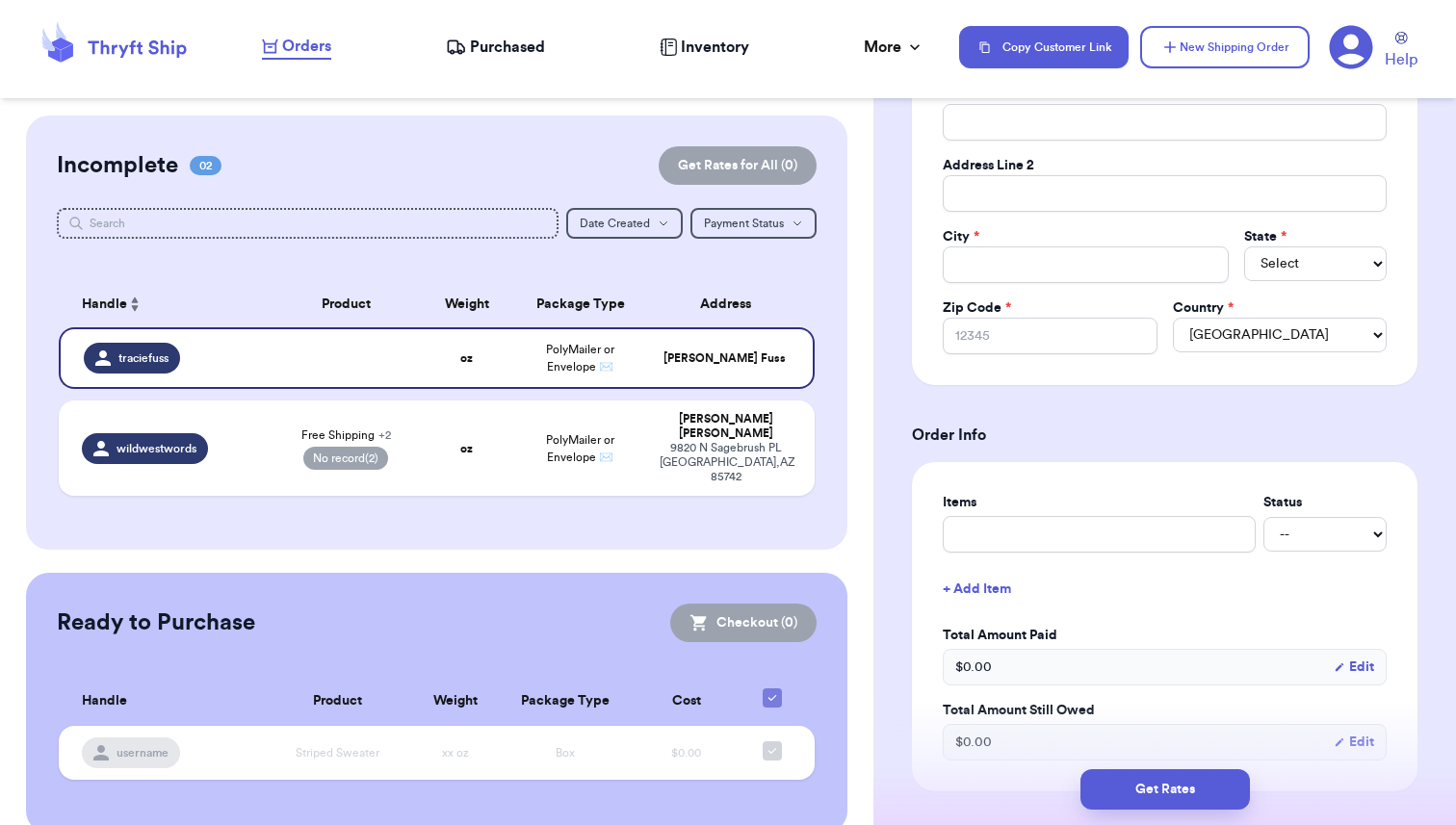
scroll to position [414, 0]
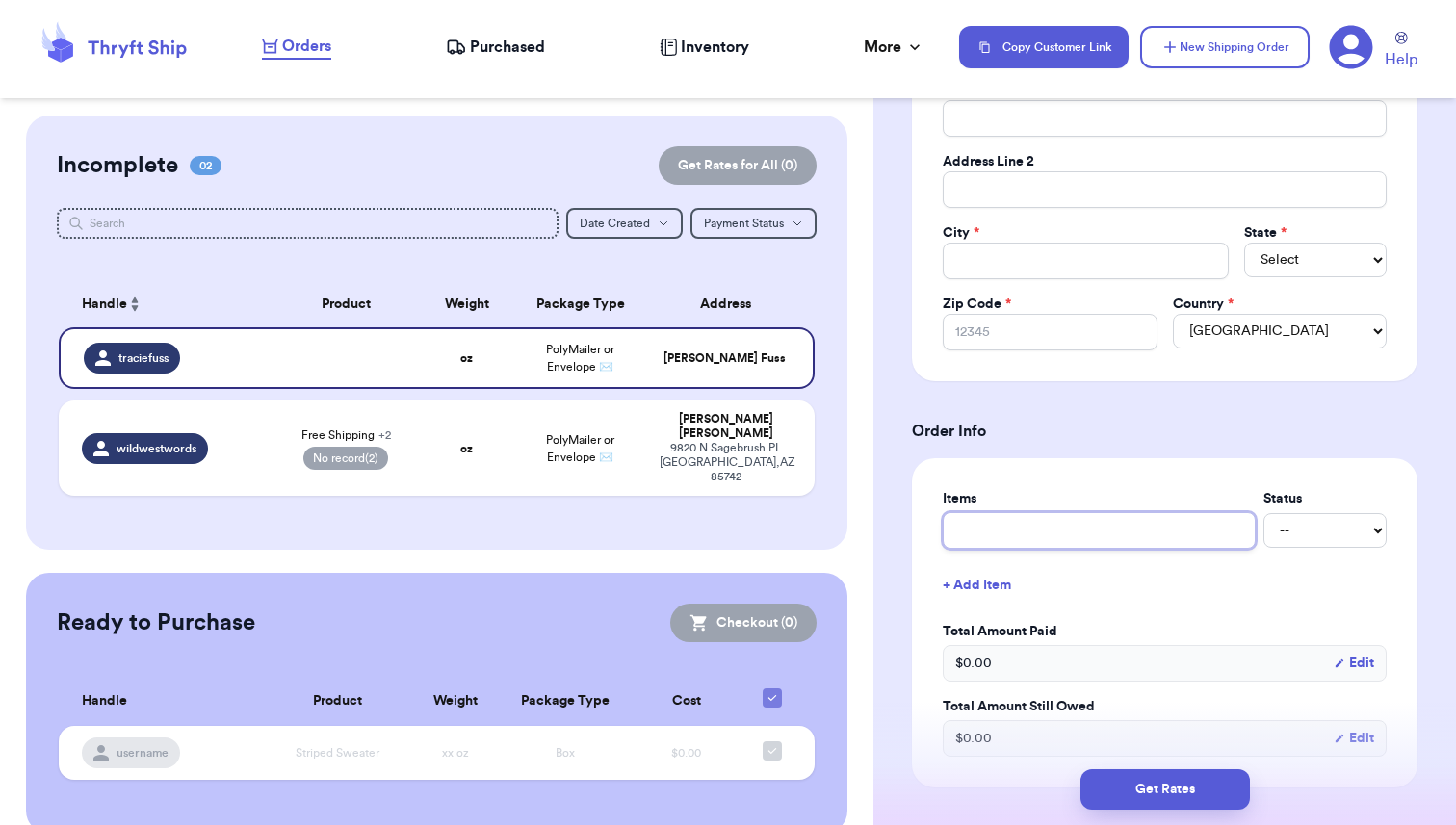
click at [1013, 537] on input "text" at bounding box center [1099, 531] width 313 height 37
click at [1308, 534] on select "-- Paid Owes" at bounding box center [1325, 531] width 123 height 35
click at [1263, 515] on select "-- Paid Owes" at bounding box center [1325, 531] width 123 height 35
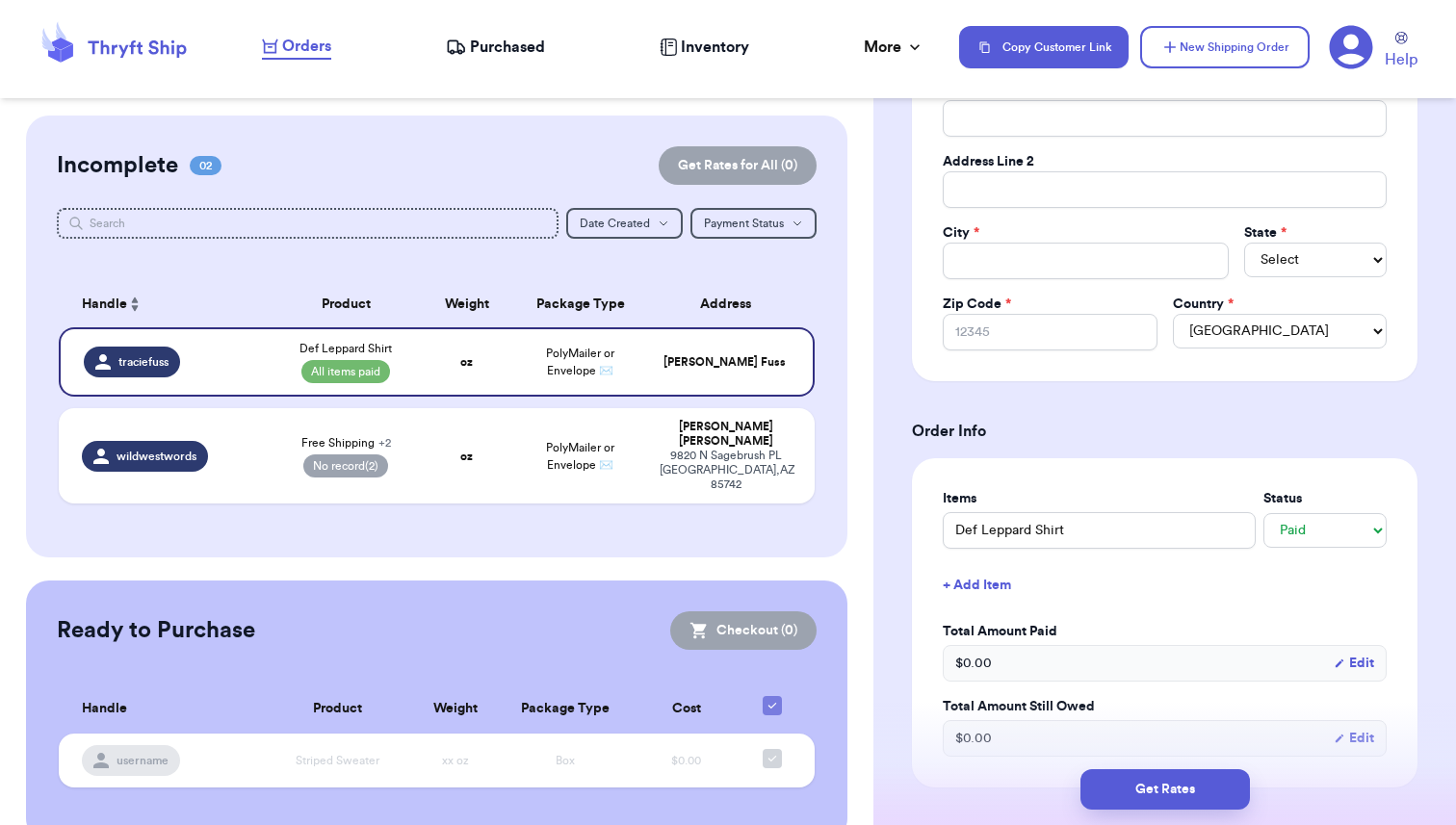
click at [979, 585] on button "+ Add Item" at bounding box center [1164, 586] width 460 height 42
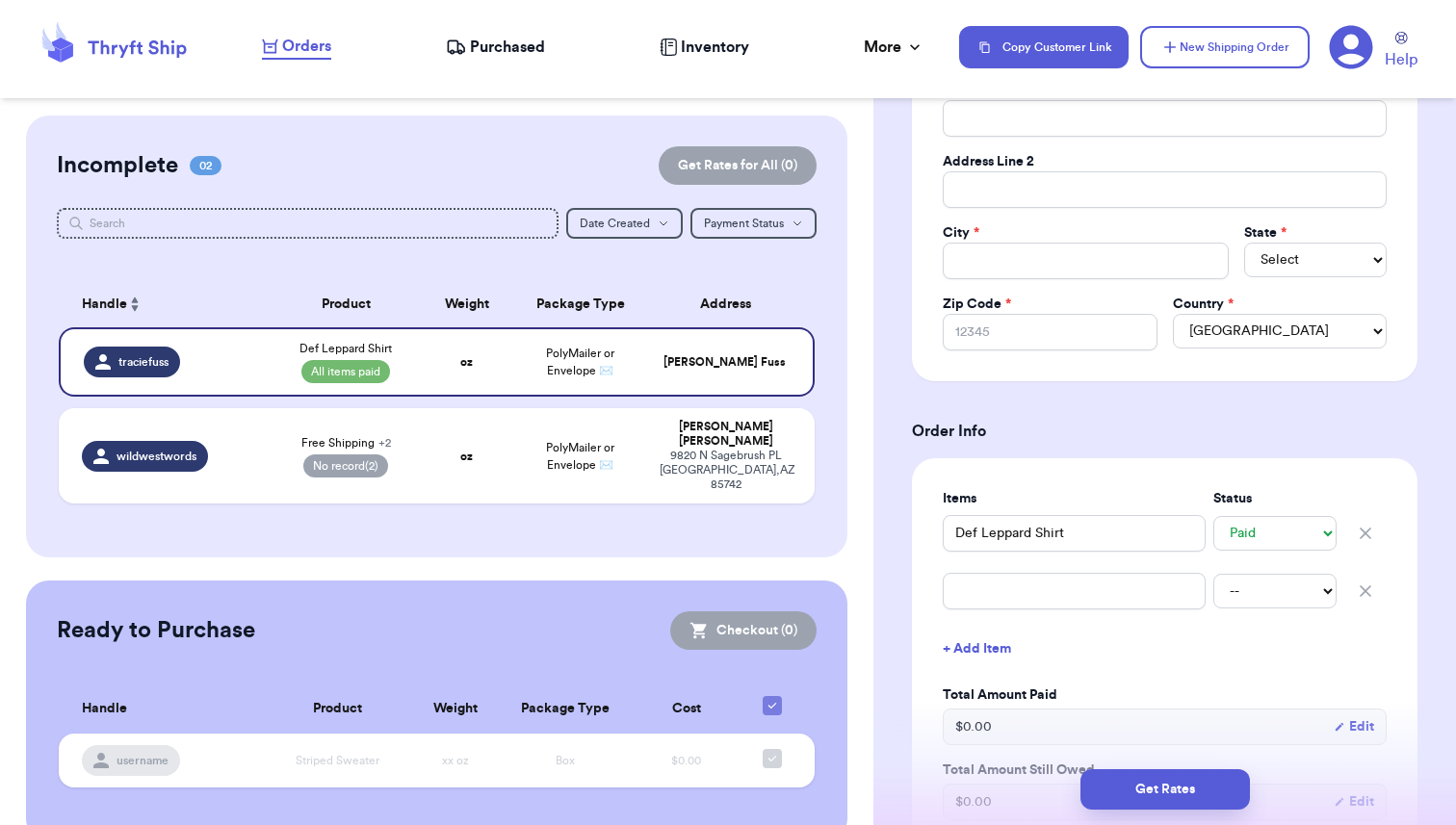
click at [1366, 536] on icon "button" at bounding box center [1365, 534] width 10 height 10
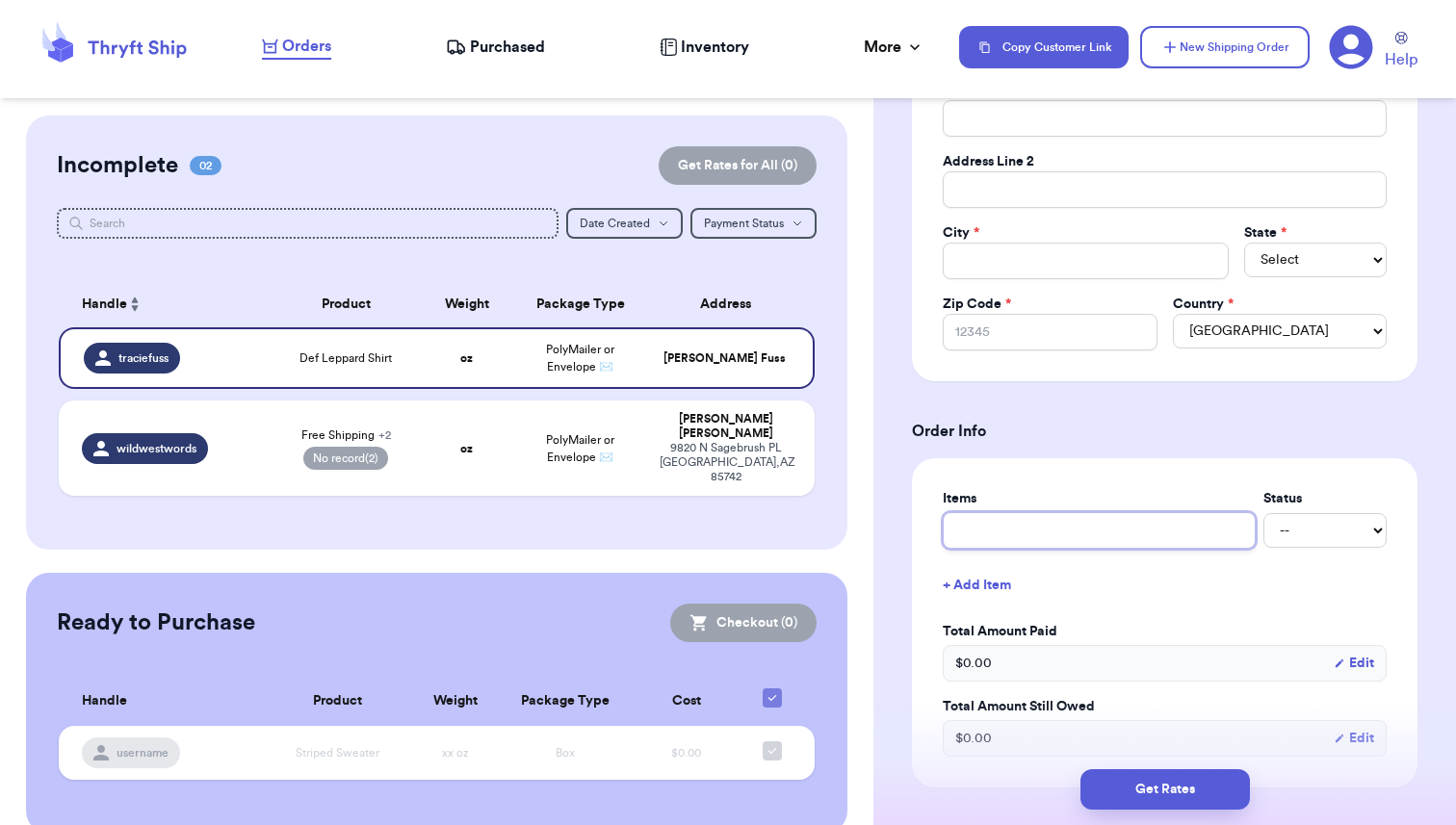
click at [1004, 536] on input "text" at bounding box center [1099, 531] width 313 height 37
click at [1318, 541] on select "-- Paid Owes" at bounding box center [1325, 531] width 123 height 35
click at [1263, 515] on select "-- Paid Owes" at bounding box center [1325, 531] width 123 height 35
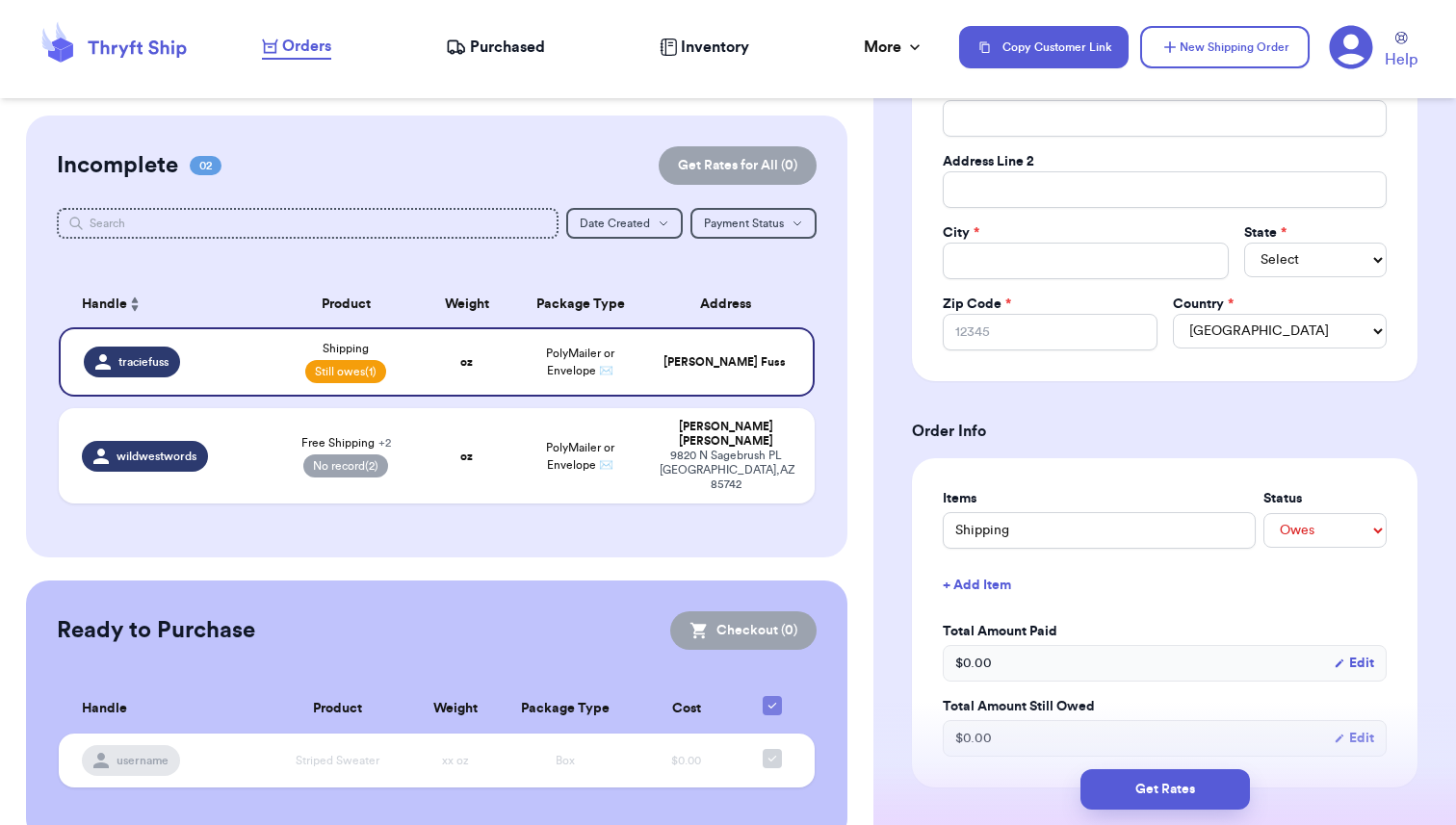
click at [991, 594] on button "+ Add Item" at bounding box center [1164, 586] width 460 height 42
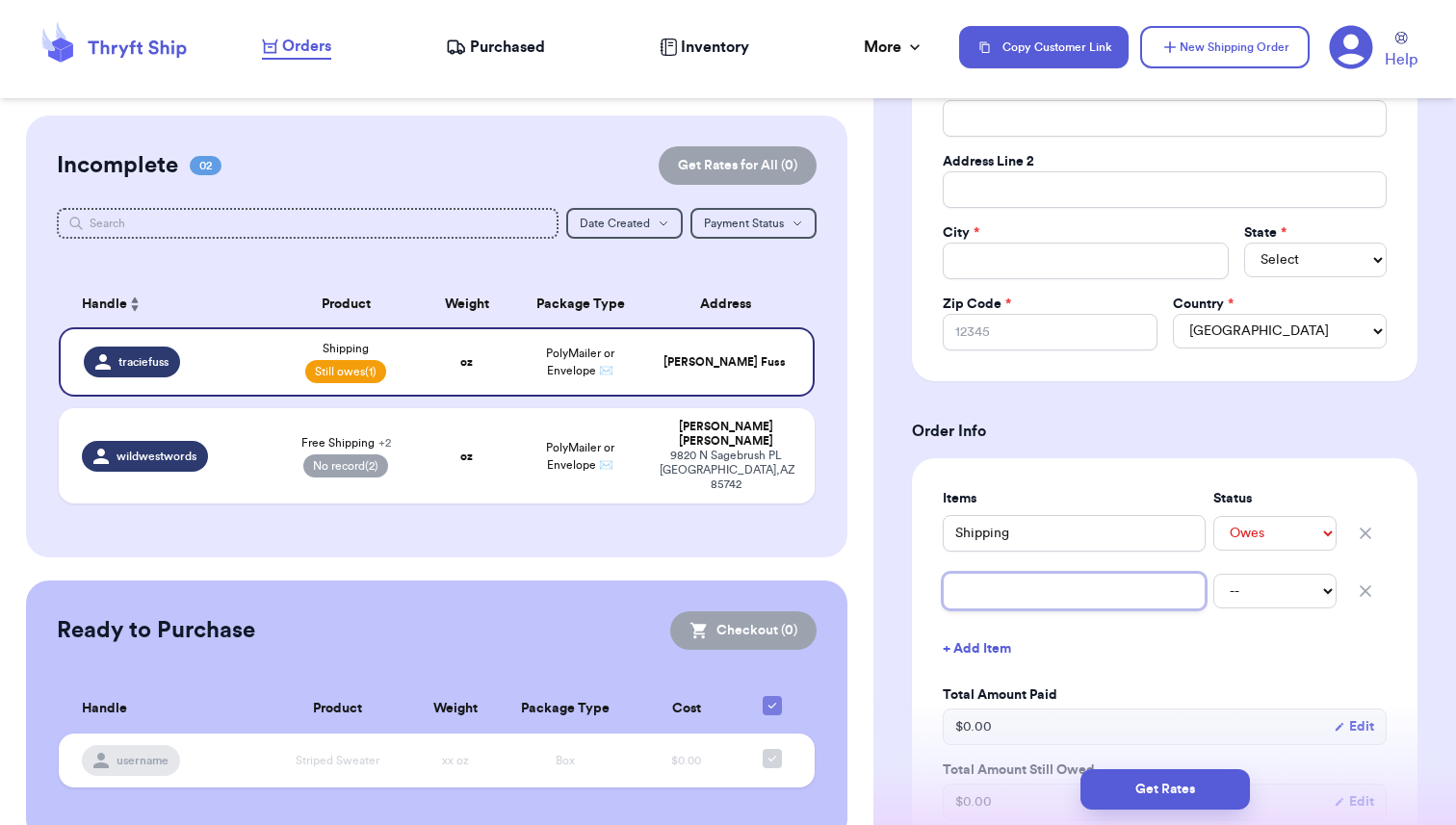
click at [991, 594] on input "text" at bounding box center [1073, 592] width 263 height 37
click at [1265, 588] on select "-- Paid Owes" at bounding box center [1275, 592] width 123 height 35
click at [1213, 574] on select "-- Paid Owes" at bounding box center [1275, 592] width 123 height 35
click at [1354, 641] on button "+ Add Item" at bounding box center [1164, 649] width 460 height 42
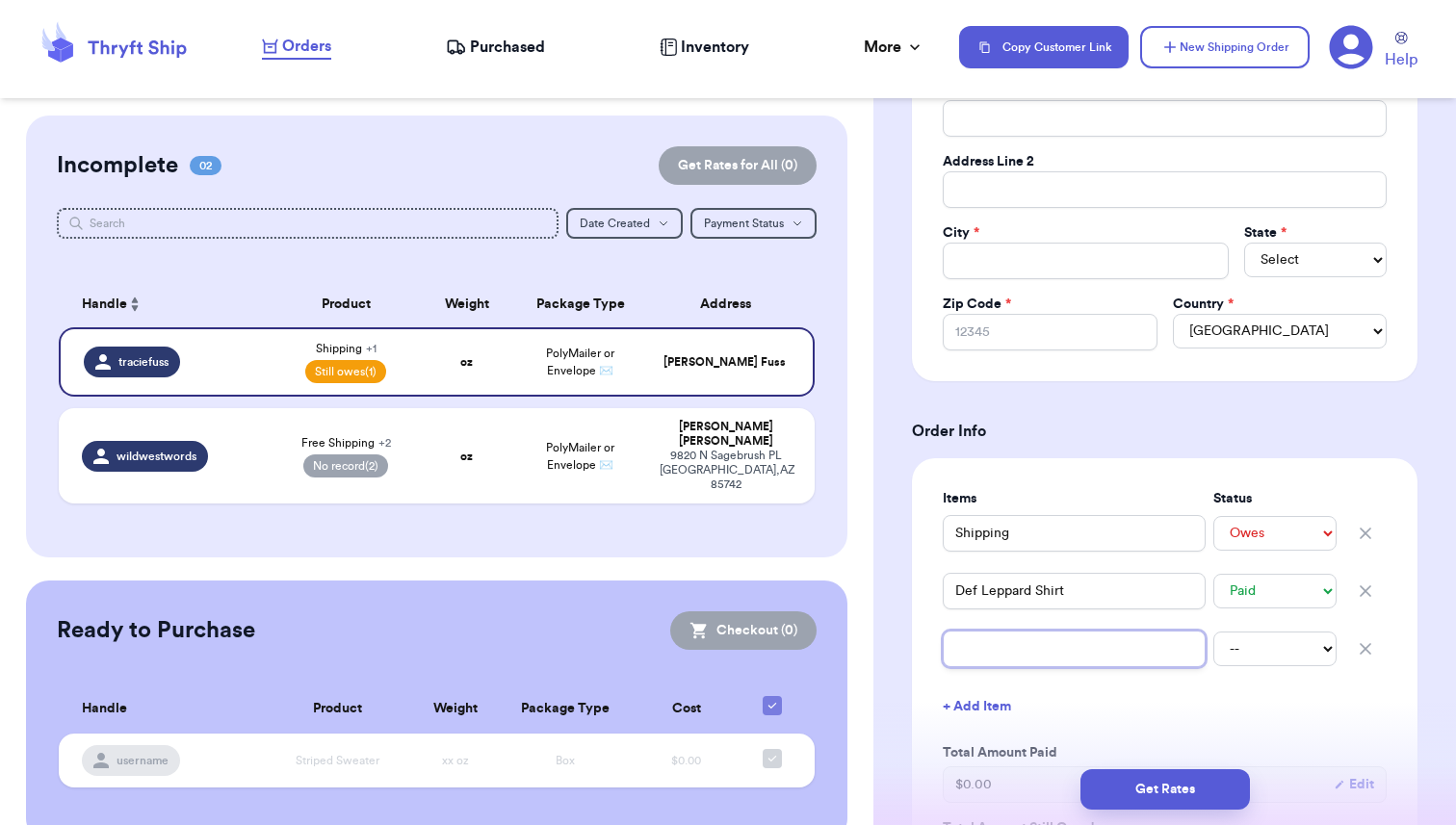
click at [993, 664] on input "text" at bounding box center [1073, 649] width 263 height 37
click at [1261, 646] on select "-- Paid Owes" at bounding box center [1275, 649] width 123 height 35
click at [1213, 631] on select "-- Paid Owes" at bounding box center [1275, 649] width 123 height 35
click at [1443, 738] on div "Shipping Information Delete Label Customer Info Social Handle * @ traciefuss Fi…" at bounding box center [1164, 737] width 583 height 2072
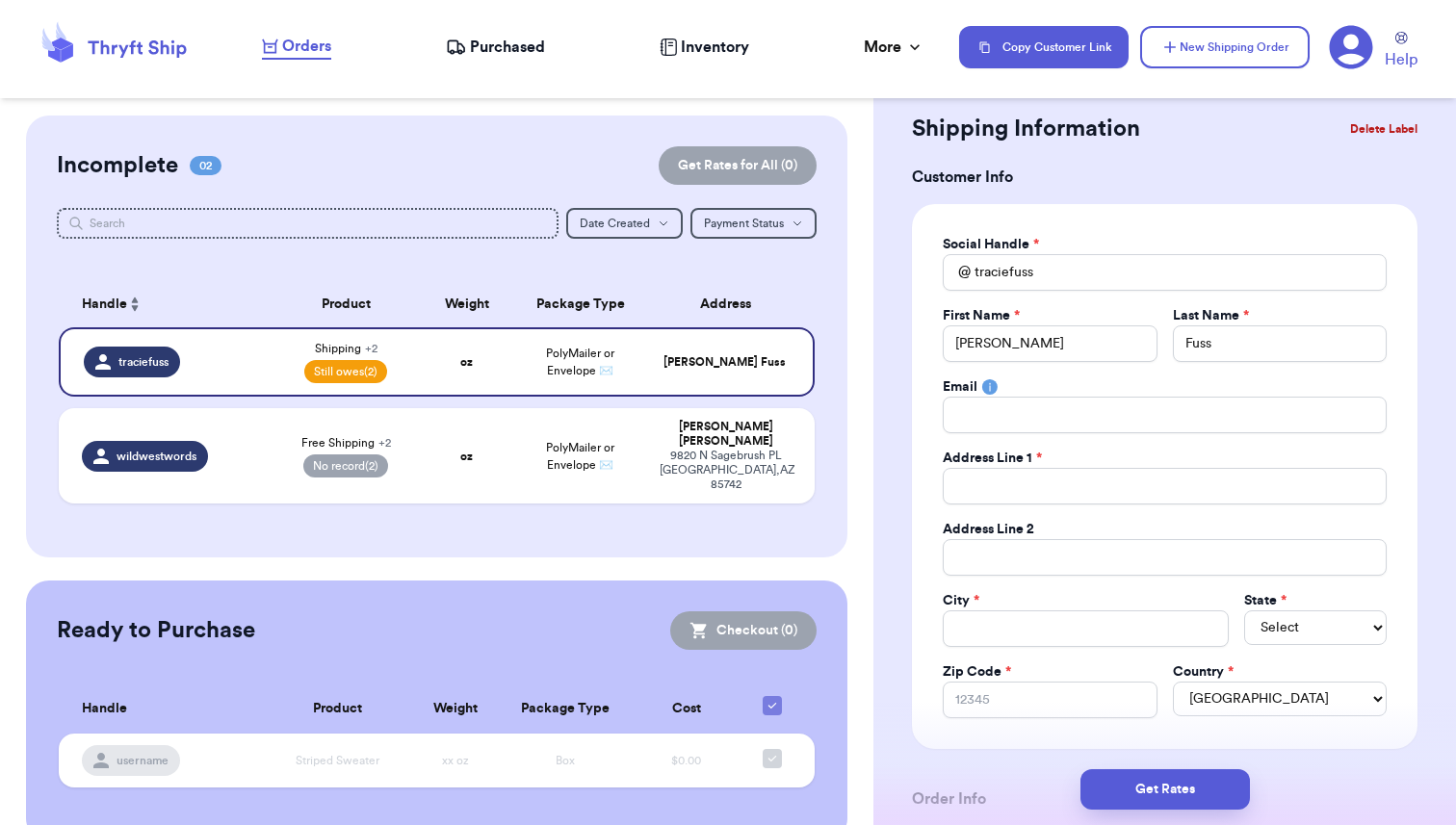
scroll to position [0, 0]
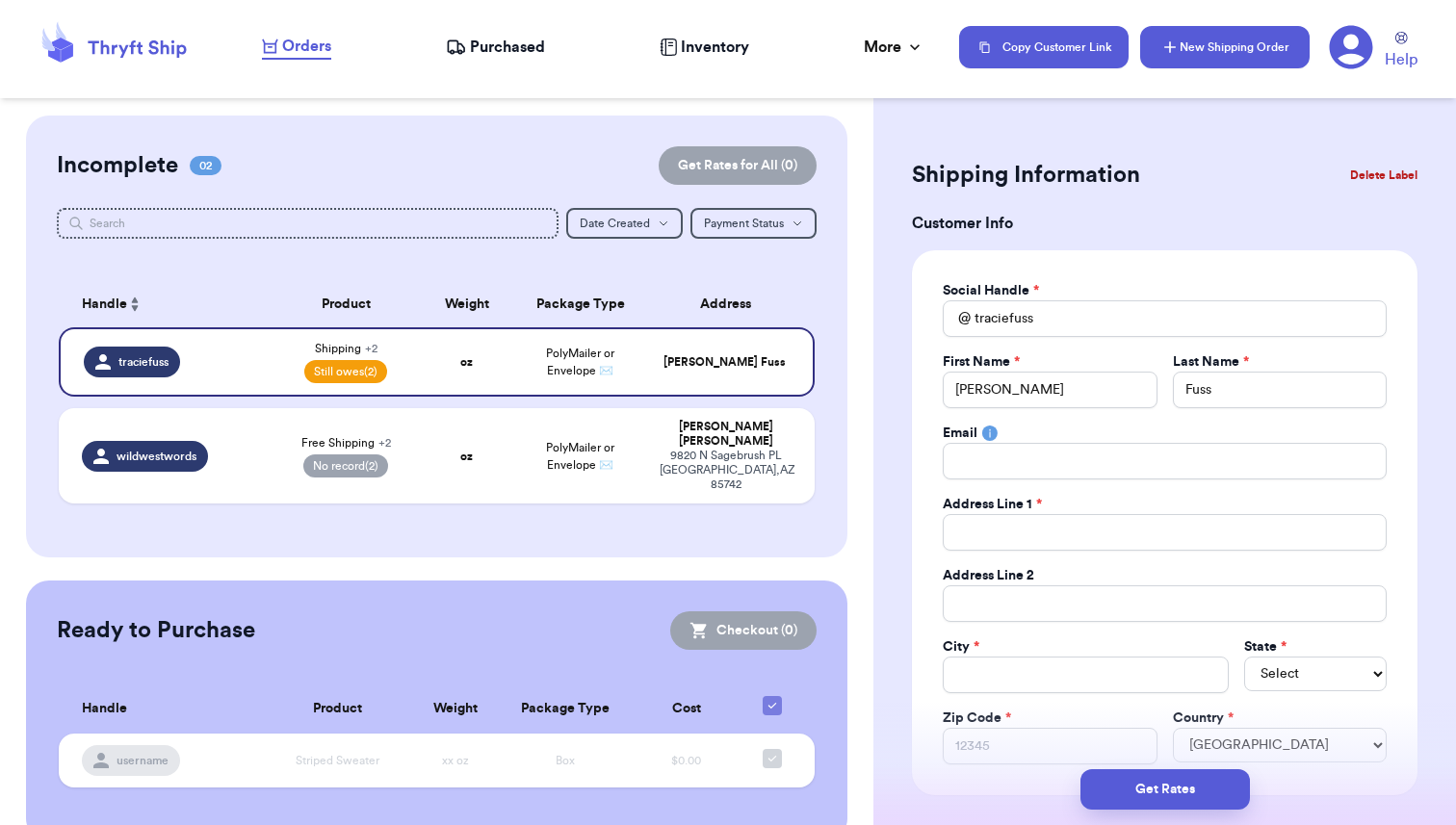
click at [1178, 55] on icon "button" at bounding box center [1170, 47] width 19 height 19
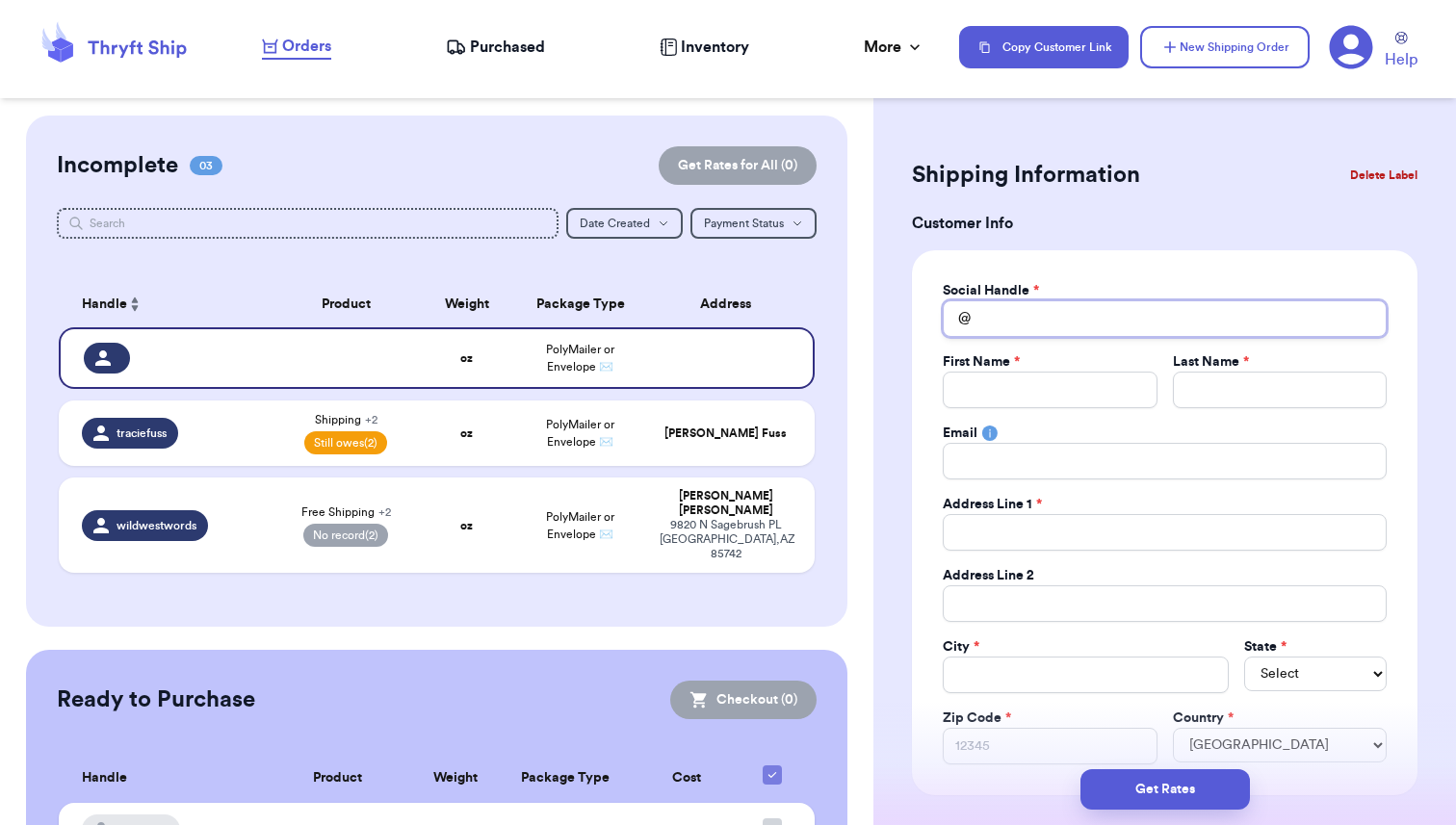
click at [1029, 328] on input "Total Amount Paid" at bounding box center [1164, 319] width 444 height 37
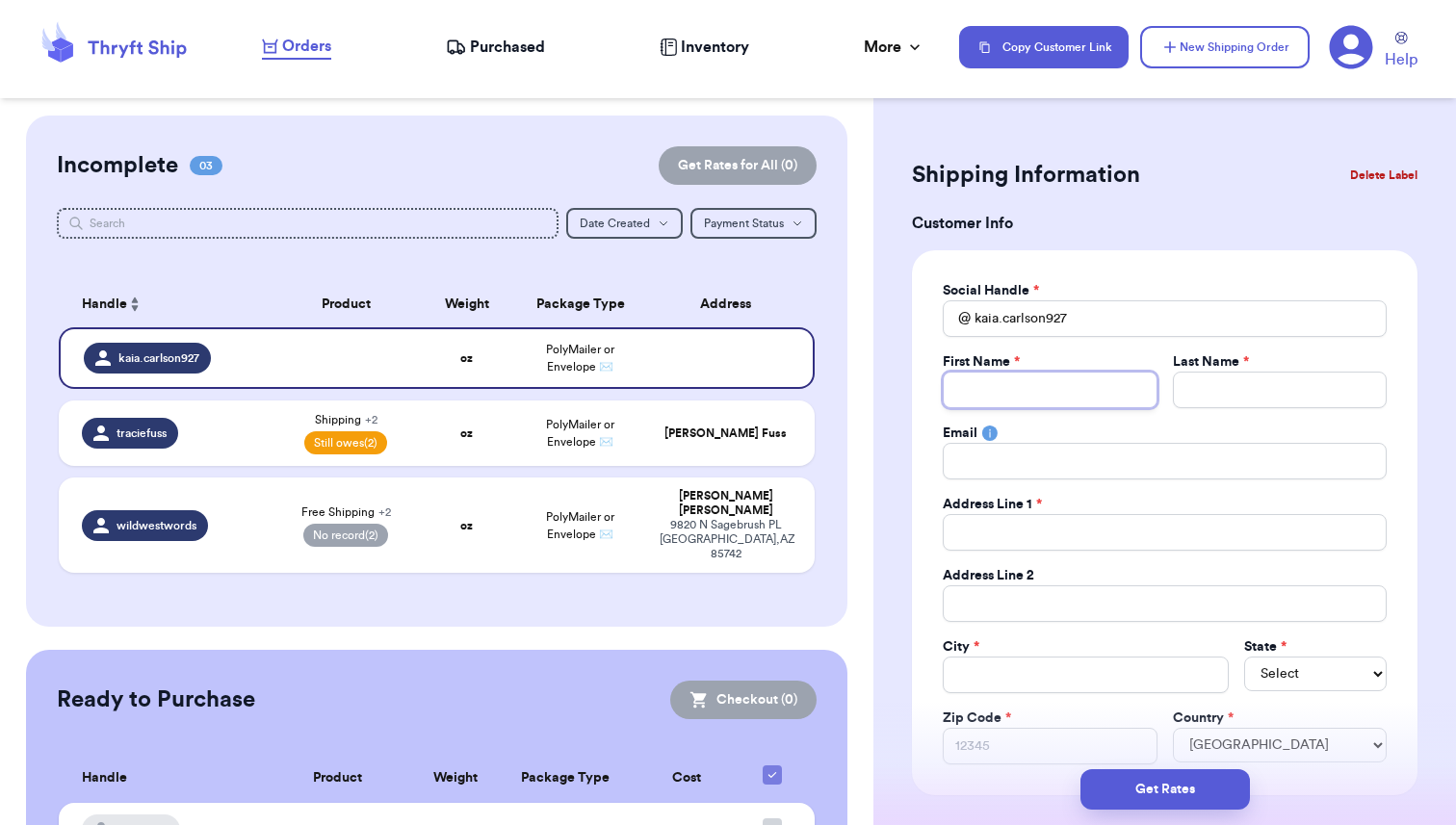
click at [1002, 399] on input "Total Amount Paid" at bounding box center [1049, 390] width 214 height 37
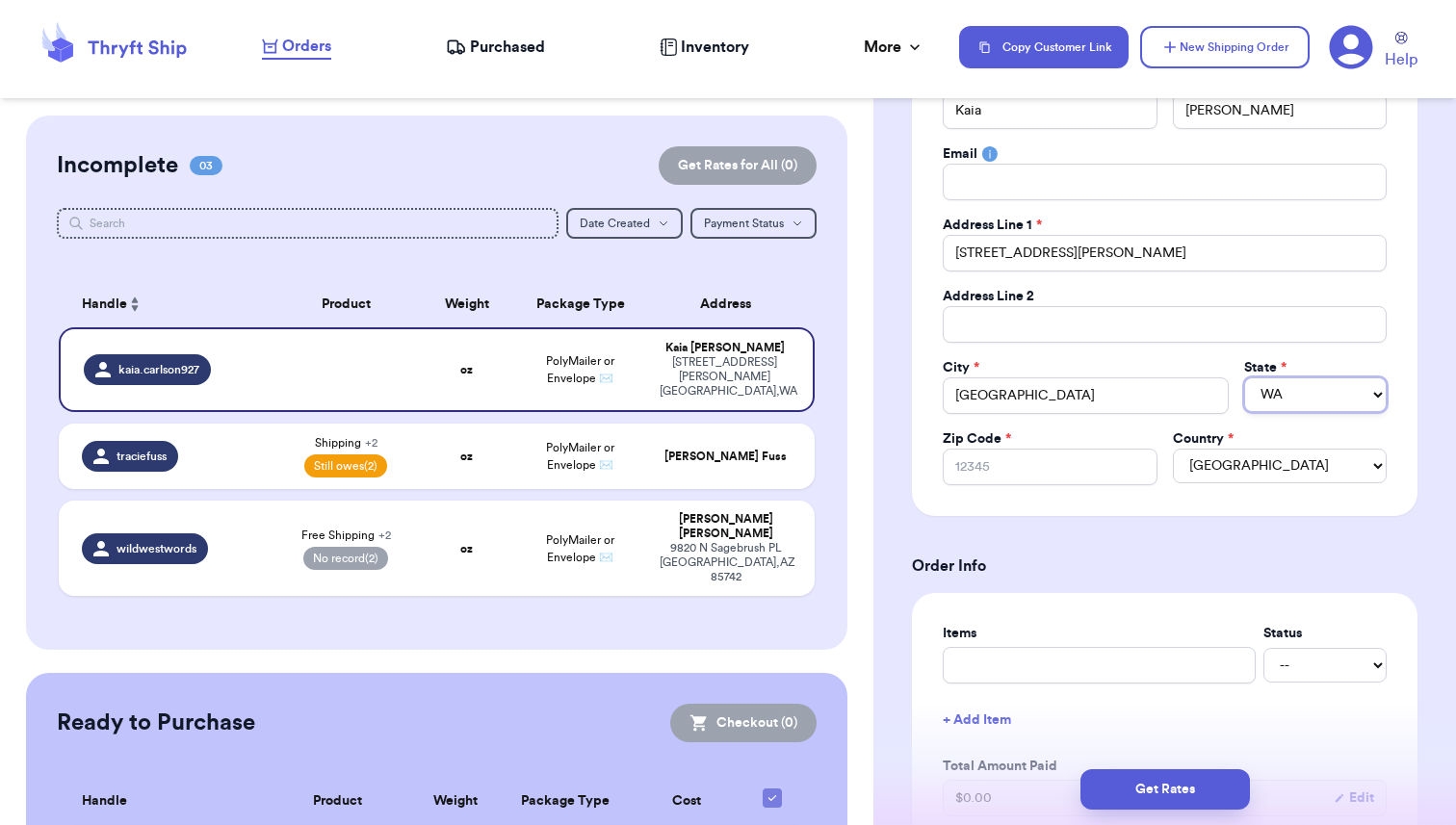
scroll to position [318, 0]
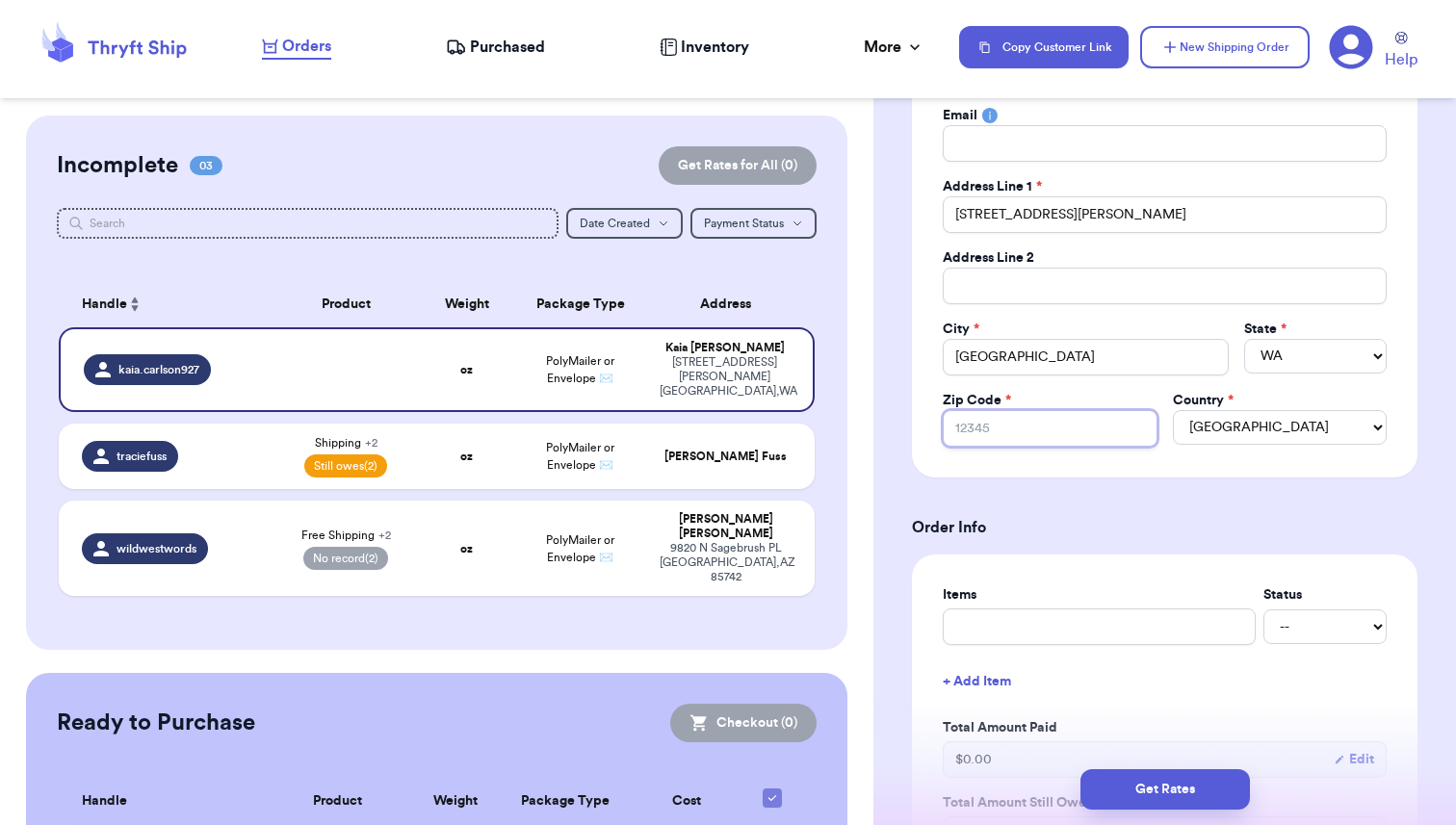
click at [1004, 431] on input "Zip Code *" at bounding box center [1049, 429] width 214 height 37
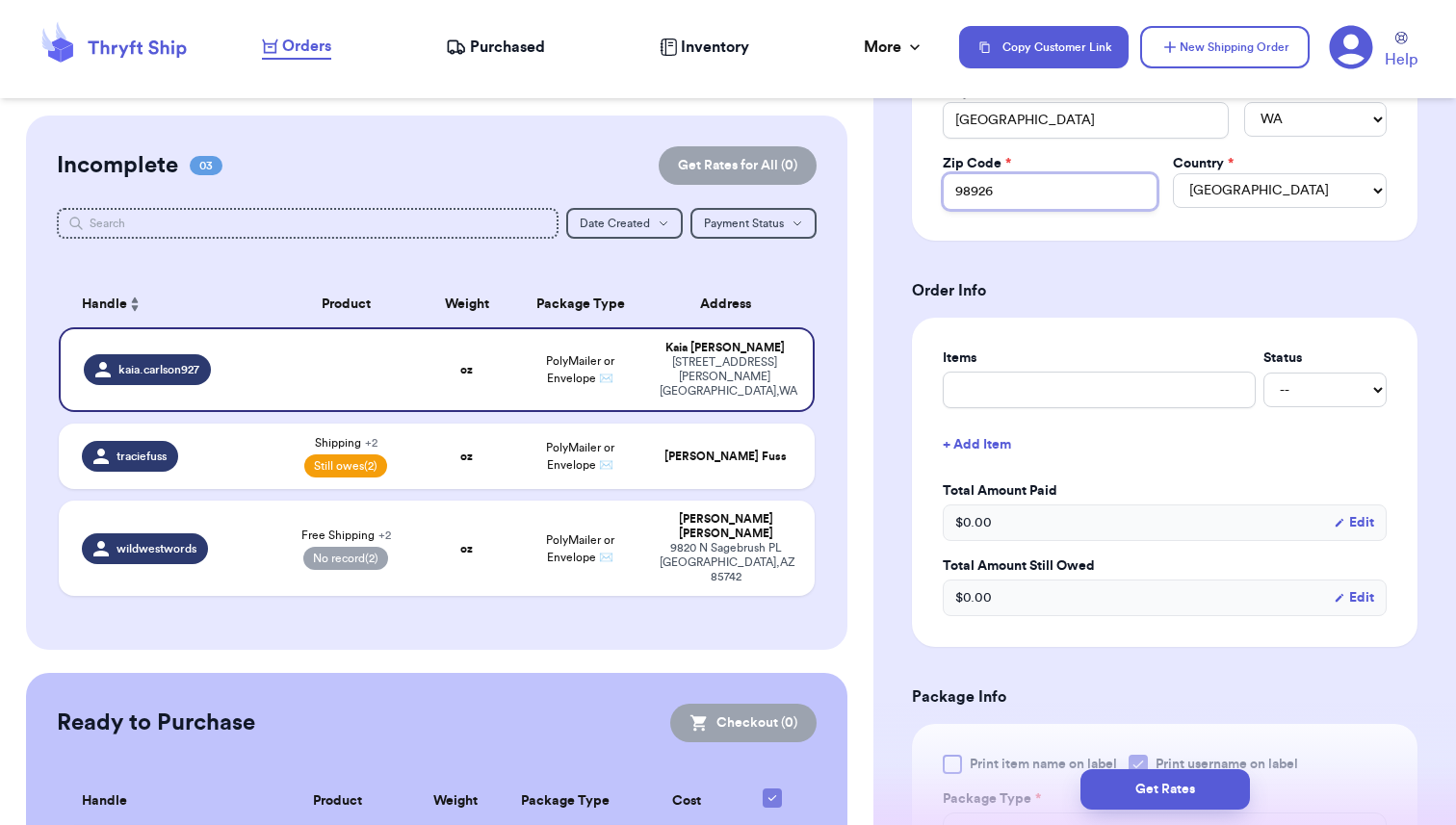
scroll to position [598, 0]
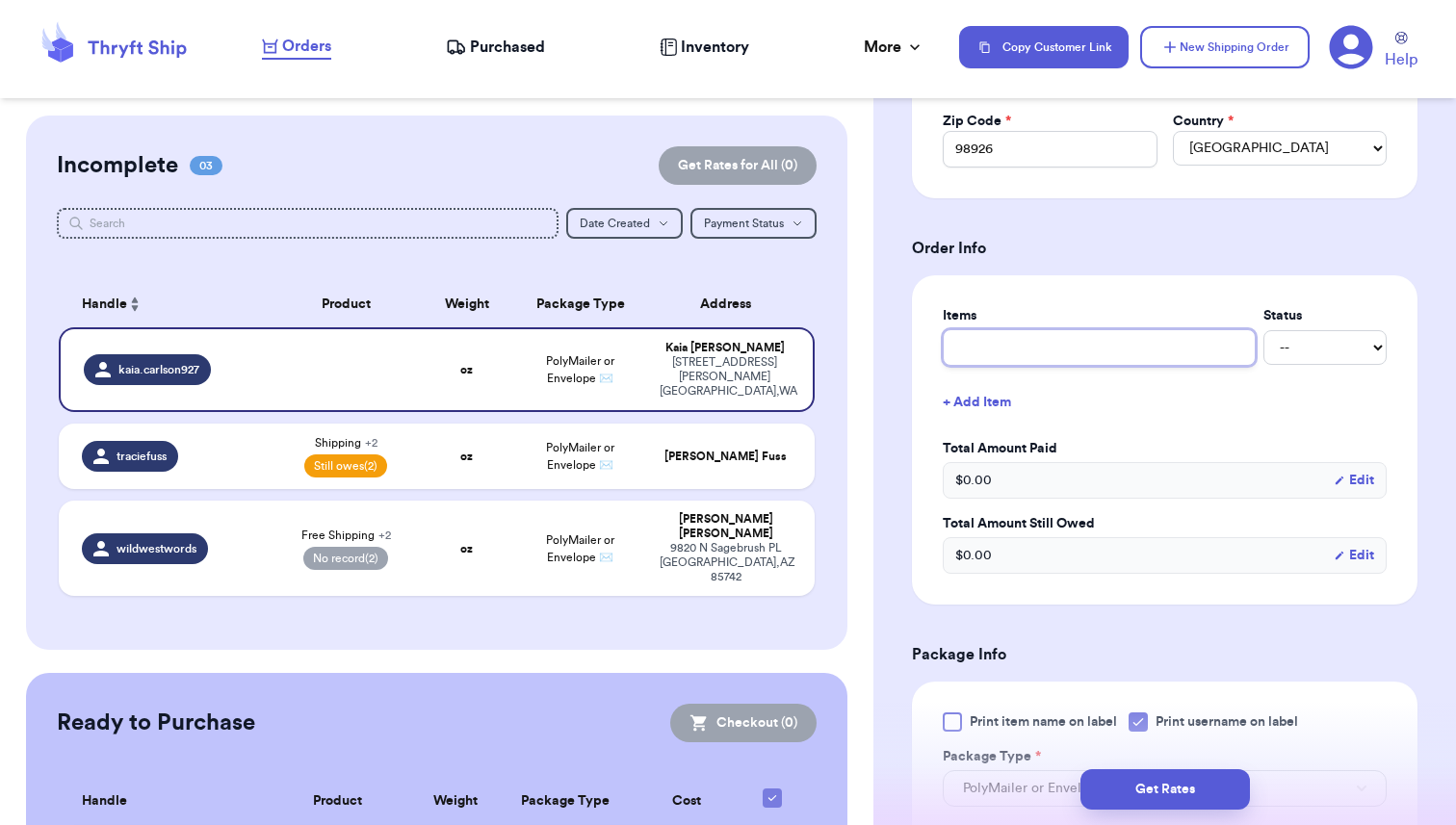
click at [1009, 353] on input "text" at bounding box center [1099, 348] width 313 height 37
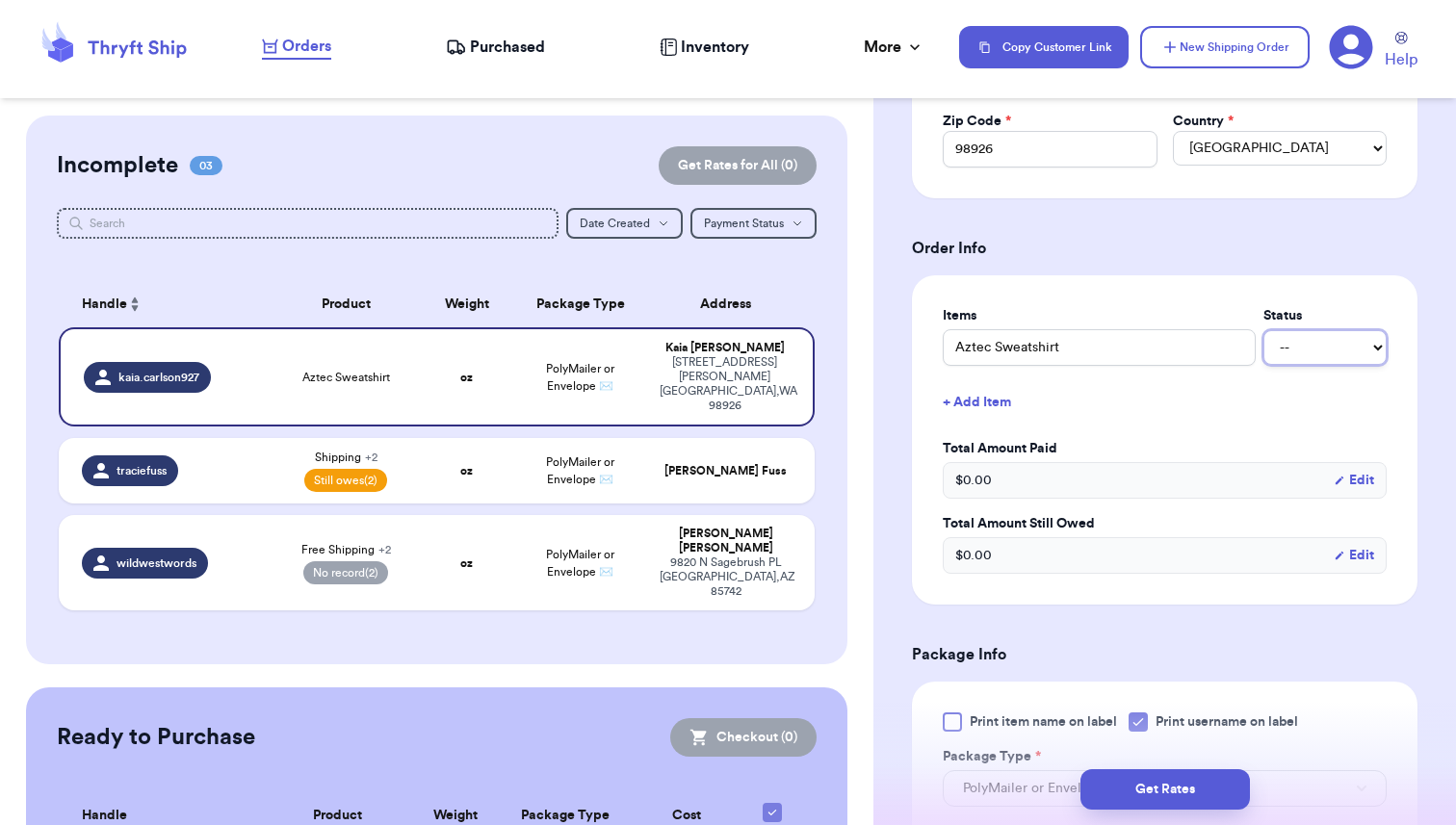
click at [1306, 346] on select "-- Paid Owes" at bounding box center [1325, 348] width 123 height 35
click at [1263, 332] on select "-- Paid Owes" at bounding box center [1325, 348] width 123 height 35
click at [969, 408] on button "+ Add Item" at bounding box center [1164, 403] width 460 height 42
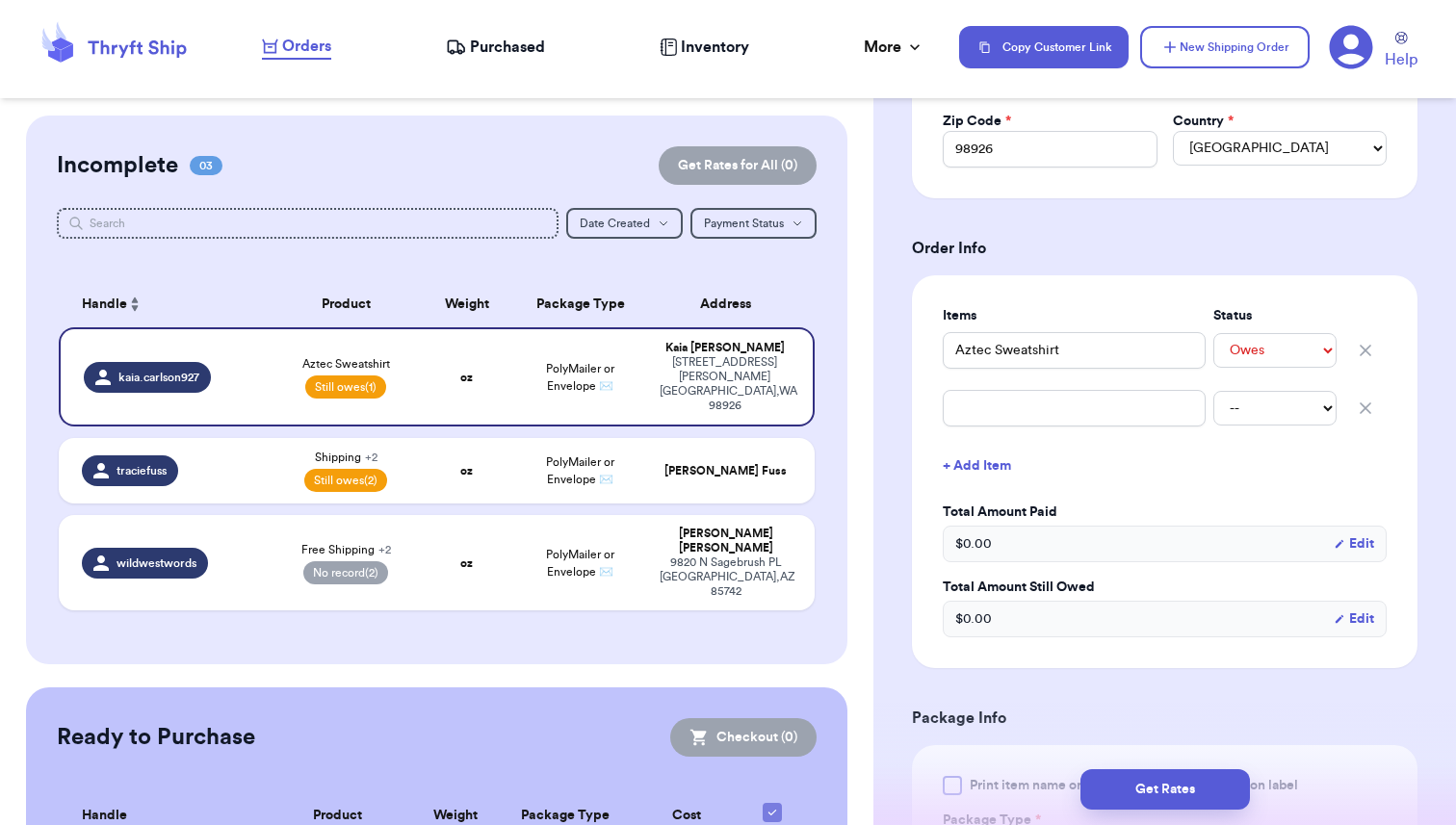
click at [1363, 350] on icon "button" at bounding box center [1365, 351] width 10 height 10
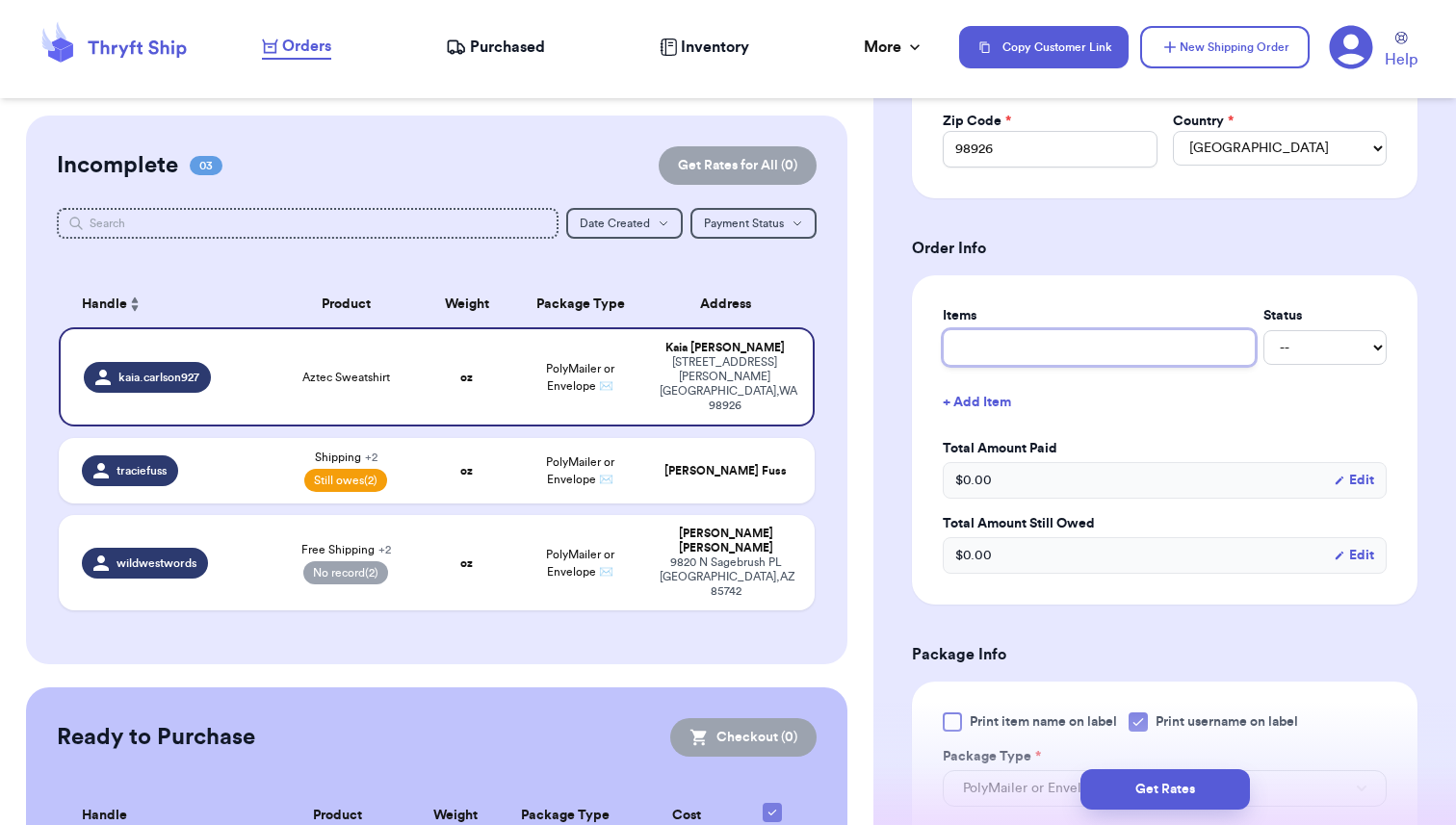
click at [1002, 353] on input "text" at bounding box center [1099, 348] width 313 height 37
click at [972, 407] on button "+ Add Item" at bounding box center [1164, 403] width 460 height 42
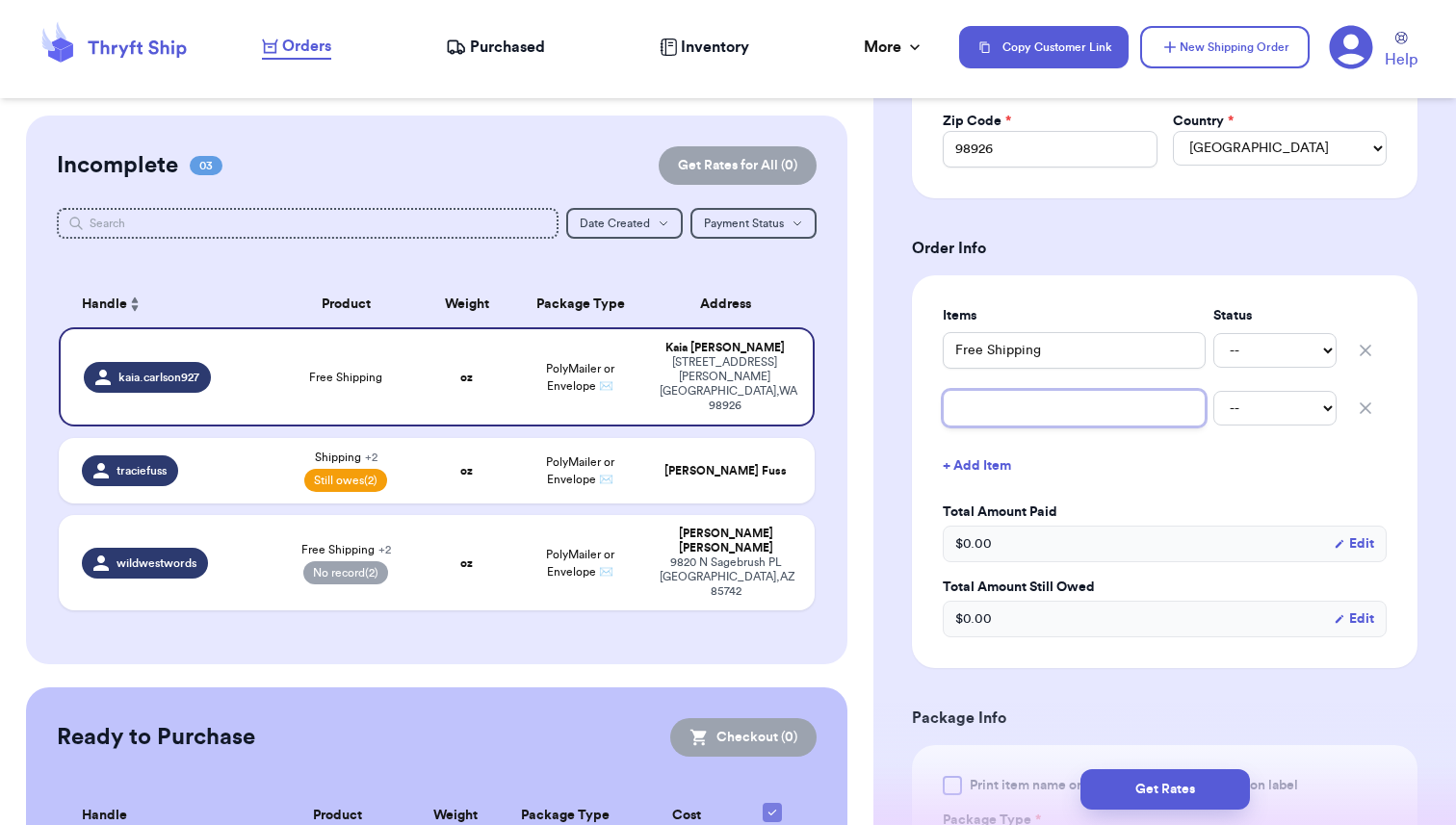
click at [972, 407] on input "text" at bounding box center [1073, 409] width 263 height 37
click at [1275, 407] on select "-- Paid Owes" at bounding box center [1275, 409] width 123 height 35
click at [1213, 391] on select "-- Paid Owes" at bounding box center [1275, 409] width 123 height 35
click at [1004, 458] on button "+ Add Item" at bounding box center [1164, 466] width 460 height 42
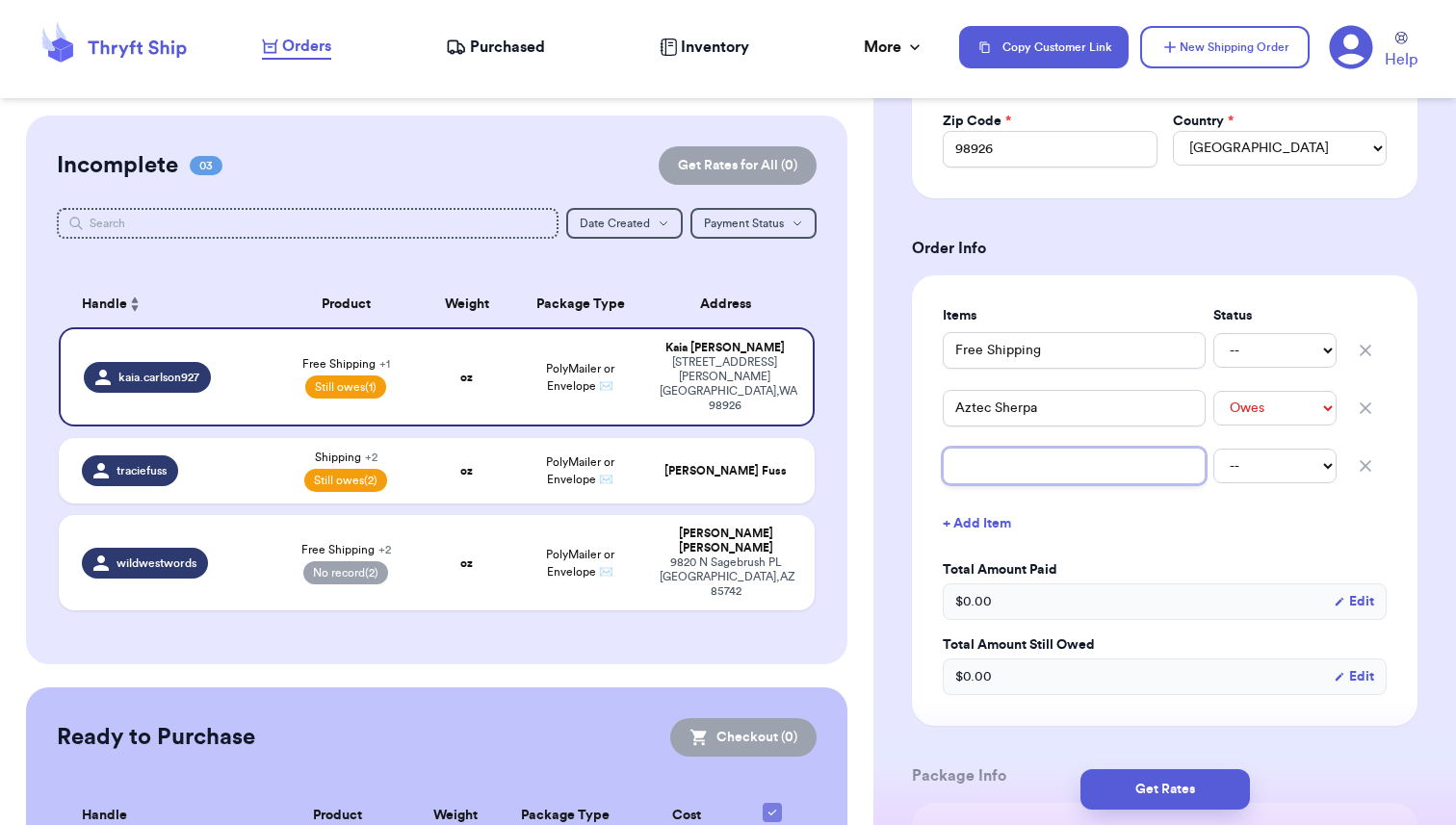
click at [1004, 458] on input "text" at bounding box center [1073, 466] width 263 height 37
click at [1309, 475] on select "-- Paid Owes" at bounding box center [1275, 466] width 123 height 35
click at [1213, 449] on select "-- Paid Owes" at bounding box center [1275, 466] width 123 height 35
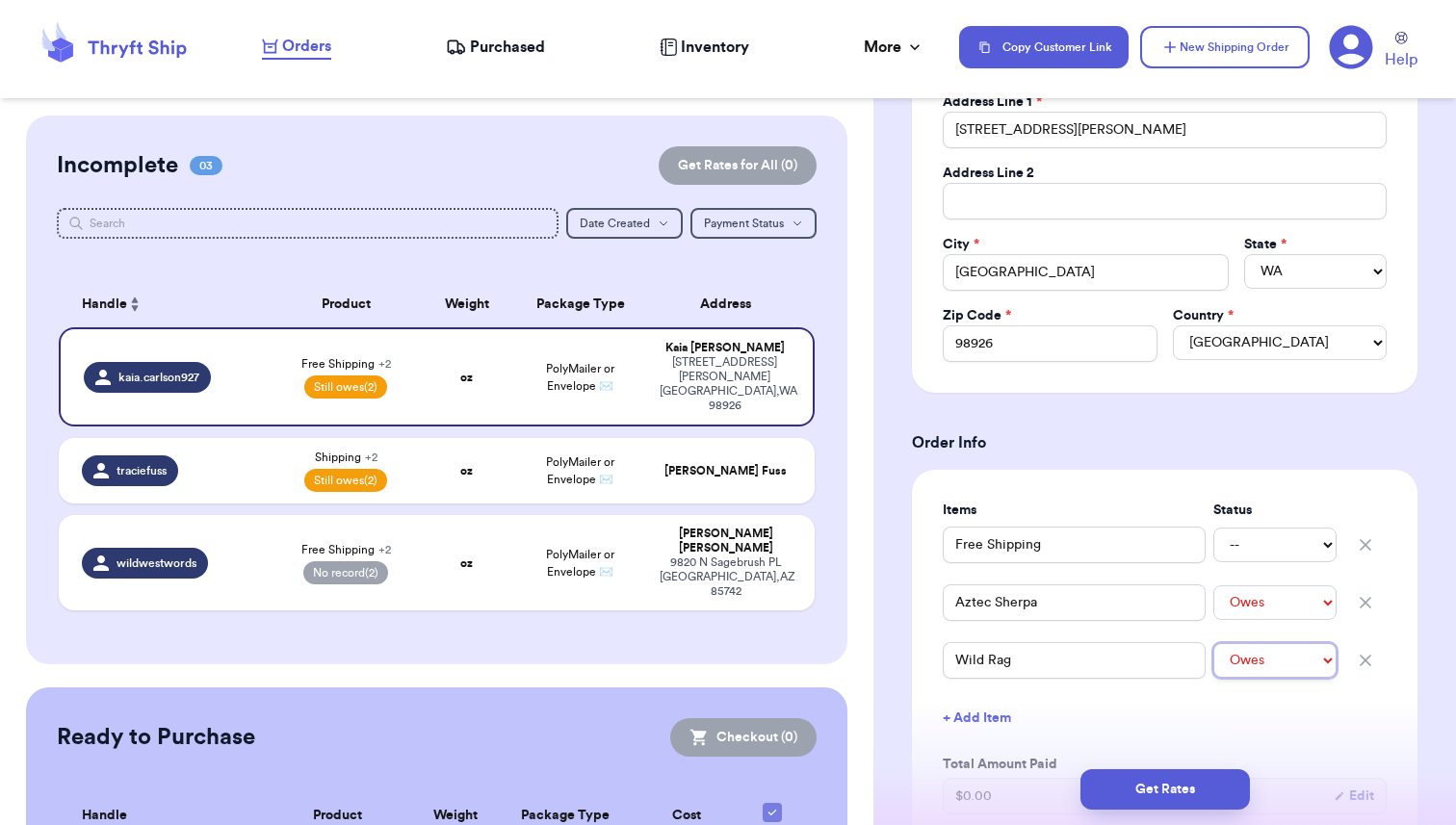
scroll to position [0, 0]
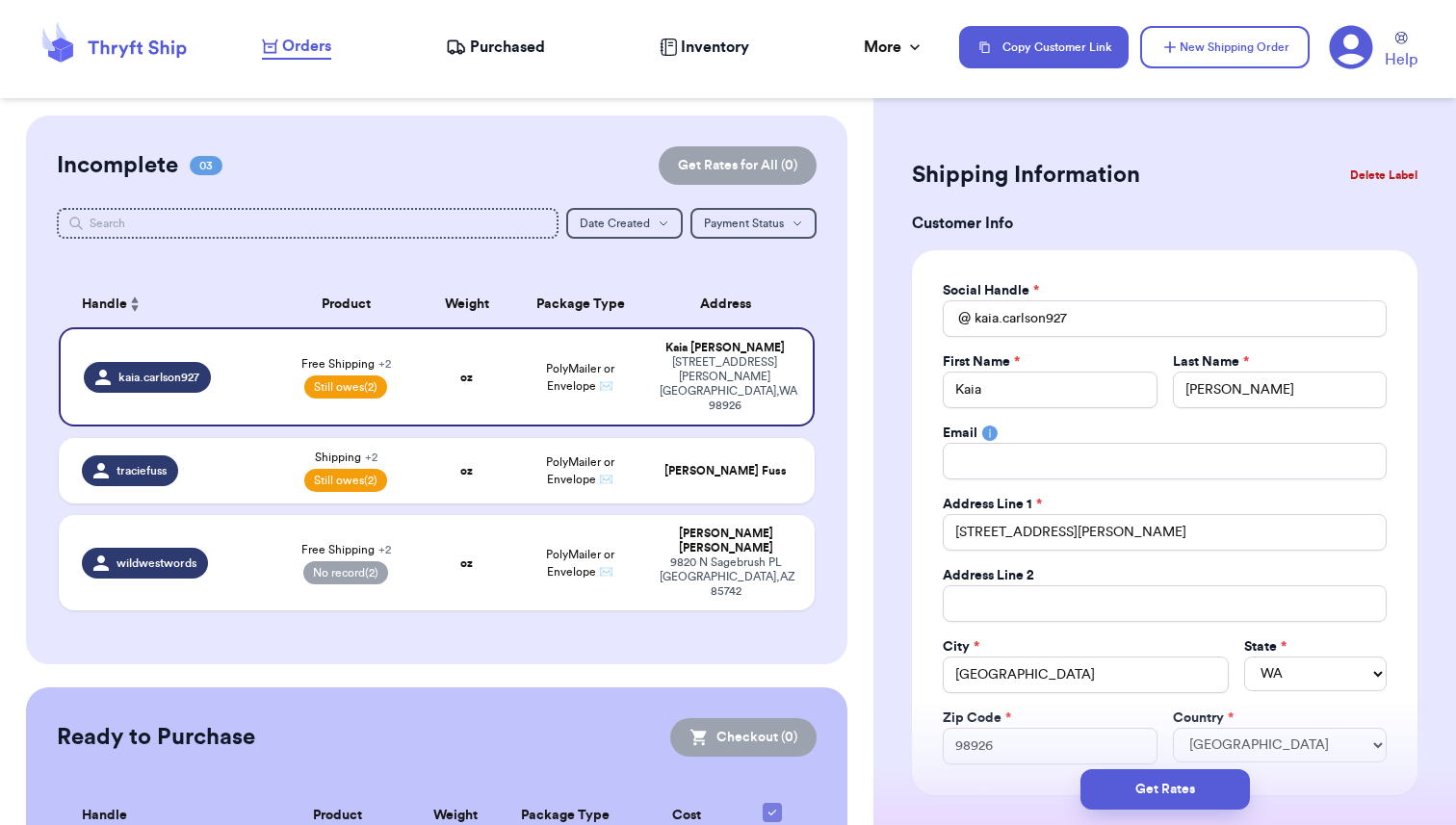
click at [862, 340] on div "Customer Link New Order Incomplete 03 Get Rates for All ( 0 ) Get Rates for All…" at bounding box center [437, 532] width 873 height 833
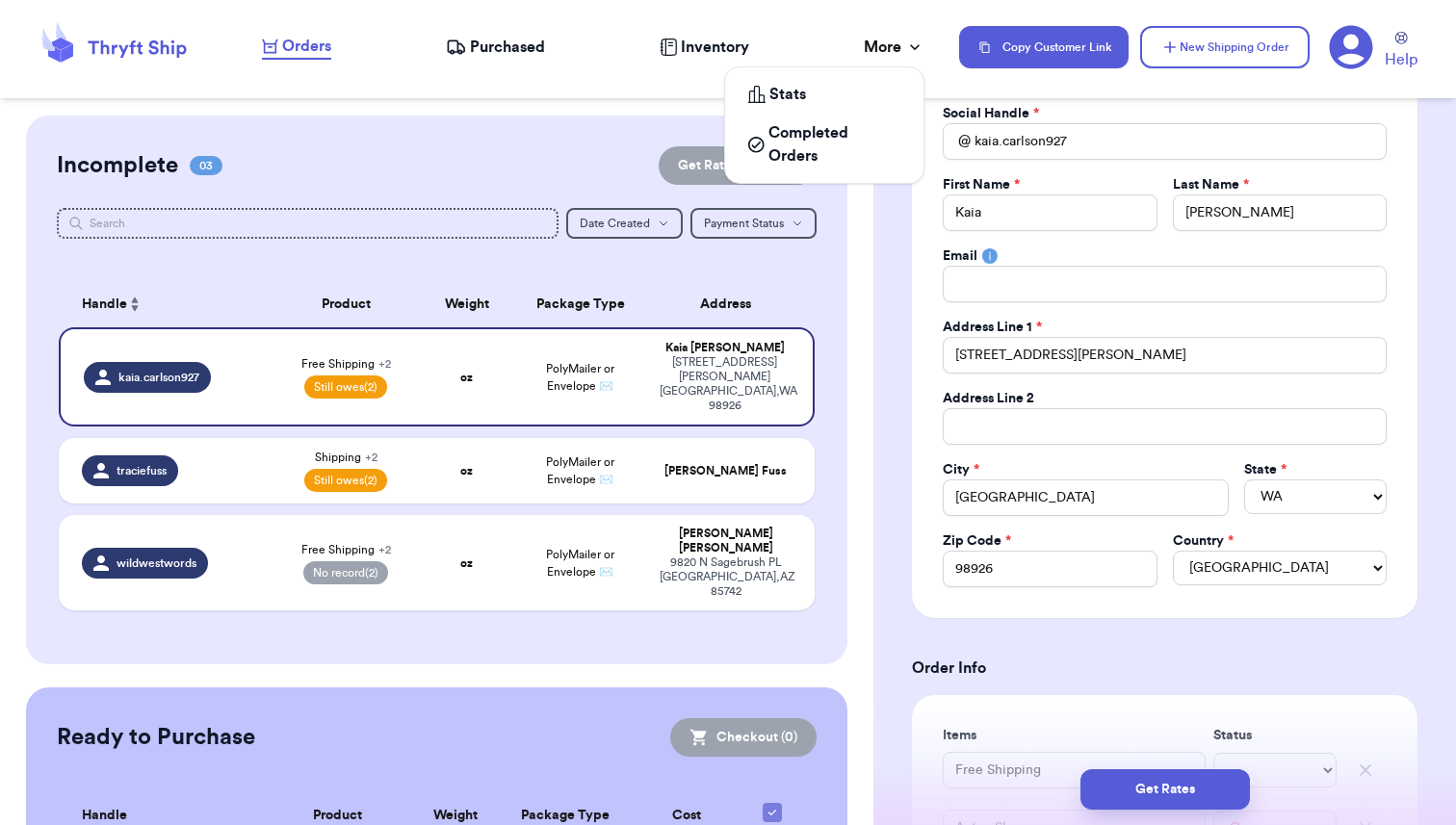
click at [915, 40] on icon at bounding box center [914, 47] width 19 height 19
click at [814, 48] on div "Orders Purchased Inventory More Stats Completed Orders" at bounding box center [600, 47] width 677 height 25
click at [1346, 61] on icon at bounding box center [1351, 47] width 44 height 44
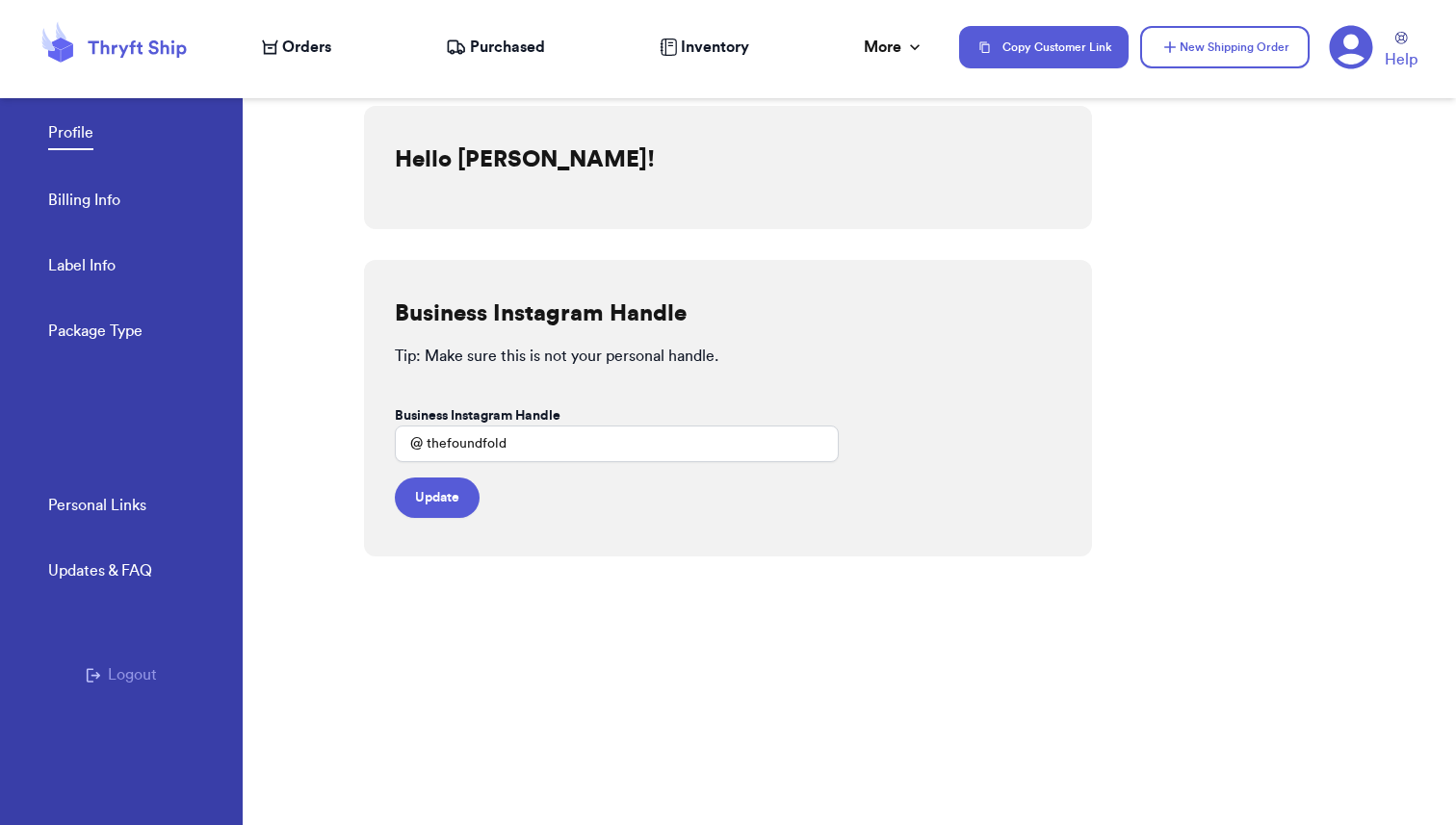
click at [79, 193] on link "Billing Info" at bounding box center [84, 202] width 72 height 27
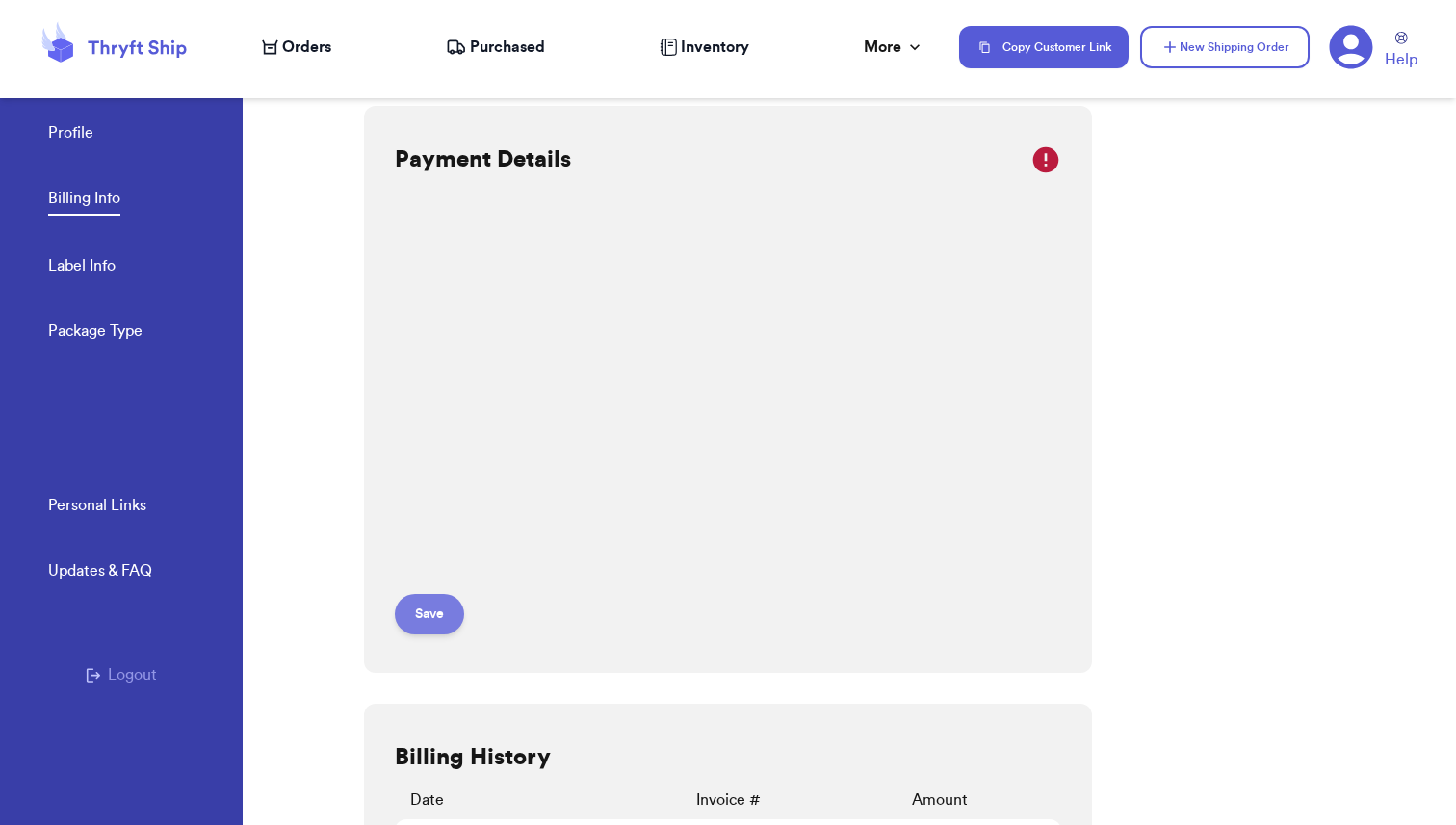
click at [432, 619] on button "Save" at bounding box center [430, 615] width 69 height 40
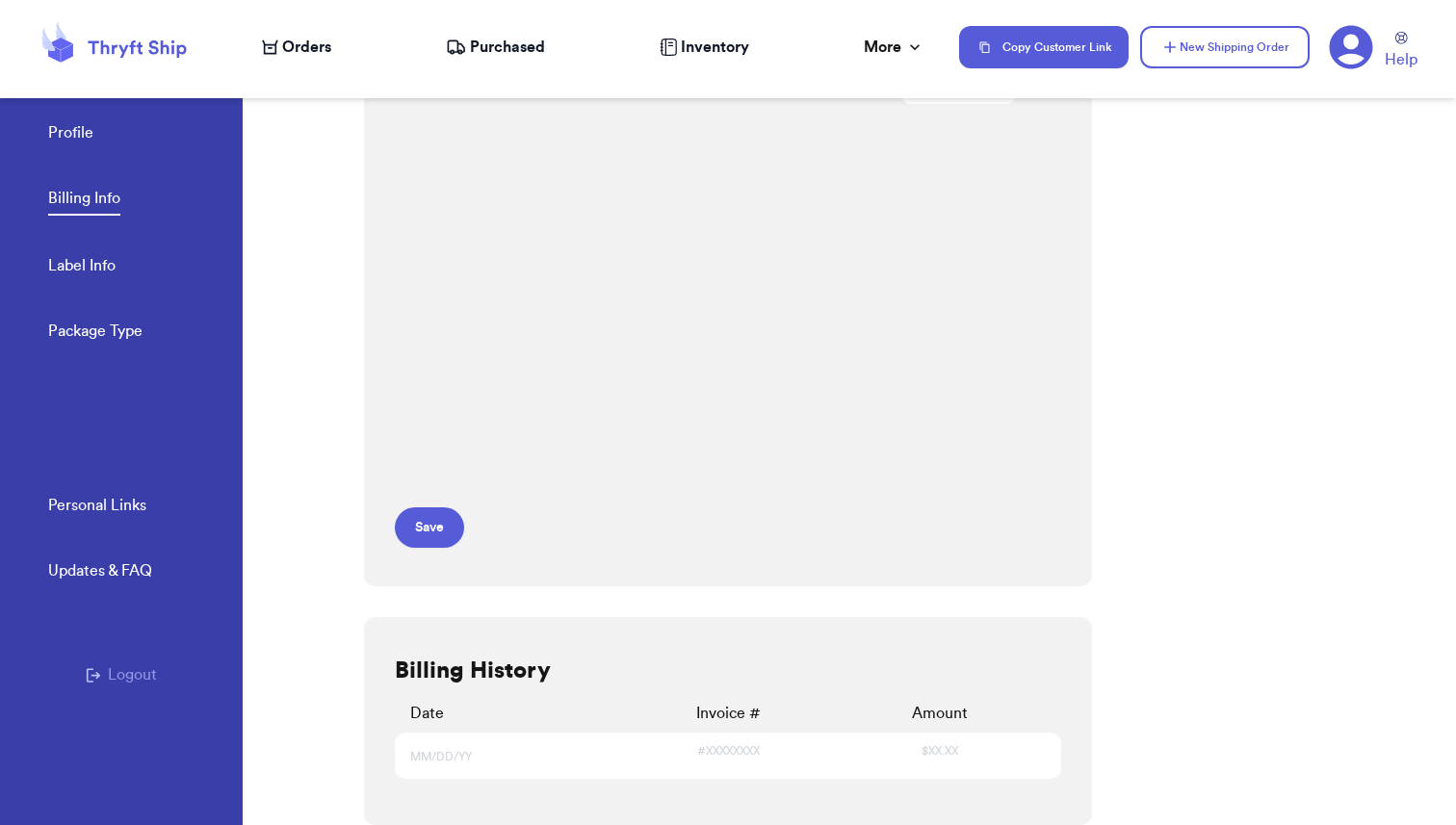
click at [69, 140] on link "Profile" at bounding box center [70, 135] width 45 height 27
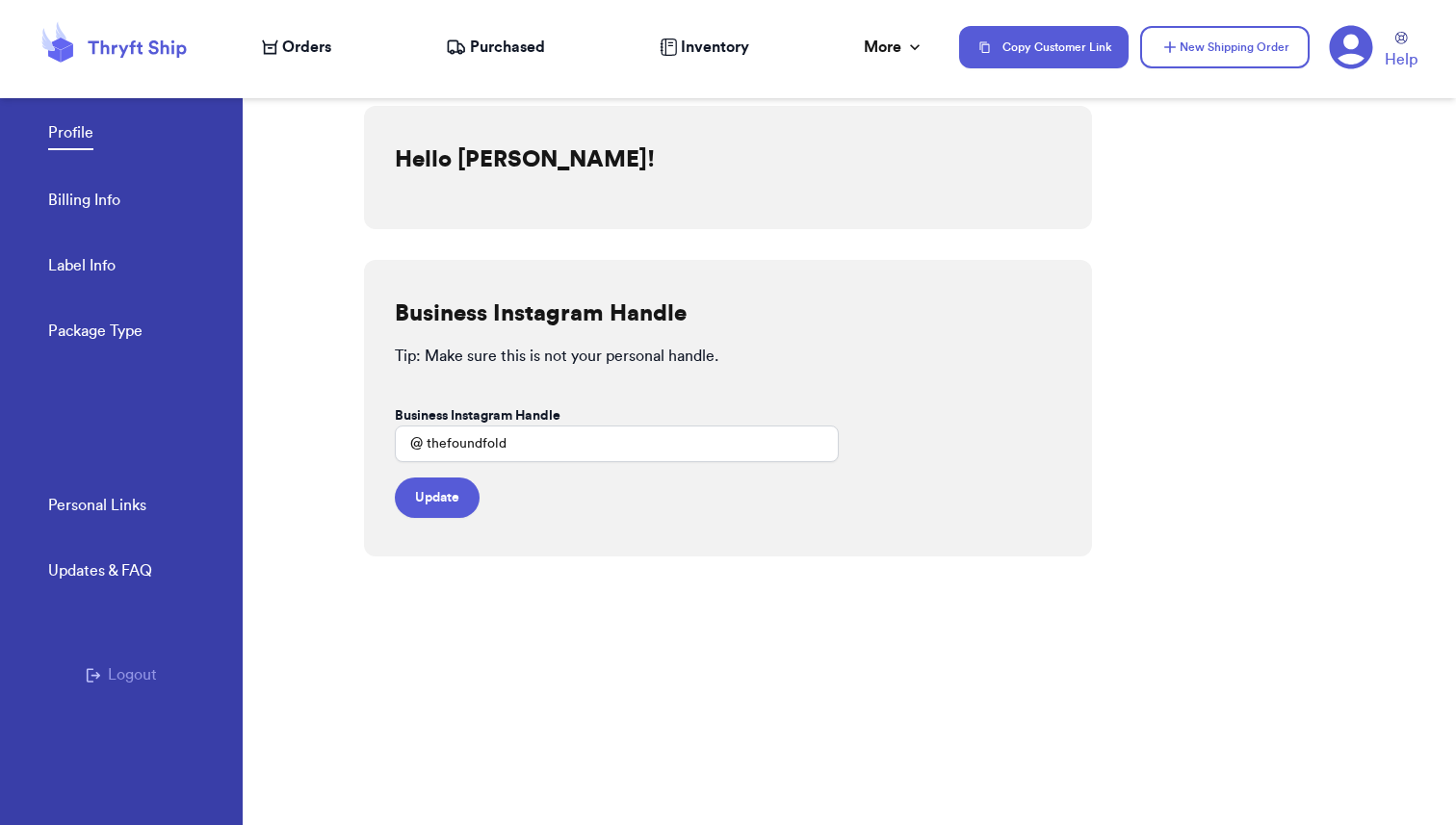
click at [292, 65] on nav "Orders Purchased Inventory More Stats Completed Orders Copy Customer Link New S…" at bounding box center [849, 47] width 1213 height 64
click at [292, 36] on span "Orders" at bounding box center [306, 47] width 49 height 23
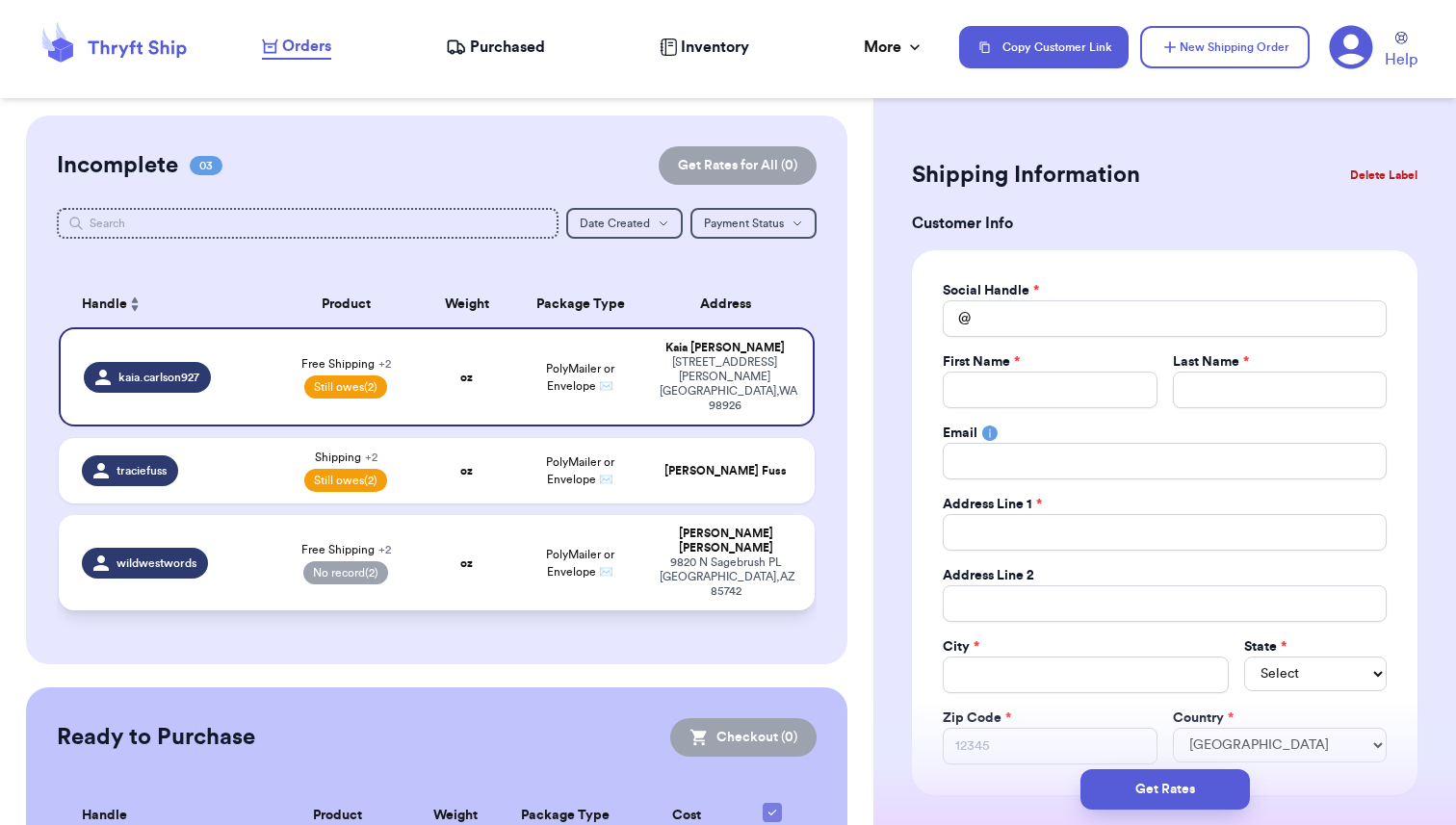
click at [237, 548] on div "wildwestwords" at bounding box center [171, 564] width 177 height 31
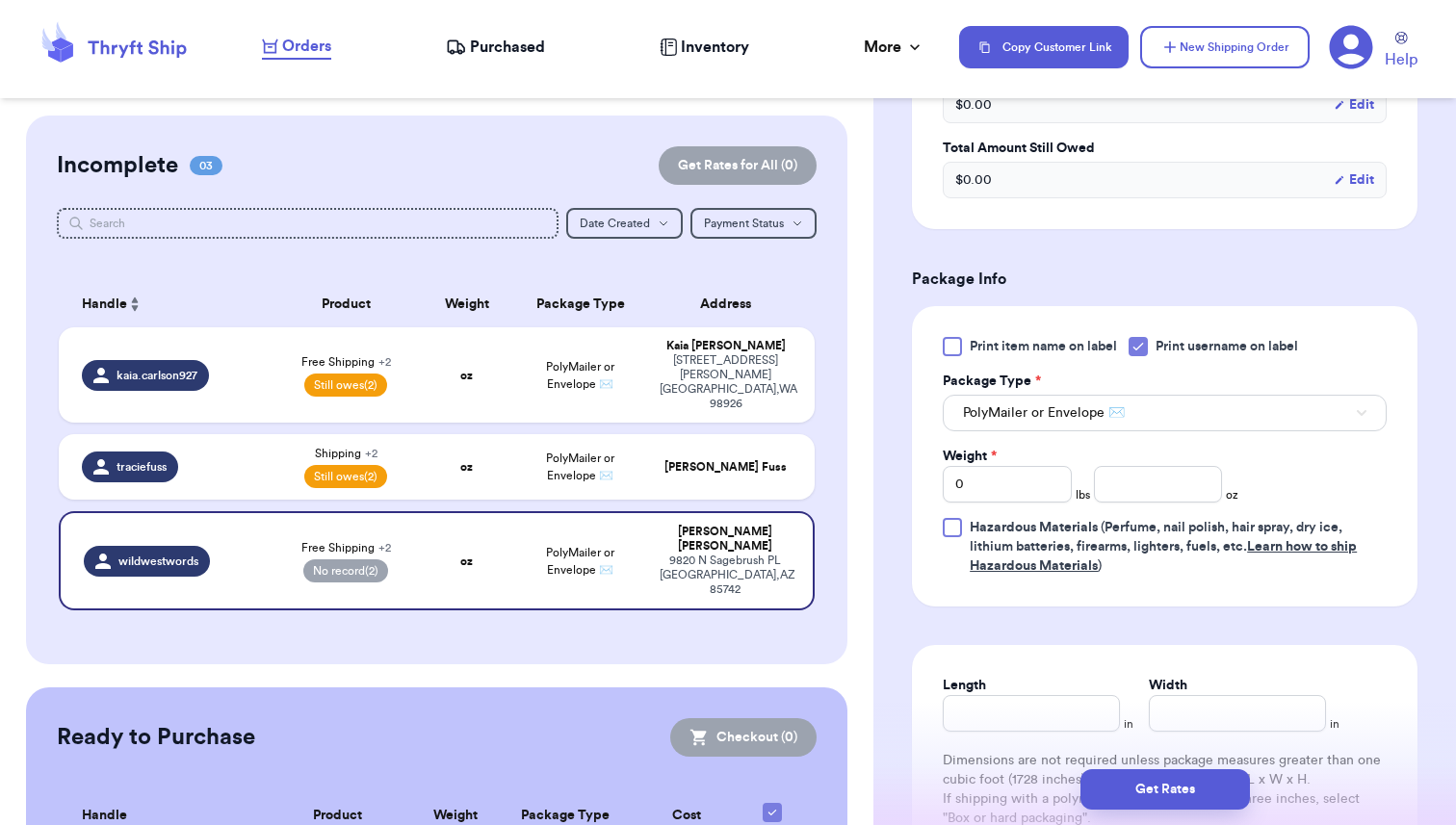
scroll to position [785, 0]
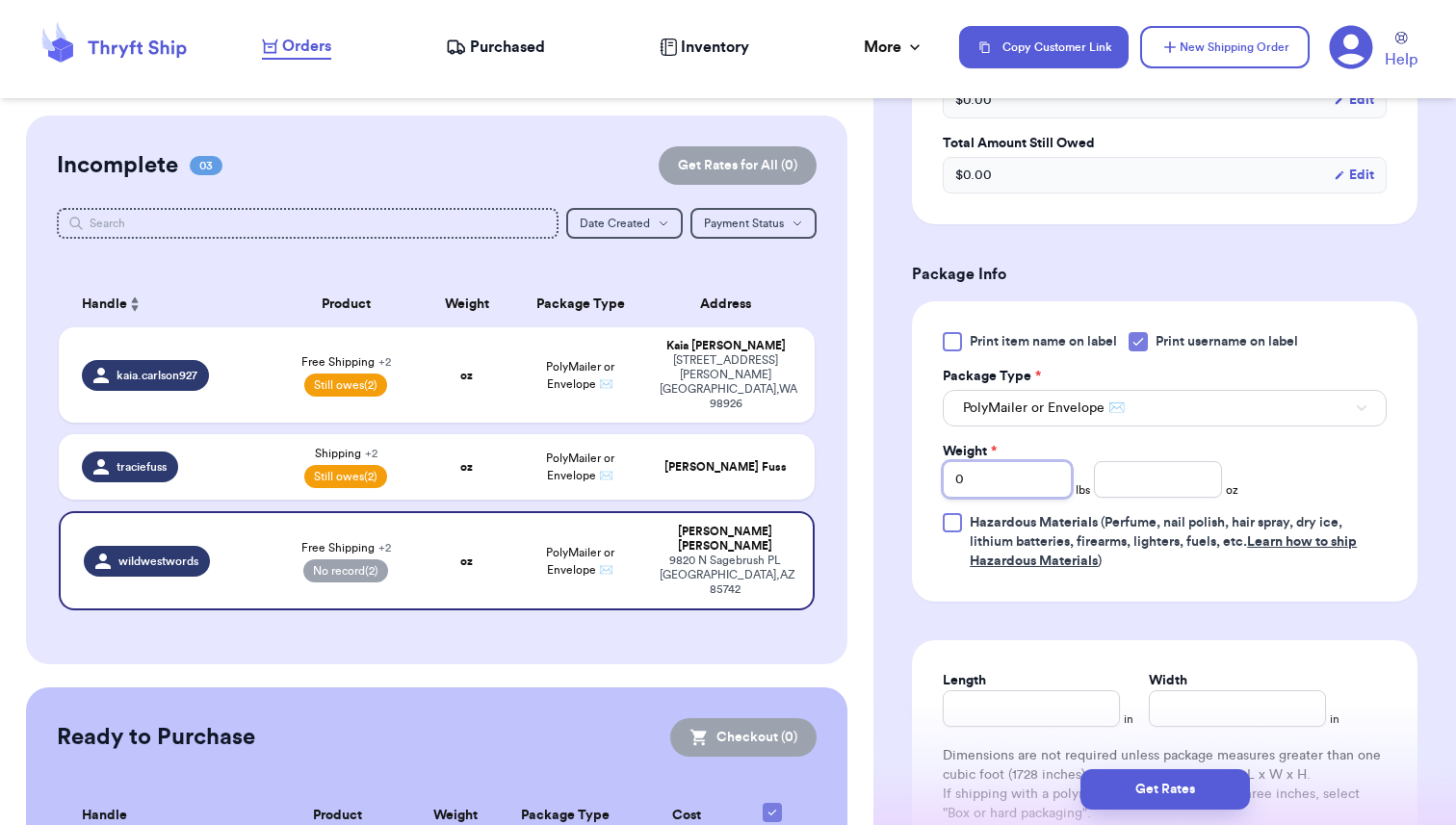
click at [971, 479] on input "0" at bounding box center [1007, 480] width 129 height 37
click at [1164, 581] on div "Print item name on label Print username on label Package Type * PolyMailer or E…" at bounding box center [1164, 452] width 506 height 301
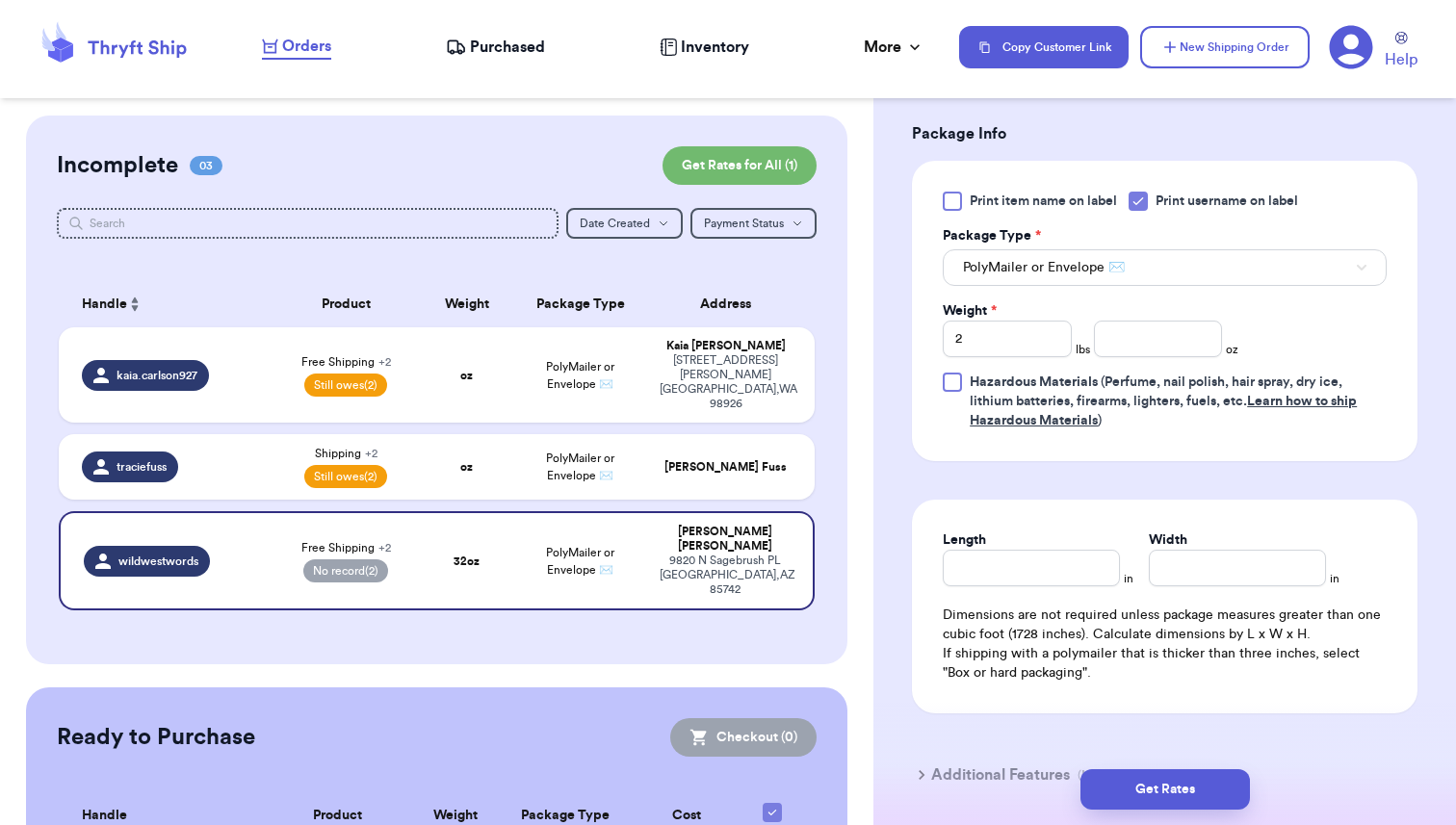
scroll to position [958, 0]
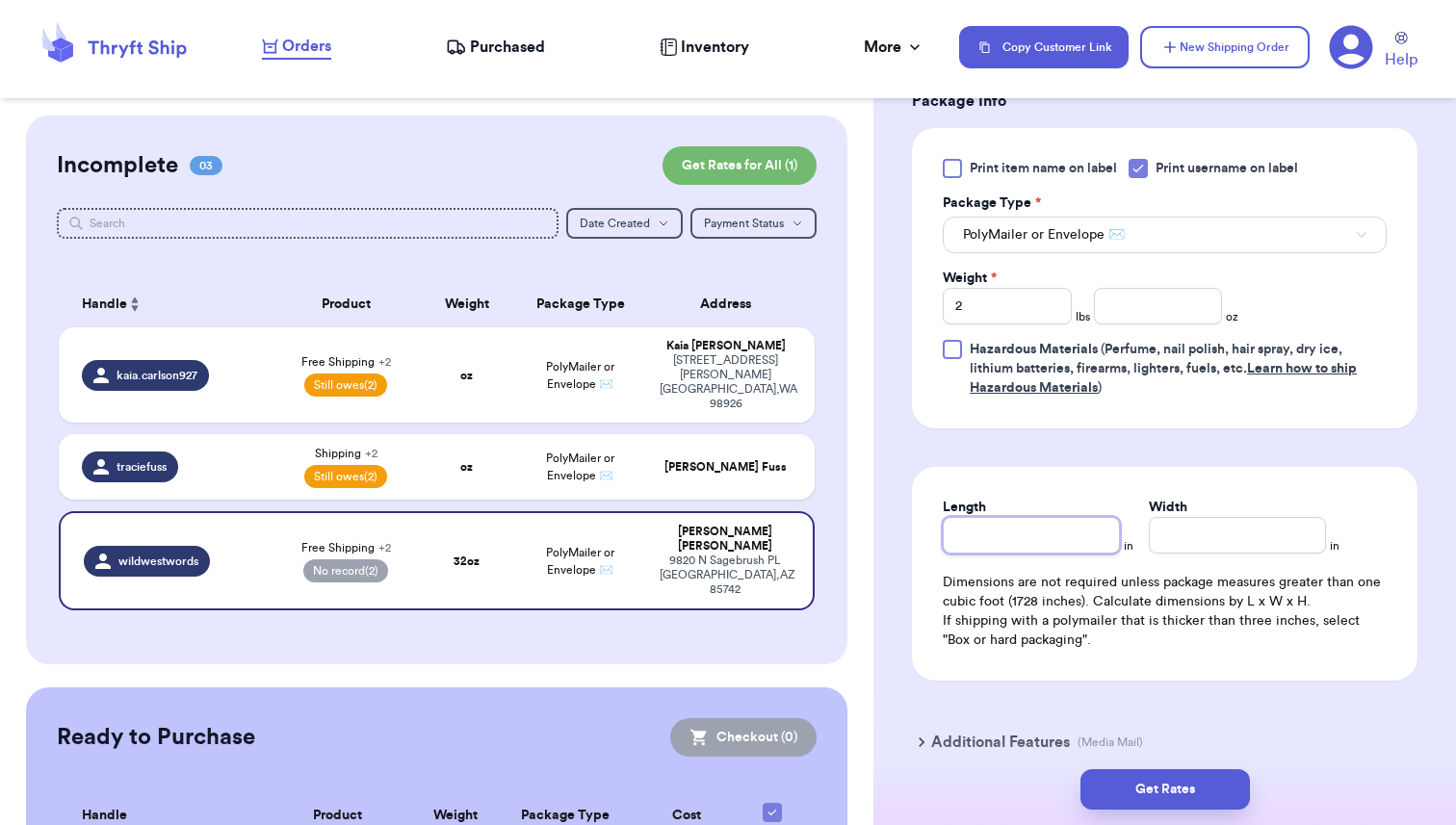
click at [971, 541] on input "Length" at bounding box center [1031, 536] width 177 height 37
drag, startPoint x: 1165, startPoint y: 536, endPoint x: 1060, endPoint y: 536, distance: 105.0
click at [1060, 536] on div "Length 13 in Width 8 in" at bounding box center [1164, 526] width 444 height 56
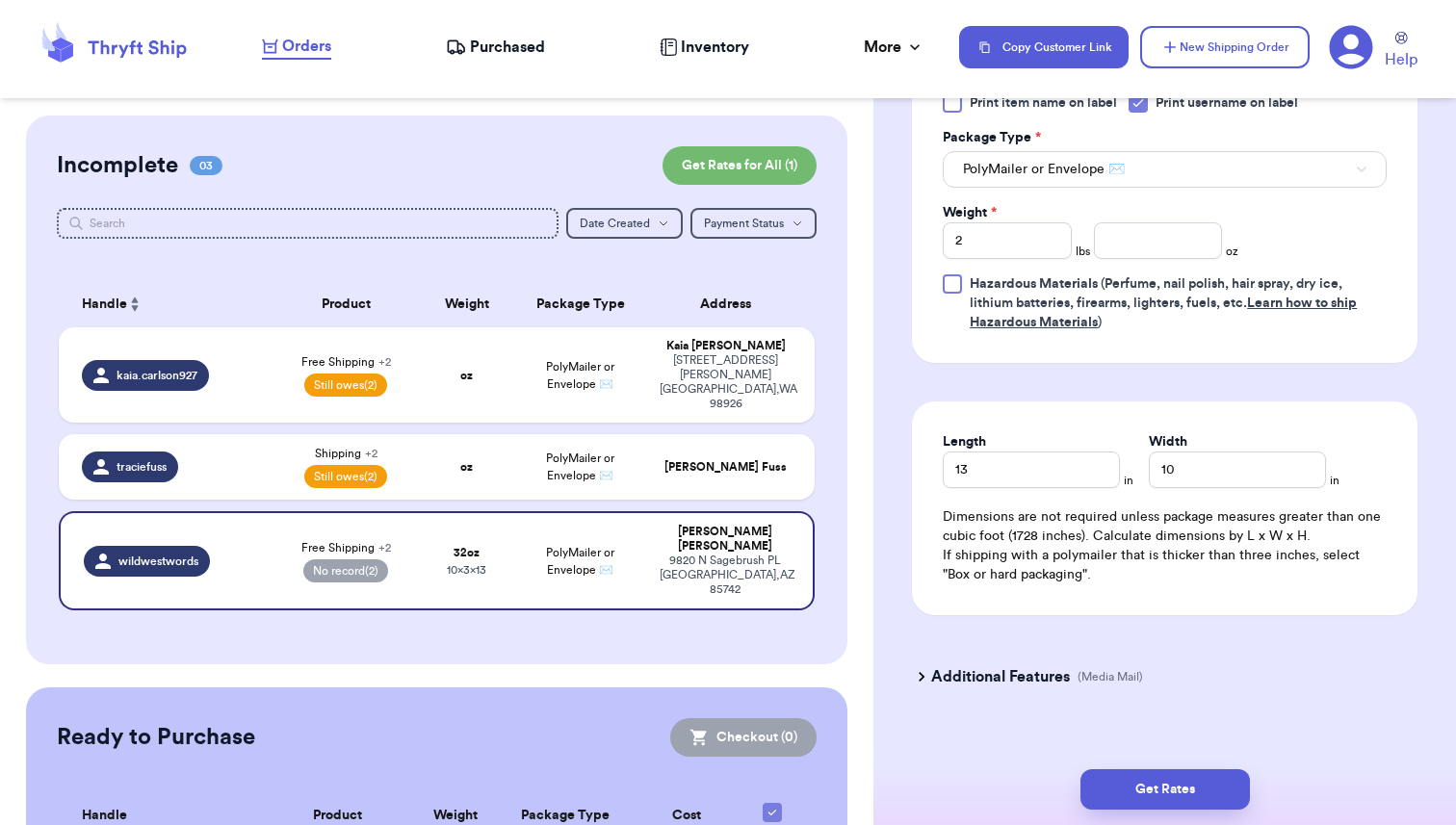
scroll to position [1049, 0]
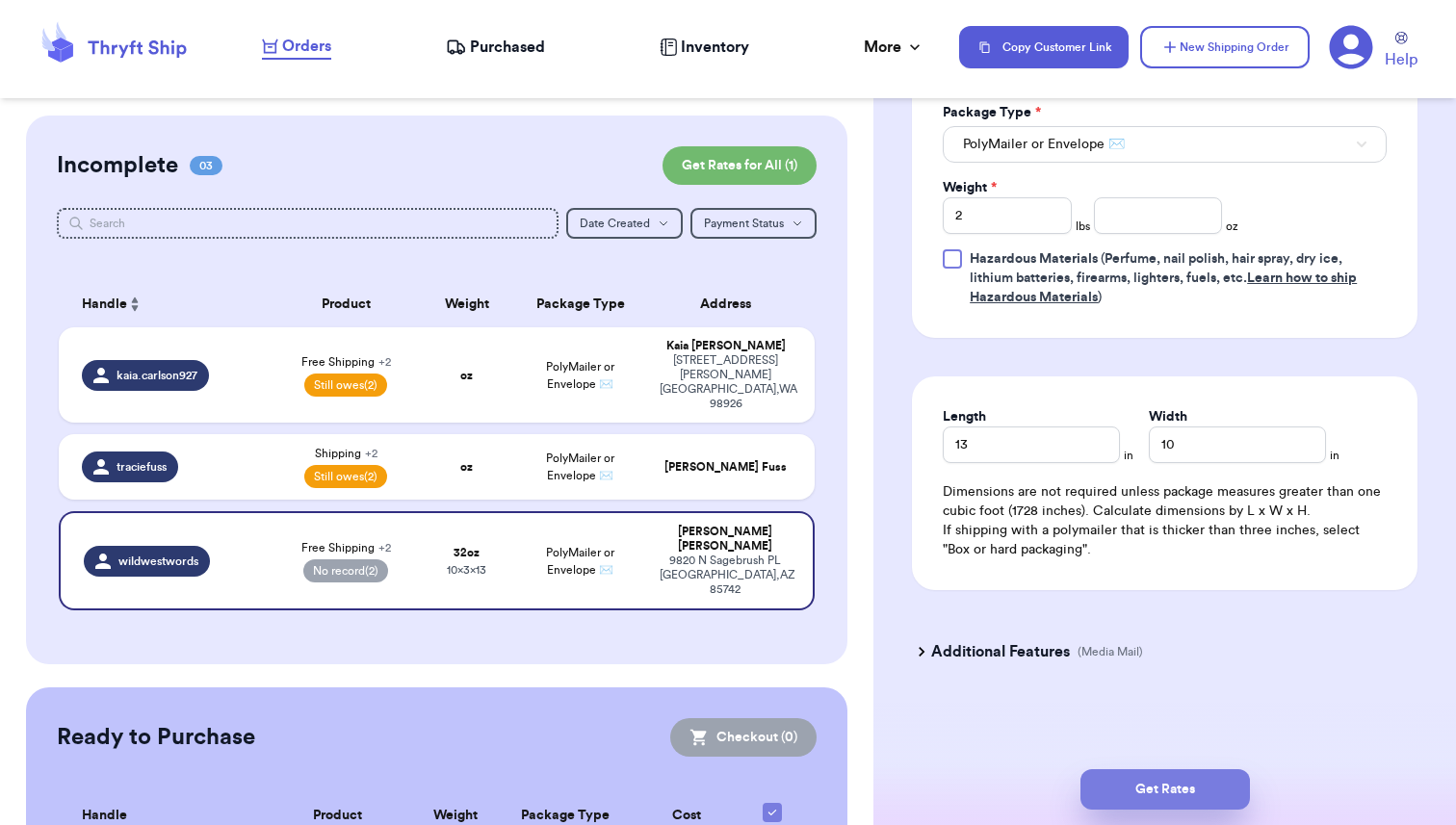
click at [1152, 800] on button "Get Rates" at bounding box center [1165, 789] width 170 height 40
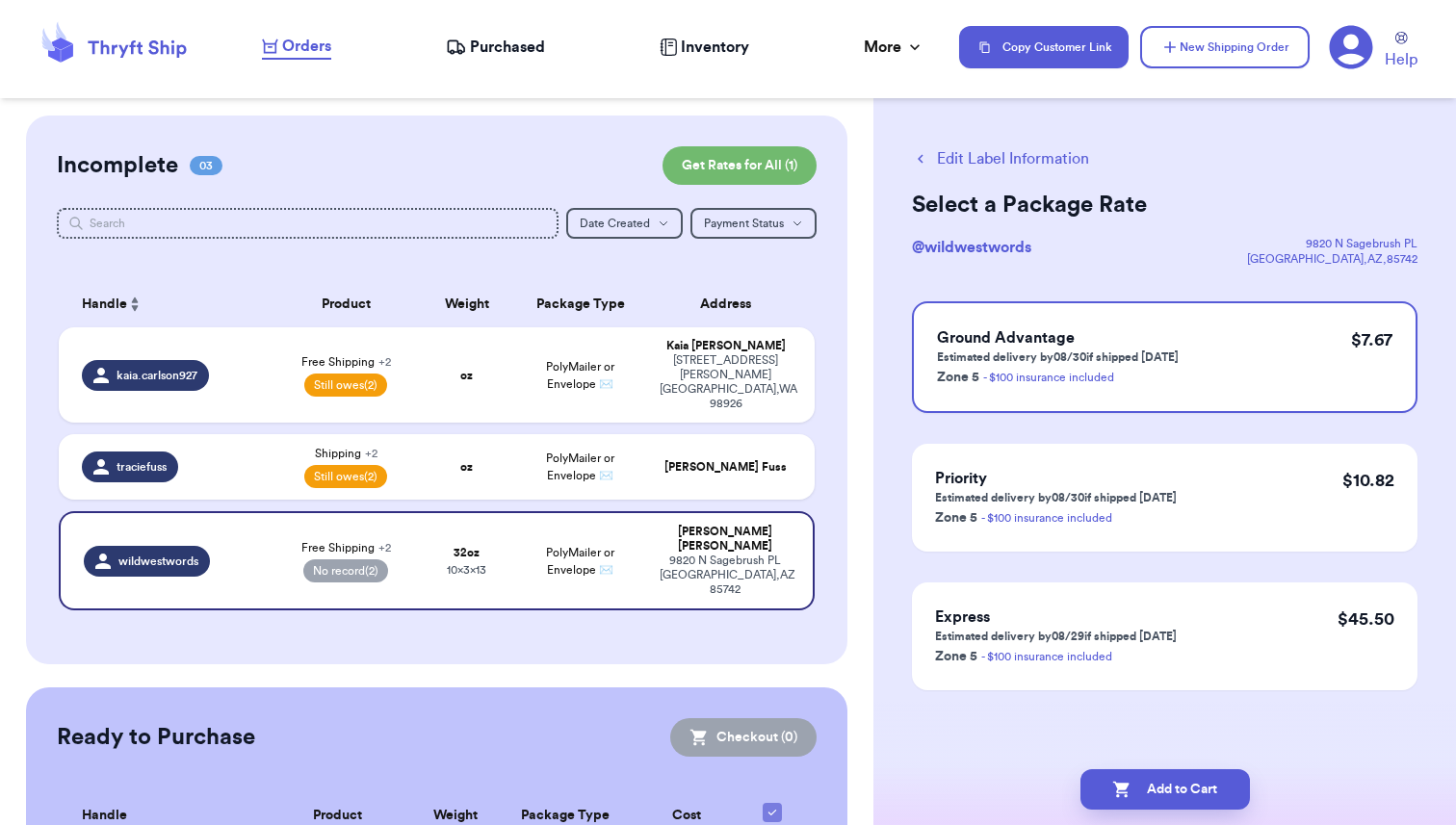
scroll to position [0, 0]
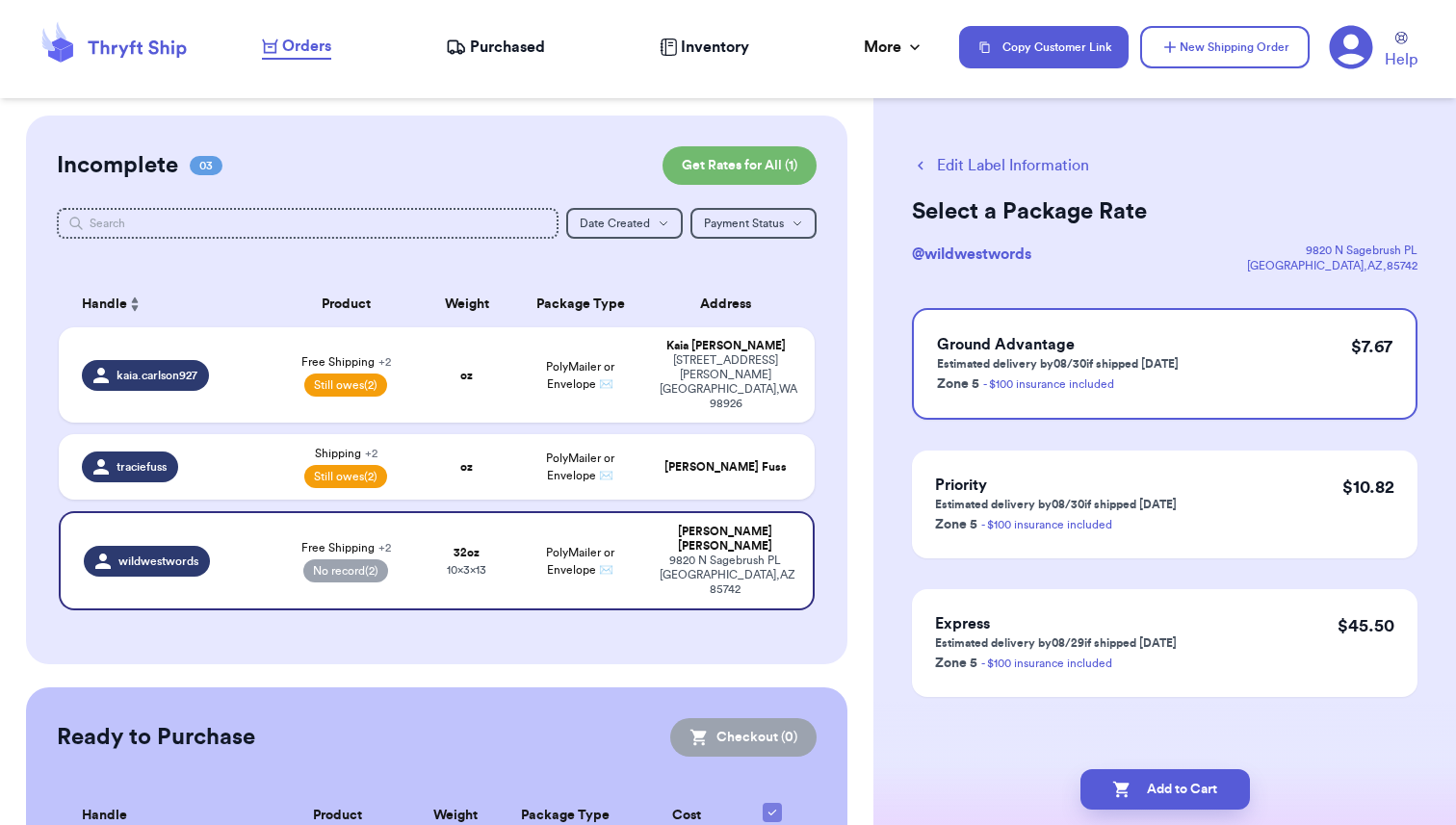
click at [952, 167] on button "Edit Label Information" at bounding box center [1000, 166] width 177 height 23
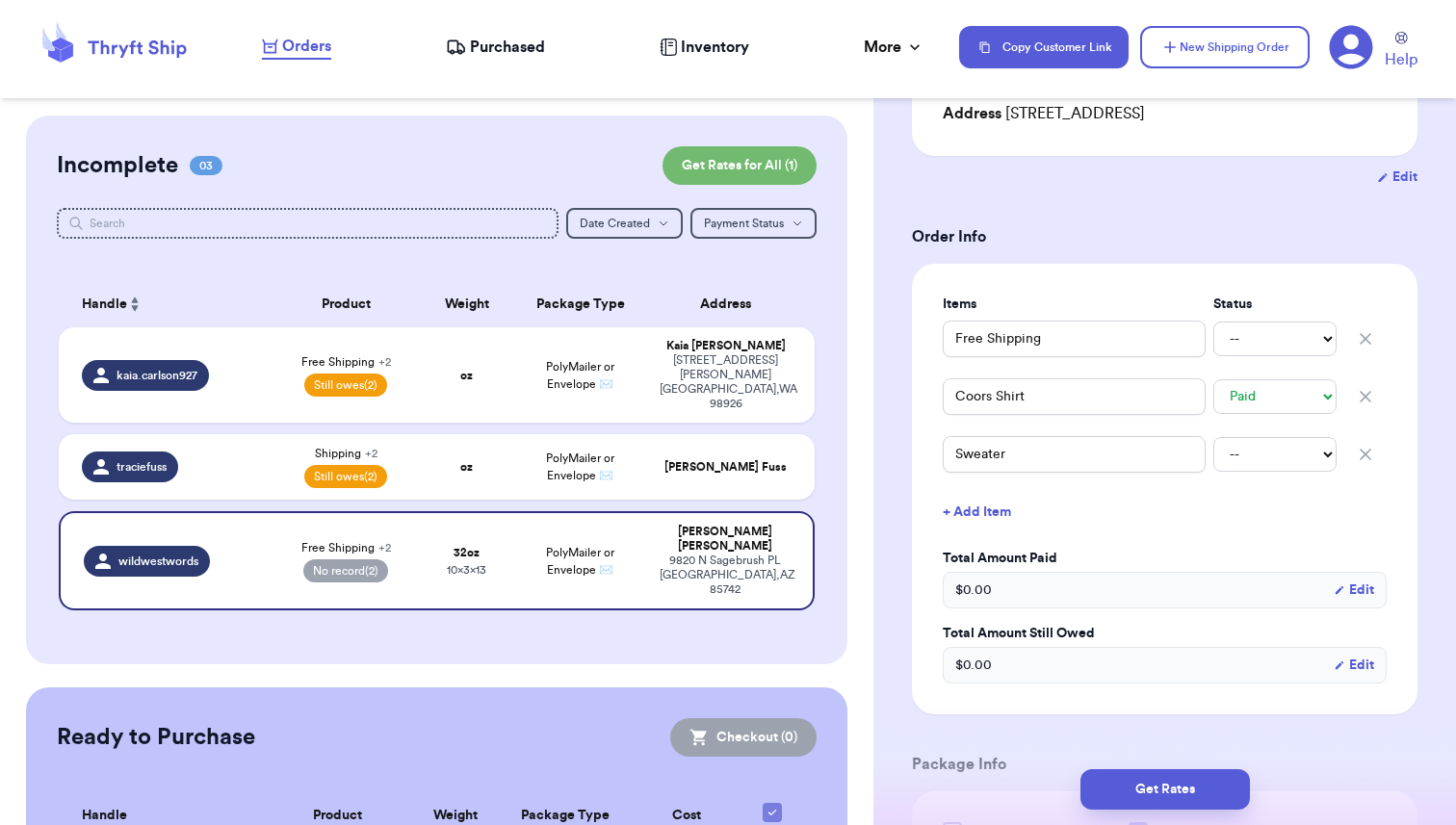
scroll to position [296, 0]
click at [1354, 56] on icon at bounding box center [1351, 47] width 44 height 44
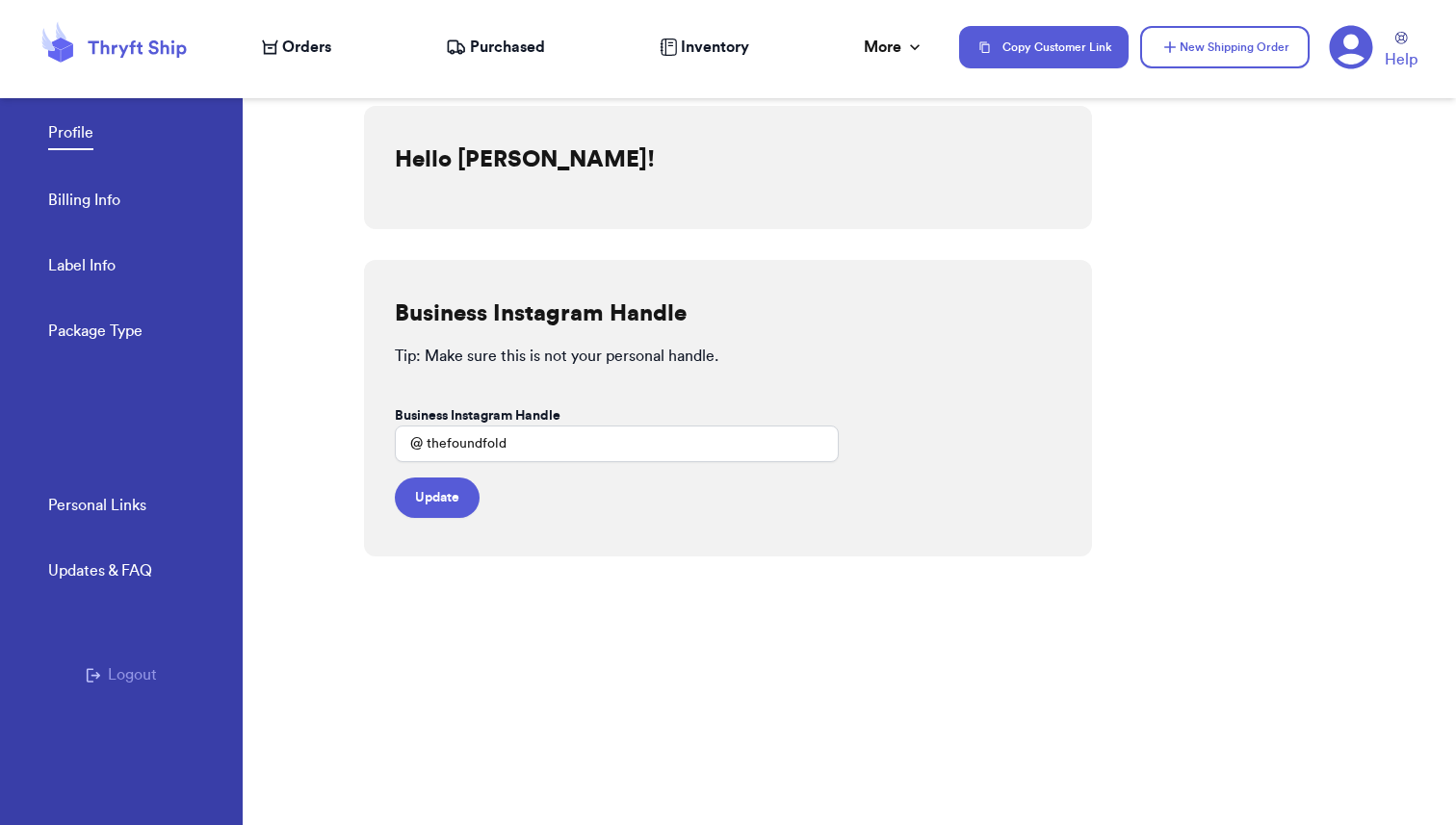
click at [79, 339] on link "Package Type" at bounding box center [95, 333] width 94 height 27
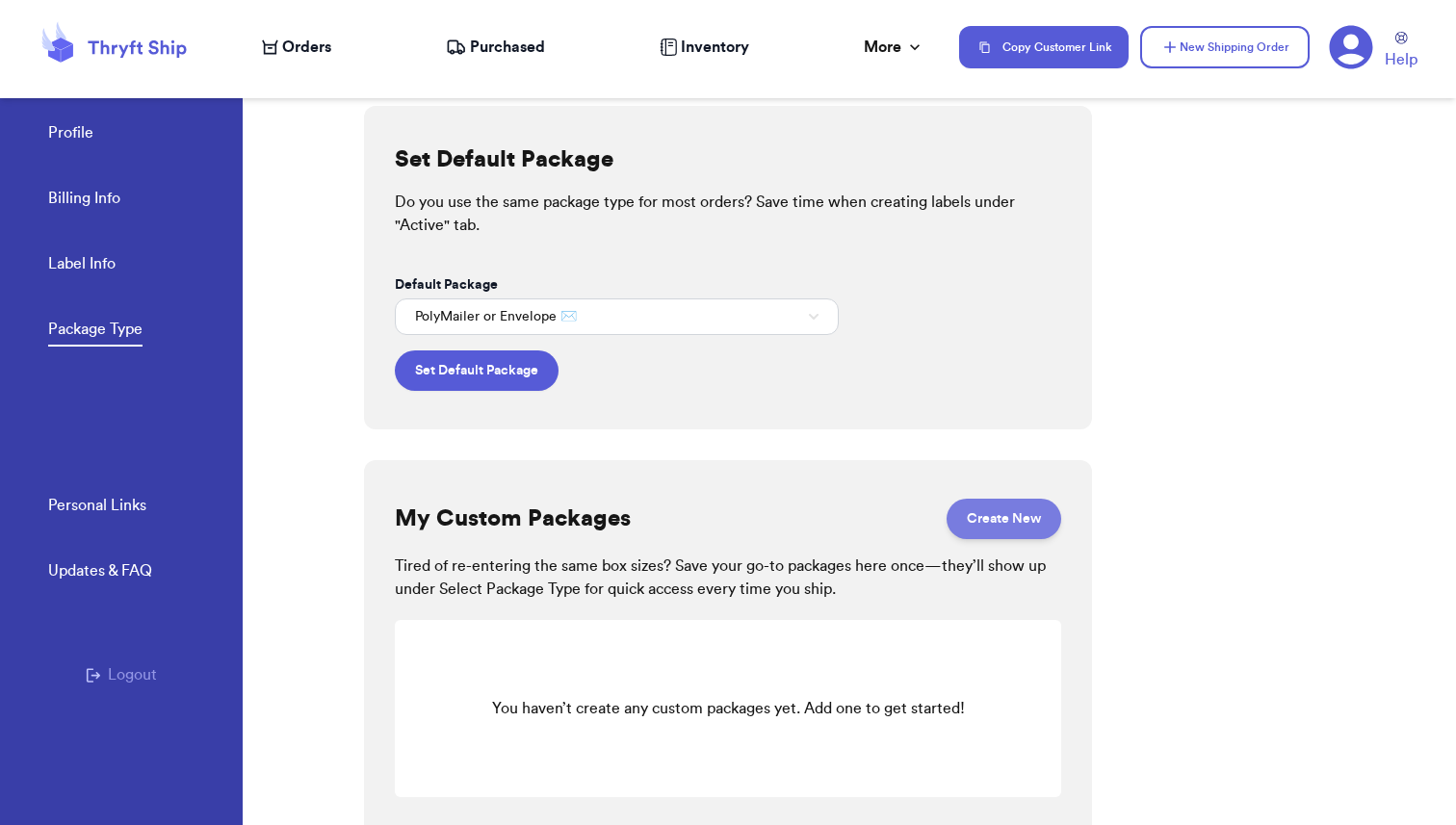
click at [985, 526] on button "Create New" at bounding box center [1003, 519] width 115 height 40
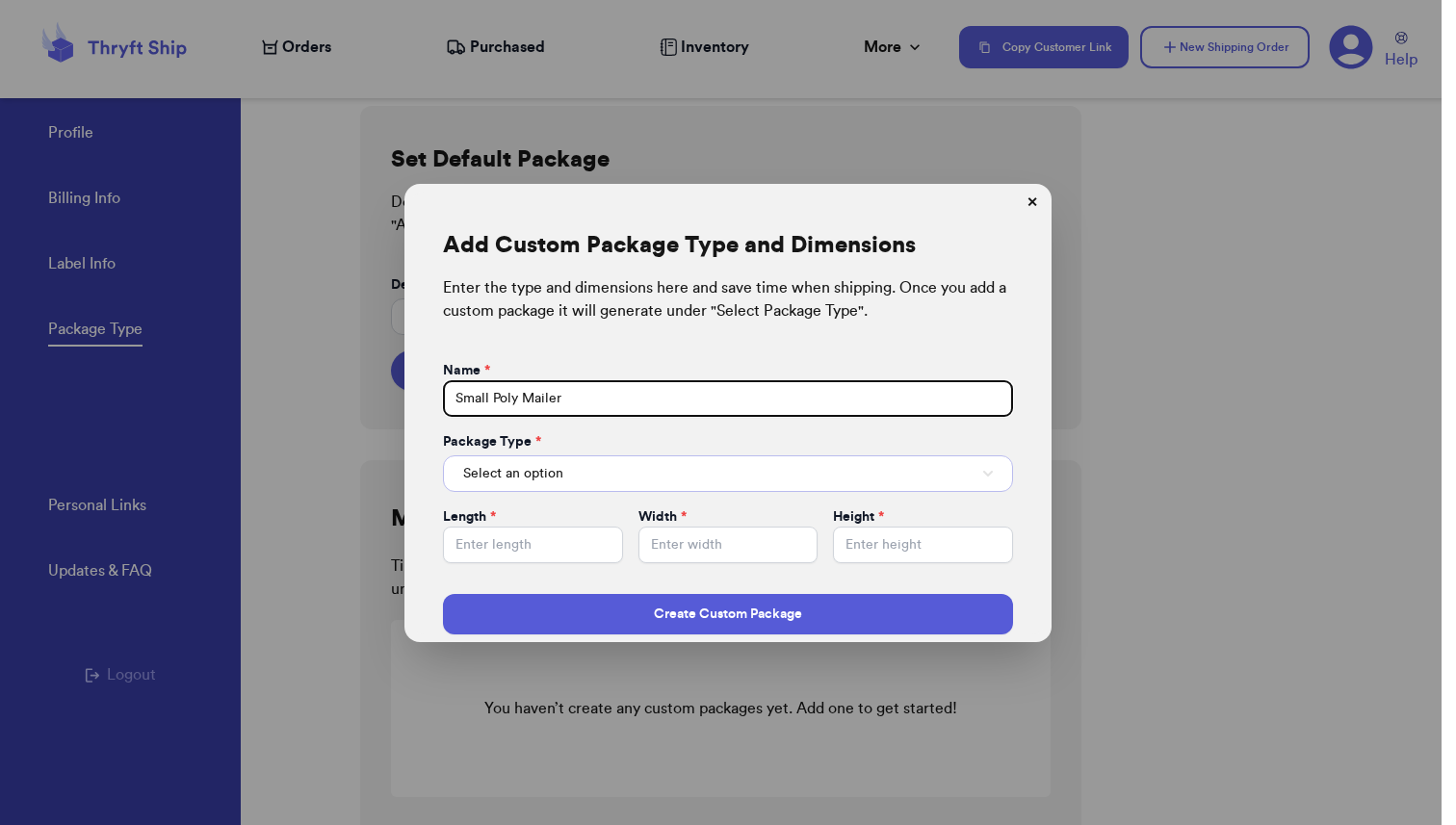
click at [540, 467] on span "Select an option" at bounding box center [514, 474] width 100 height 19
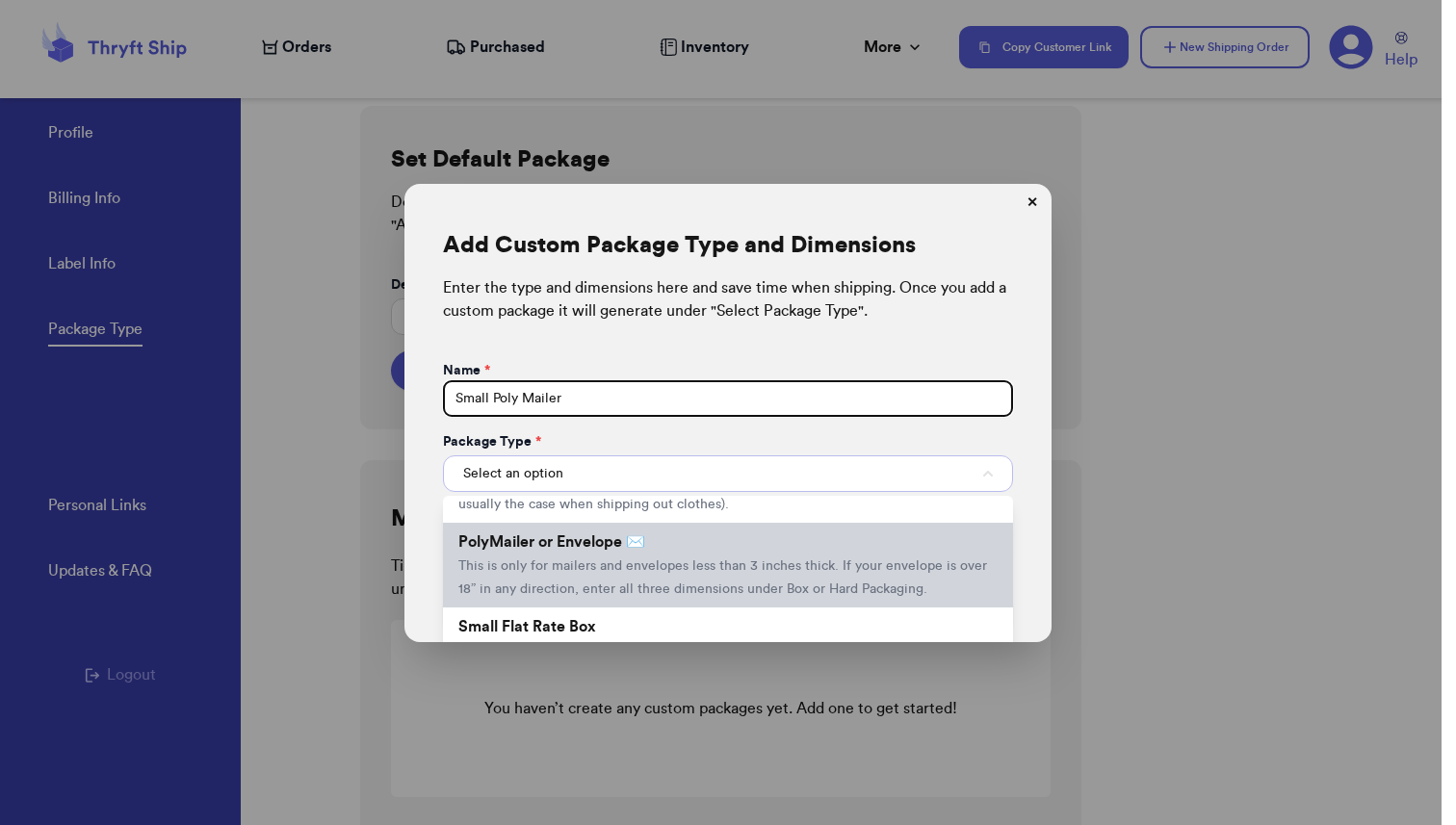
scroll to position [33, 0]
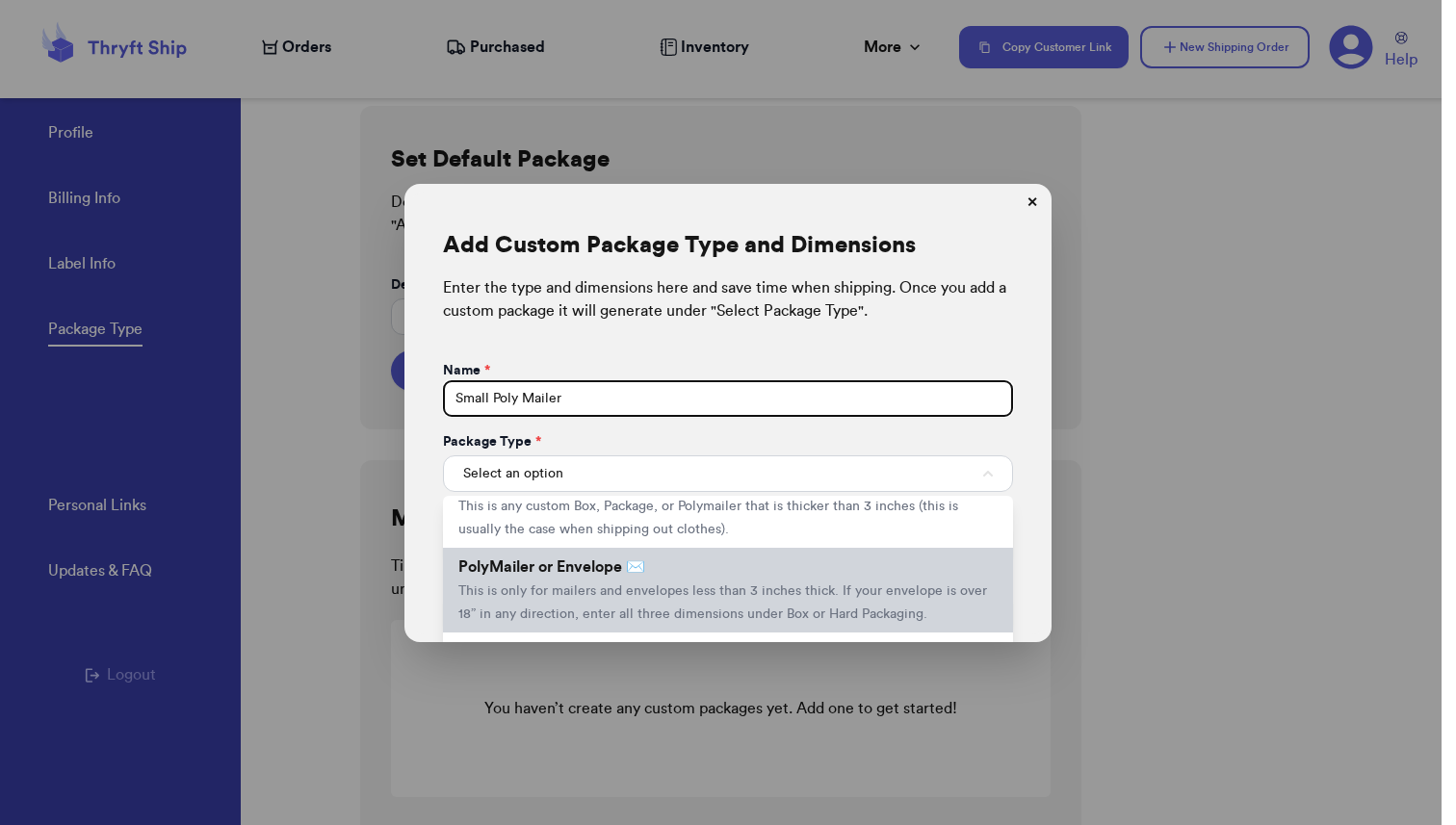
click at [537, 608] on span "This is only for mailers and envelopes less than 3 inches thick. If your envelo…" at bounding box center [723, 603] width 529 height 37
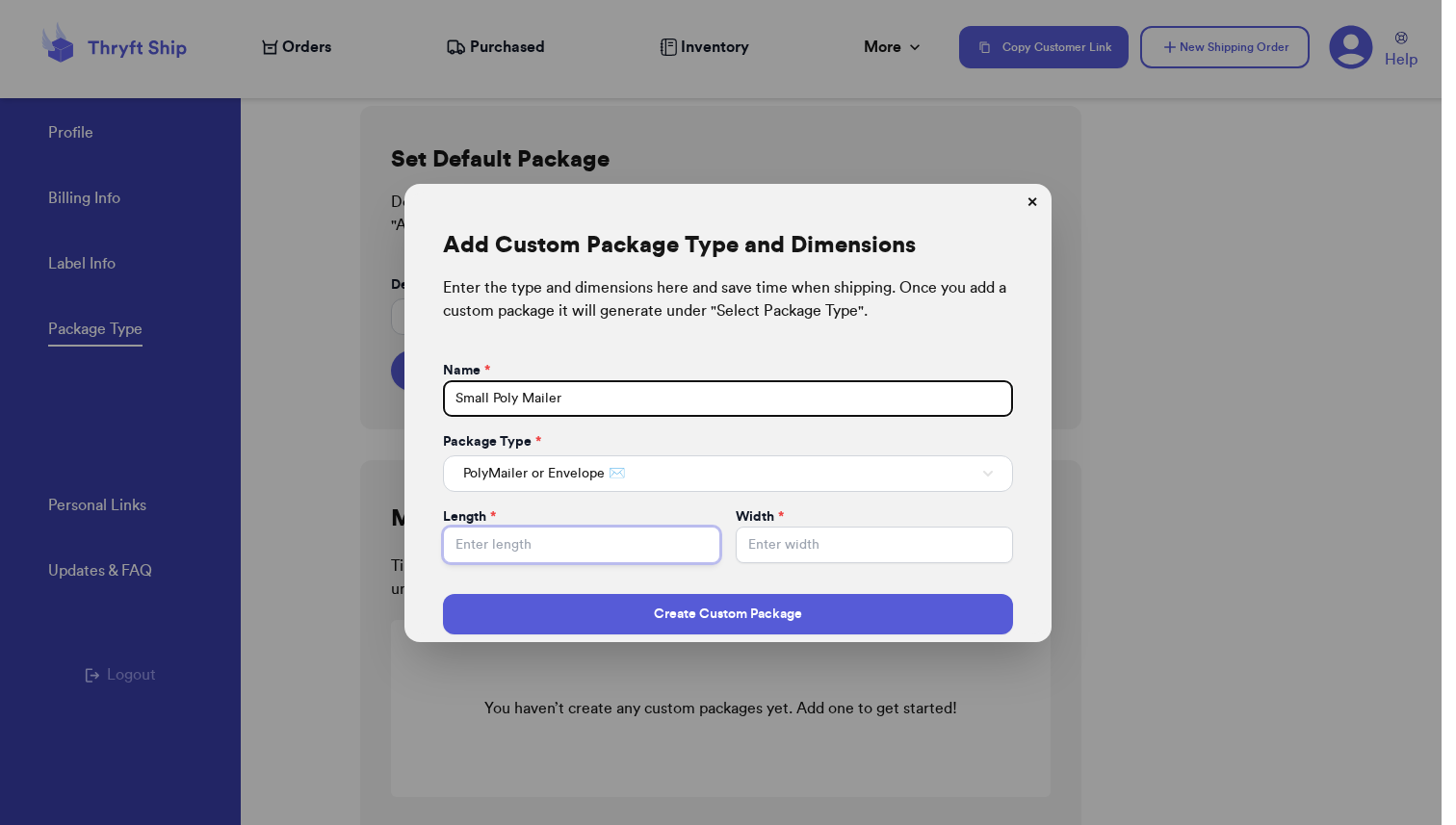
click at [507, 551] on input "Default Package" at bounding box center [582, 546] width 278 height 37
click at [697, 574] on form "Name * Small Poly Mailer Package Type * PolyMailer or Envelope ✉️ Length * 13 W…" at bounding box center [728, 498] width 570 height 274
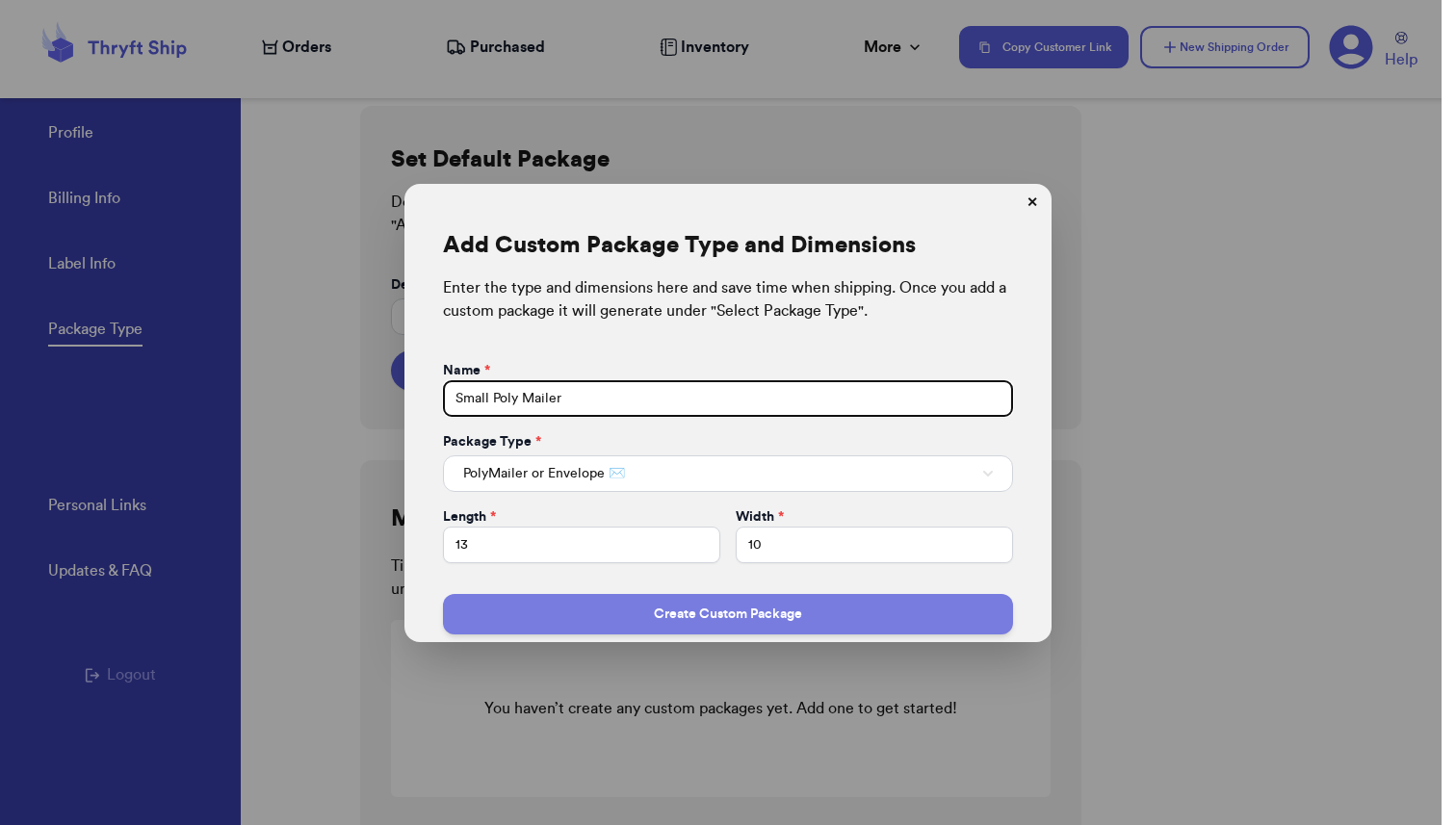
click at [719, 620] on button "Create Custom Package" at bounding box center [728, 615] width 570 height 40
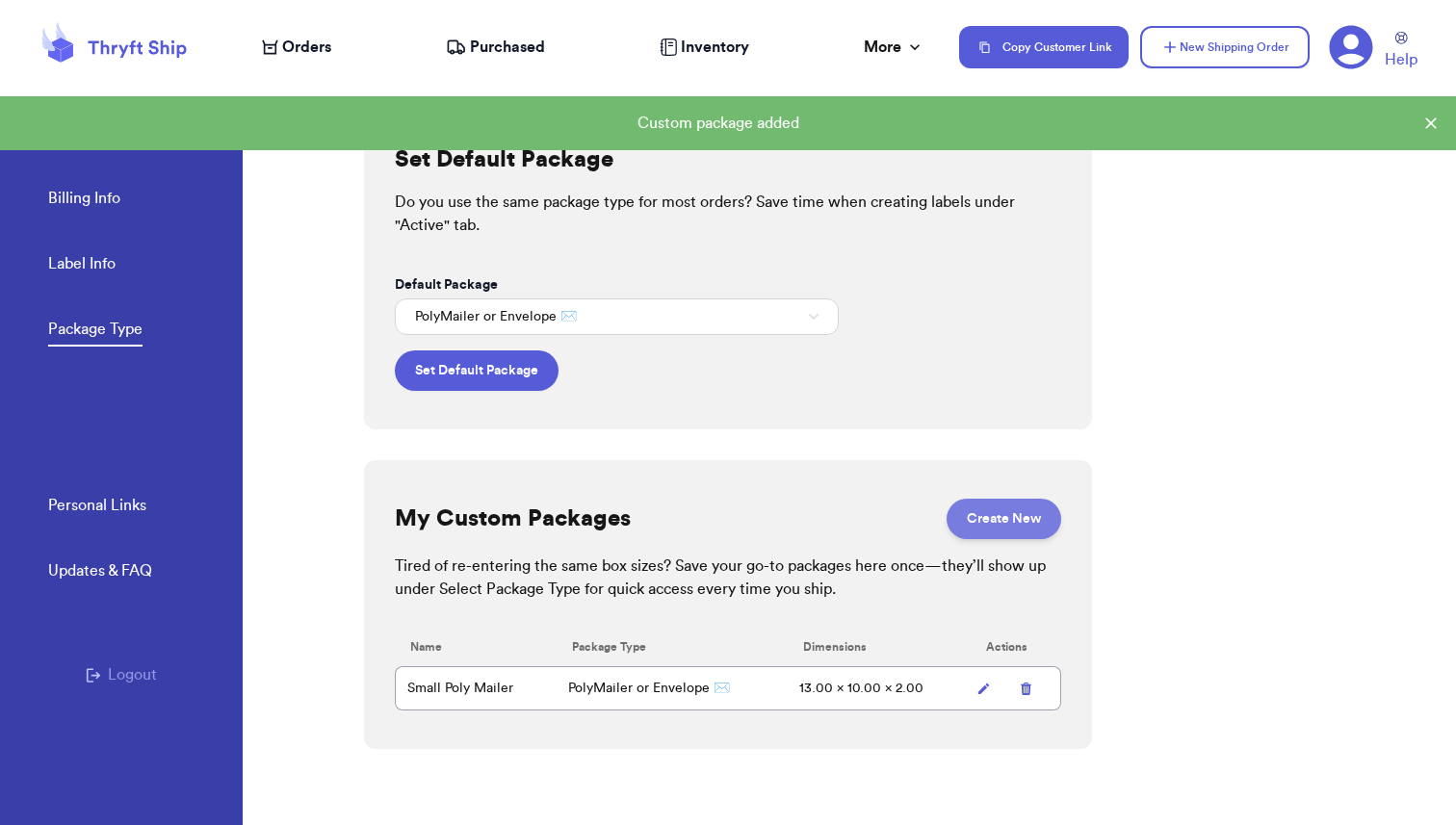
click at [992, 533] on button "Create New" at bounding box center [1003, 519] width 115 height 40
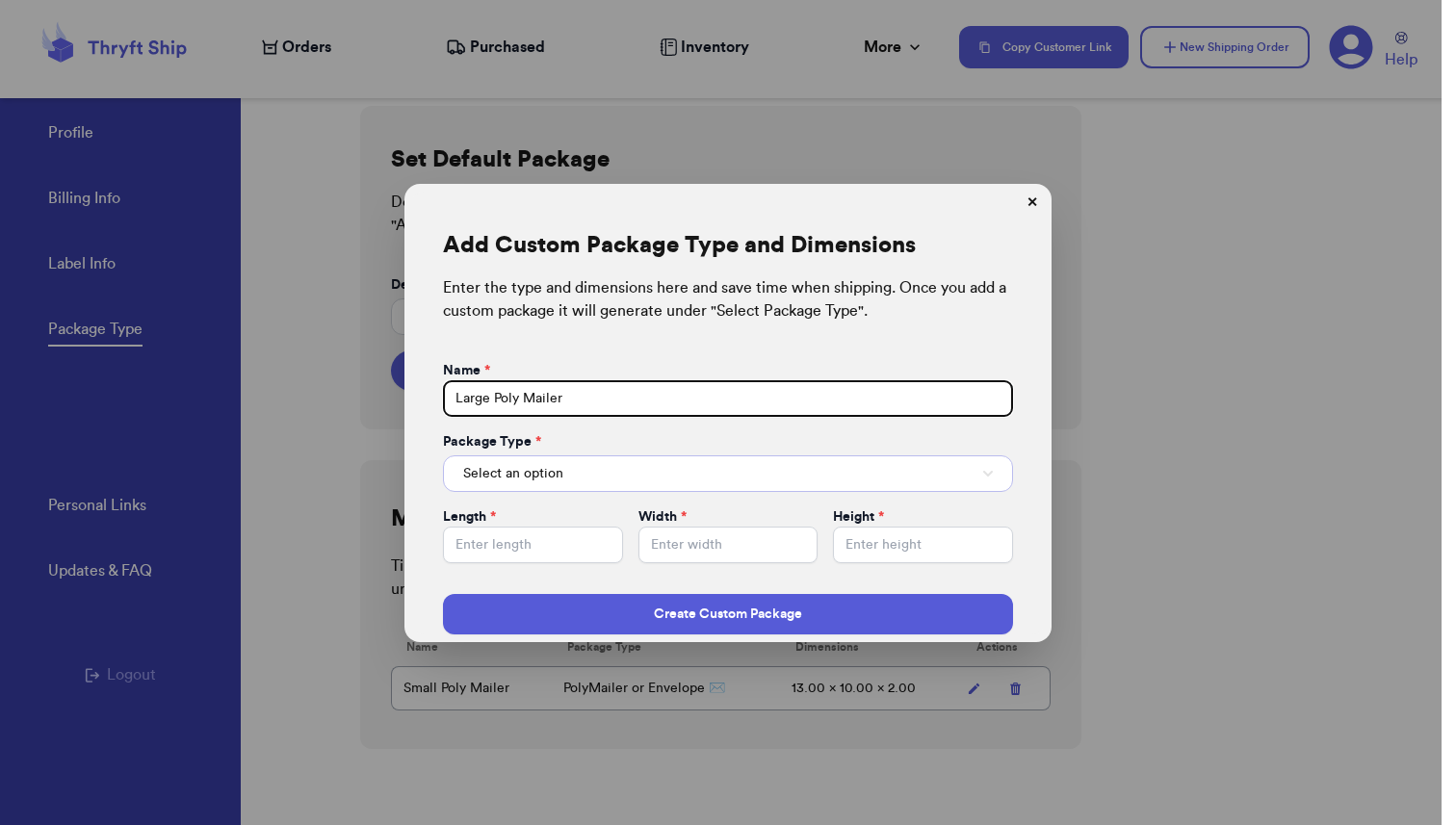
click at [627, 470] on button "Select an option" at bounding box center [728, 474] width 570 height 37
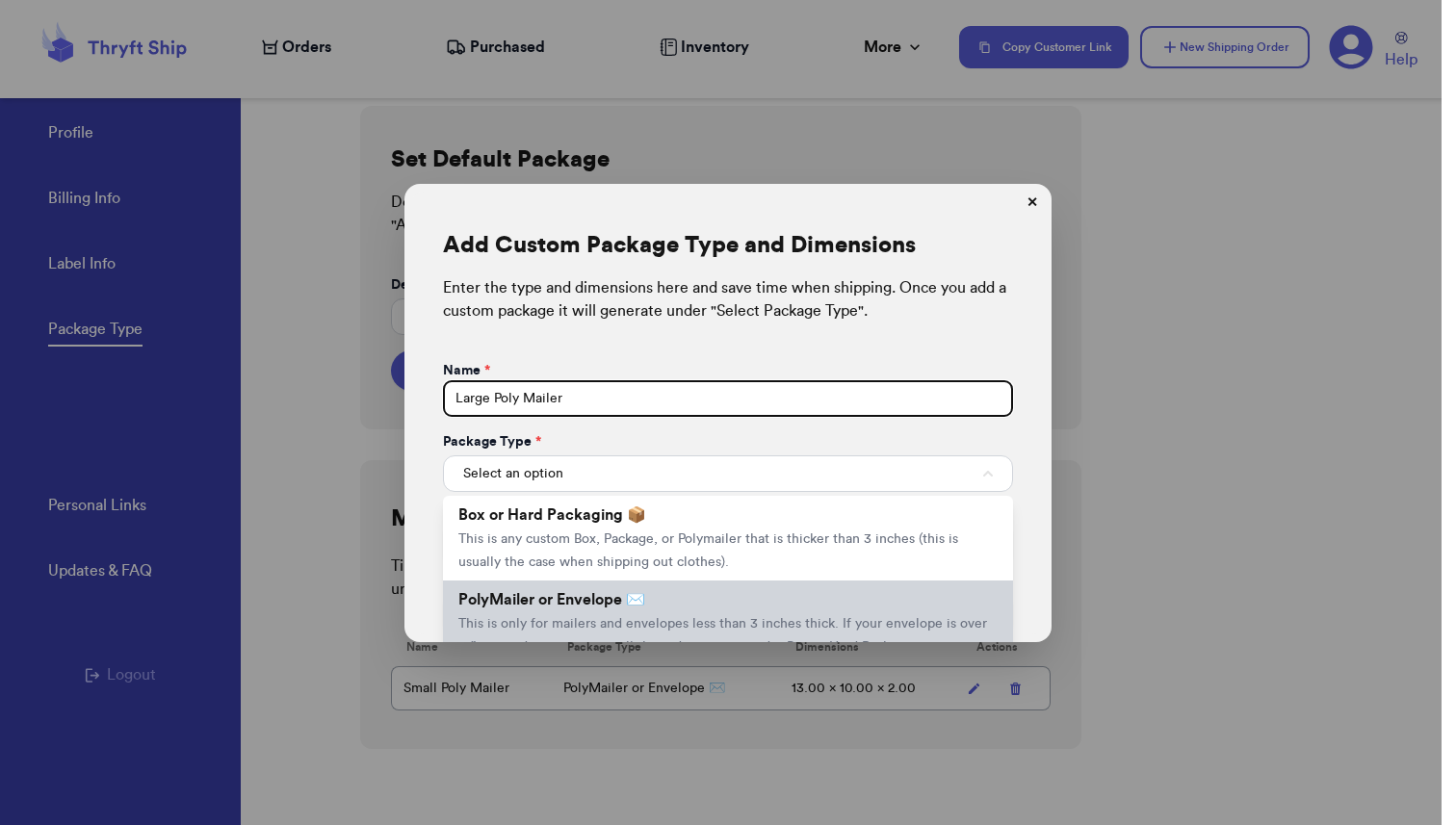
click at [533, 600] on span "PolyMailer or Envelope ✉️" at bounding box center [552, 600] width 187 height 15
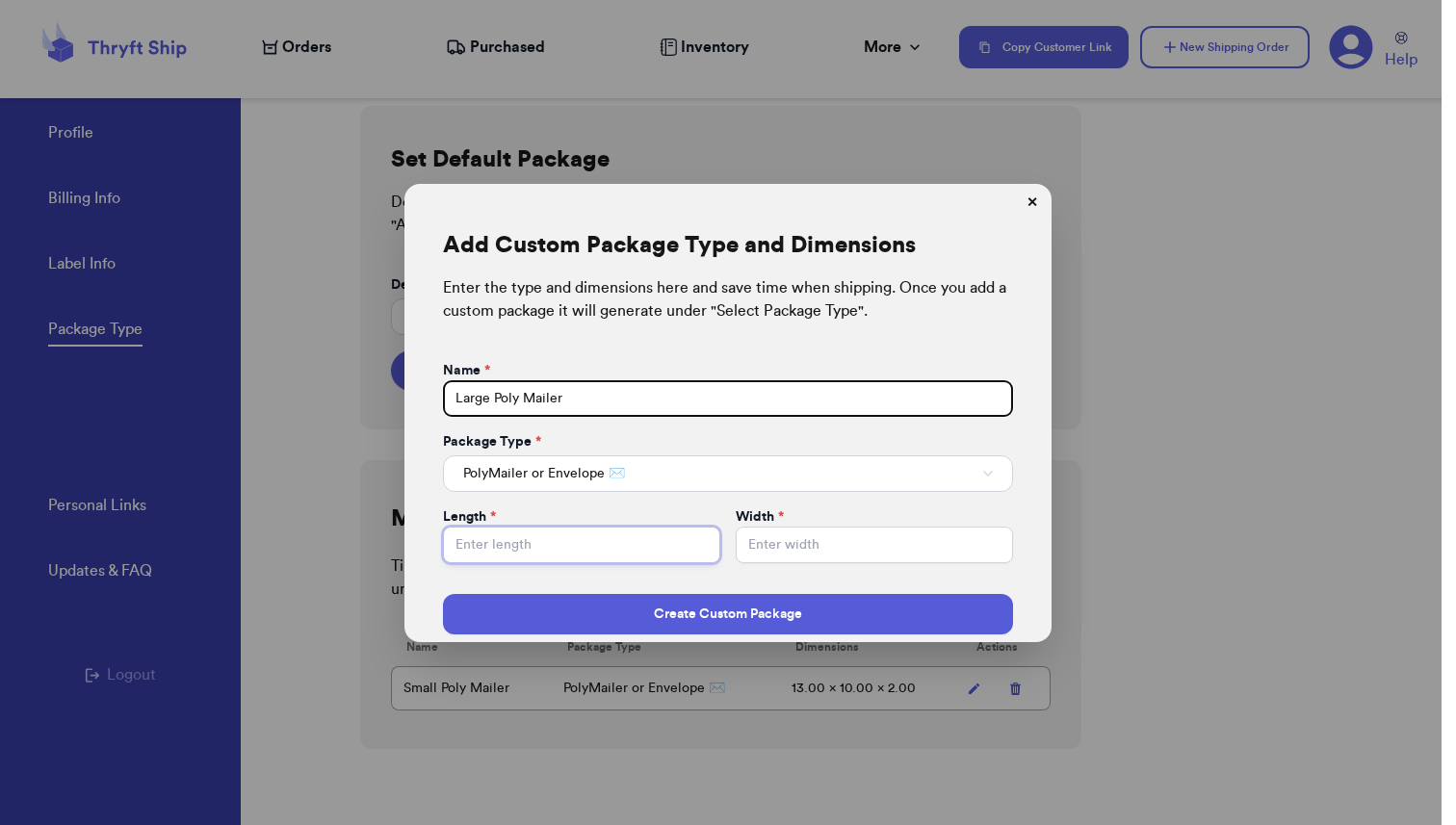
click at [517, 550] on input "Default Package" at bounding box center [582, 546] width 278 height 37
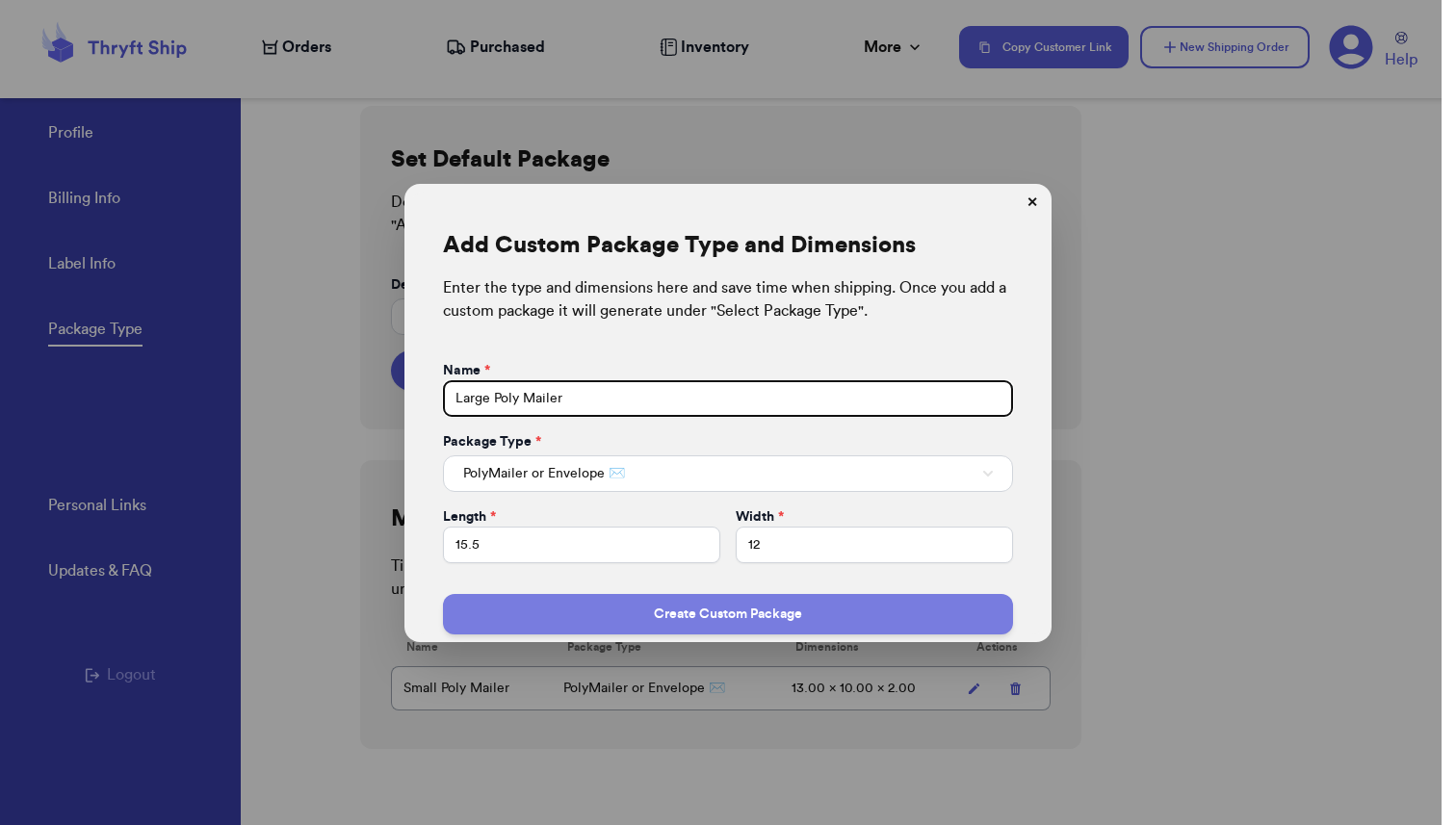
click at [728, 624] on button "Create Custom Package" at bounding box center [728, 615] width 570 height 40
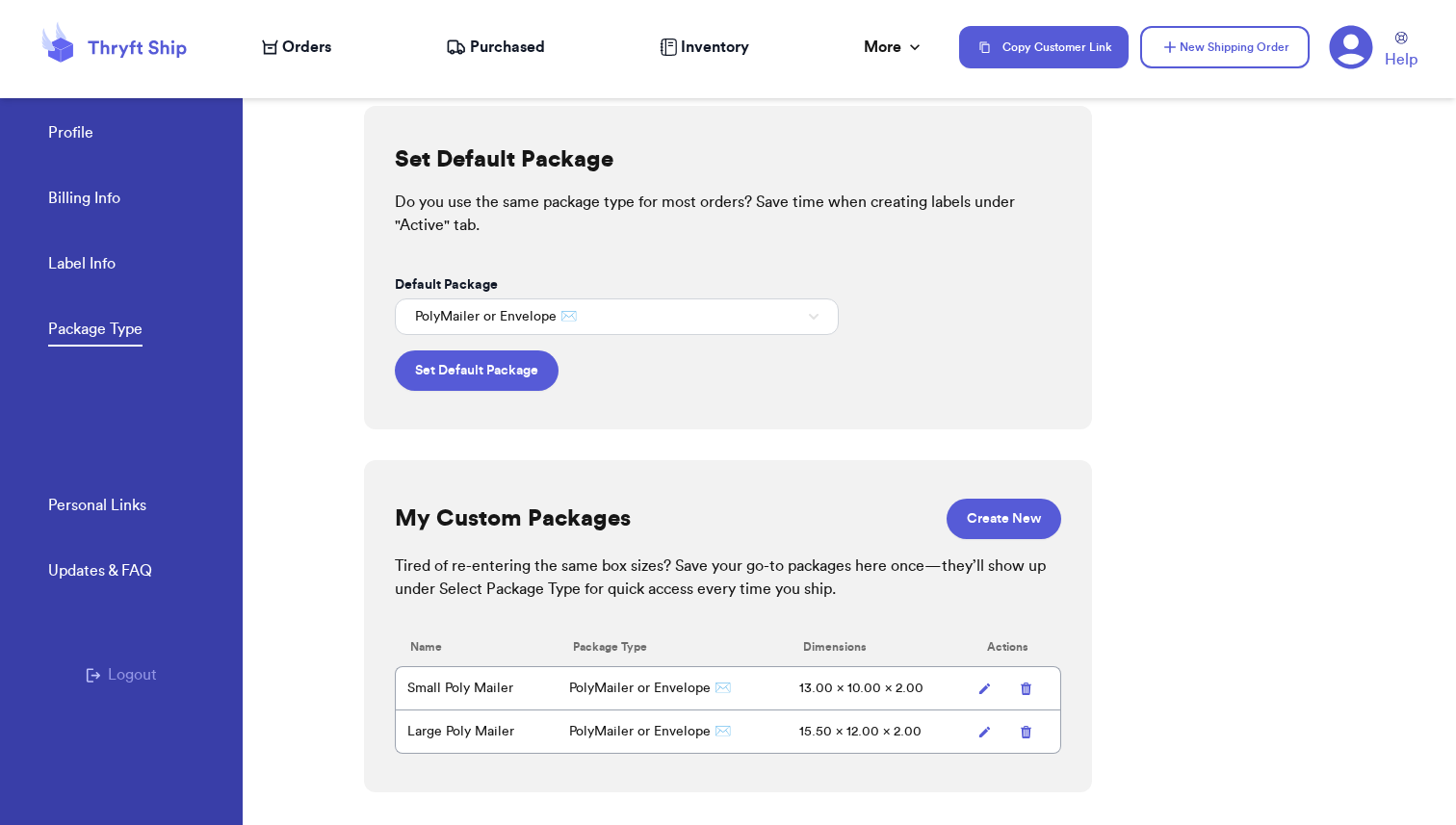
click at [306, 52] on span "Orders" at bounding box center [306, 47] width 49 height 23
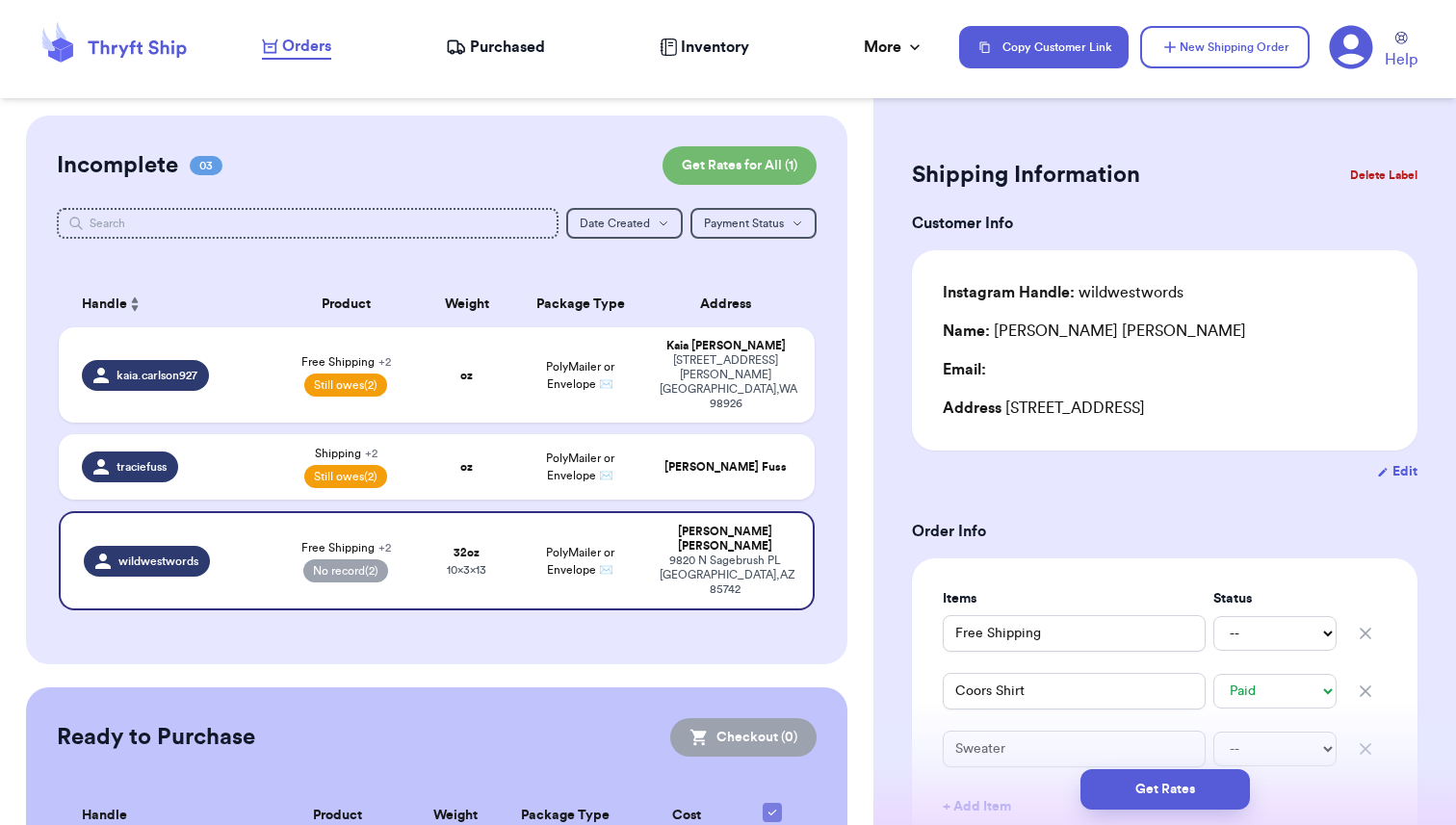
click at [848, 338] on div "Customer Link New Order Incomplete 03 Get Rates for All ( 1 ) Get Rates for All…" at bounding box center [437, 532] width 873 height 833
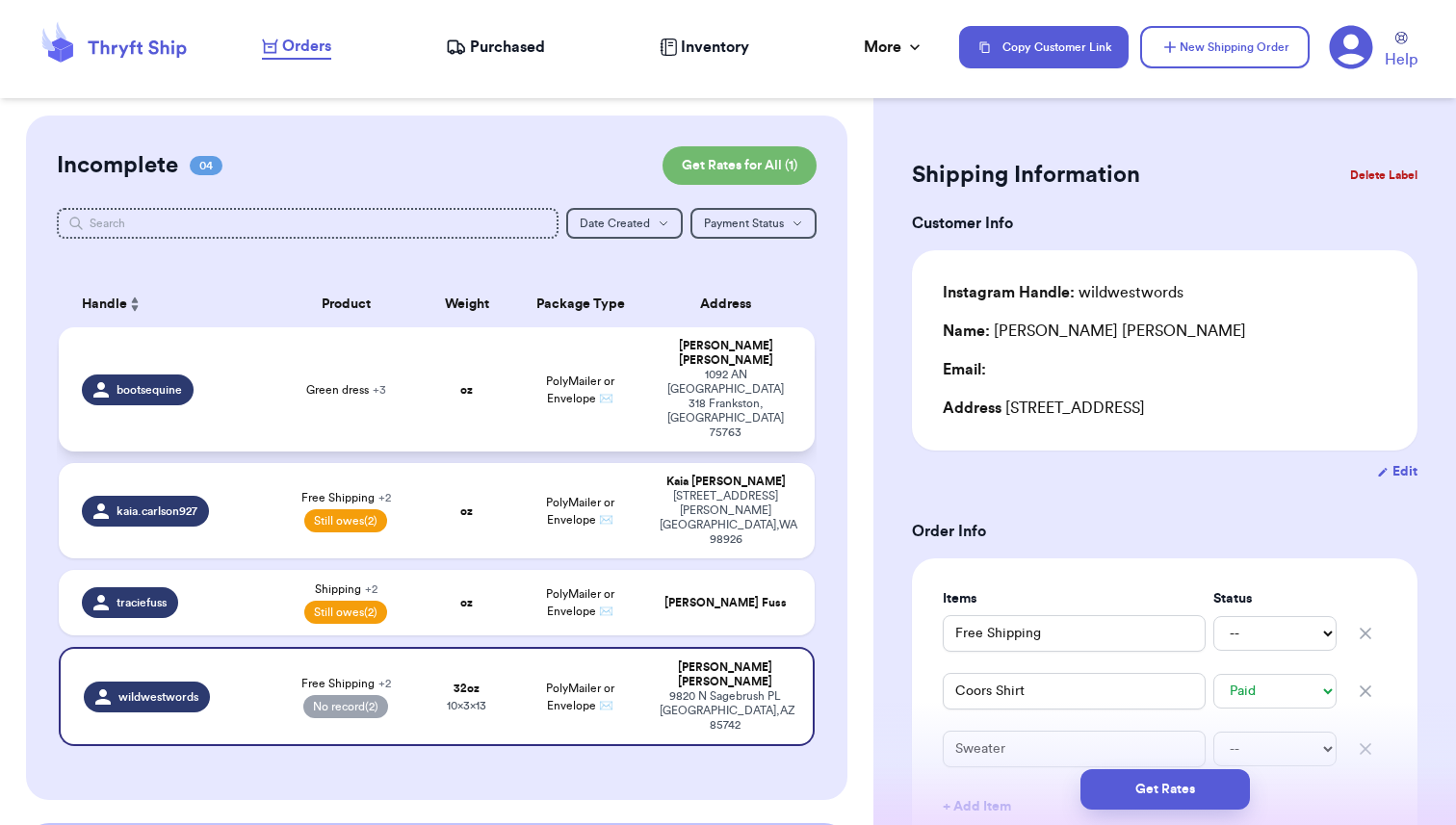
click at [259, 360] on td "bootsequine" at bounding box center [165, 389] width 212 height 124
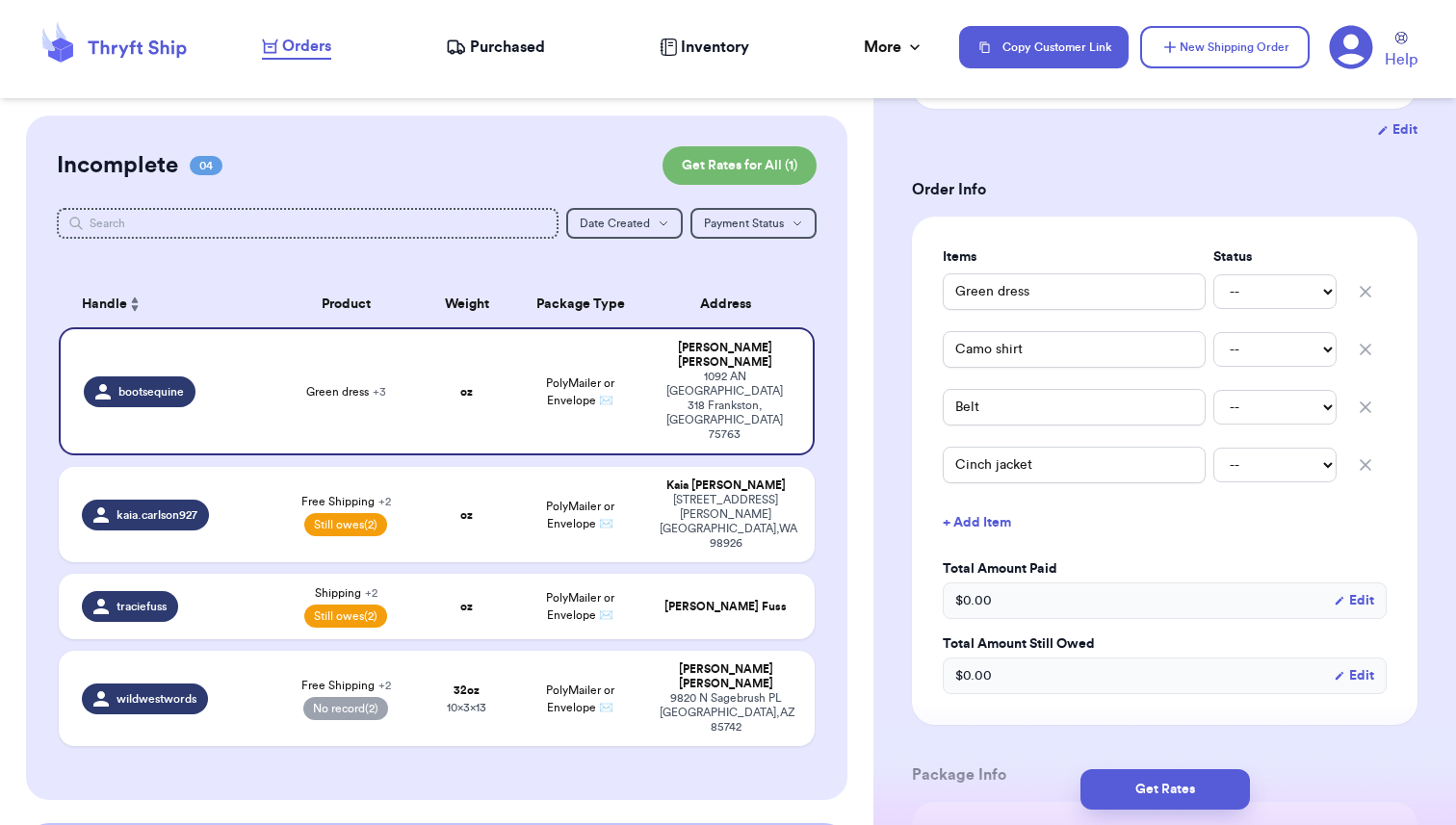
scroll to position [341, 0]
drag, startPoint x: 1035, startPoint y: 297, endPoint x: 904, endPoint y: 287, distance: 131.4
click at [904, 287] on div "Shipping Information Delete Label Customer Info Instagram Handle: bootsequine N…" at bounding box center [1164, 682] width 583 height 1817
click at [953, 297] on input "Green dress" at bounding box center [1073, 293] width 263 height 37
click at [1278, 292] on select "-- Paid Owes" at bounding box center [1275, 293] width 123 height 35
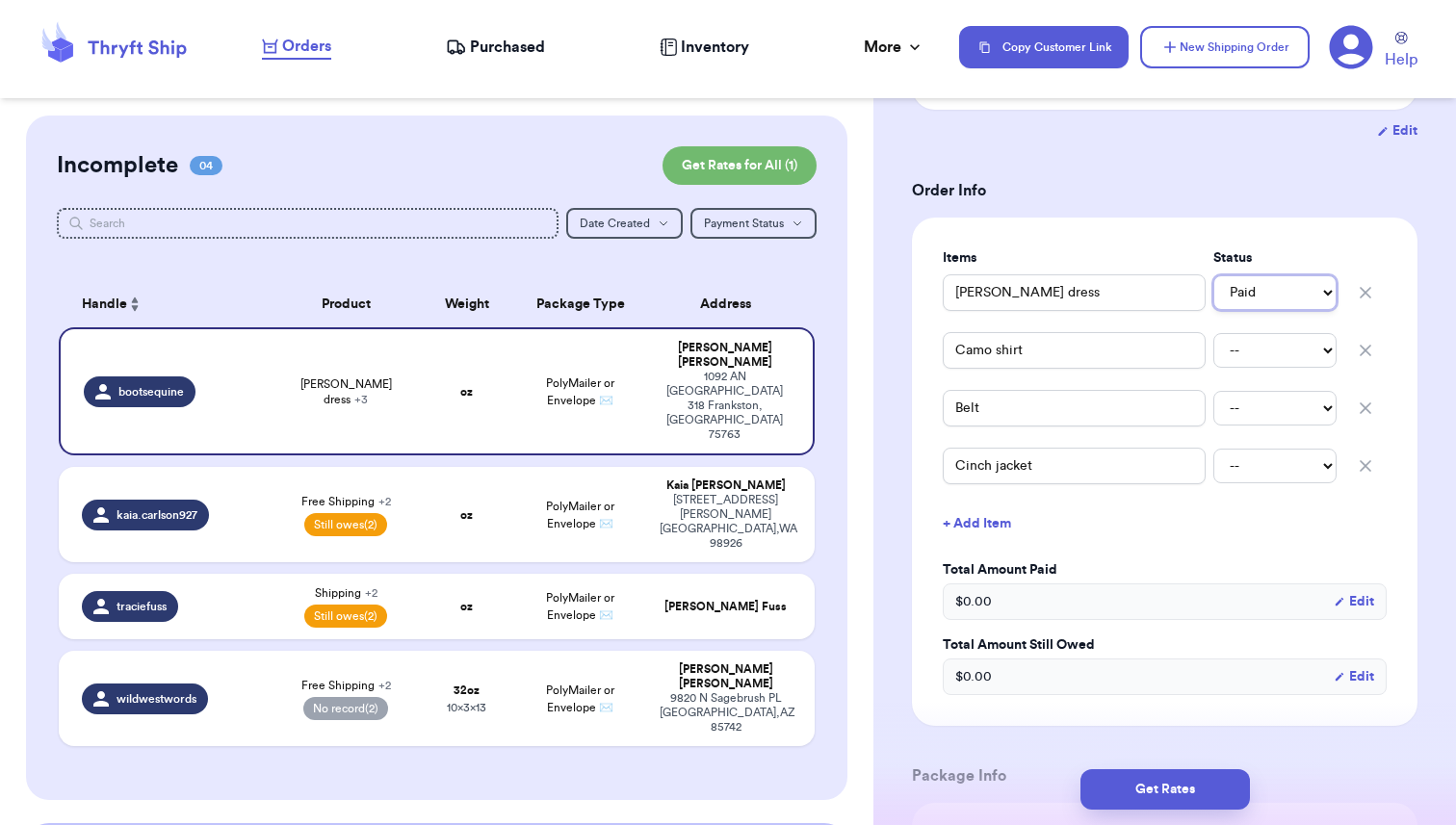
click at [1213, 276] on select "-- Paid Owes" at bounding box center [1275, 293] width 123 height 35
click at [997, 525] on button "+ Add Item" at bounding box center [1164, 524] width 460 height 42
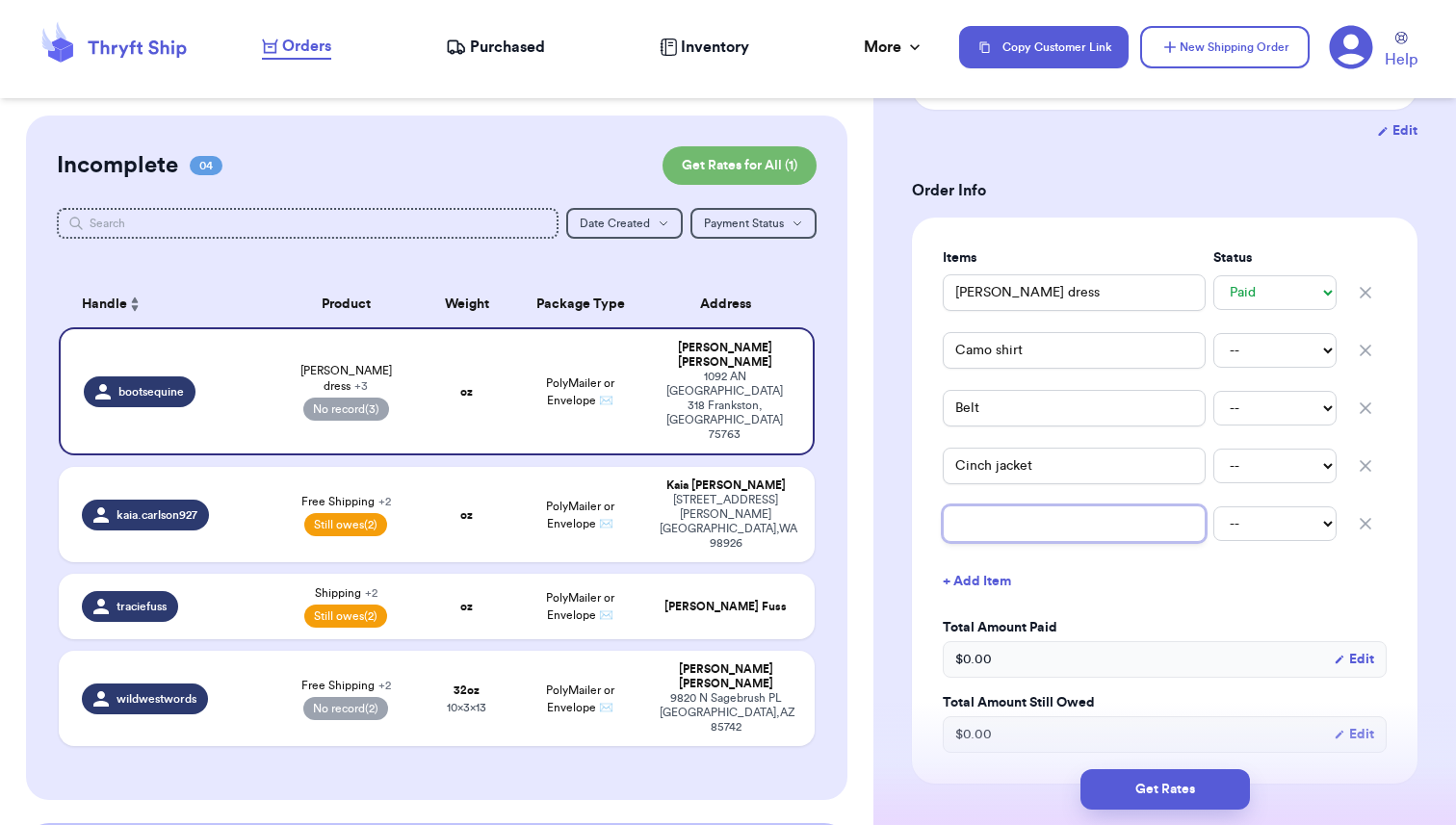
click at [964, 528] on input "text" at bounding box center [1073, 524] width 263 height 37
click at [1267, 358] on select "-- Paid Owes" at bounding box center [1275, 351] width 123 height 35
click at [1213, 333] on select "-- Paid Owes" at bounding box center [1275, 351] width 123 height 35
click at [991, 349] on input "Camo shirt" at bounding box center [1073, 351] width 263 height 37
click at [953, 412] on input "Belt" at bounding box center [1073, 409] width 263 height 37
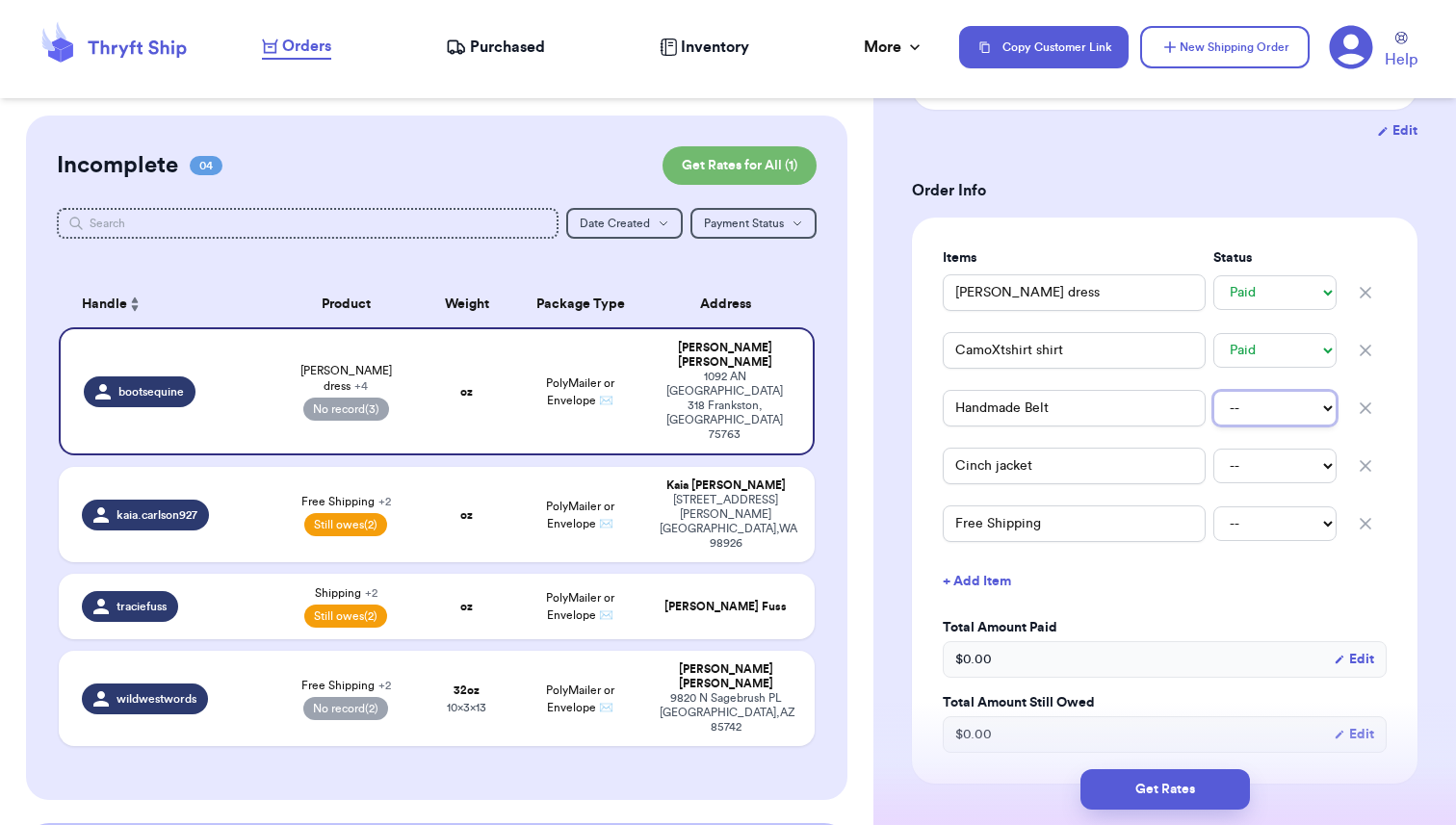
click at [1255, 412] on select "-- Paid Owes" at bounding box center [1275, 409] width 123 height 35
click at [1213, 391] on select "-- Paid Owes" at bounding box center [1275, 409] width 123 height 35
click at [1277, 470] on select "-- Paid Owes" at bounding box center [1275, 466] width 123 height 35
click at [1213, 449] on select "-- Paid Owes" at bounding box center [1275, 466] width 123 height 35
click at [1161, 575] on button "+ Add Item" at bounding box center [1164, 582] width 460 height 42
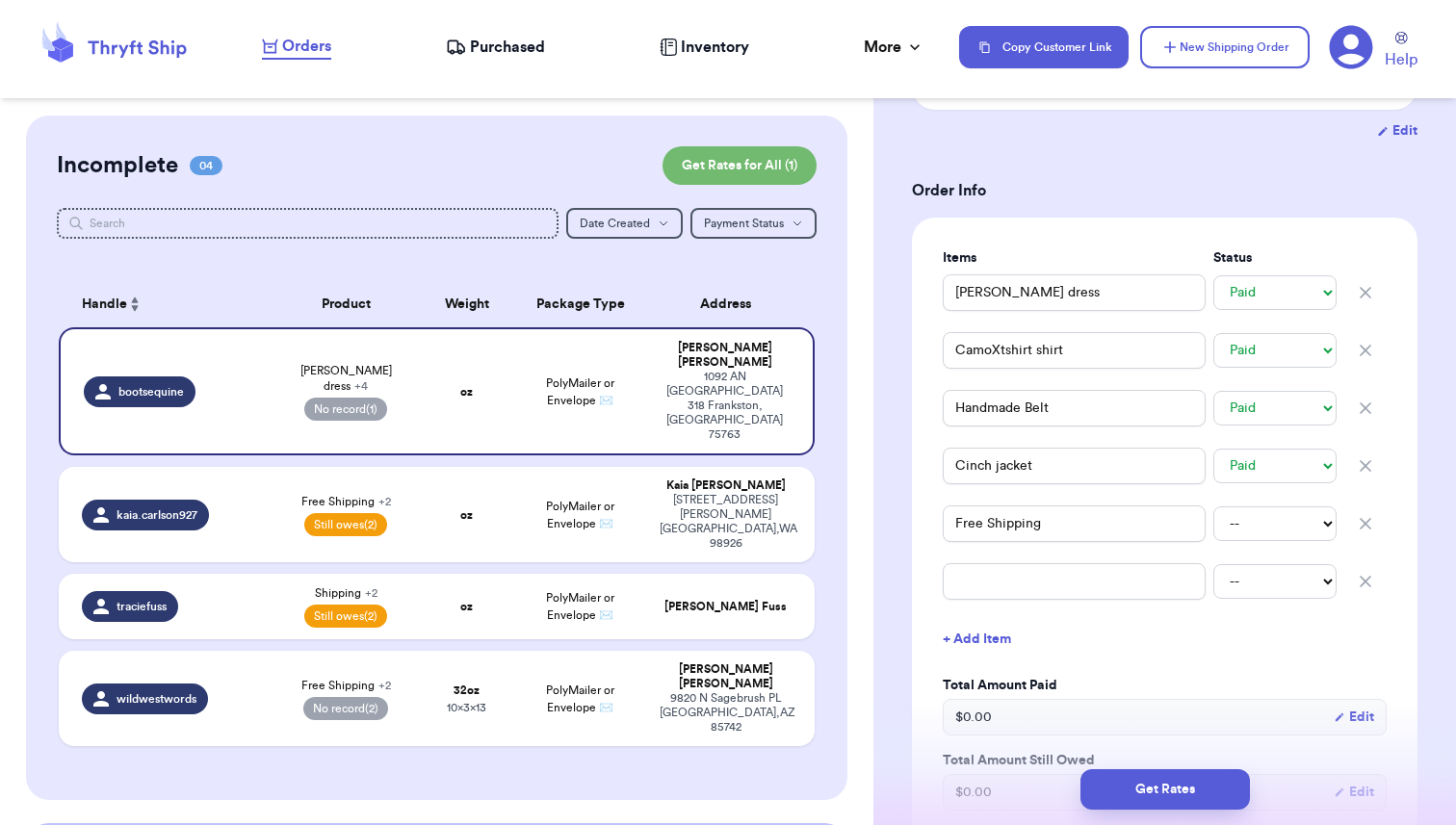
click at [1365, 579] on icon "button" at bounding box center [1365, 582] width 19 height 19
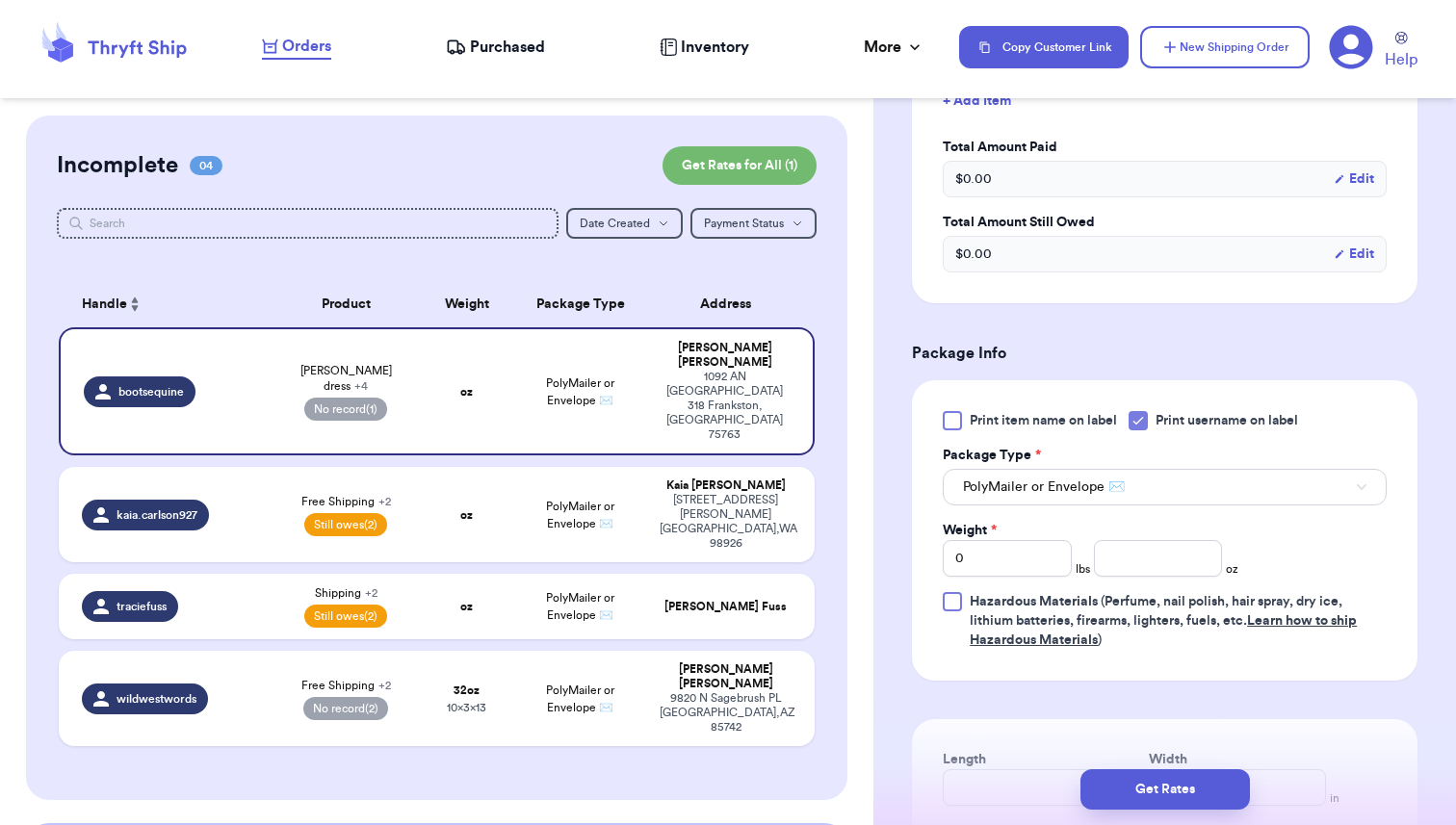
scroll to position [844, 0]
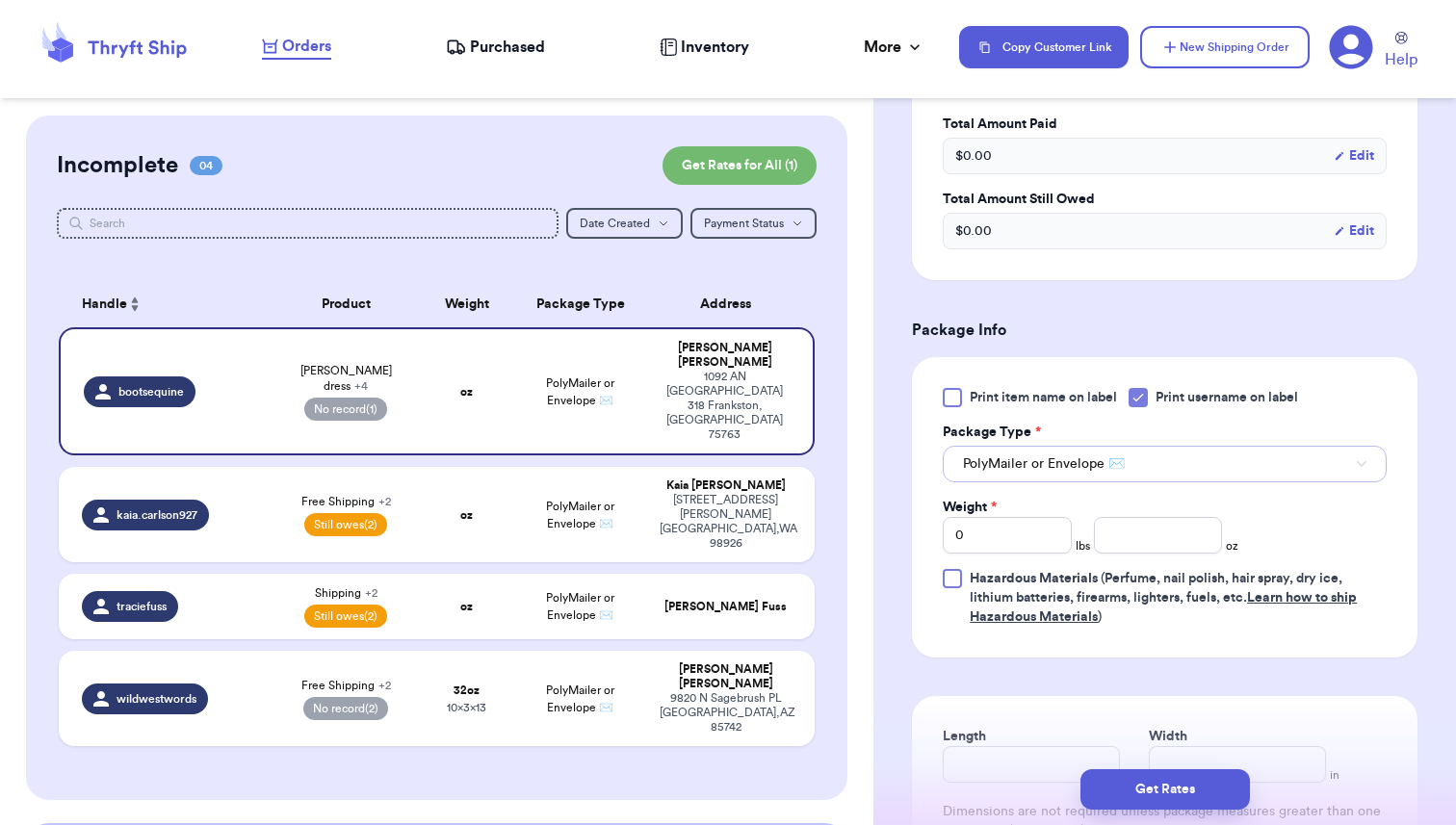
click at [1083, 466] on span "PolyMailer or Envelope ✉️" at bounding box center [1044, 465] width 162 height 19
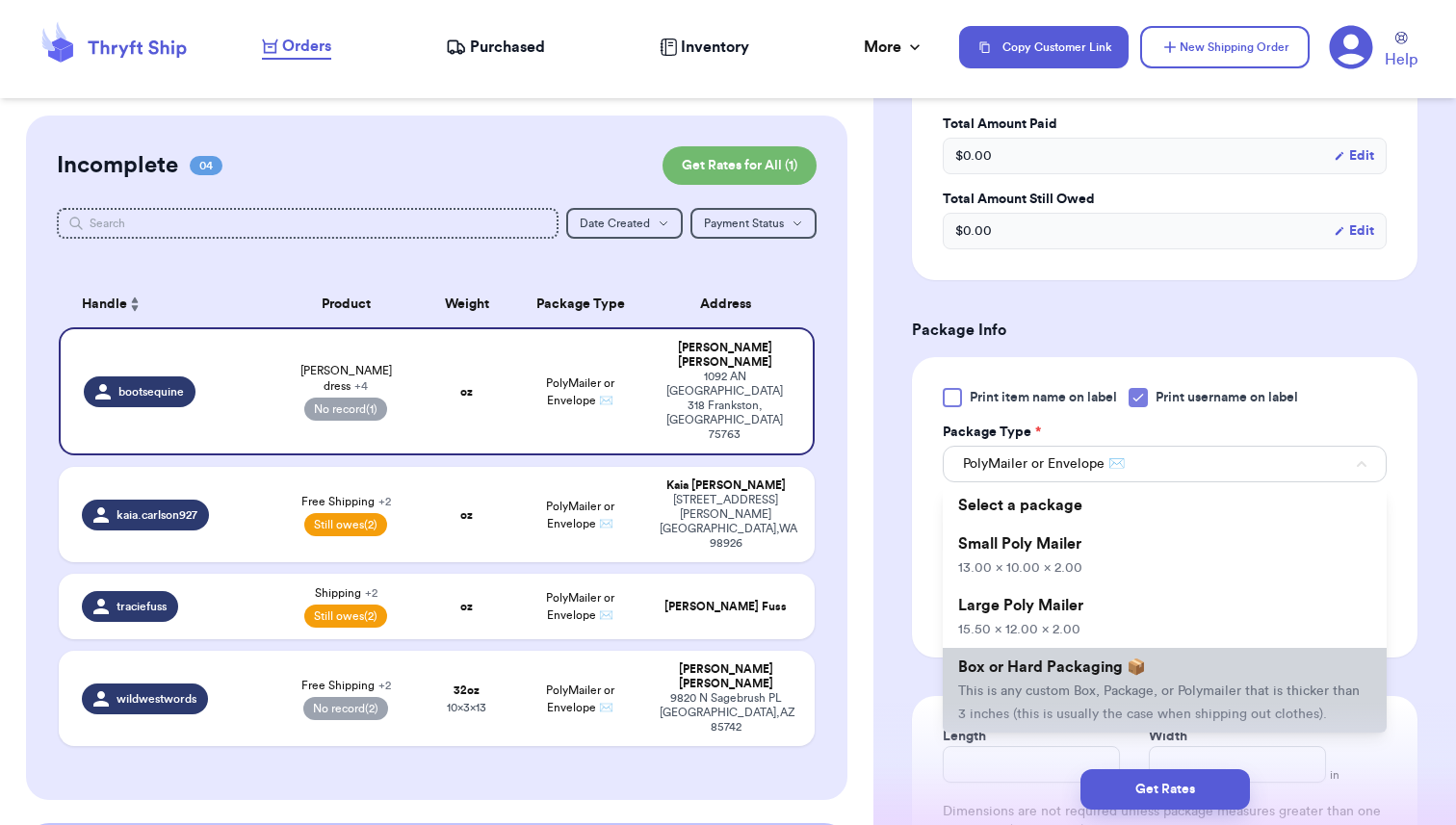
click at [1047, 685] on span "This is any custom Box, Package, or Polymailer that is thicker than 3 inches (t…" at bounding box center [1158, 703] width 402 height 37
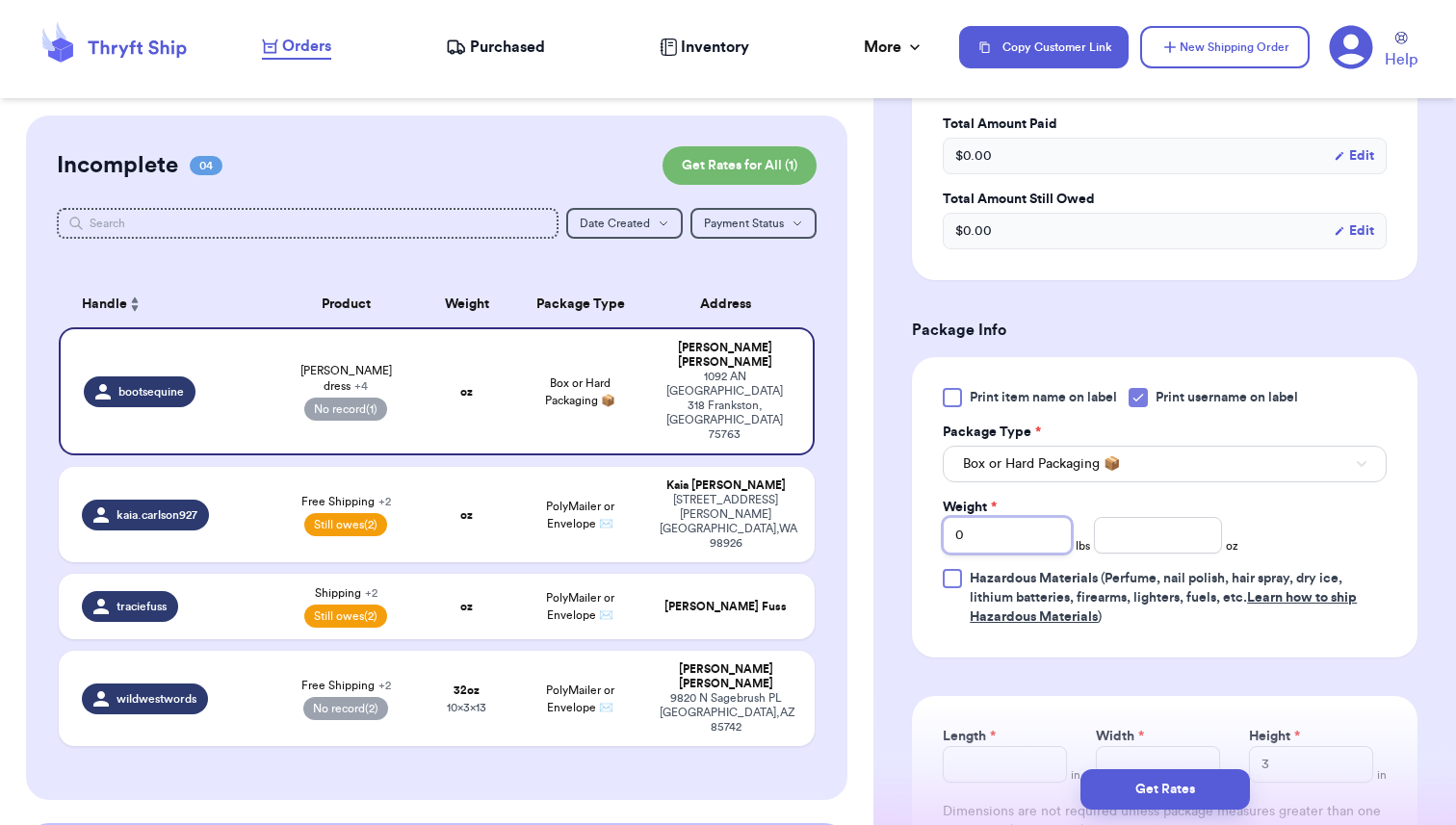
drag, startPoint x: 973, startPoint y: 538, endPoint x: 930, endPoint y: 537, distance: 43.0
click at [930, 537] on div "Print item name on label Print username on label Package Type * Box or Hard Pac…" at bounding box center [1164, 508] width 506 height 301
click at [1146, 537] on input "number" at bounding box center [1158, 536] width 129 height 37
click at [1397, 517] on div "Print item name on label Print username on label Package Type * Box or Hard Pac…" at bounding box center [1164, 508] width 506 height 301
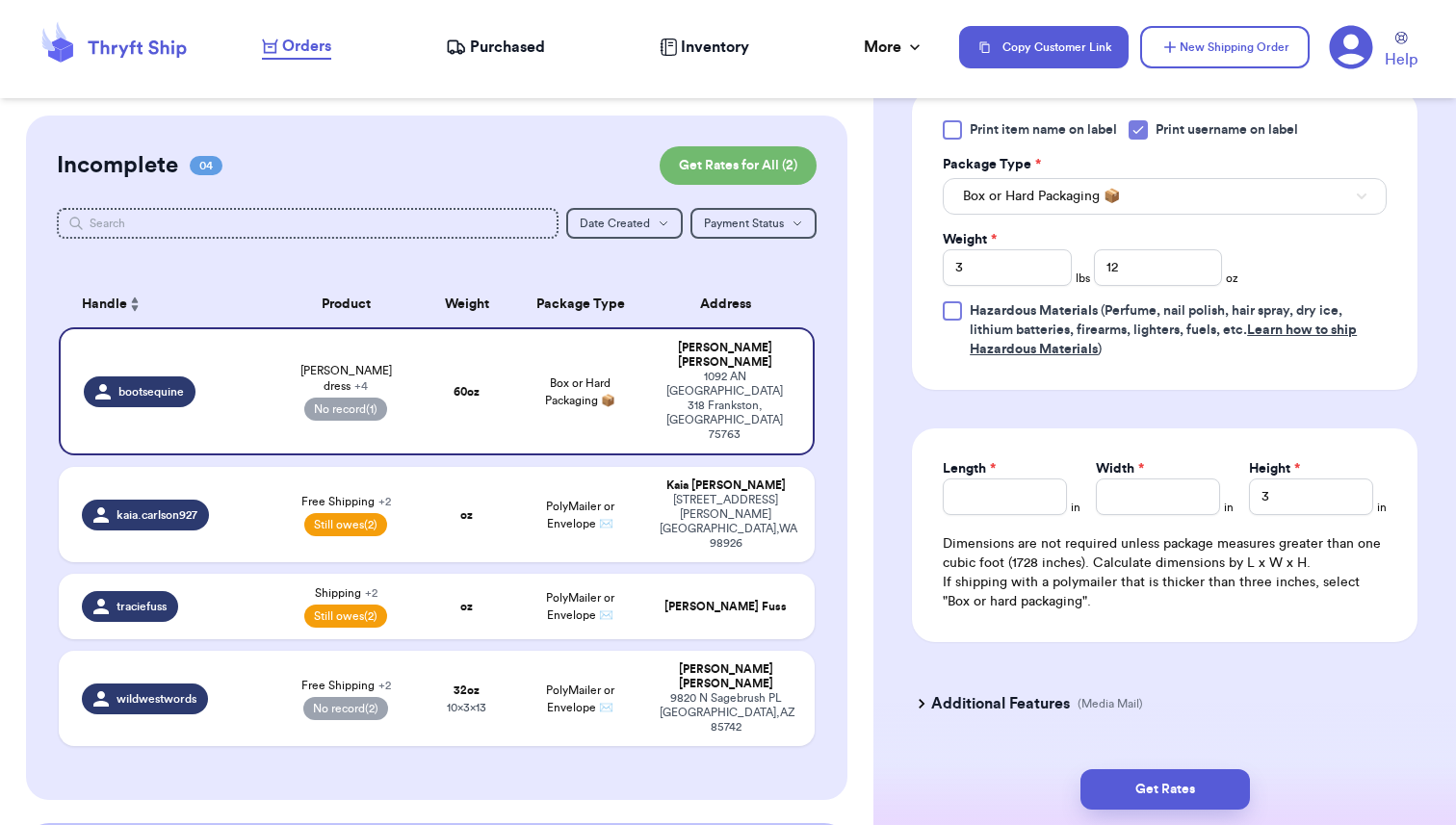
scroll to position [1130, 0]
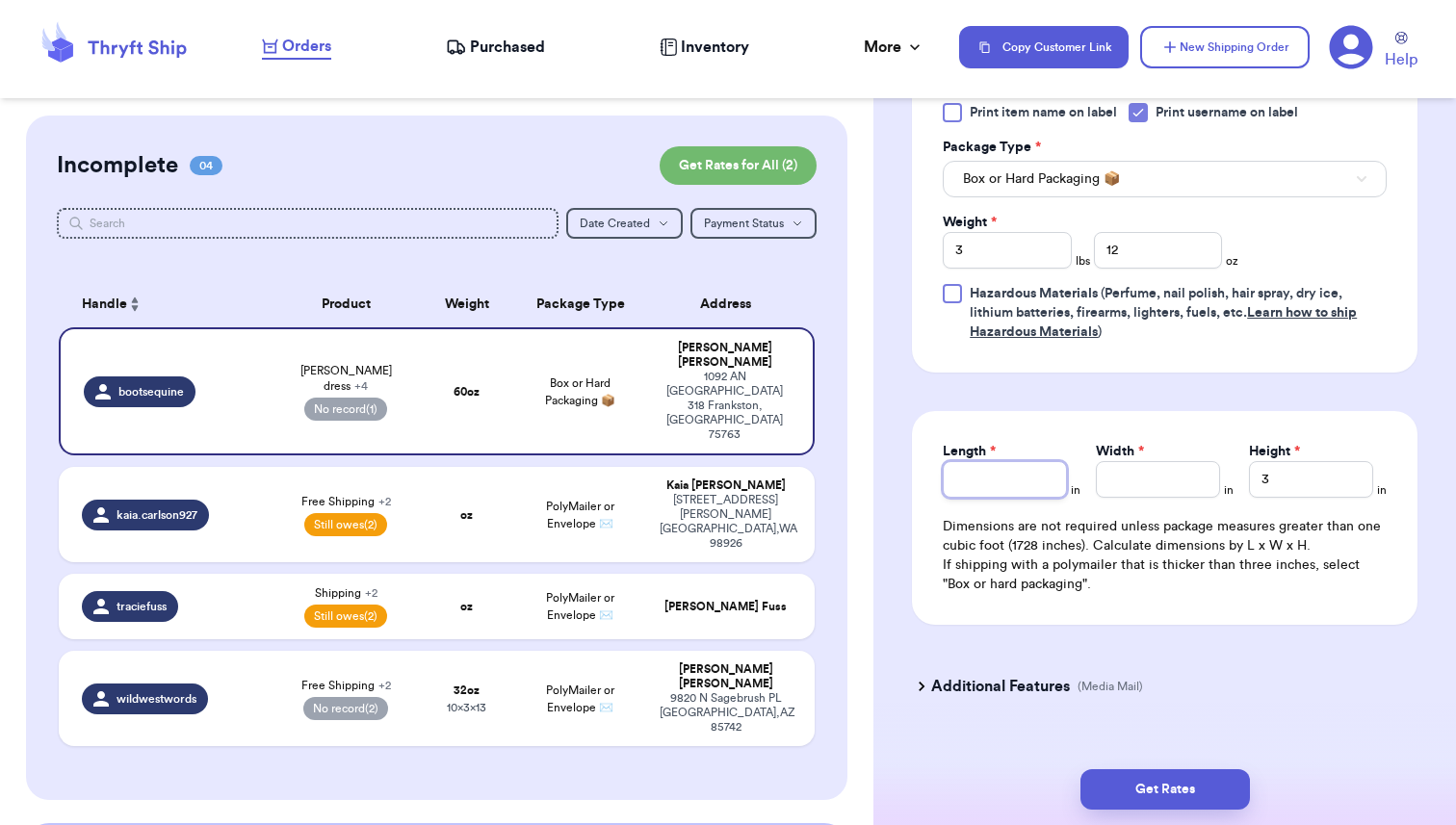
click at [970, 484] on input "Length *" at bounding box center [1004, 480] width 124 height 37
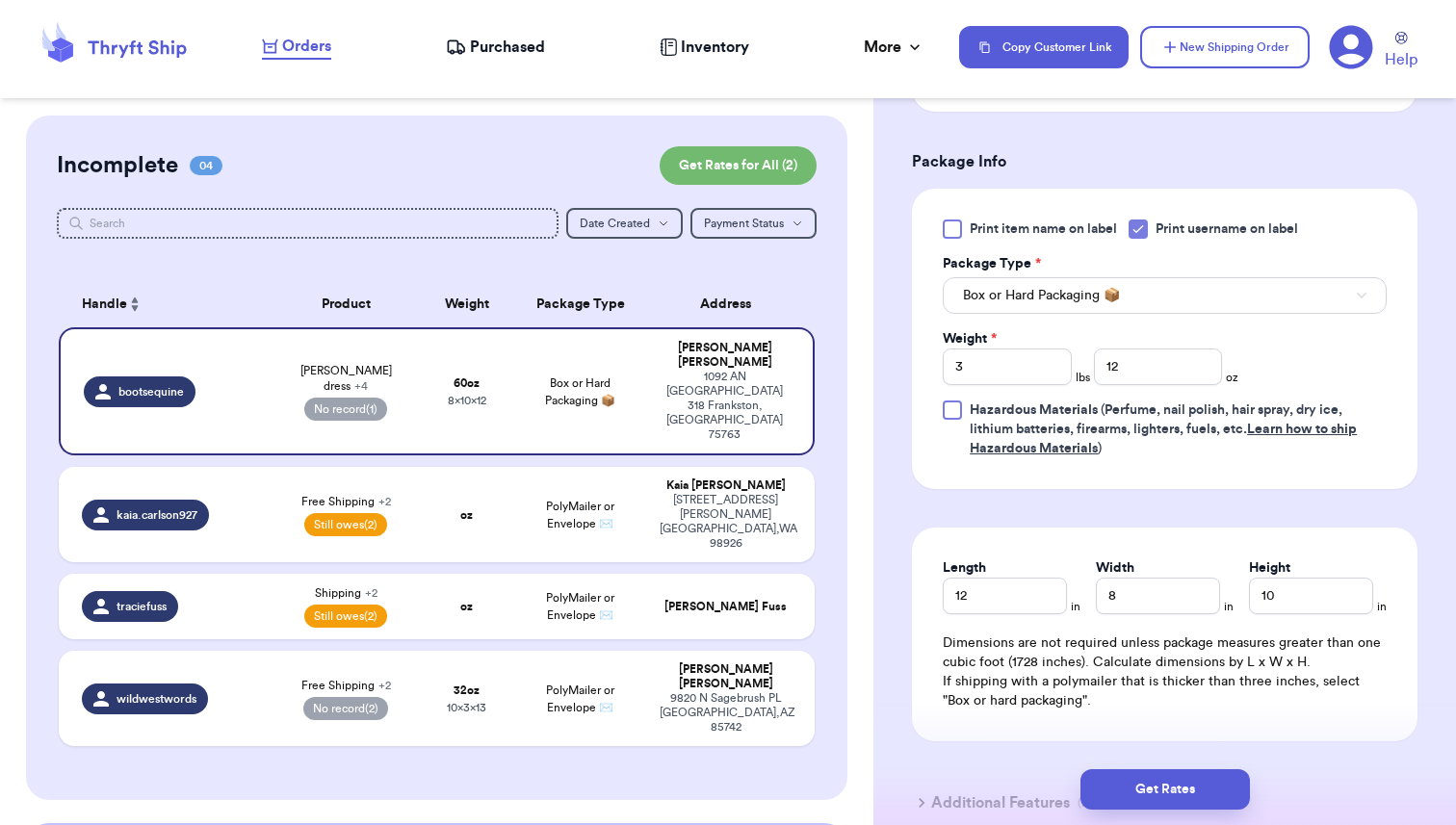
scroll to position [1104, 0]
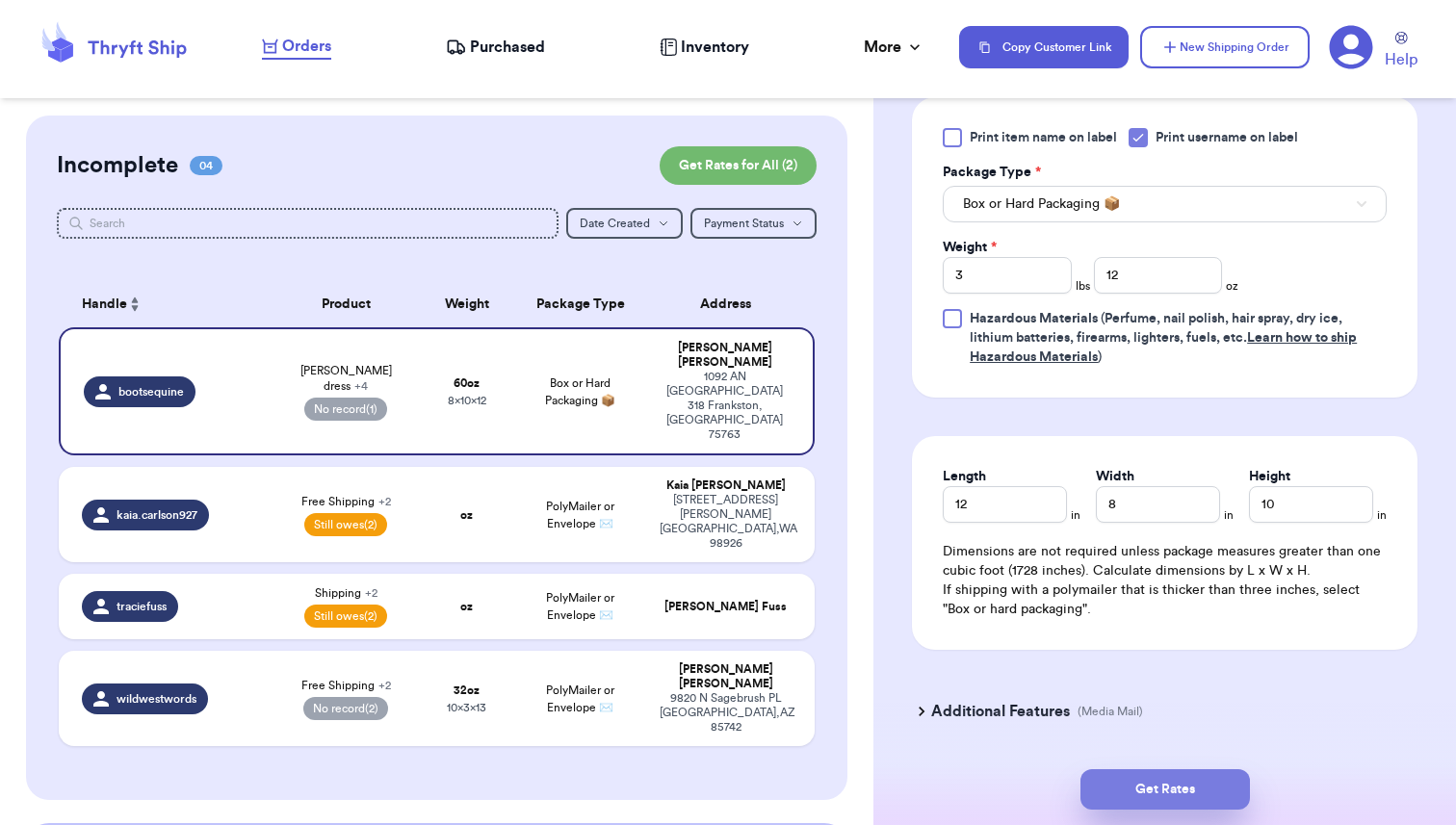
click at [1164, 787] on button "Get Rates" at bounding box center [1165, 789] width 170 height 40
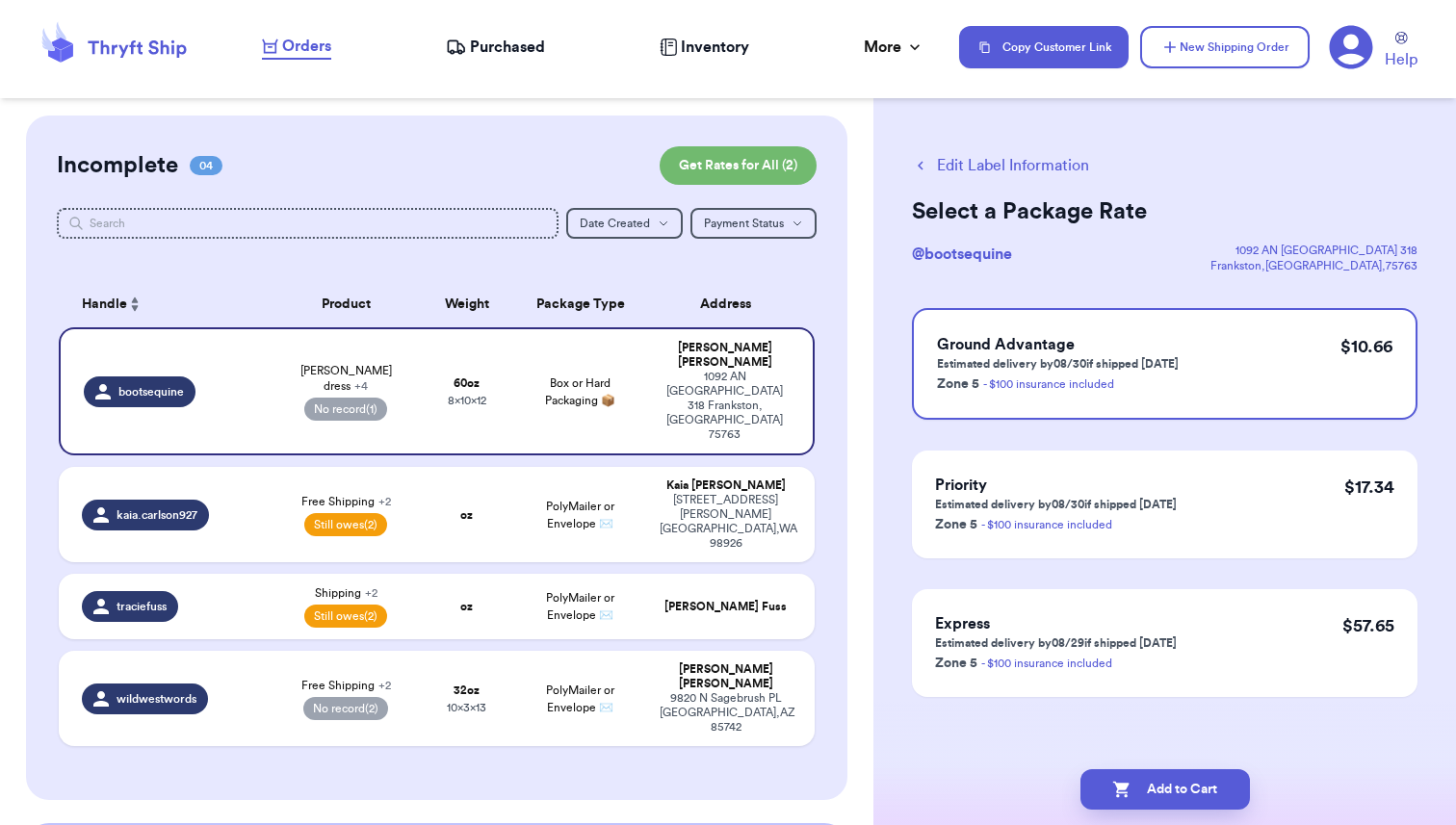
click at [973, 168] on button "Edit Label Information" at bounding box center [1000, 166] width 177 height 23
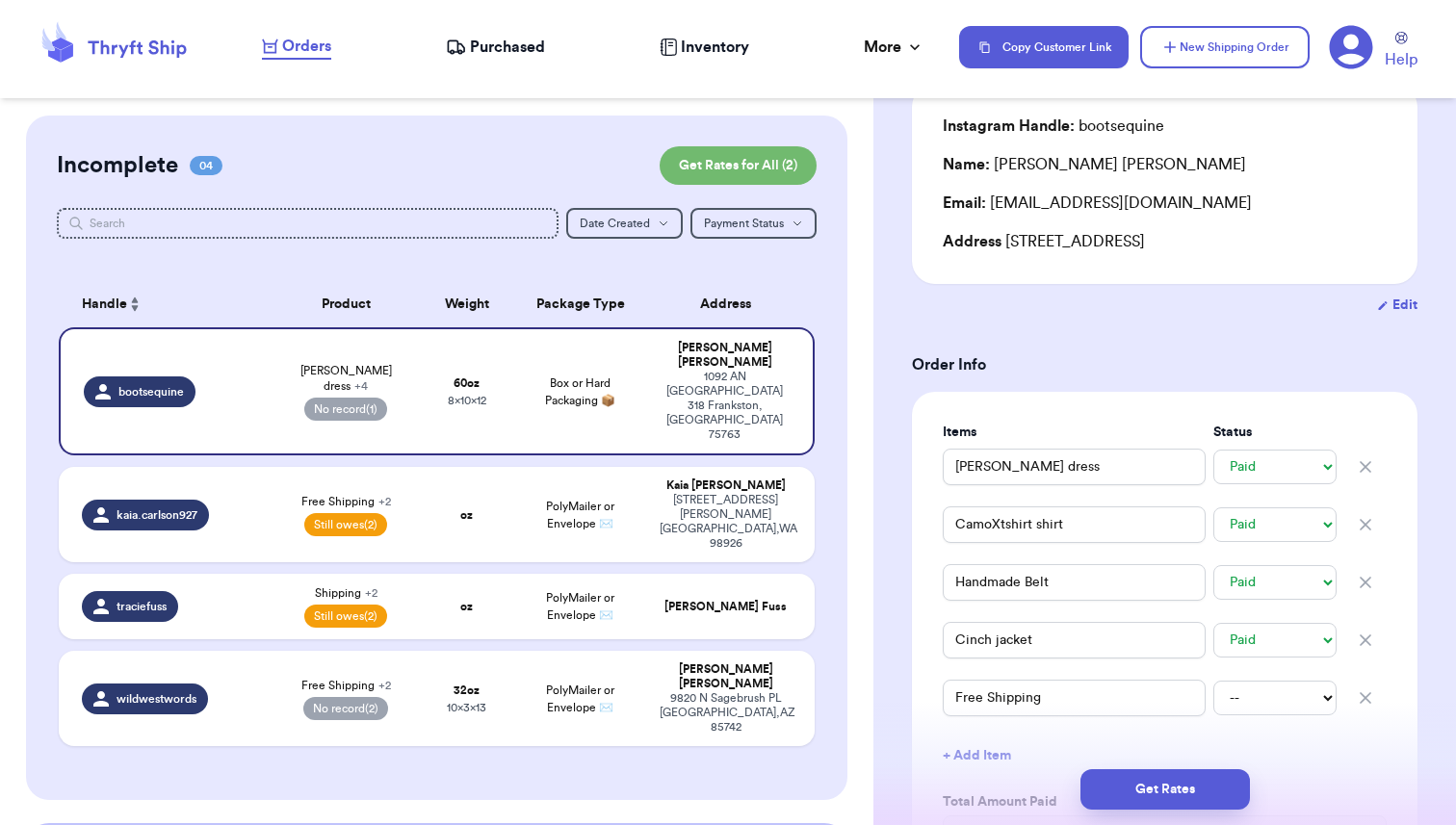
scroll to position [159, 0]
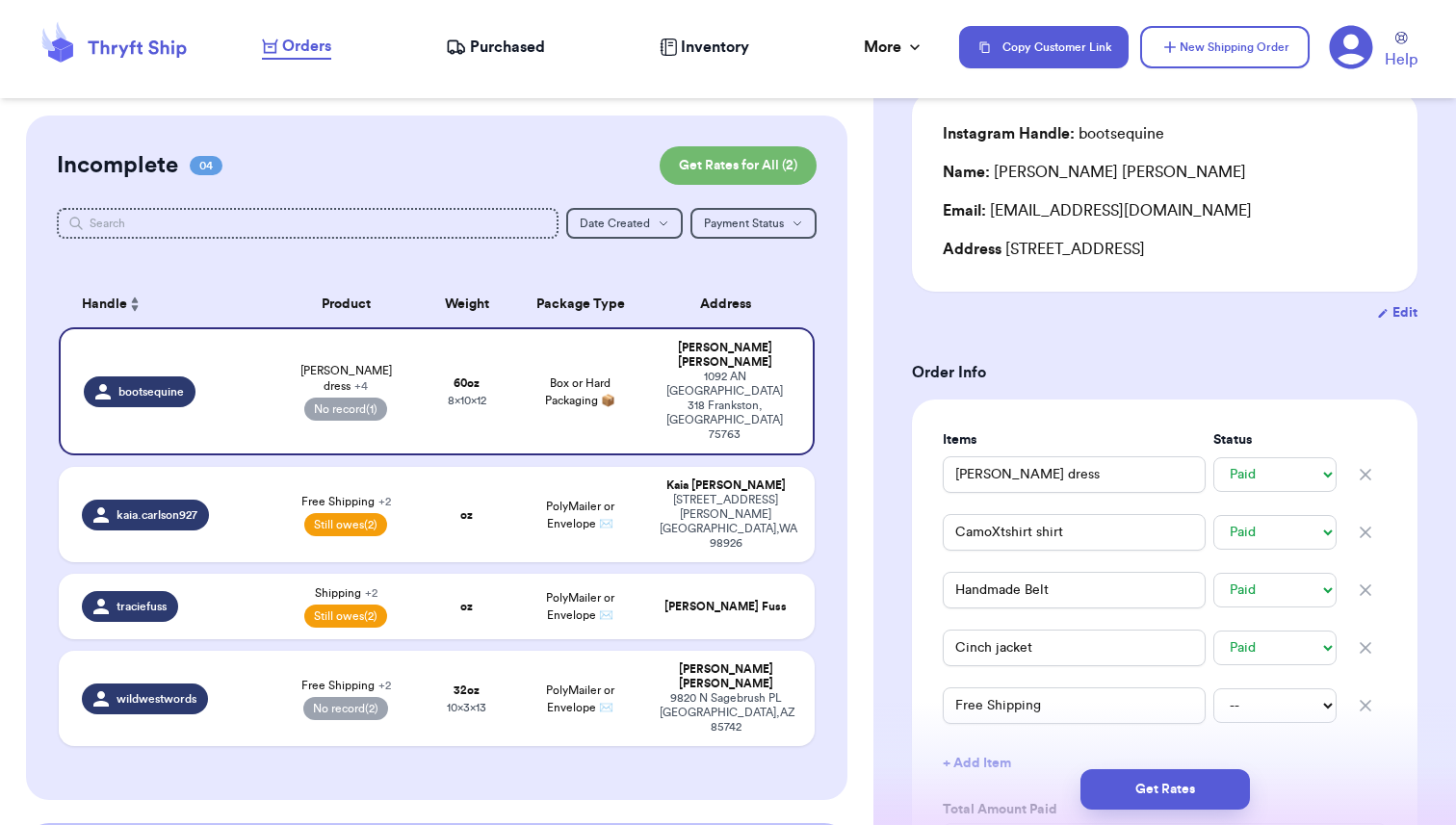
drag, startPoint x: 1293, startPoint y: 251, endPoint x: 1344, endPoint y: 247, distance: 51.2
click at [1344, 247] on div "Address [STREET_ADDRESS]" at bounding box center [1164, 250] width 444 height 23
copy div "75763"
click at [1134, 794] on button "Get Rates" at bounding box center [1165, 789] width 170 height 40
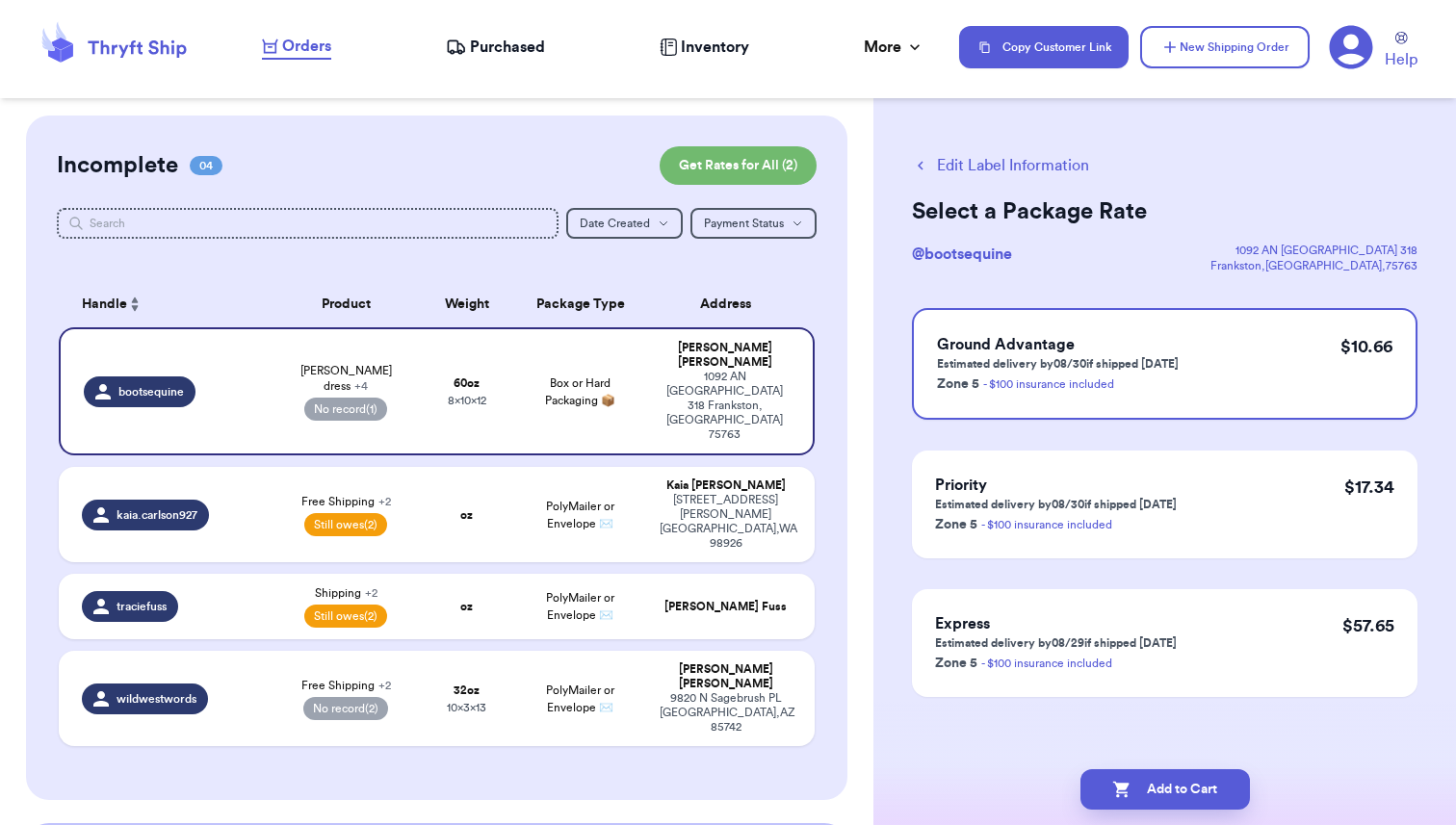
scroll to position [7, 0]
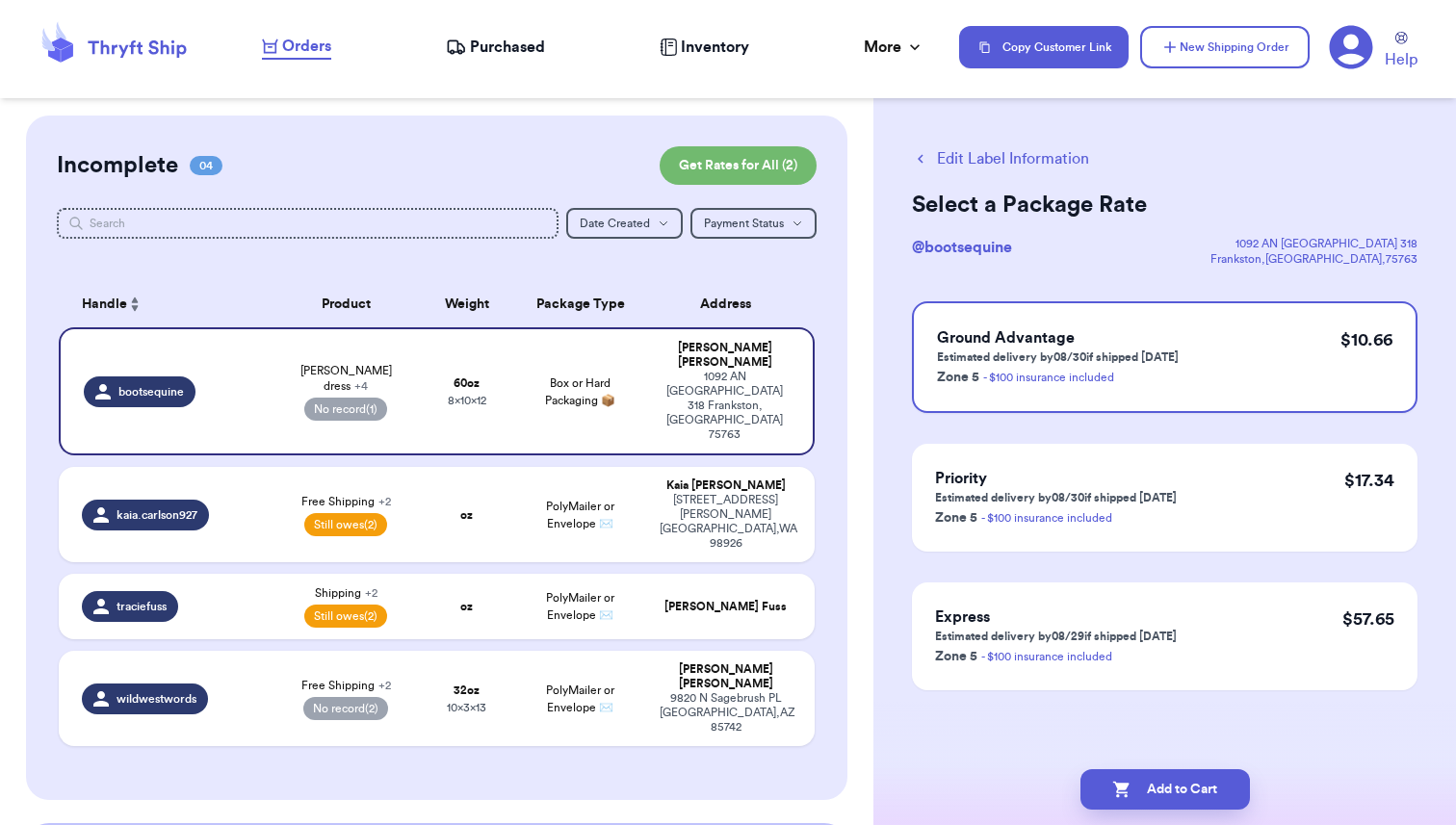
click at [1030, 166] on button "Edit Label Information" at bounding box center [1000, 159] width 177 height 23
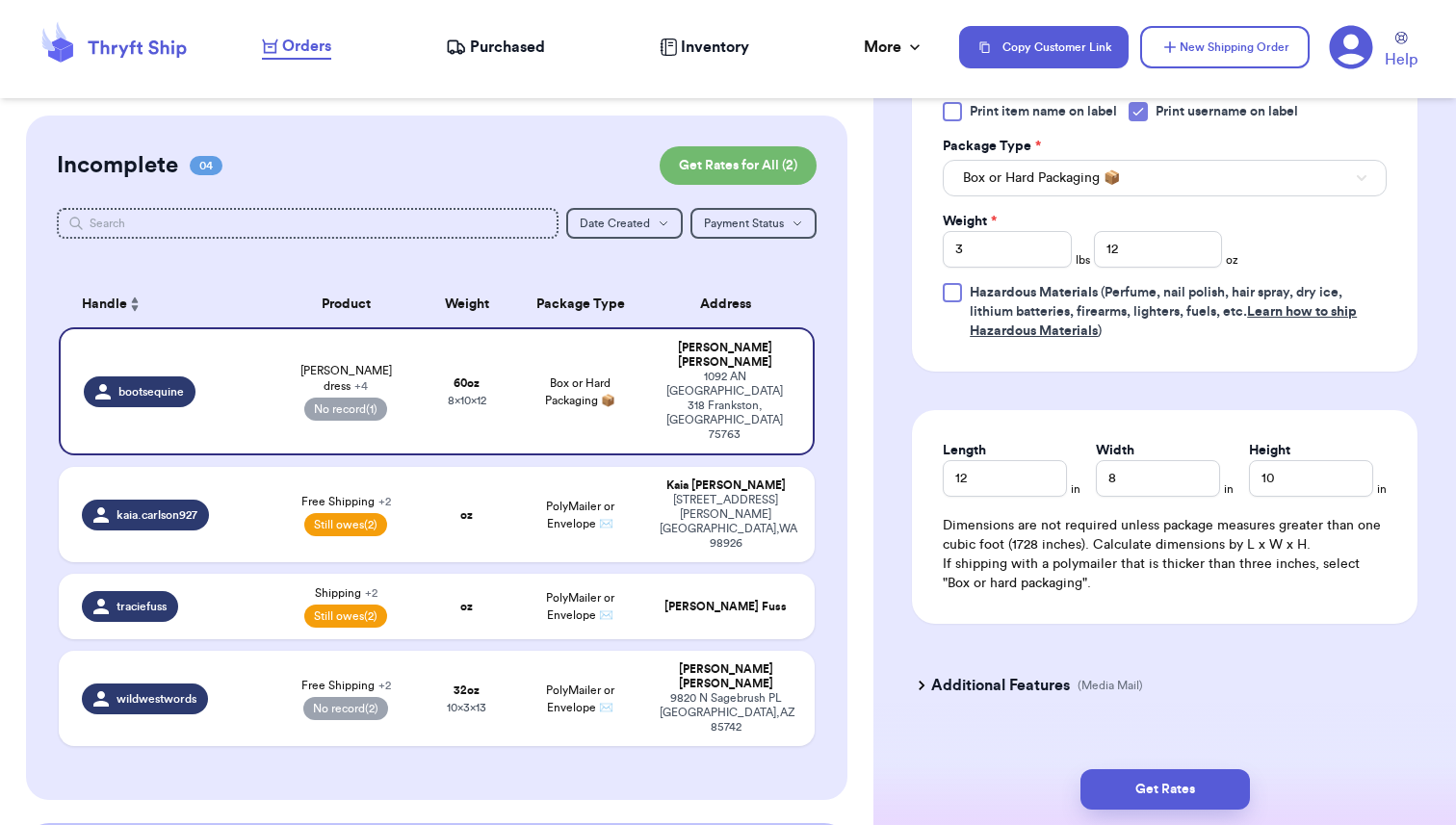
scroll to position [1140, 0]
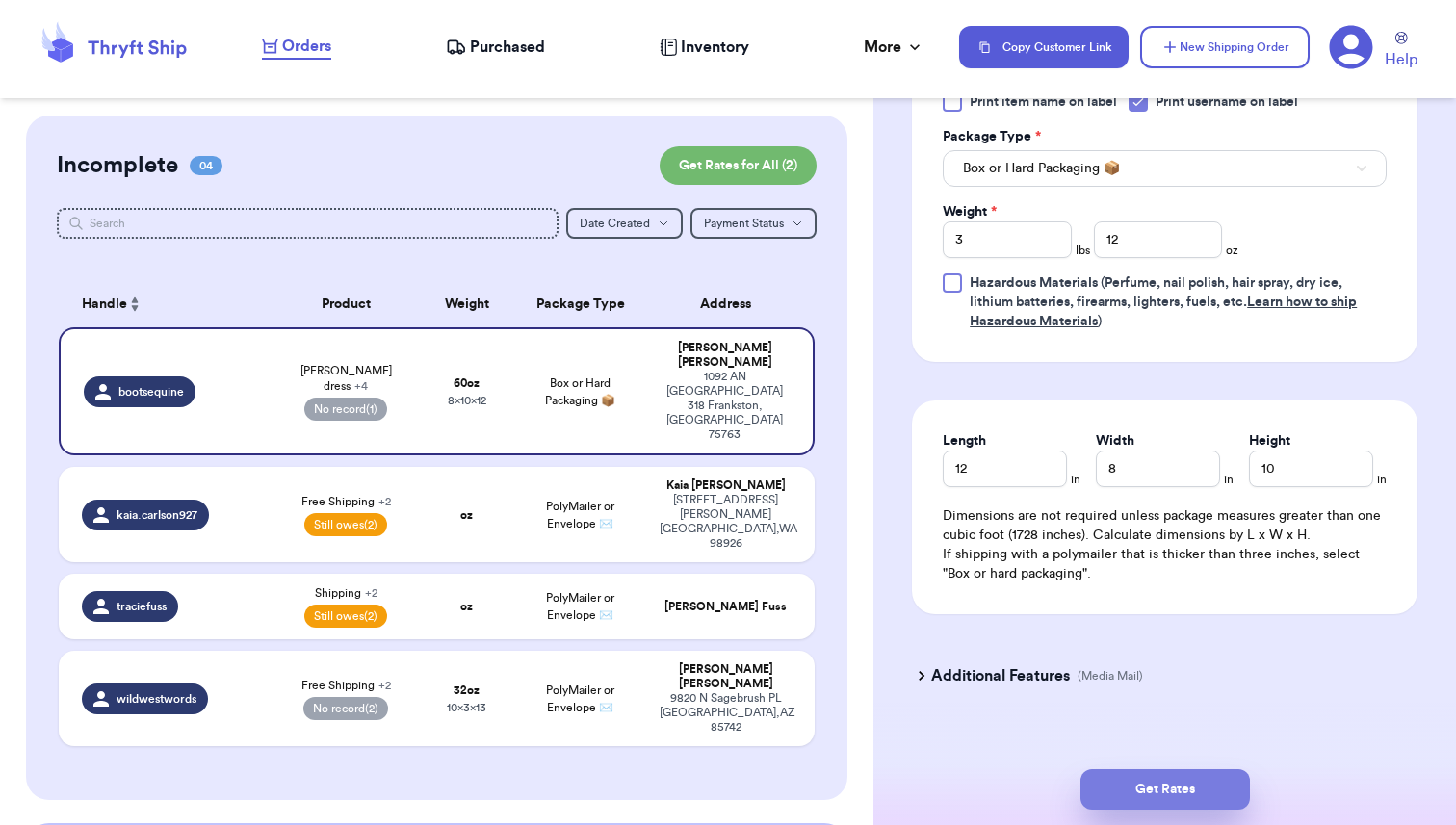
click at [1148, 795] on button "Get Rates" at bounding box center [1165, 789] width 170 height 40
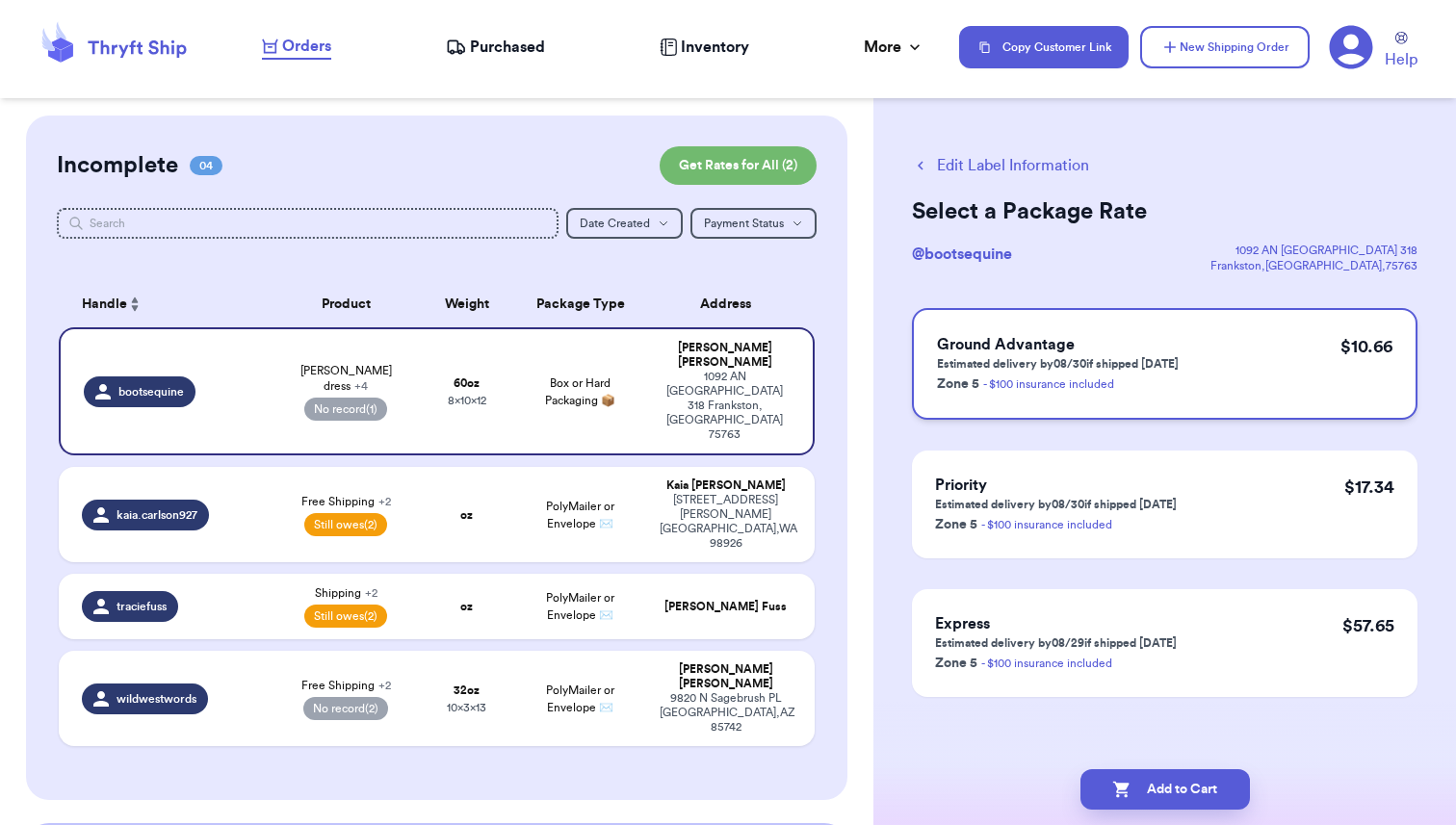
click at [1064, 368] on p "Estimated delivery by 08/30 if shipped [DATE]" at bounding box center [1057, 364] width 242 height 15
click at [1162, 791] on button "Add to Cart" at bounding box center [1165, 789] width 170 height 40
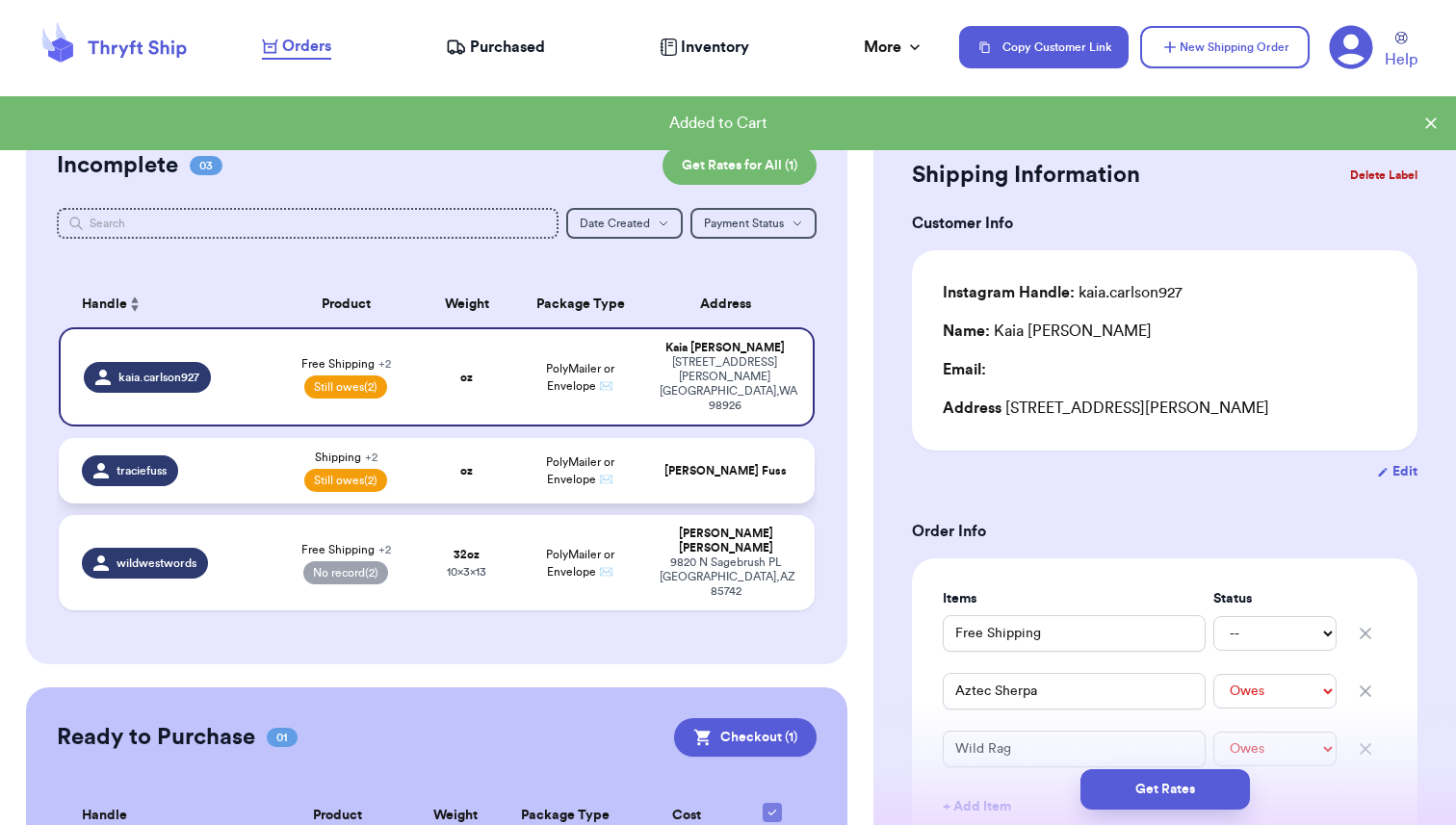
scroll to position [91, 0]
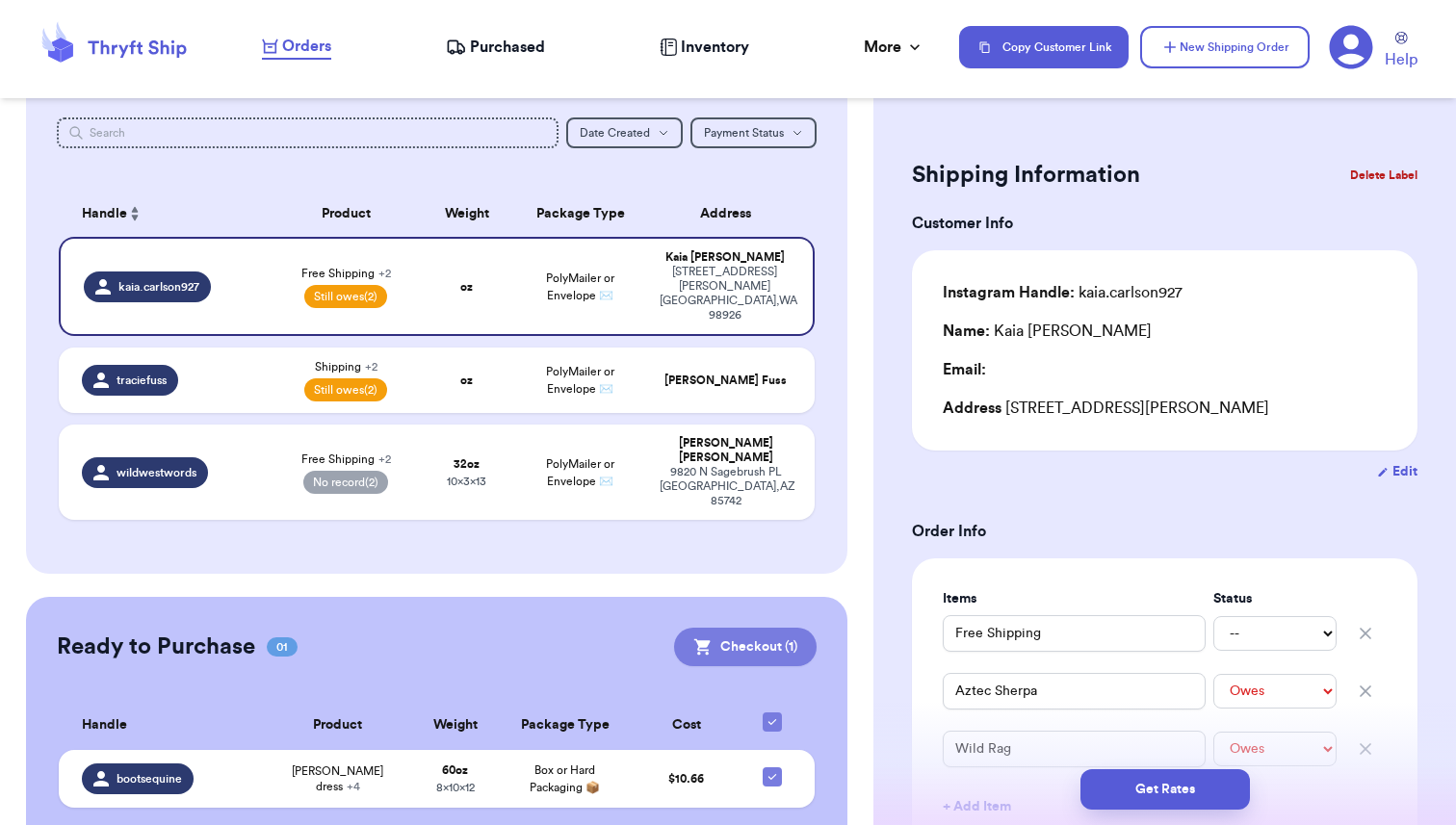
click at [761, 627] on button "Checkout ( 1 )" at bounding box center [745, 647] width 143 height 39
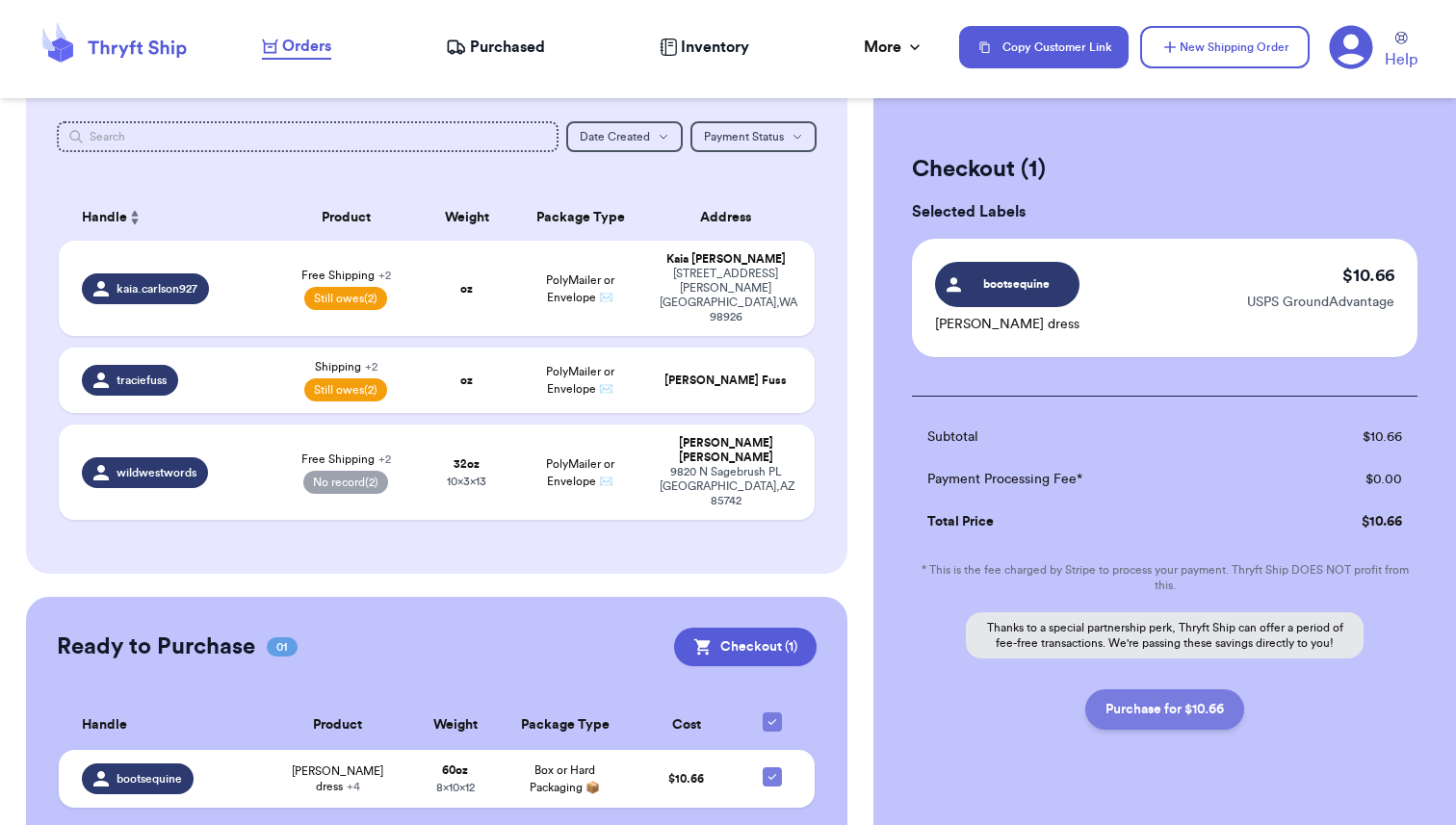
click at [1152, 706] on button "Purchase for $10.66" at bounding box center [1164, 709] width 159 height 40
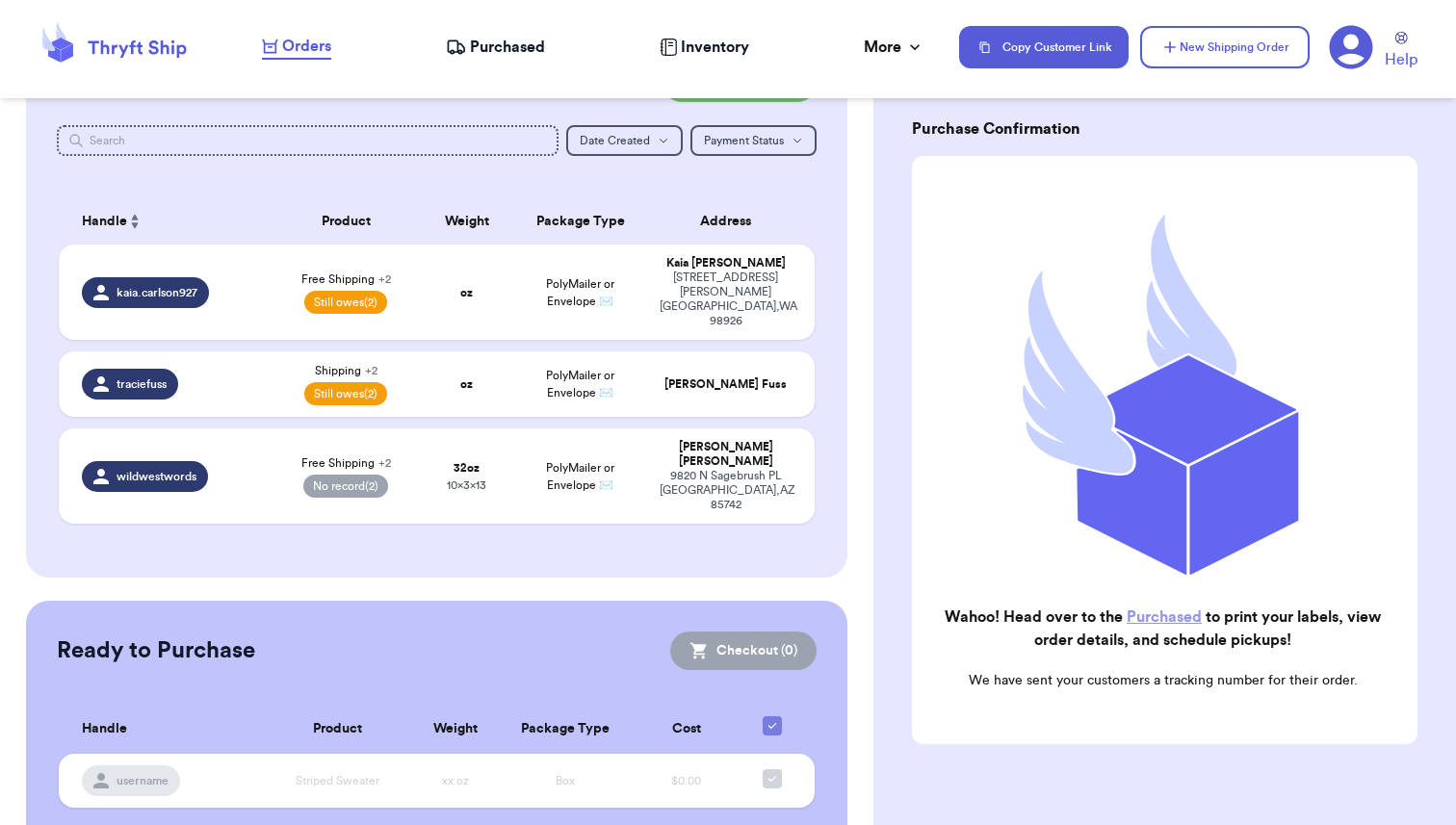
scroll to position [0, 0]
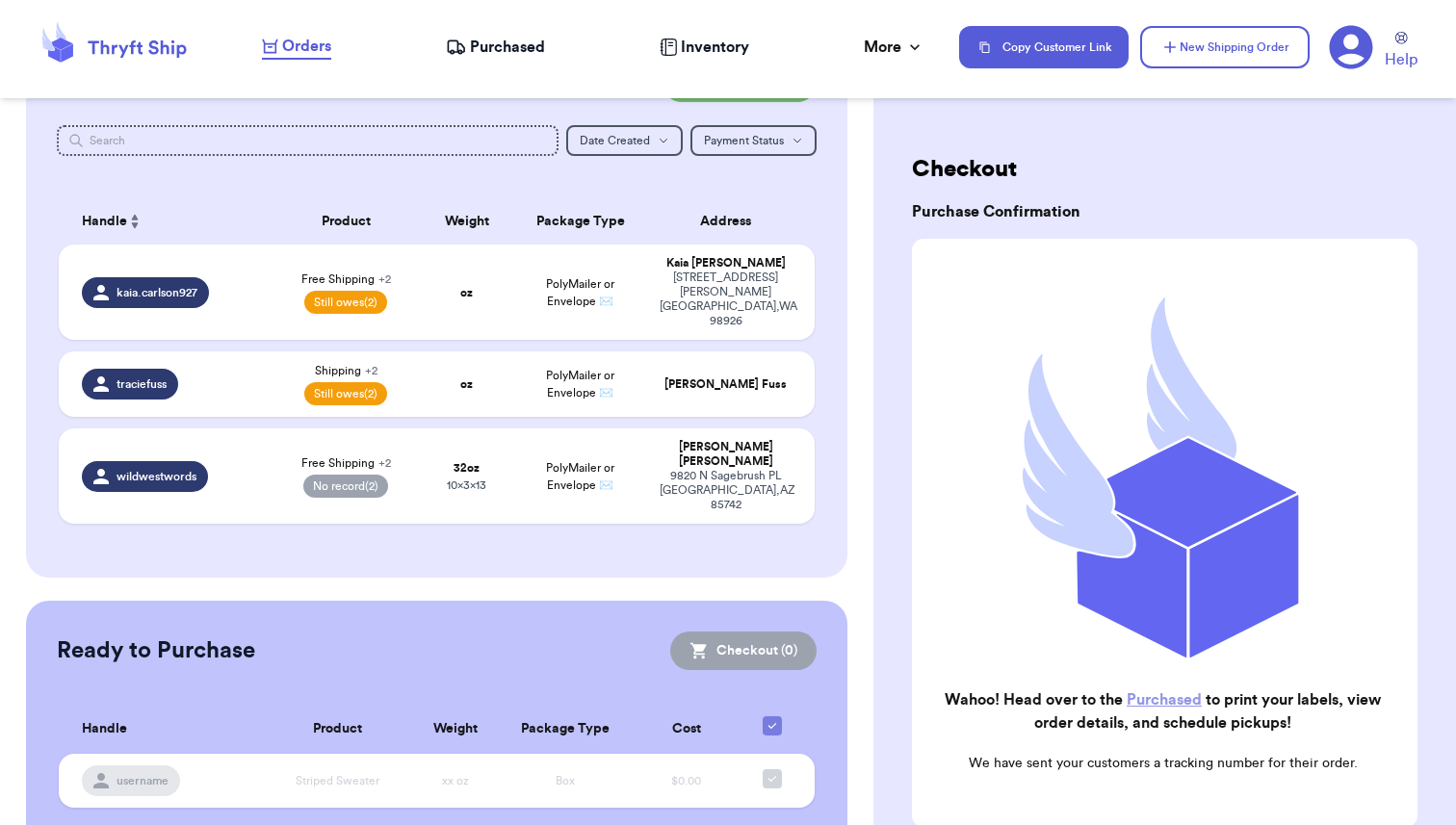
click at [513, 56] on span "Purchased" at bounding box center [508, 47] width 75 height 23
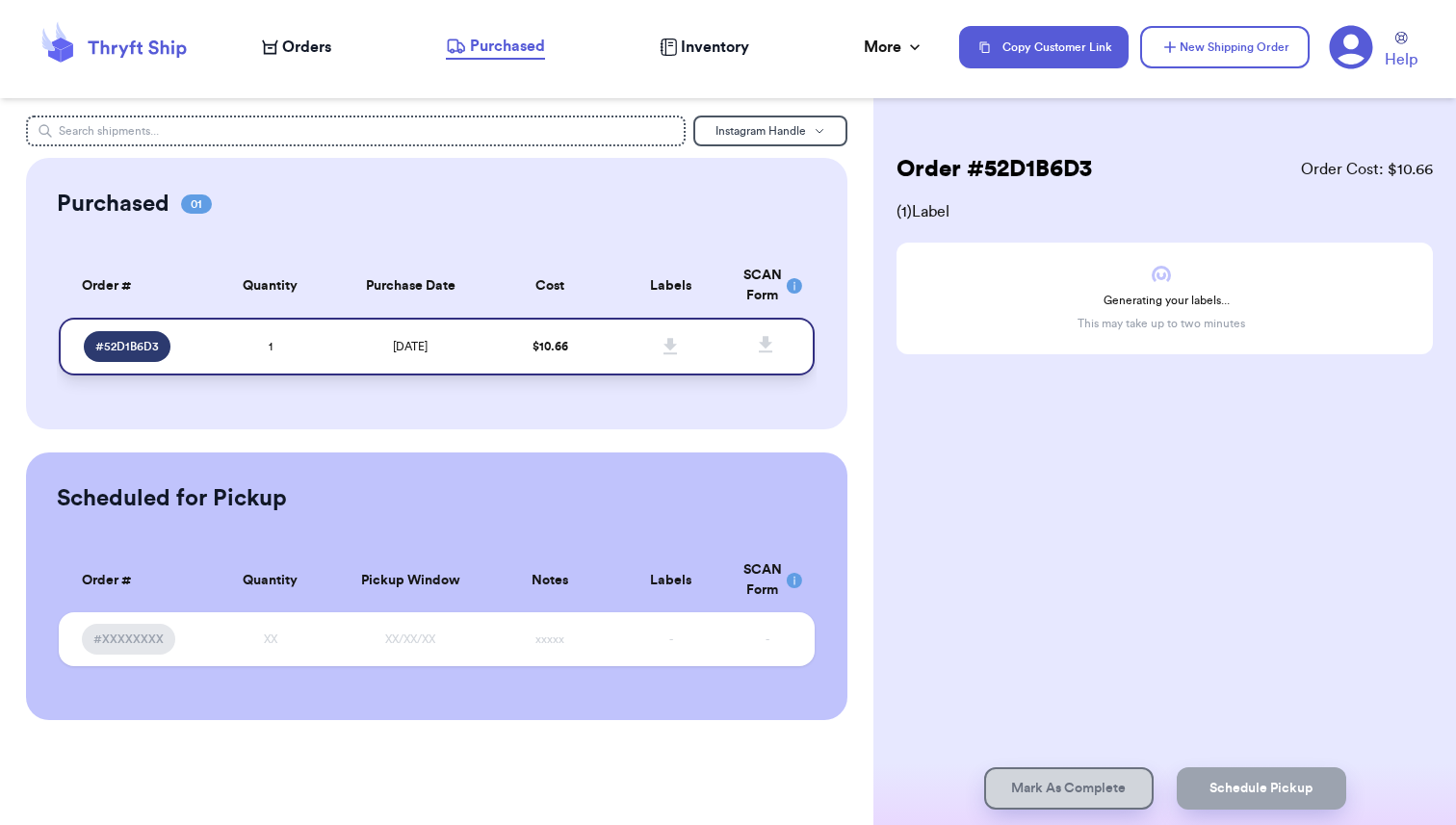
click at [312, 350] on td "1" at bounding box center [271, 347] width 121 height 58
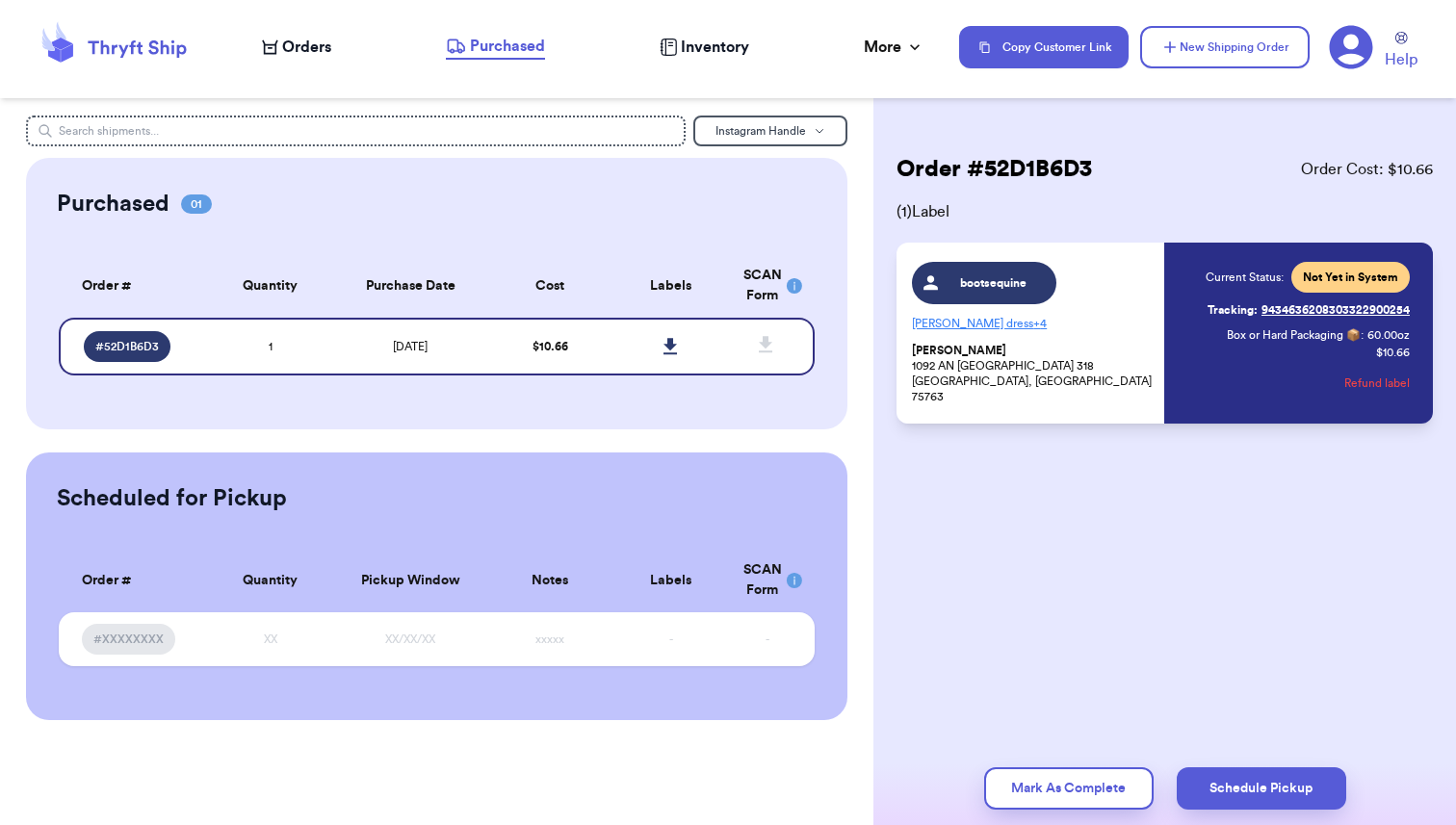
click at [1125, 325] on p "ZARA Green dress + 4" at bounding box center [1032, 324] width 241 height 31
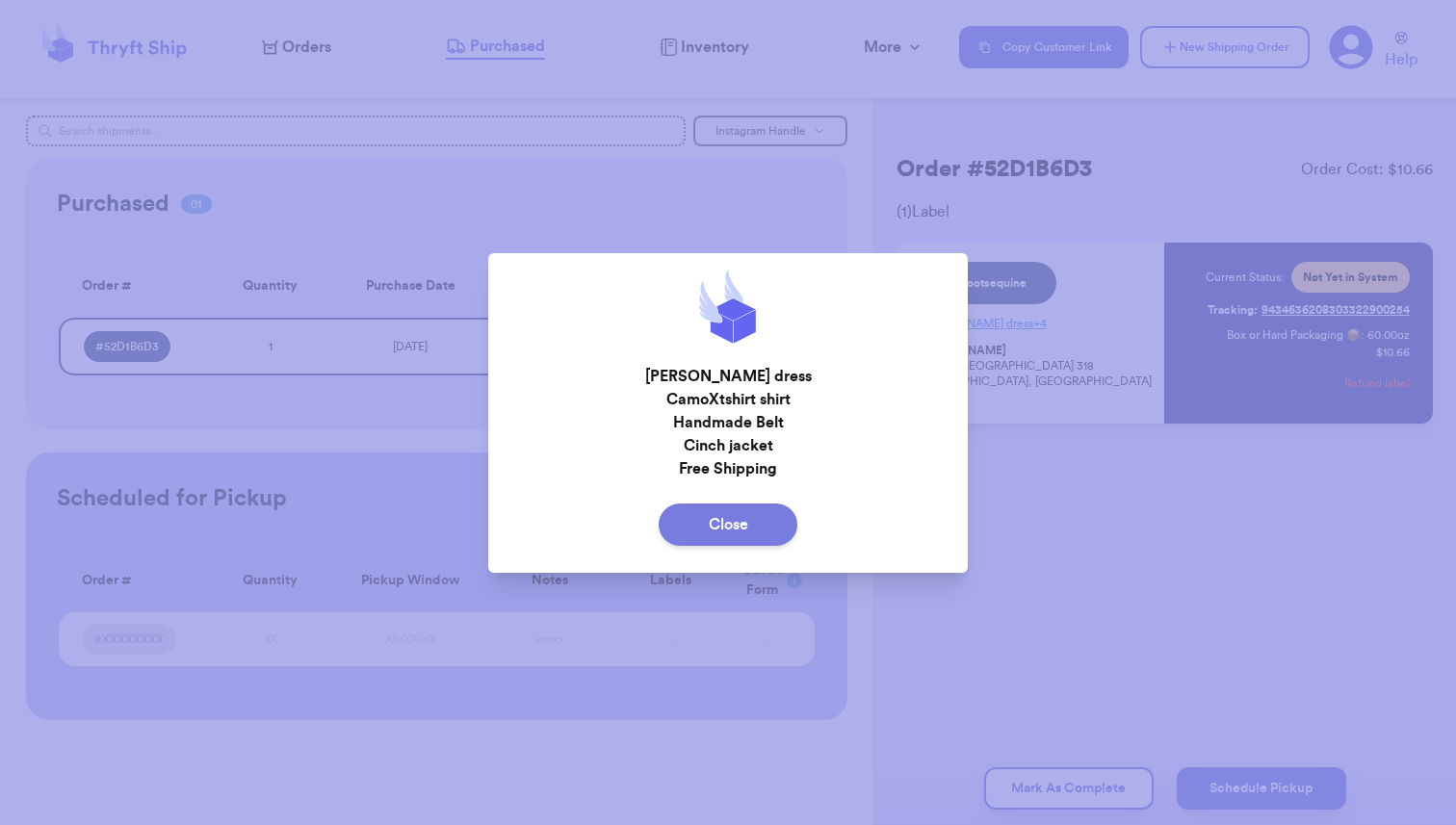
click at [728, 531] on button "Close" at bounding box center [728, 525] width 139 height 42
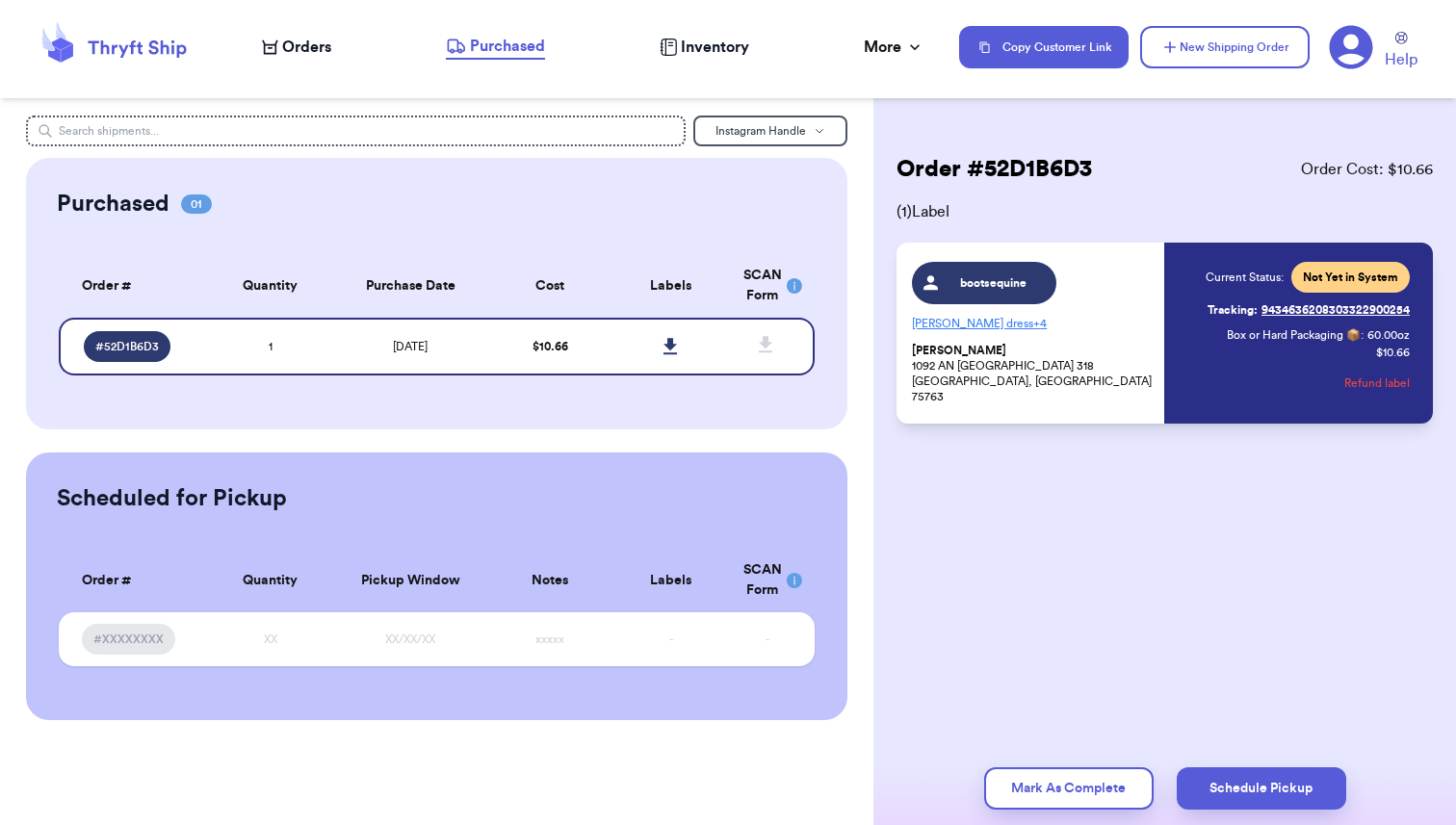
click at [1343, 311] on link "Tracking: 9434636208303322900254" at bounding box center [1309, 310] width 202 height 31
click at [670, 344] on icon at bounding box center [670, 346] width 13 height 16
click at [292, 45] on span "Orders" at bounding box center [306, 47] width 49 height 23
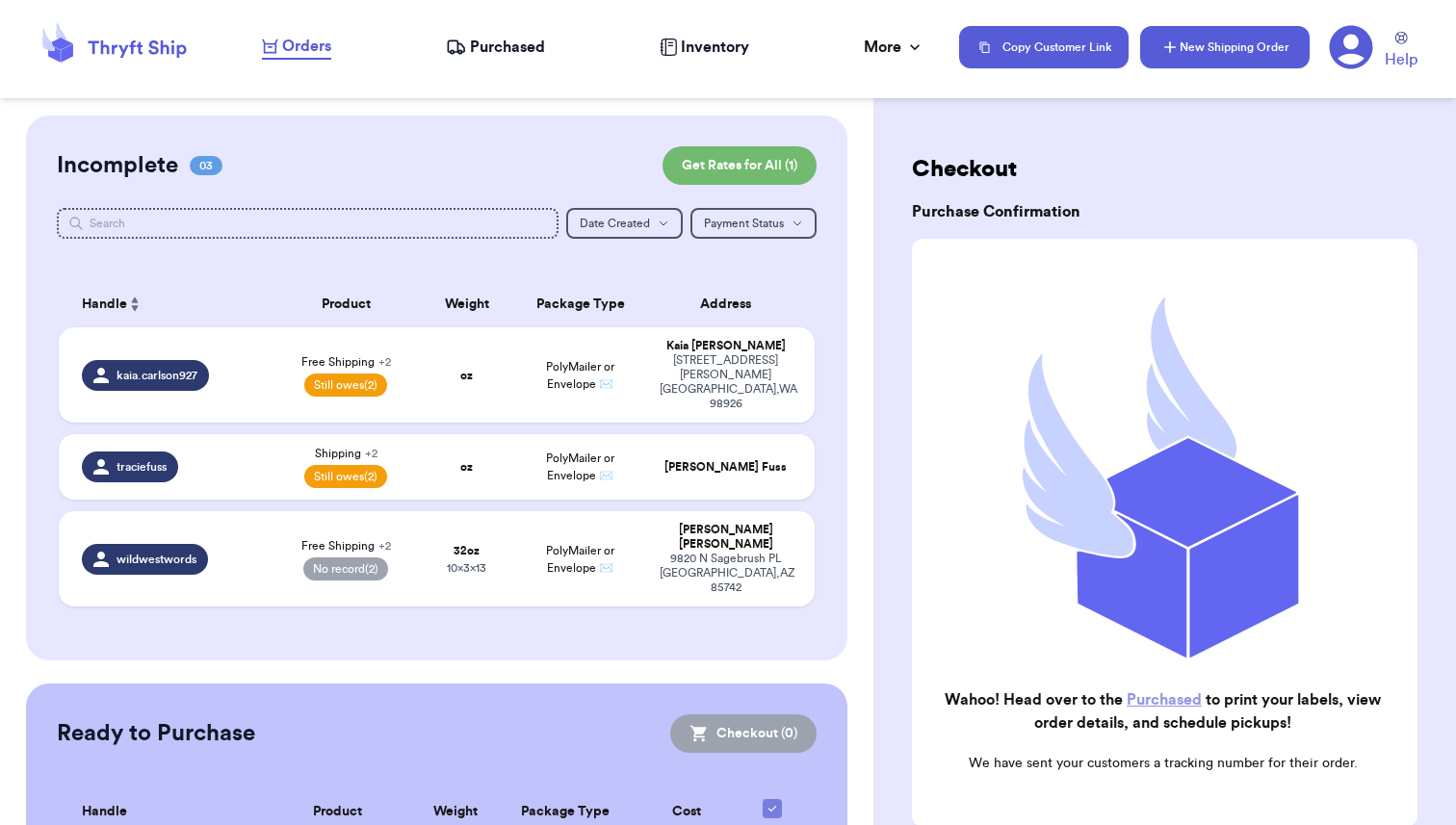
click at [1238, 52] on button "New Shipping Order" at bounding box center [1225, 47] width 170 height 42
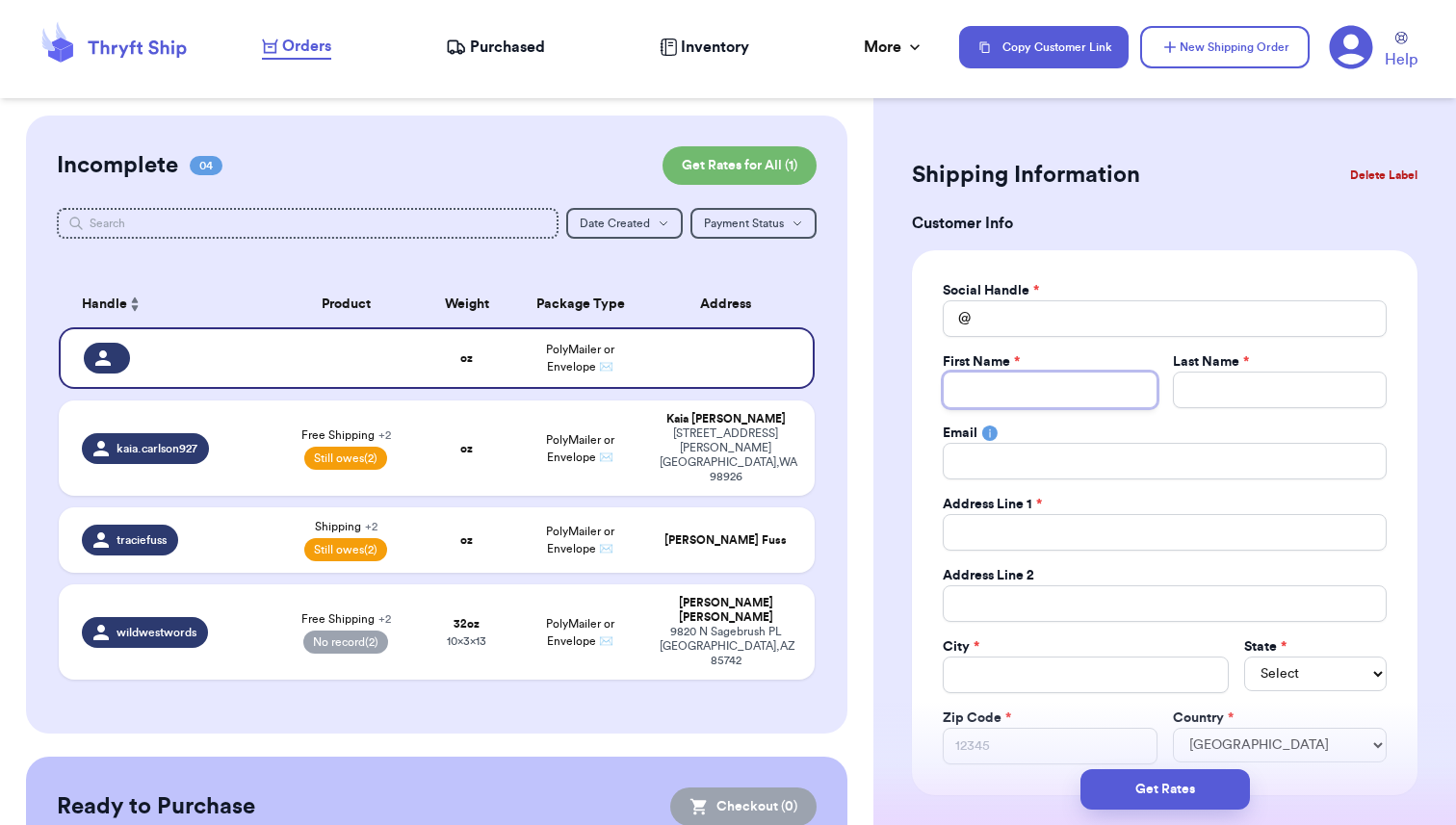
click at [990, 400] on input "Total Amount Paid" at bounding box center [1049, 390] width 214 height 37
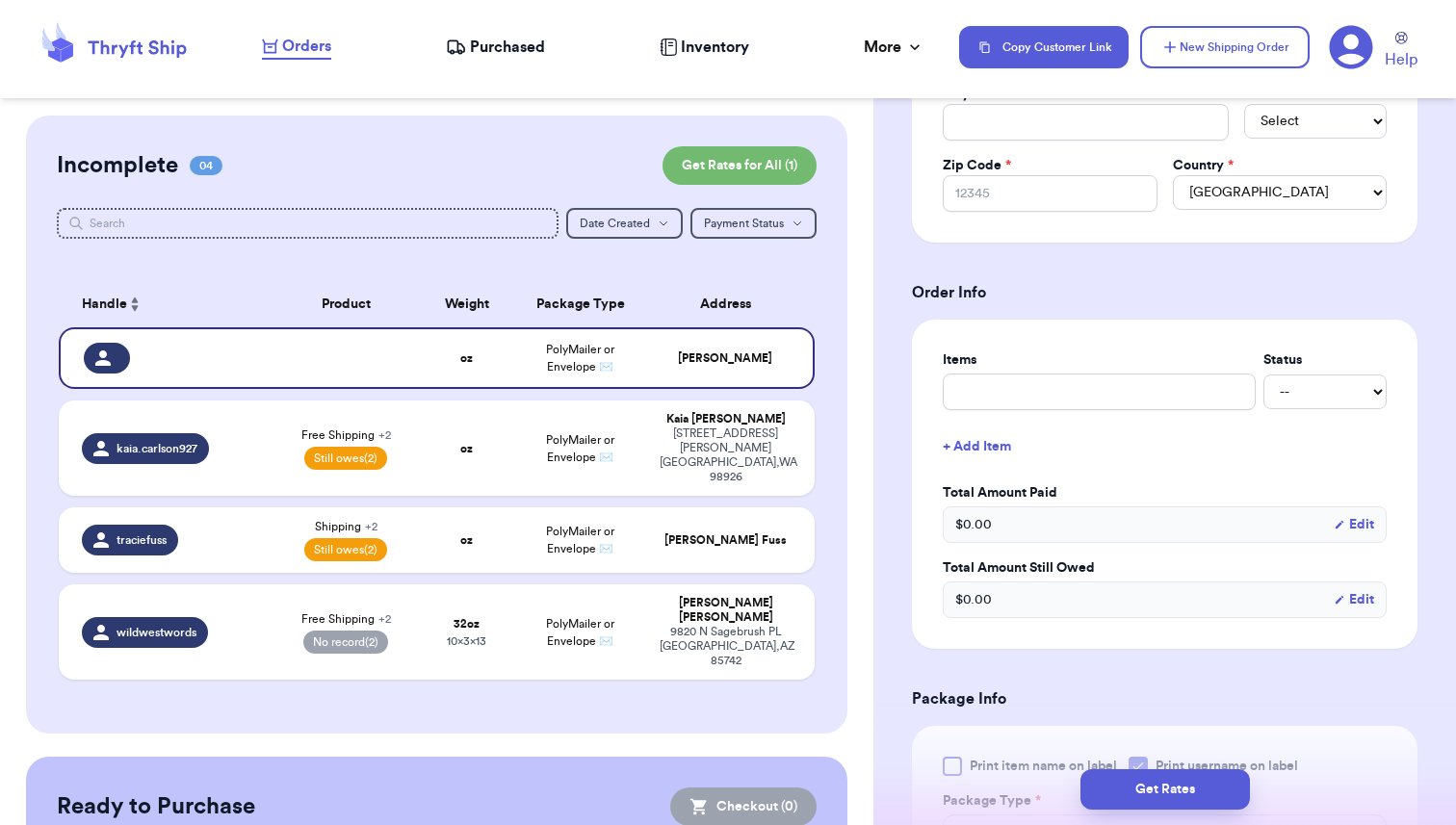
scroll to position [577, 0]
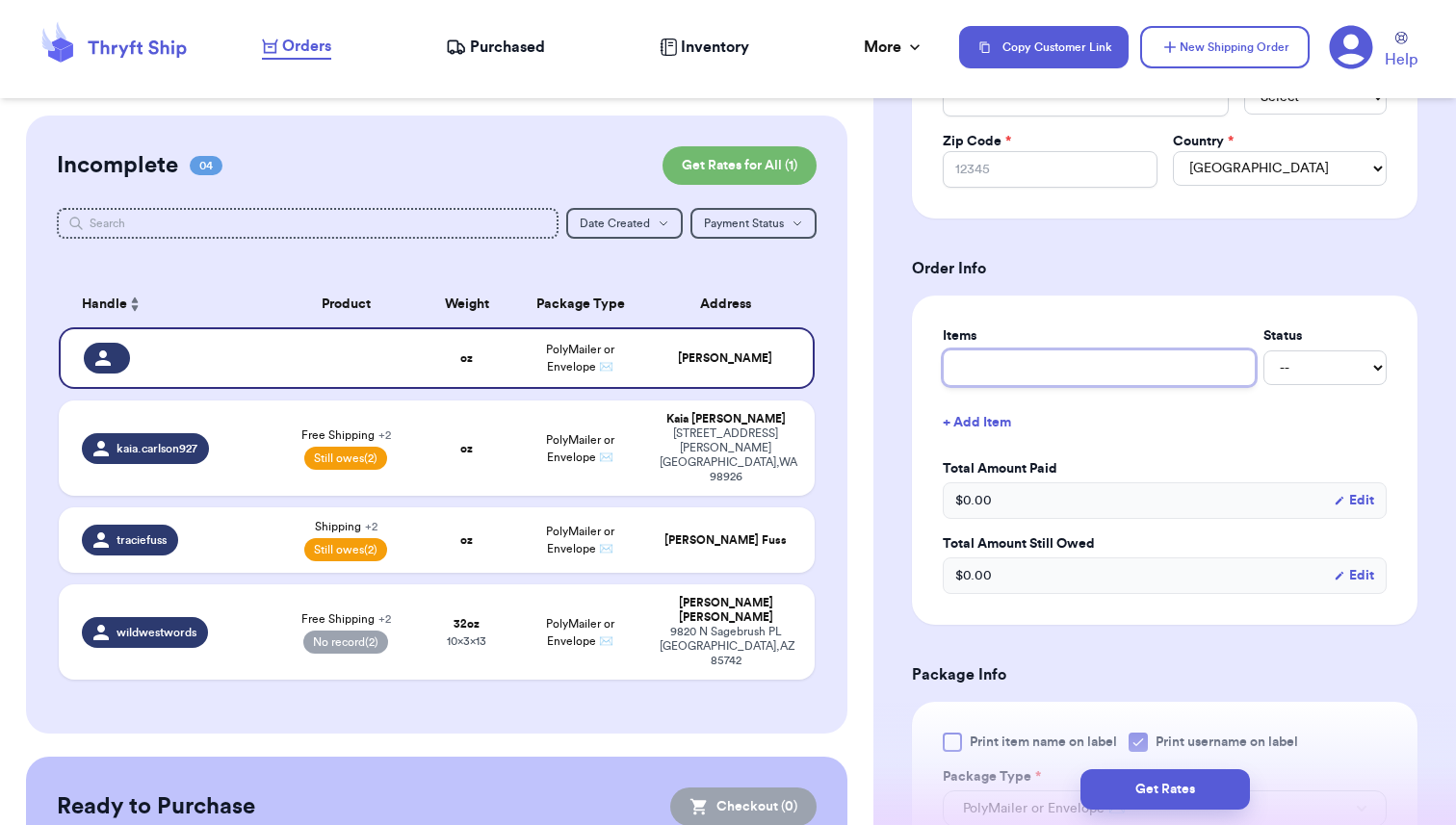
click at [998, 362] on input "text" at bounding box center [1099, 368] width 313 height 37
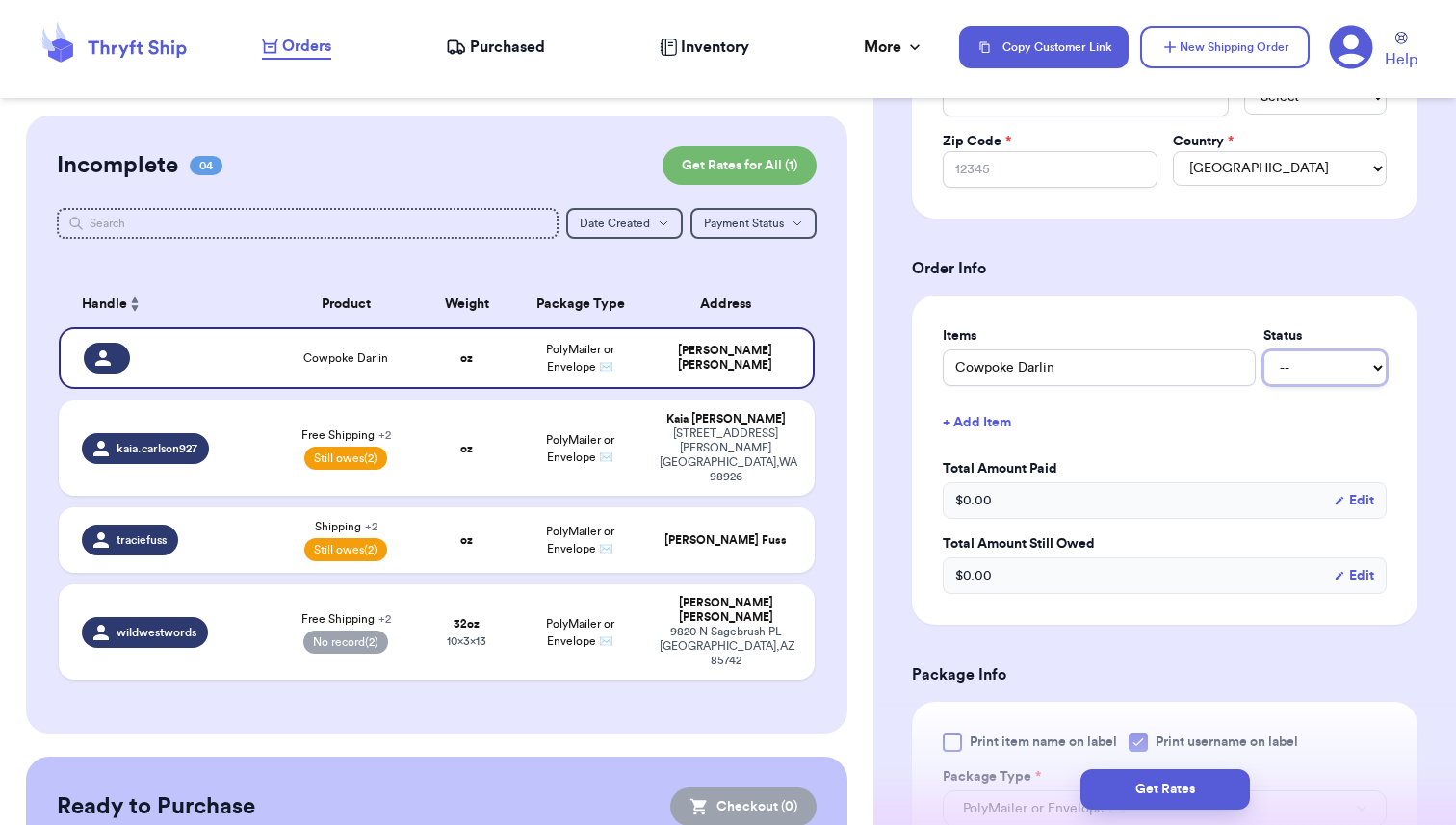
click at [1355, 382] on select "-- Paid Owes" at bounding box center [1325, 368] width 123 height 35
click at [1263, 352] on select "-- Paid Owes" at bounding box center [1325, 368] width 123 height 35
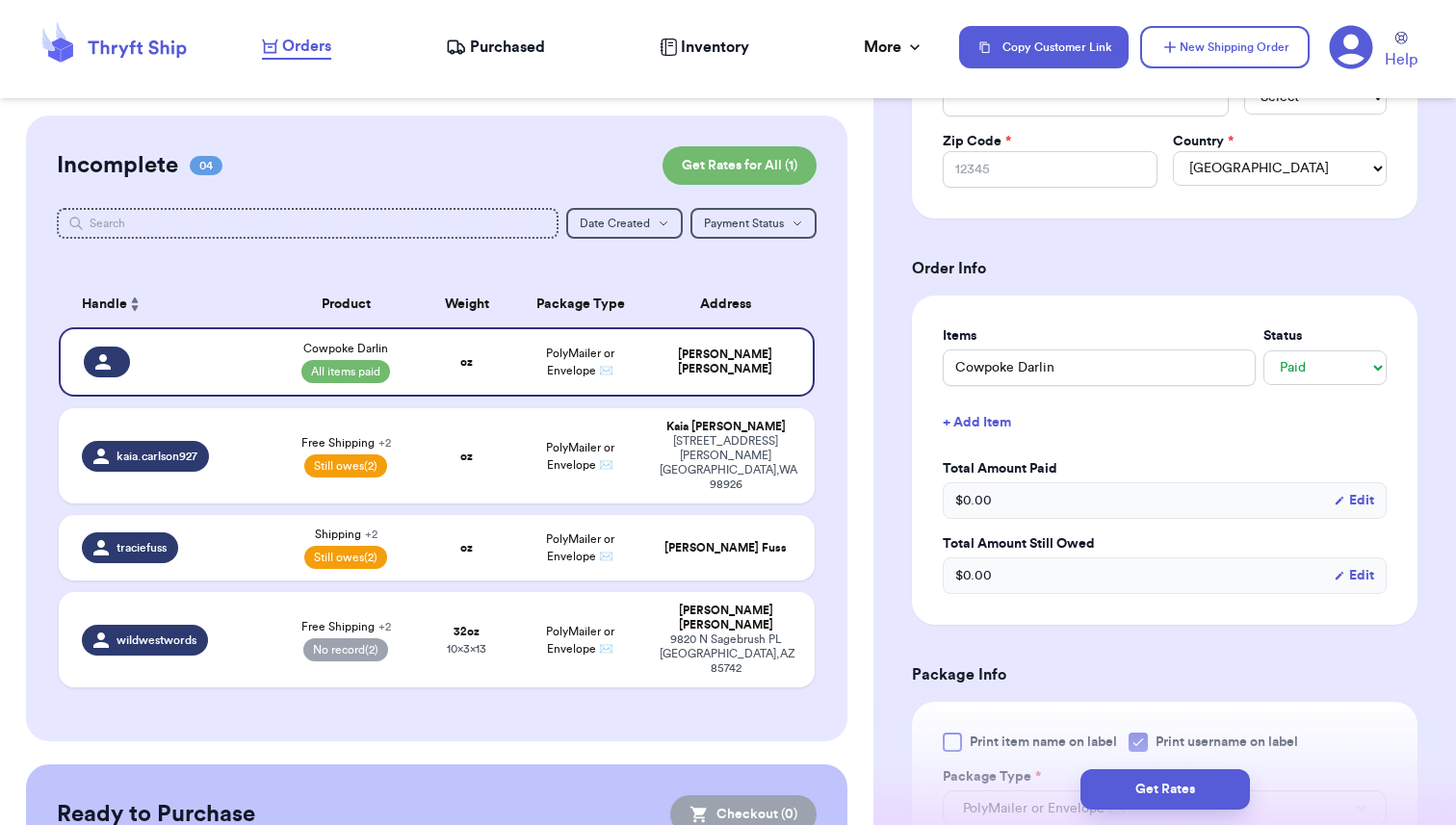
click at [1000, 430] on button "+ Add Item" at bounding box center [1164, 423] width 460 height 42
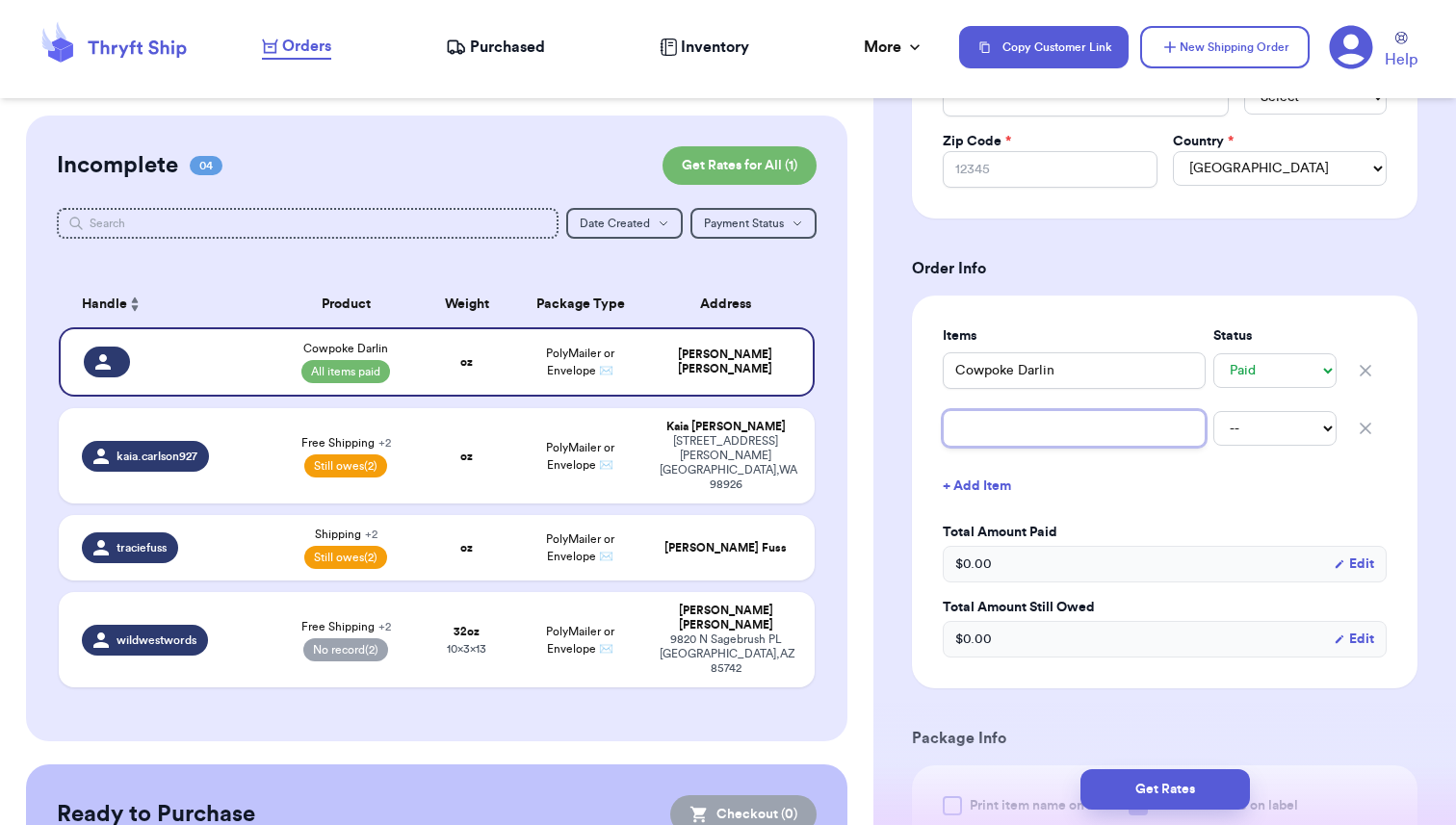
click at [1000, 430] on input "text" at bounding box center [1073, 429] width 263 height 37
click at [1273, 438] on select "-- Paid Owes" at bounding box center [1275, 429] width 123 height 35
click at [1213, 412] on select "-- Paid Owes" at bounding box center [1275, 429] width 123 height 35
click at [972, 486] on button "+ Add Item" at bounding box center [1164, 487] width 460 height 42
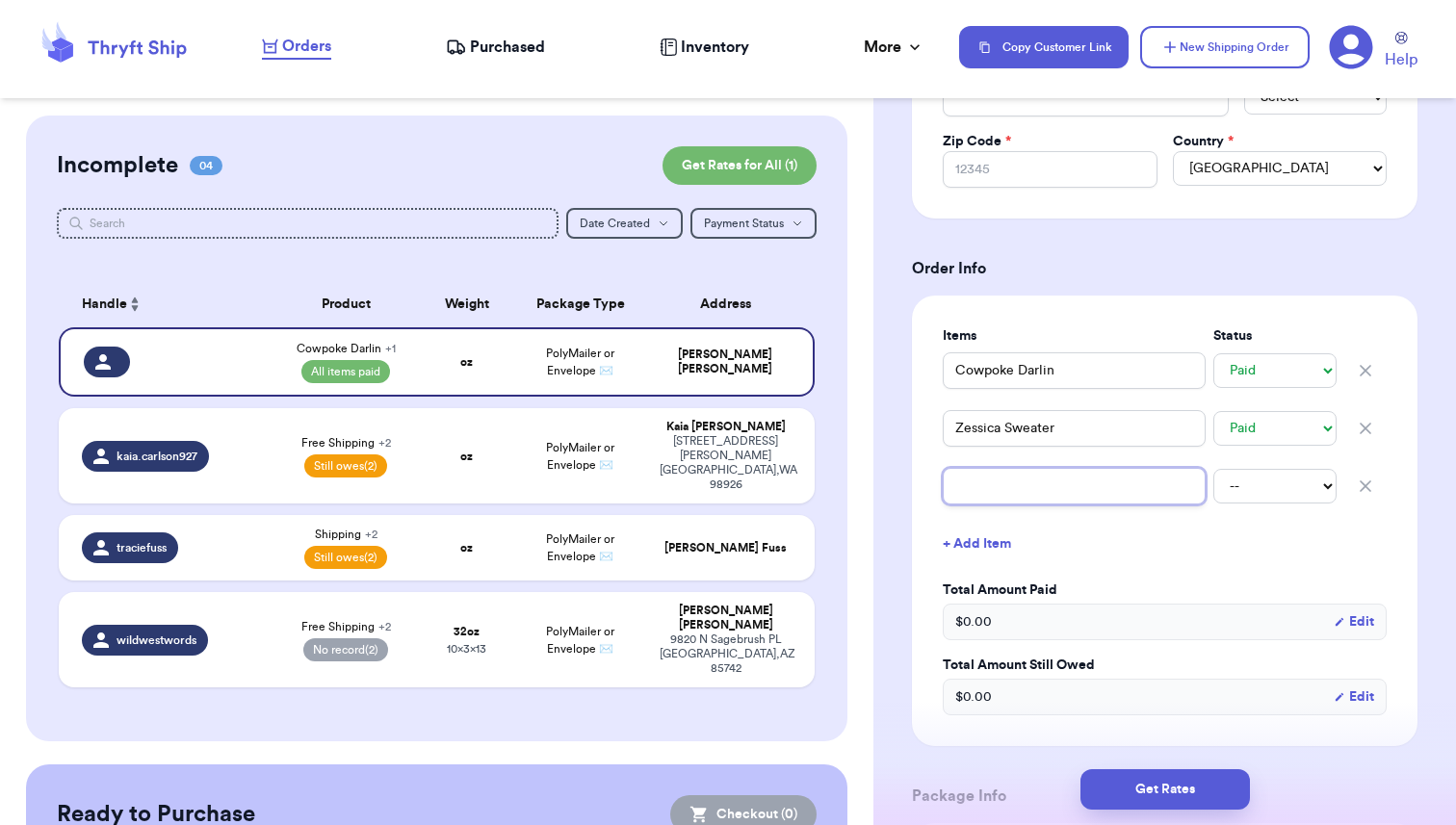
click at [986, 481] on input "text" at bounding box center [1073, 487] width 263 height 37
click at [1269, 481] on select "-- Paid Owes" at bounding box center [1275, 487] width 123 height 35
click at [1213, 469] on select "-- Paid Owes" at bounding box center [1275, 487] width 123 height 35
click at [1116, 535] on button "+ Add Item" at bounding box center [1164, 545] width 460 height 42
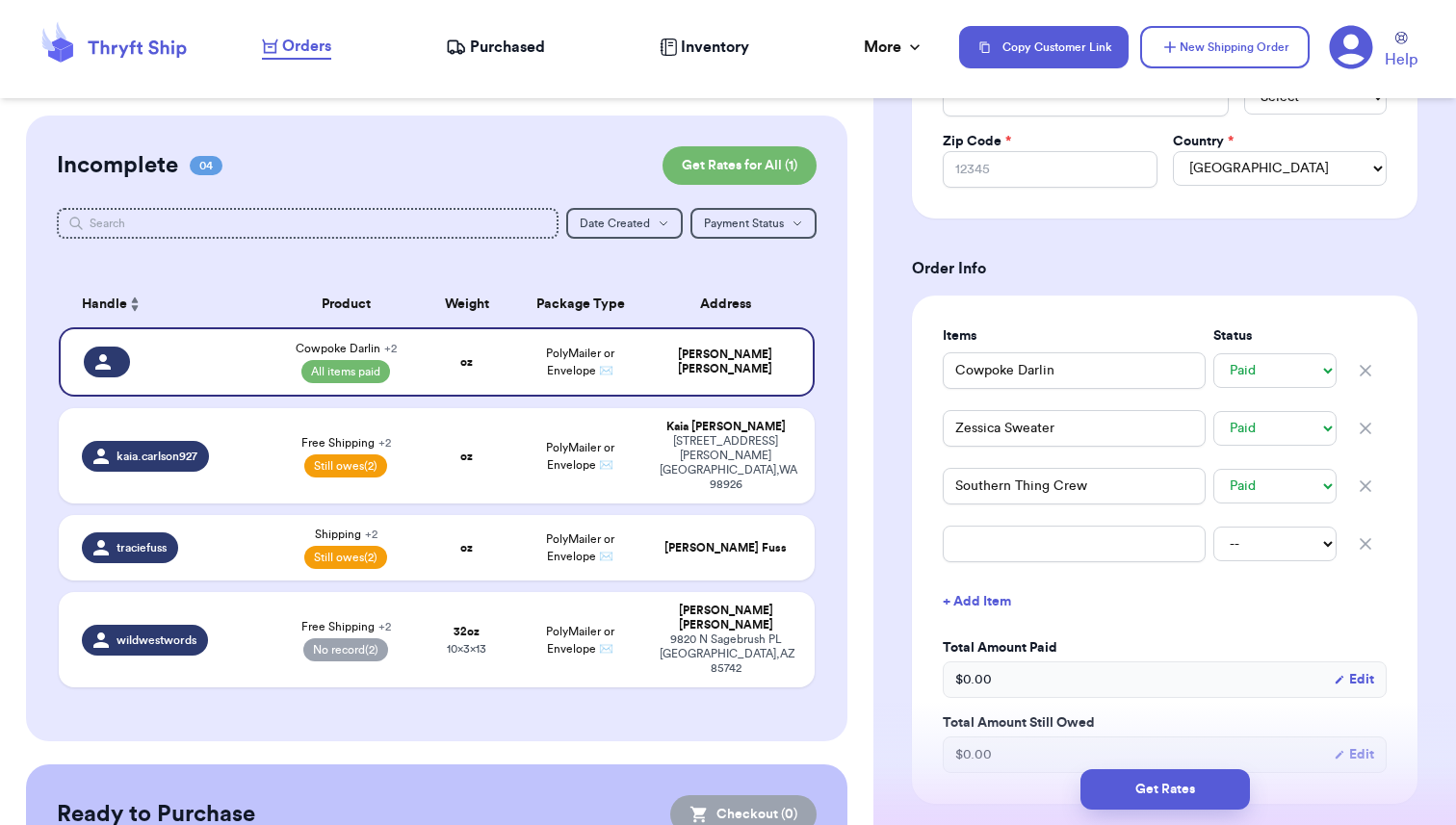
click at [1374, 543] on icon "button" at bounding box center [1365, 545] width 19 height 19
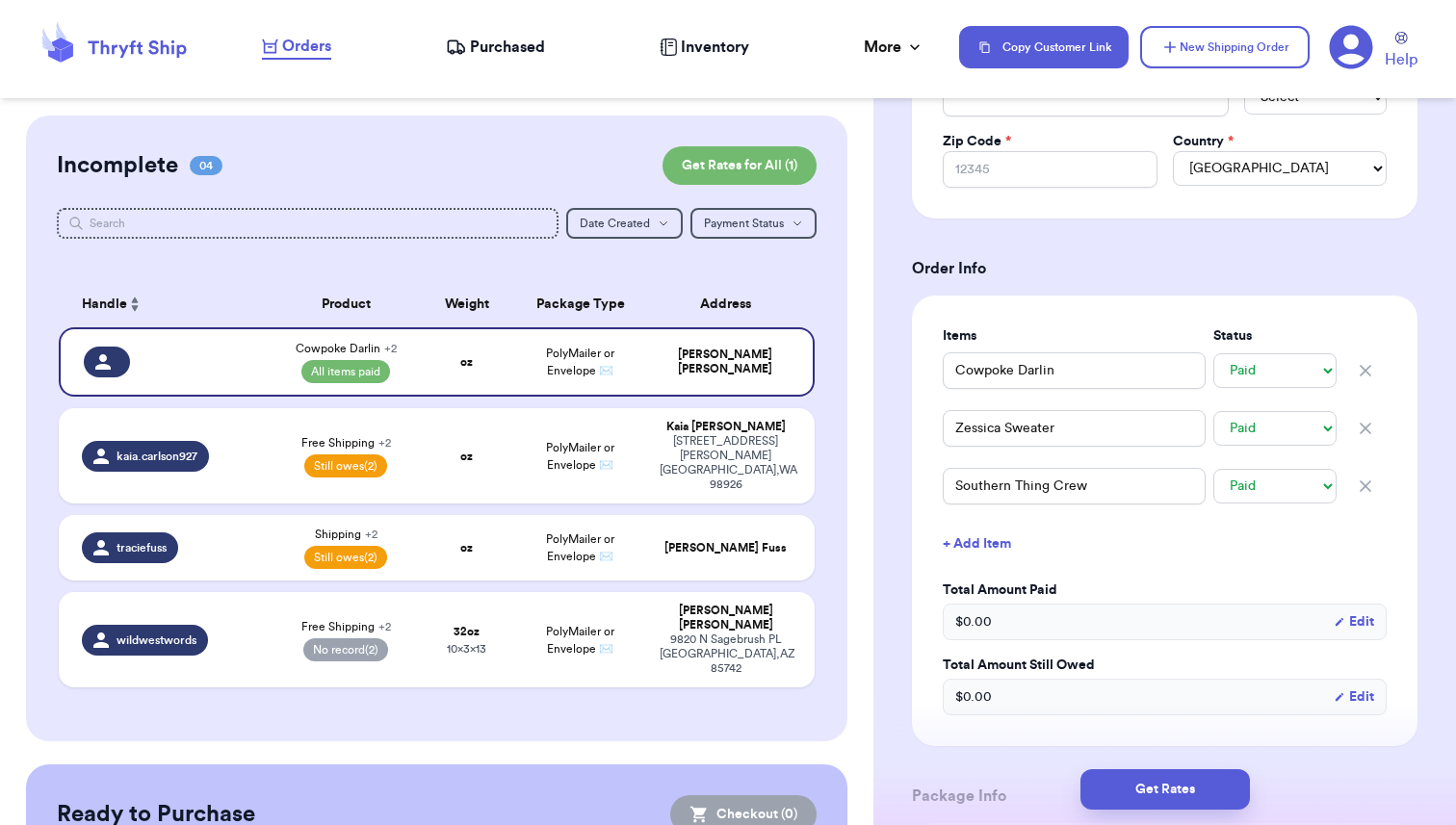
click at [1438, 547] on div "Shipping Information Delete Label Customer Info Social Handle * @ First Name * …" at bounding box center [1164, 574] width 583 height 2072
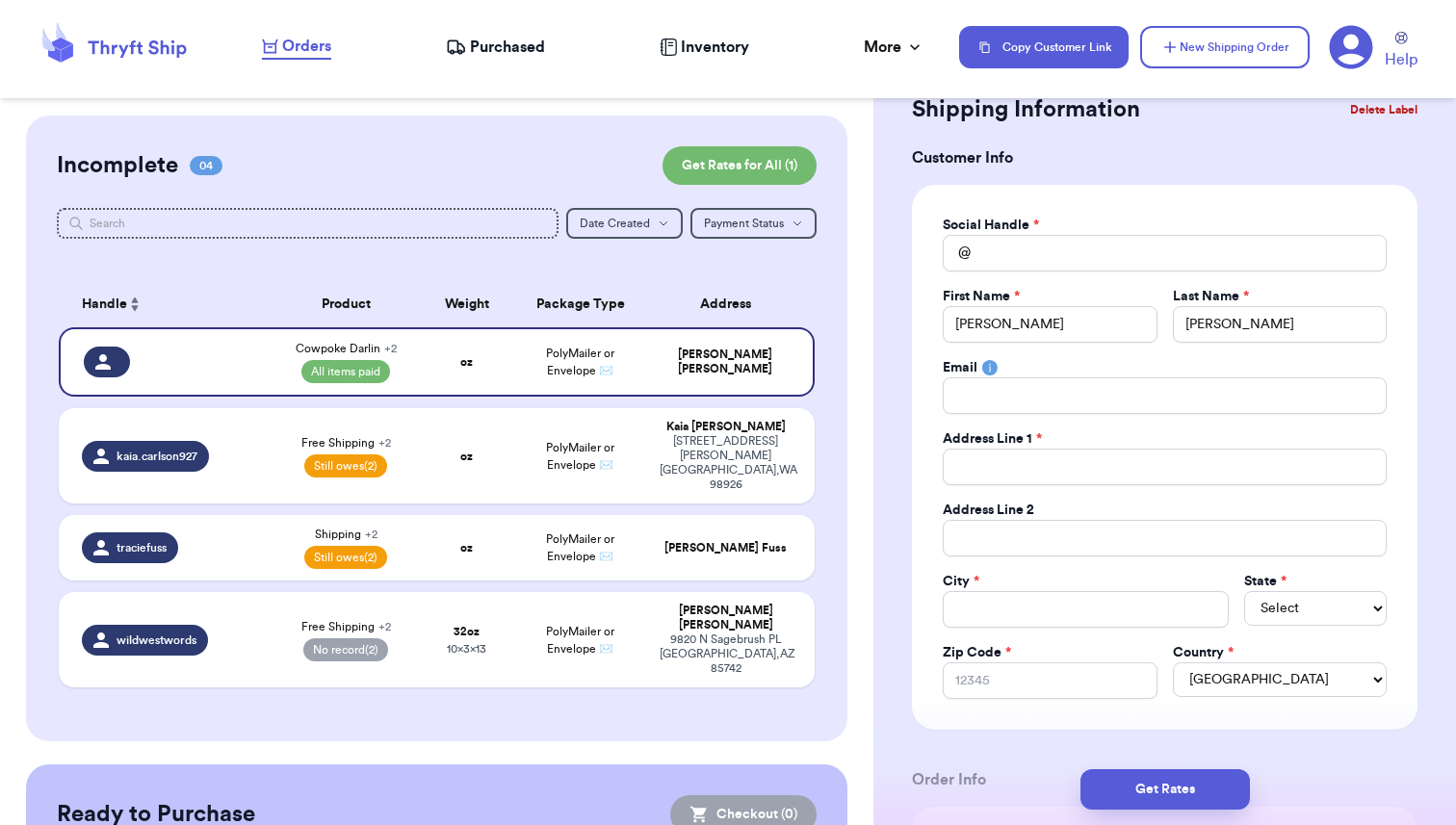
scroll to position [48, 0]
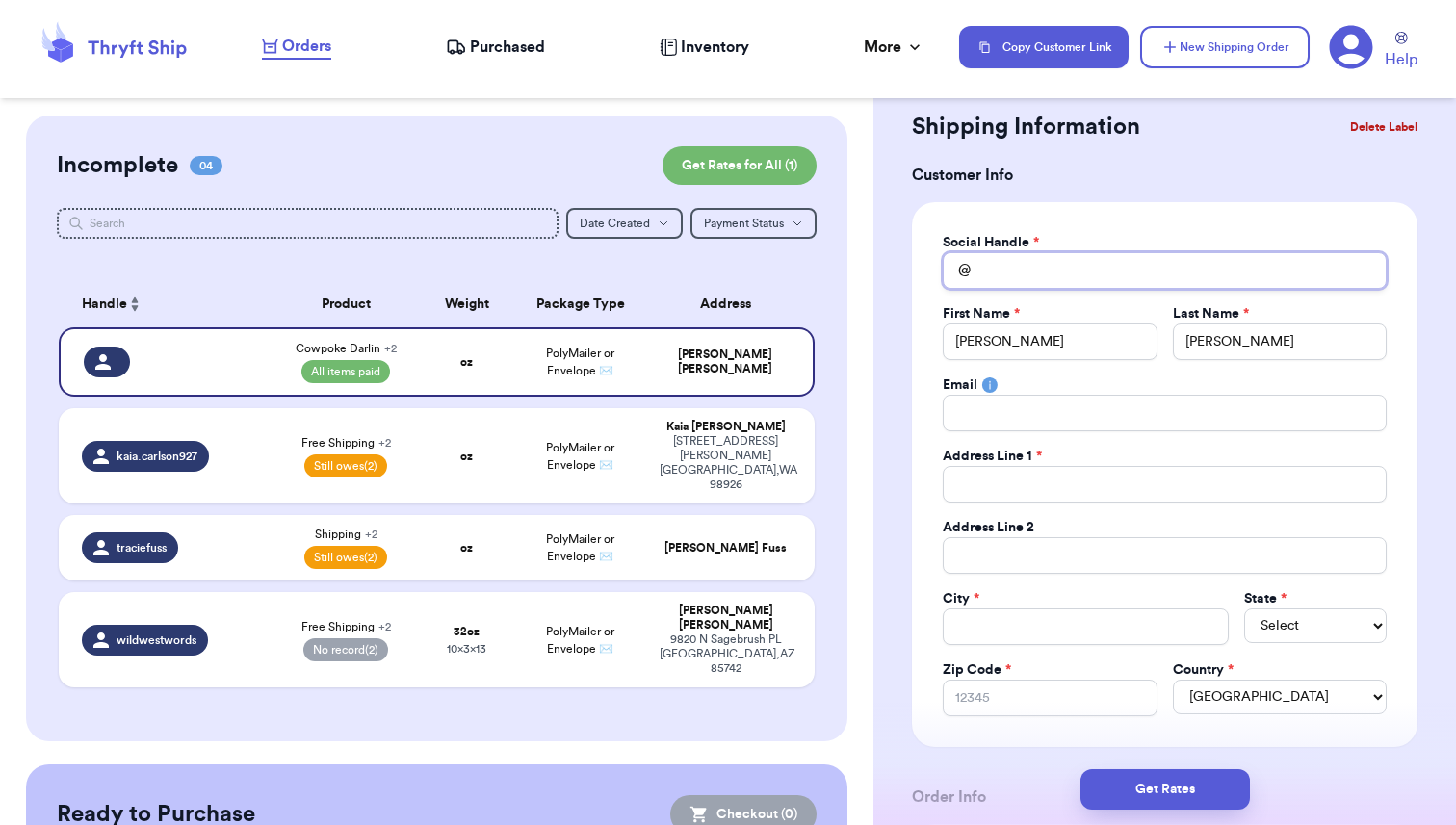
click at [1002, 277] on input "Total Amount Paid" at bounding box center [1164, 271] width 444 height 37
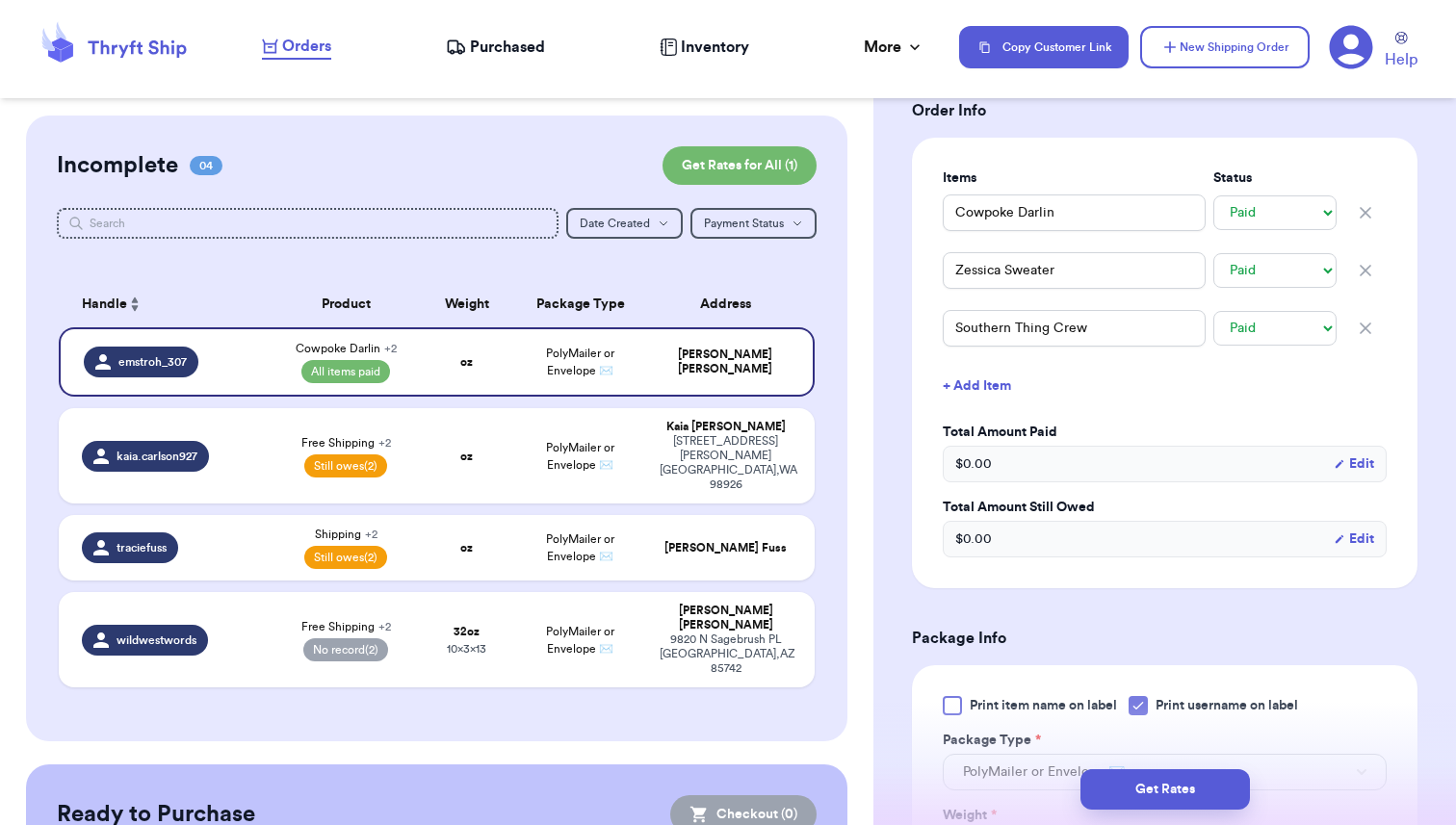
scroll to position [0, 0]
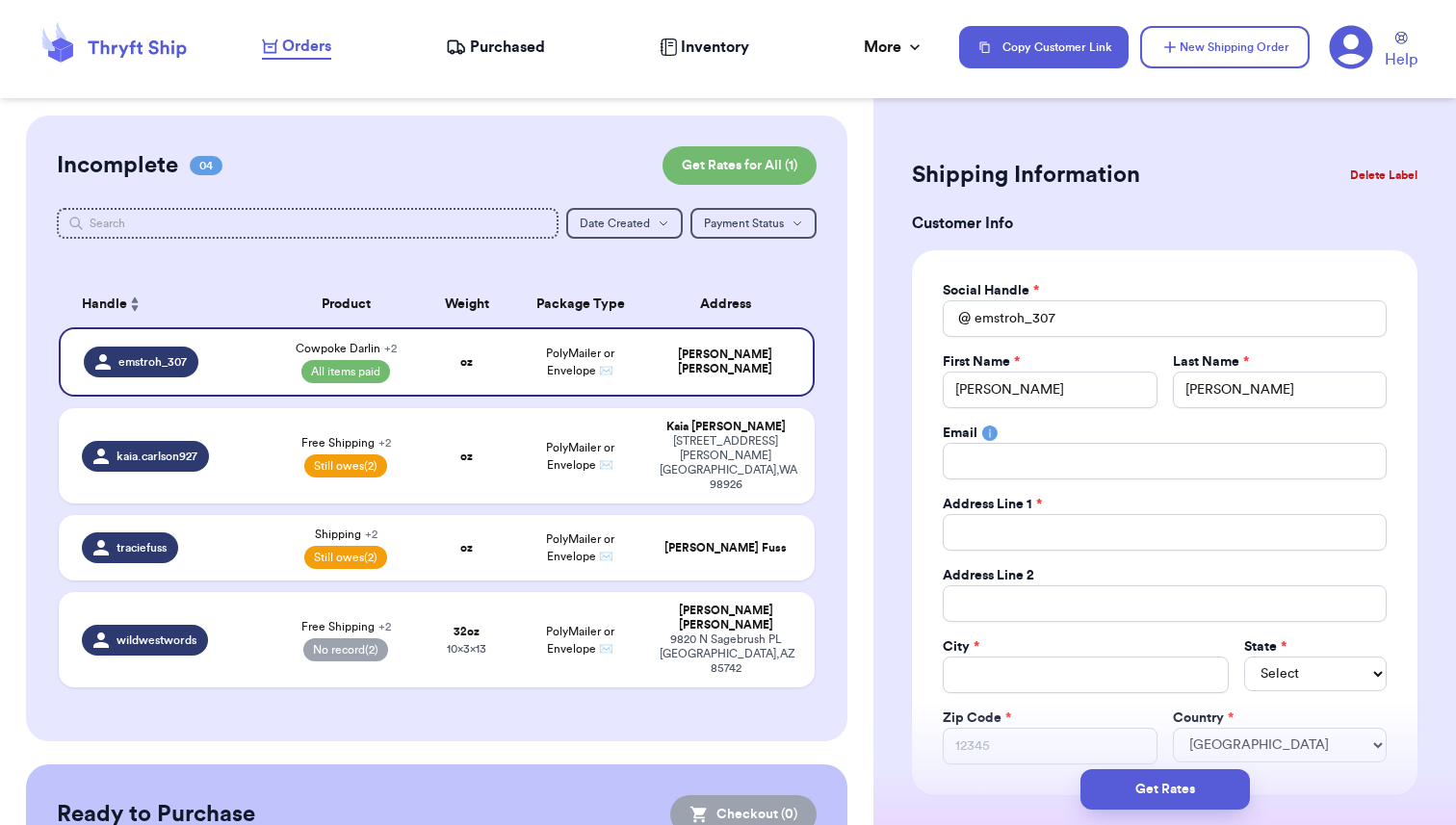
click at [853, 359] on div "Customer Link New Order Incomplete 04 Get Rates for All ( 1 ) Get Rates for All…" at bounding box center [437, 571] width 873 height 910
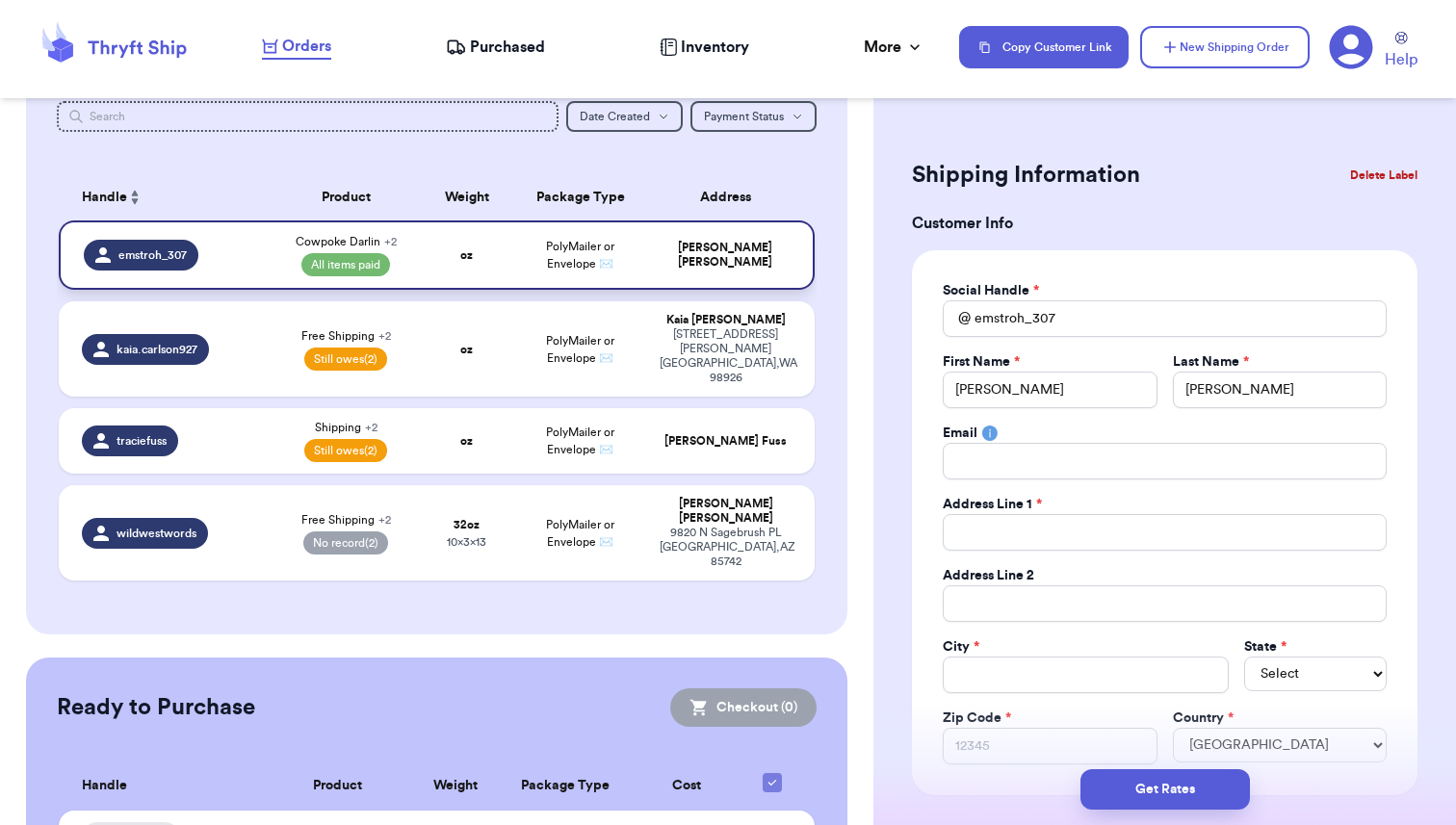
scroll to position [164, 0]
